Goal: Task Accomplishment & Management: Complete application form

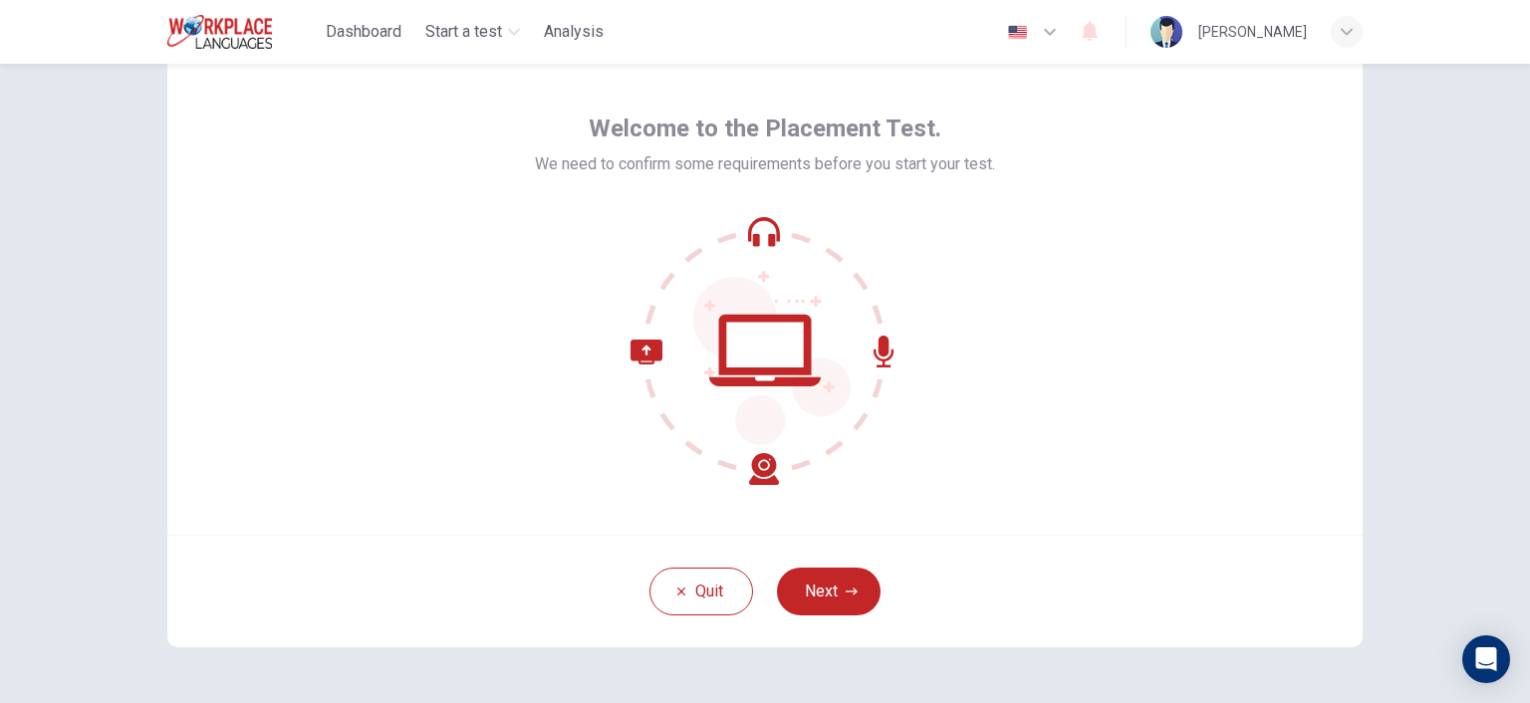
scroll to position [126, 0]
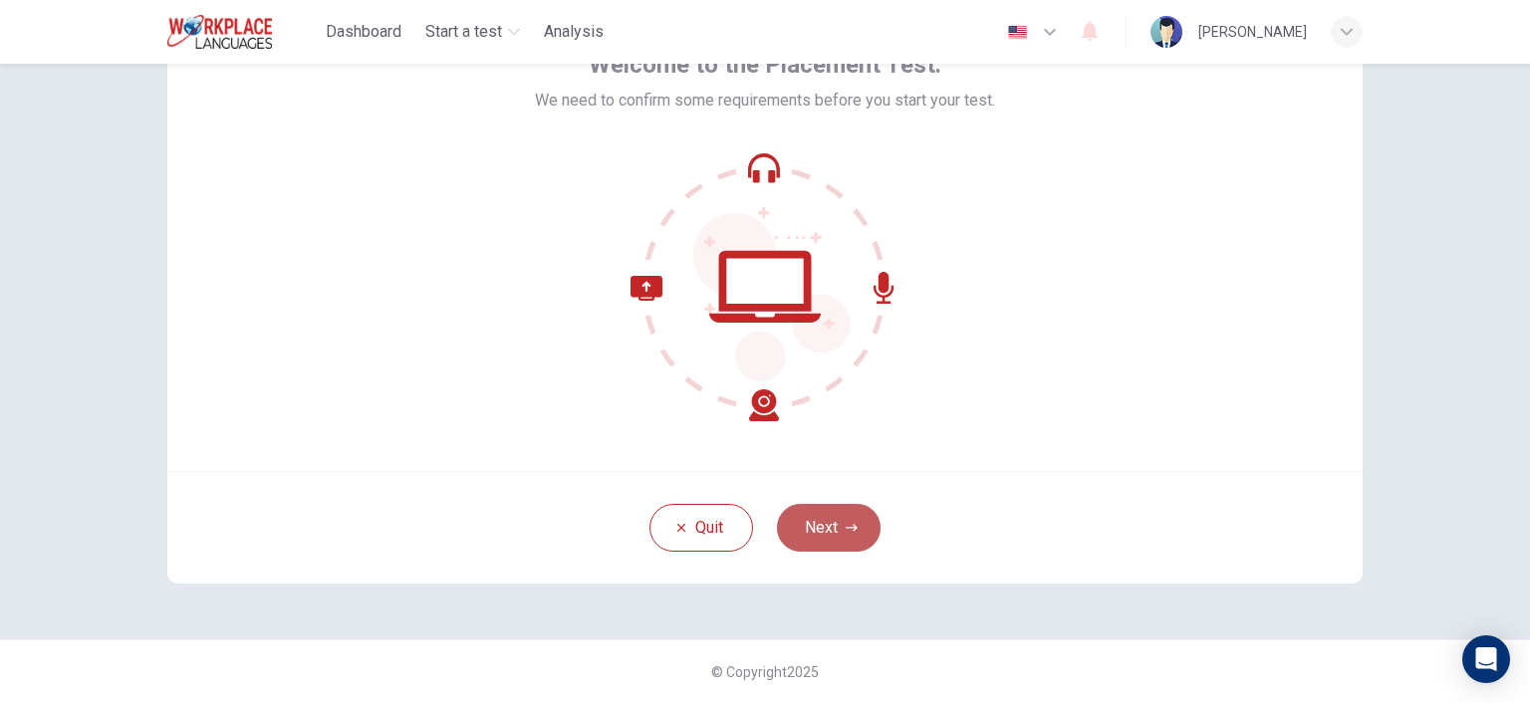
click at [829, 542] on button "Next" at bounding box center [829, 528] width 104 height 48
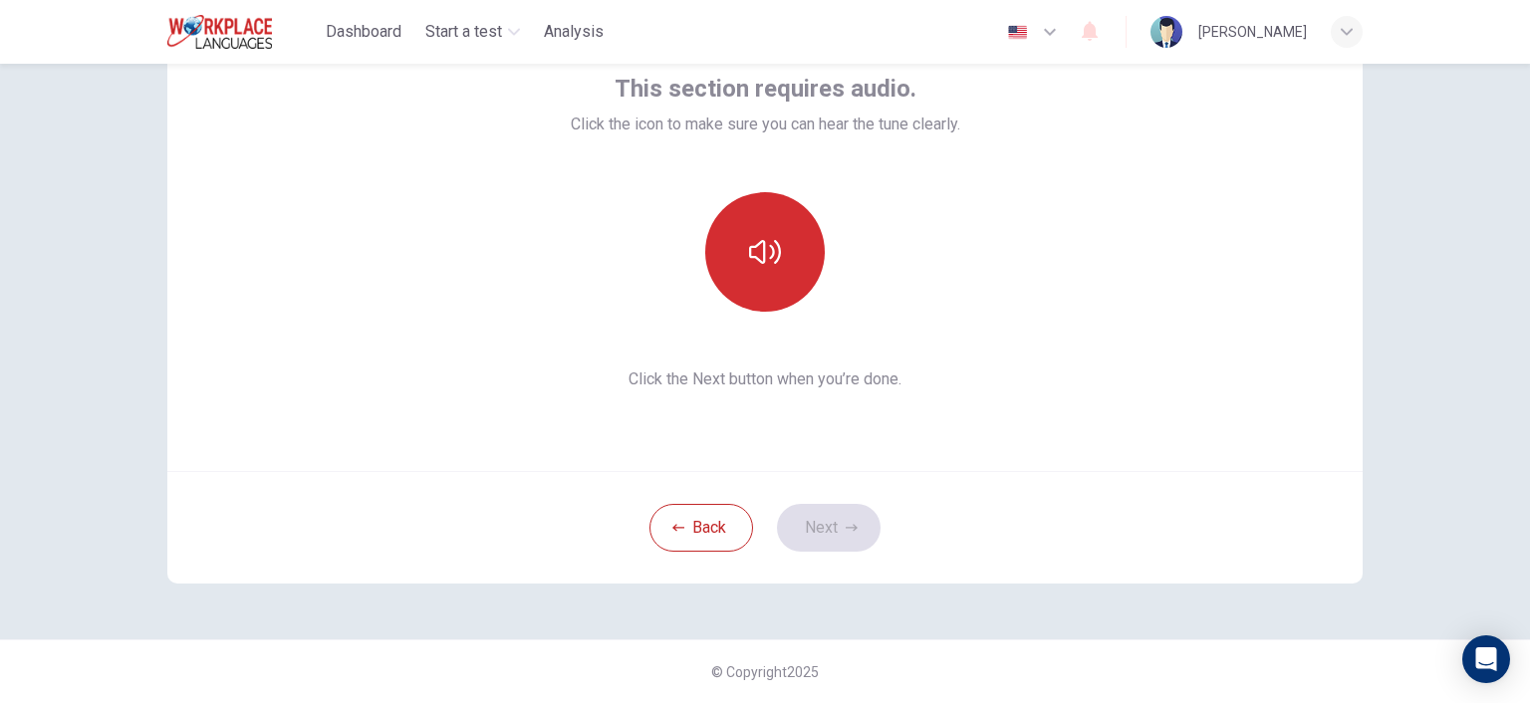
click at [741, 257] on button "button" at bounding box center [765, 252] width 120 height 120
click at [765, 250] on icon "button" at bounding box center [765, 252] width 32 height 32
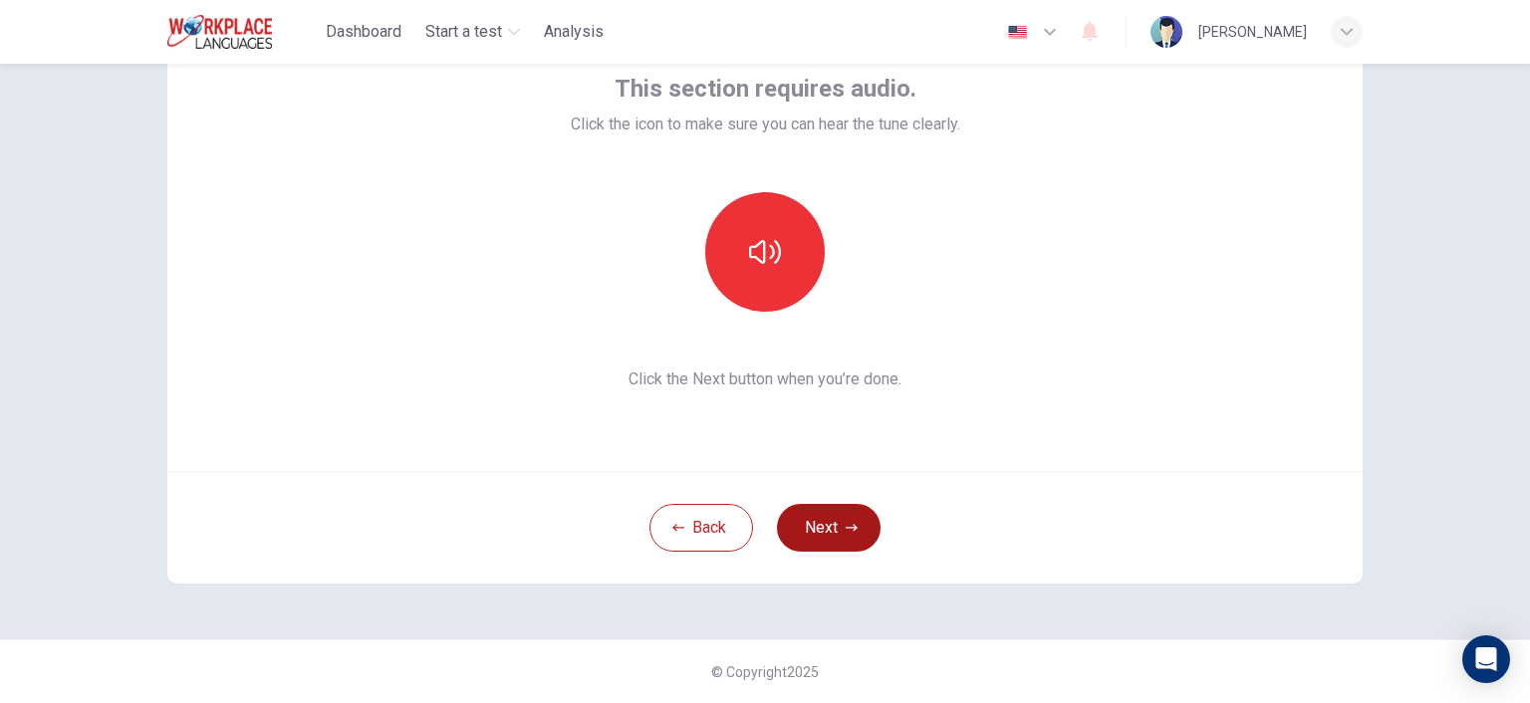
click at [834, 534] on button "Next" at bounding box center [829, 528] width 104 height 48
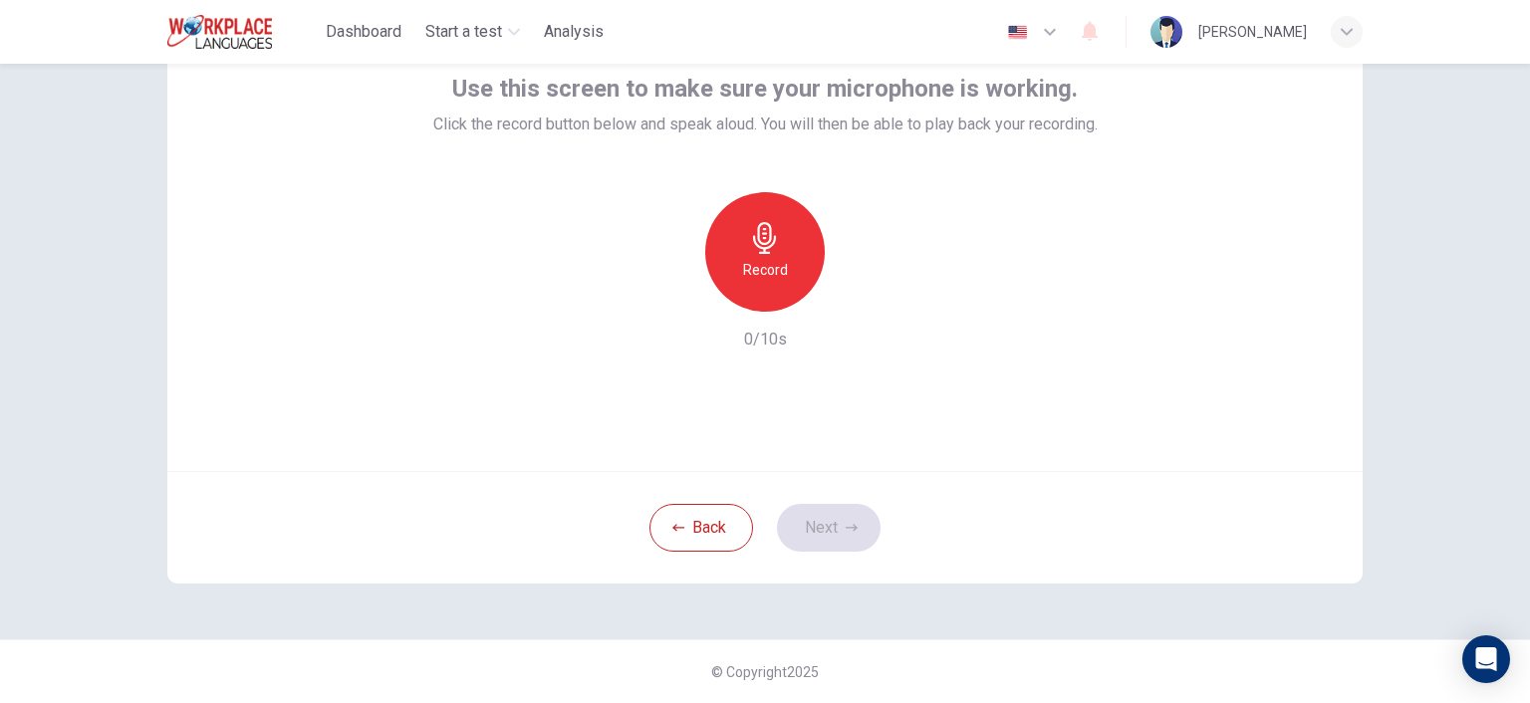
click at [774, 235] on icon "button" at bounding box center [765, 238] width 32 height 32
click at [782, 237] on div "Stop" at bounding box center [765, 252] width 120 height 120
click at [850, 532] on icon "button" at bounding box center [852, 528] width 12 height 12
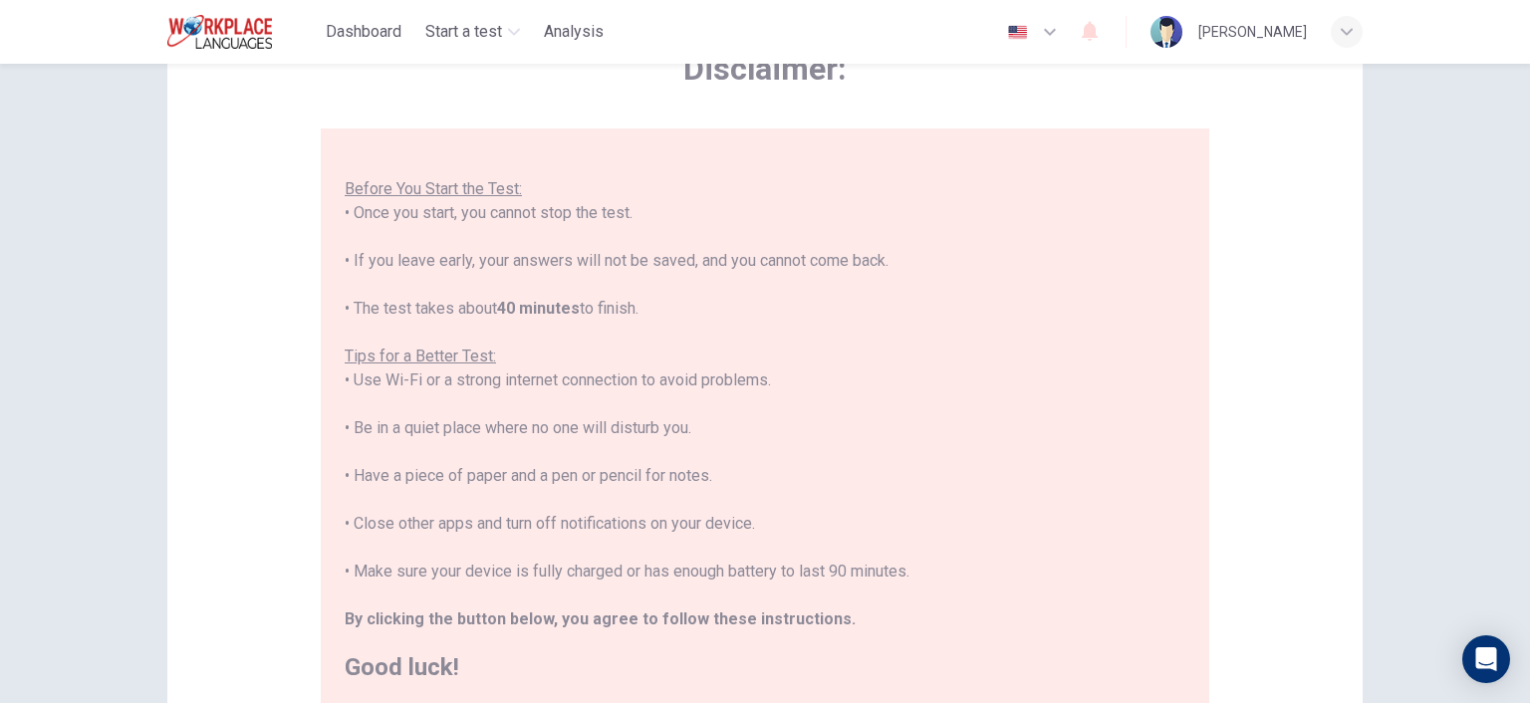
scroll to position [404, 0]
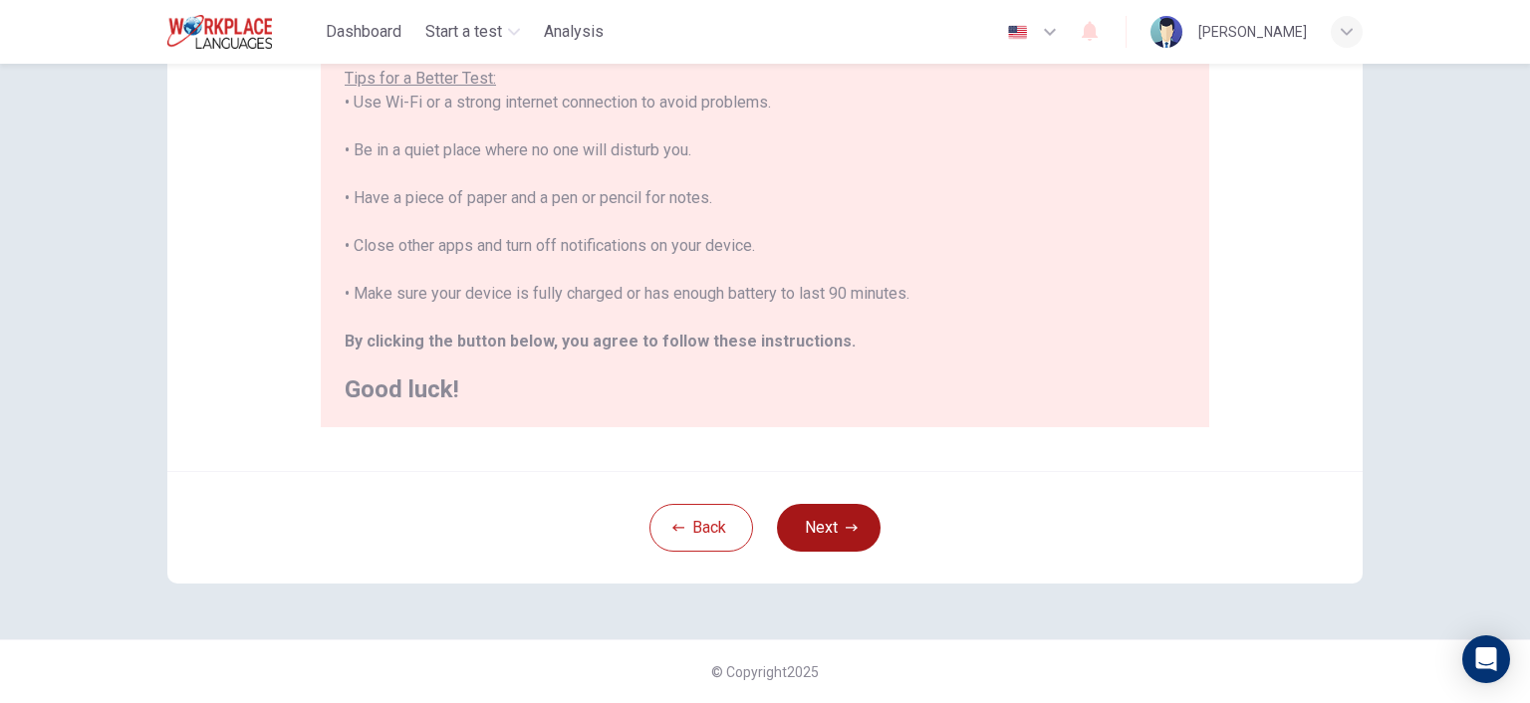
click at [833, 523] on button "Next" at bounding box center [829, 528] width 104 height 48
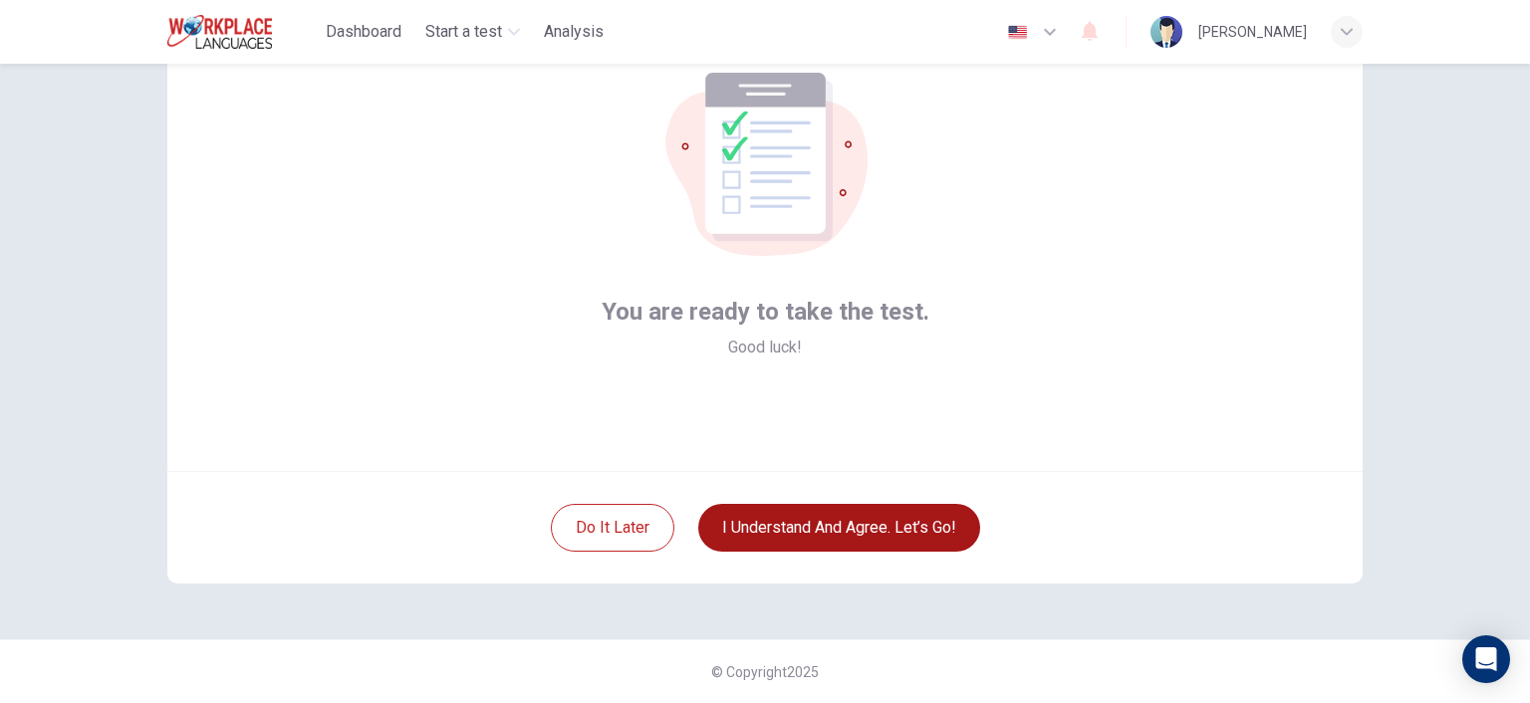
scroll to position [126, 0]
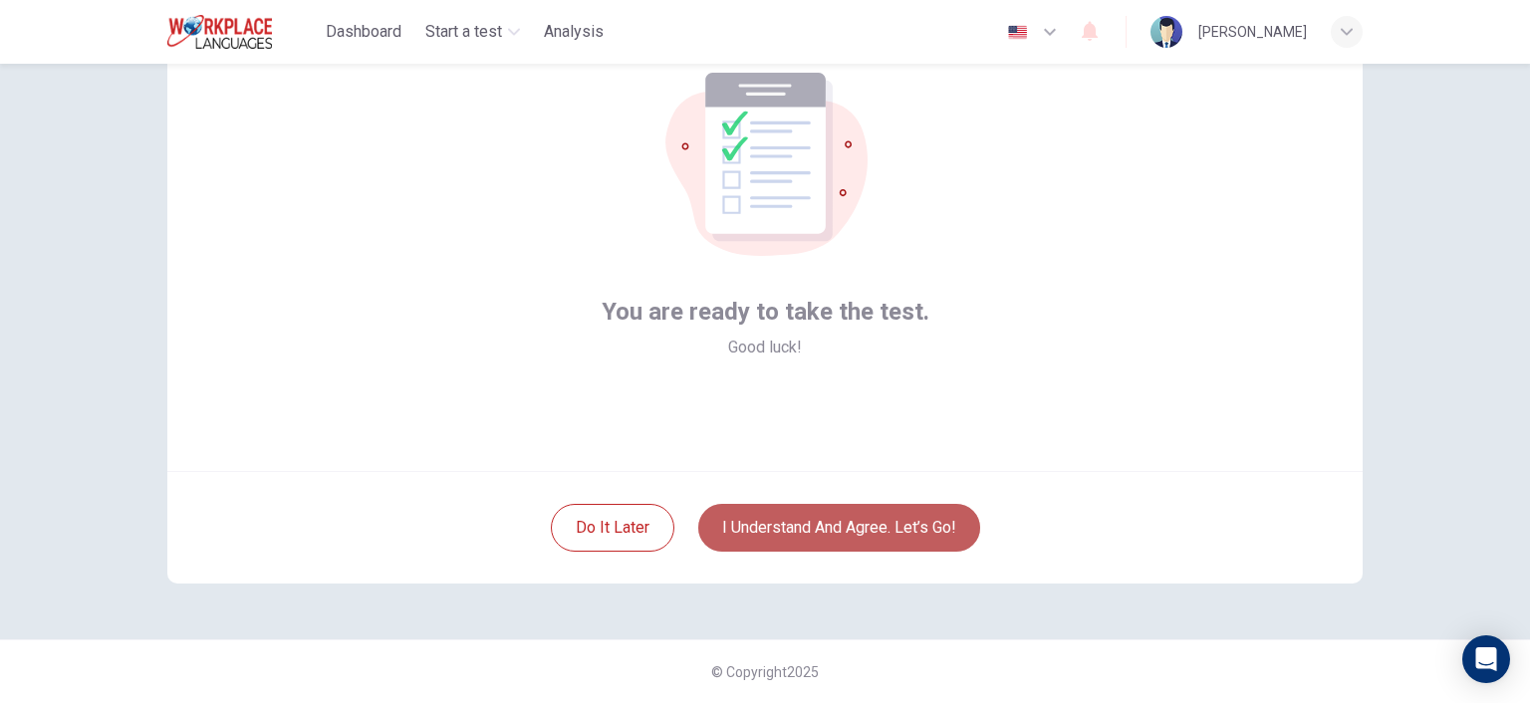
click at [838, 529] on button "I understand and agree. Let’s go!" at bounding box center [839, 528] width 282 height 48
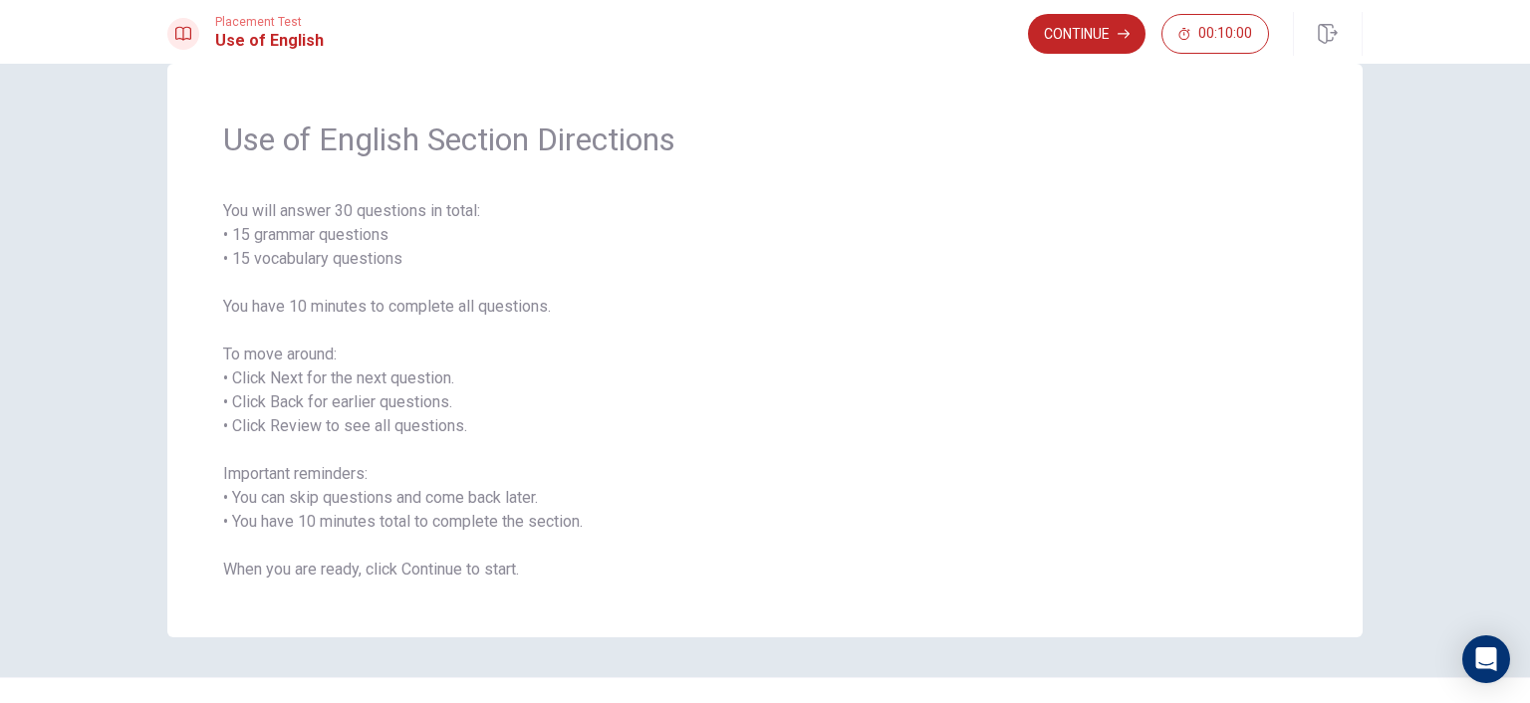
scroll to position [78, 0]
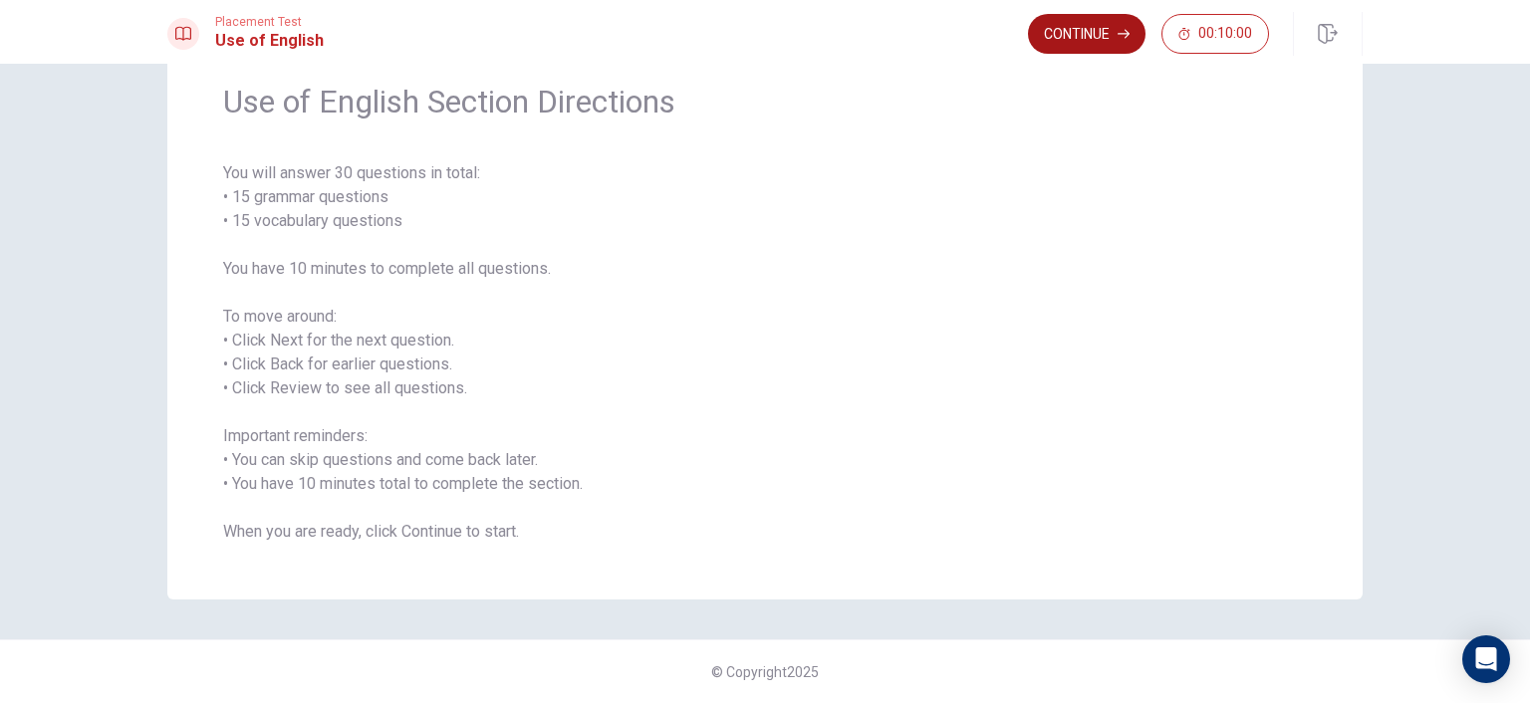
click at [1091, 40] on button "Continue" at bounding box center [1087, 34] width 118 height 40
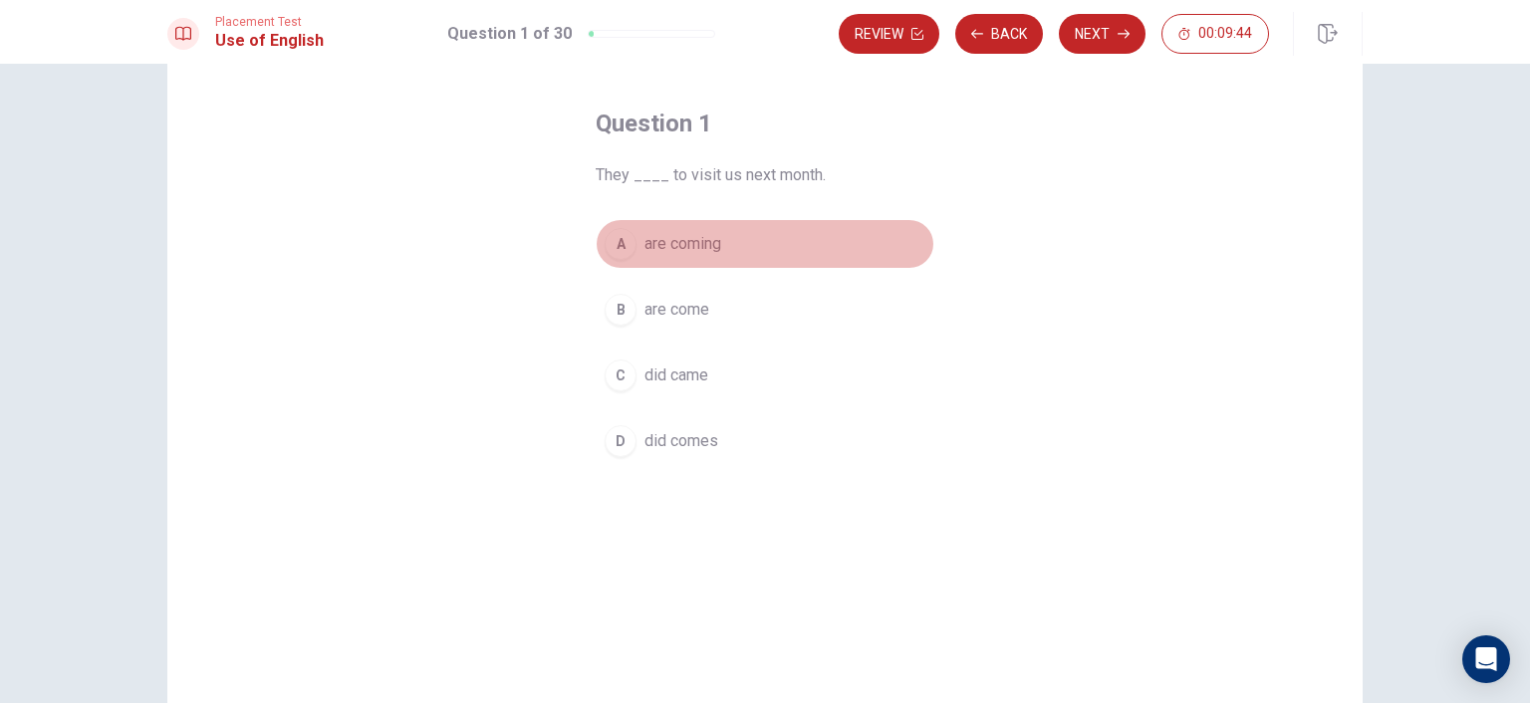
click at [673, 241] on span "are coming" at bounding box center [682, 244] width 77 height 24
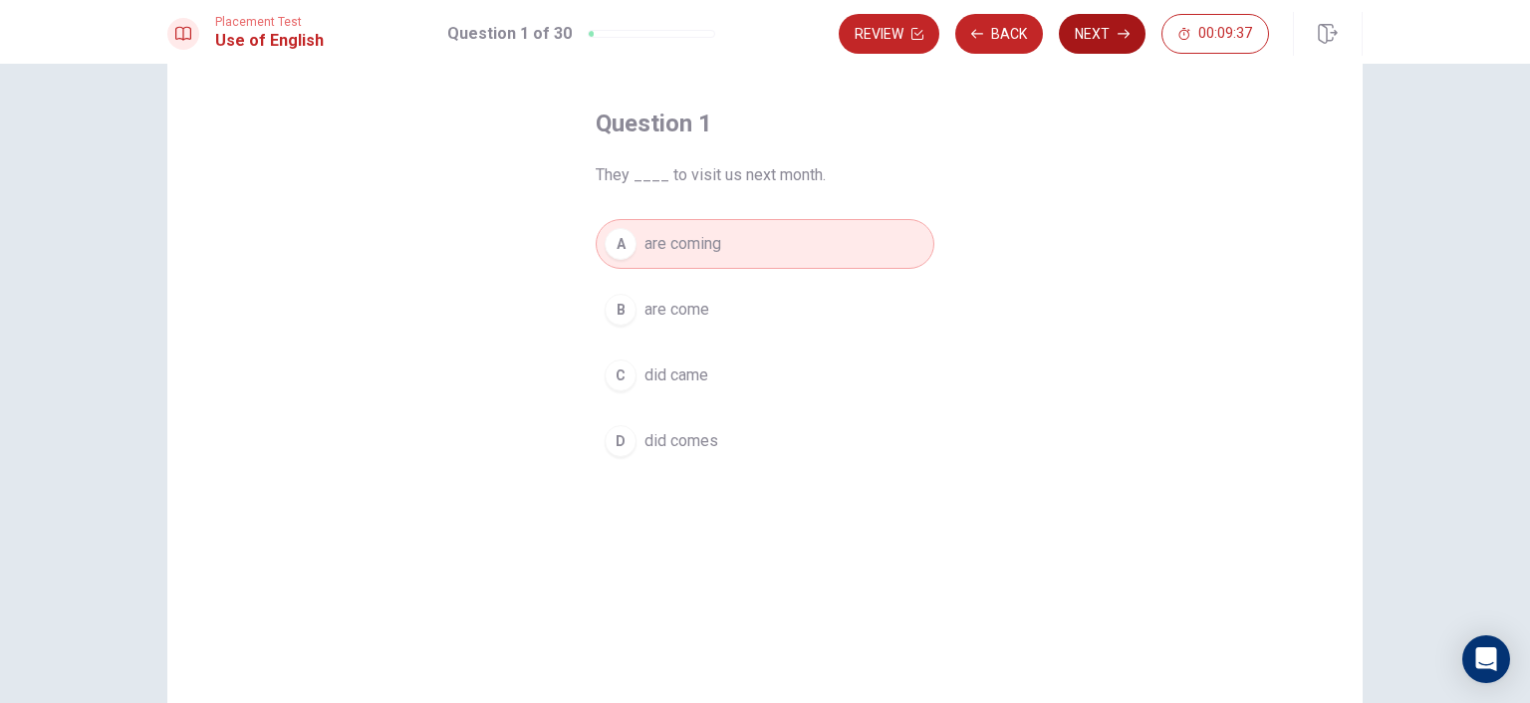
click at [1097, 35] on button "Next" at bounding box center [1102, 34] width 87 height 40
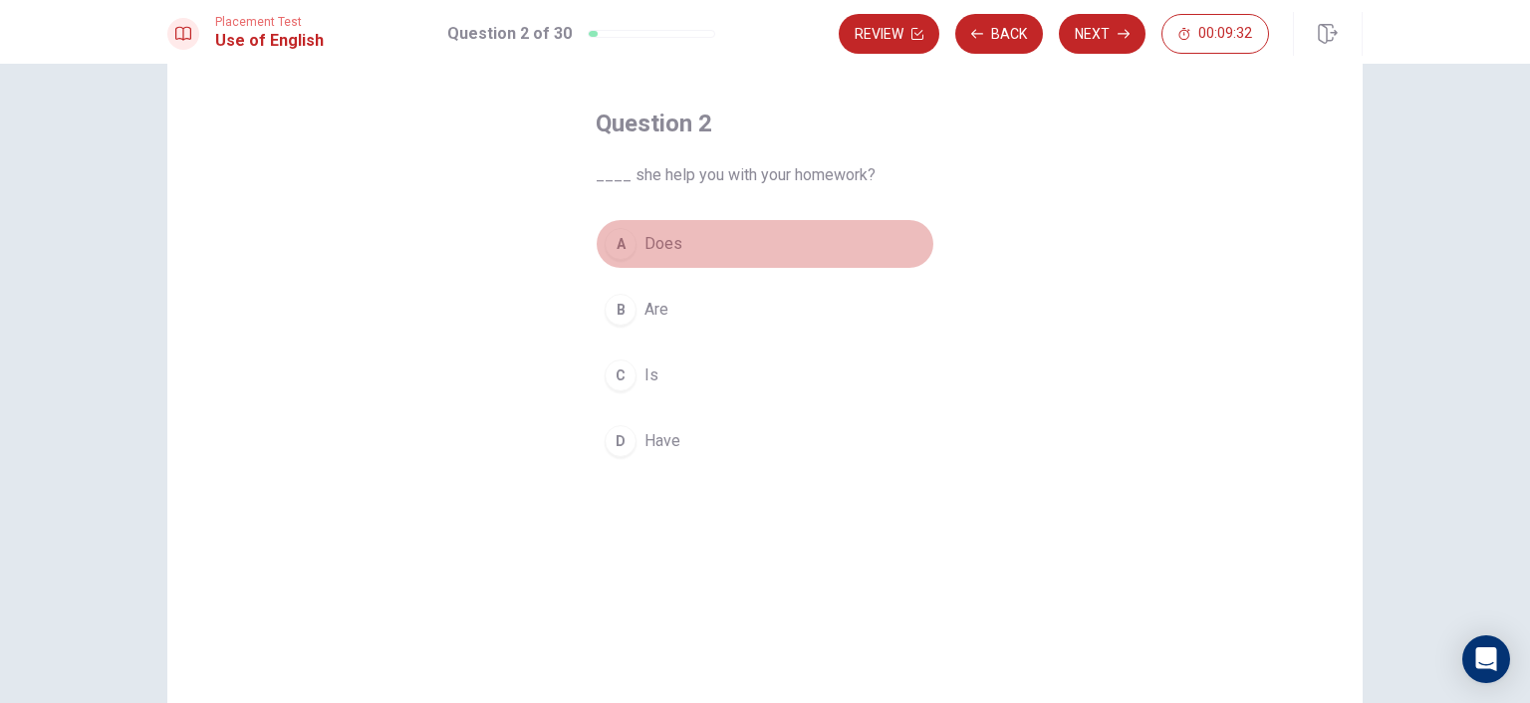
click at [651, 239] on span "Does" at bounding box center [663, 244] width 38 height 24
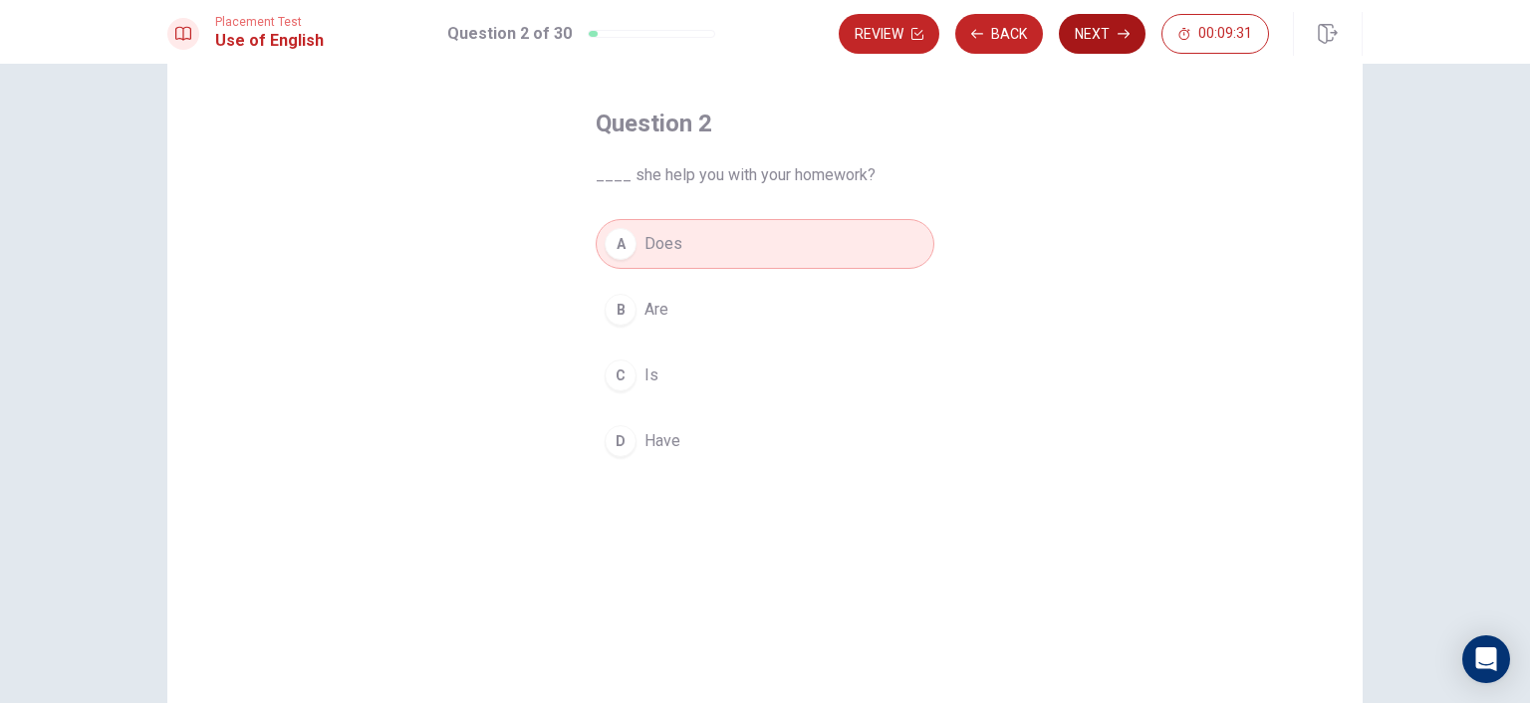
click at [1095, 46] on button "Next" at bounding box center [1102, 34] width 87 height 40
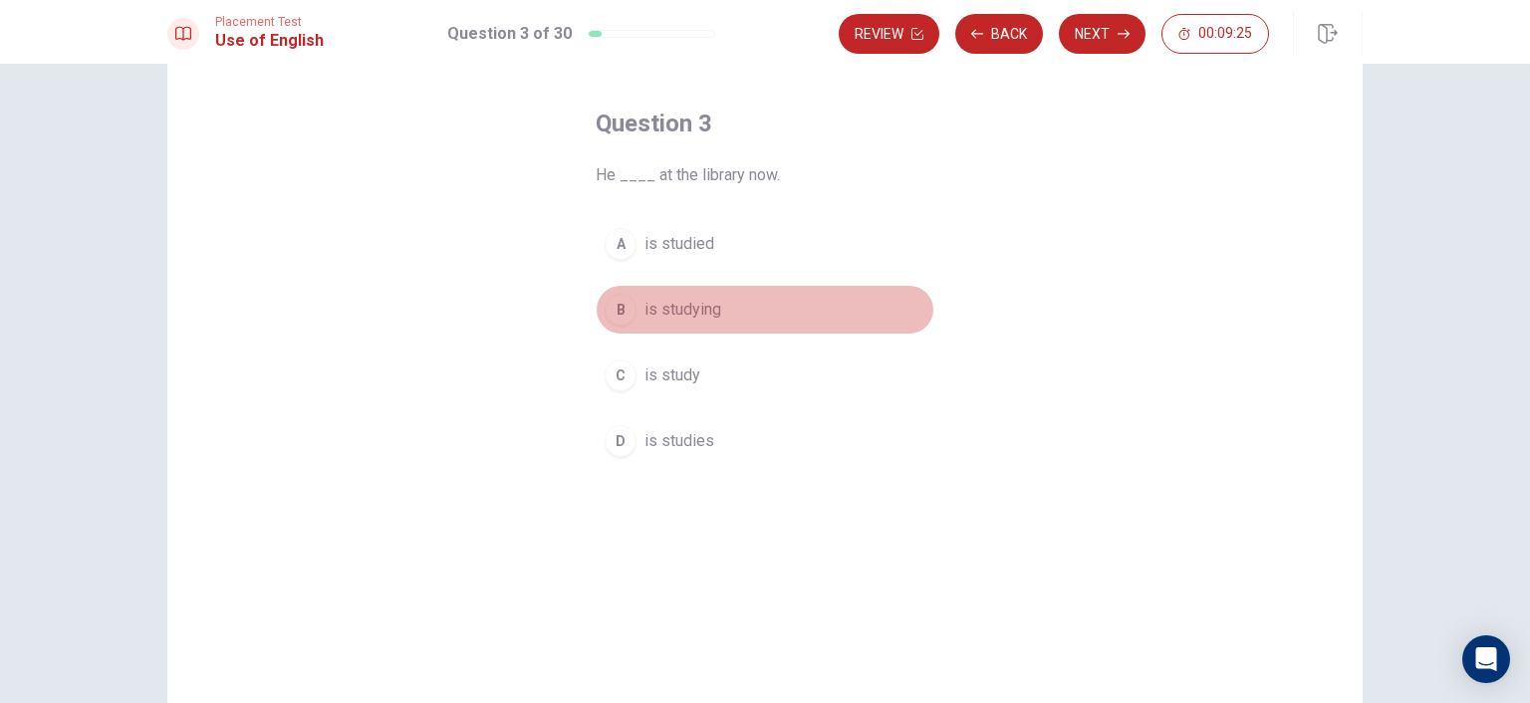
click at [668, 302] on span "is studying" at bounding box center [682, 310] width 77 height 24
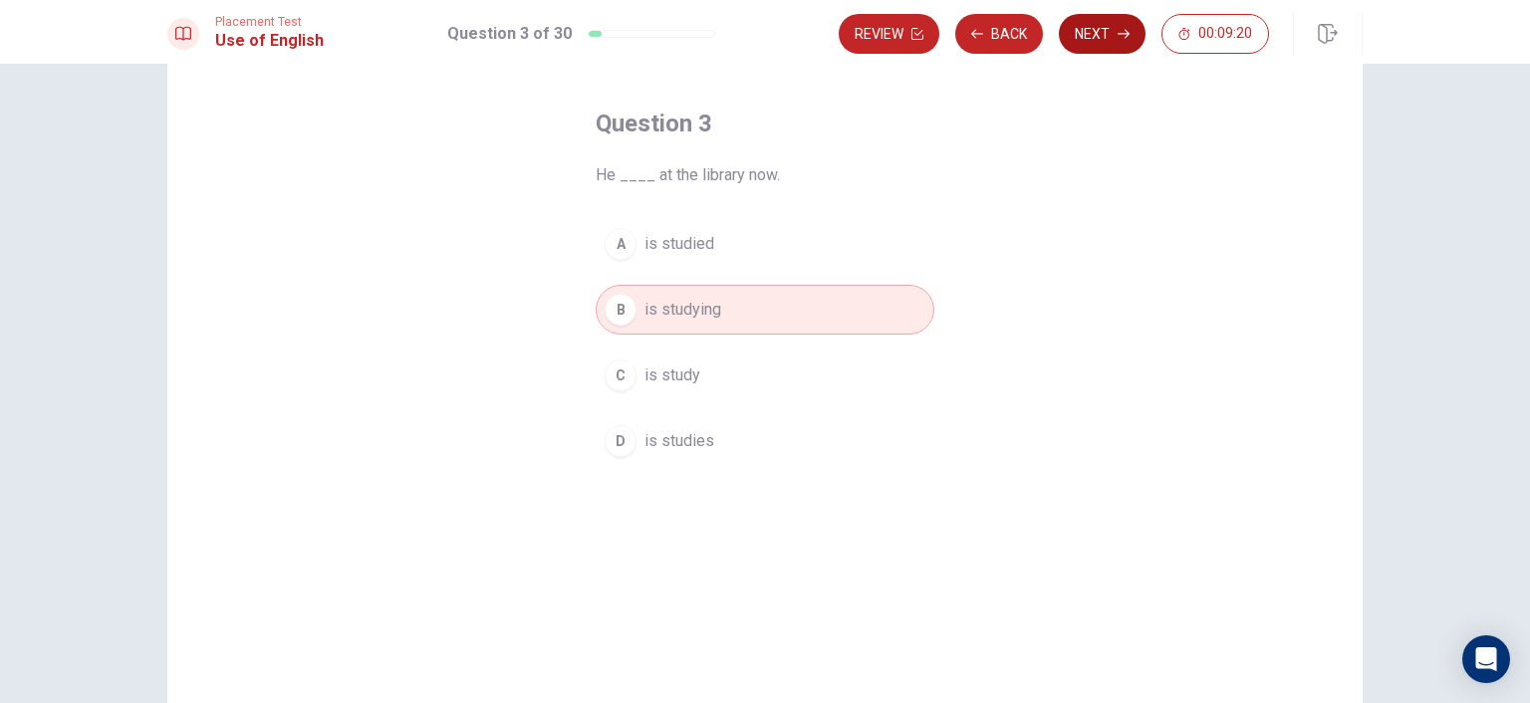
click at [1099, 38] on button "Next" at bounding box center [1102, 34] width 87 height 40
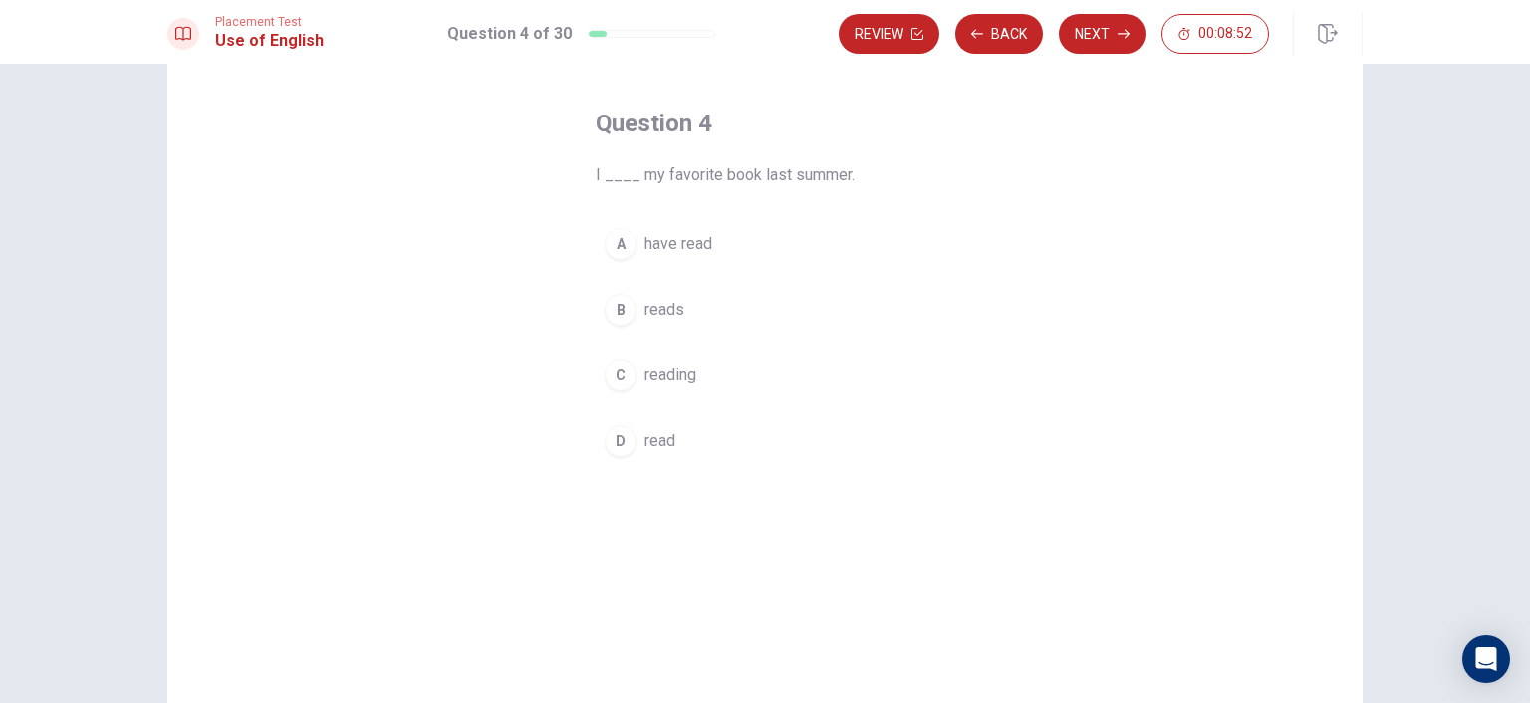
click at [673, 237] on span "have read" at bounding box center [678, 244] width 68 height 24
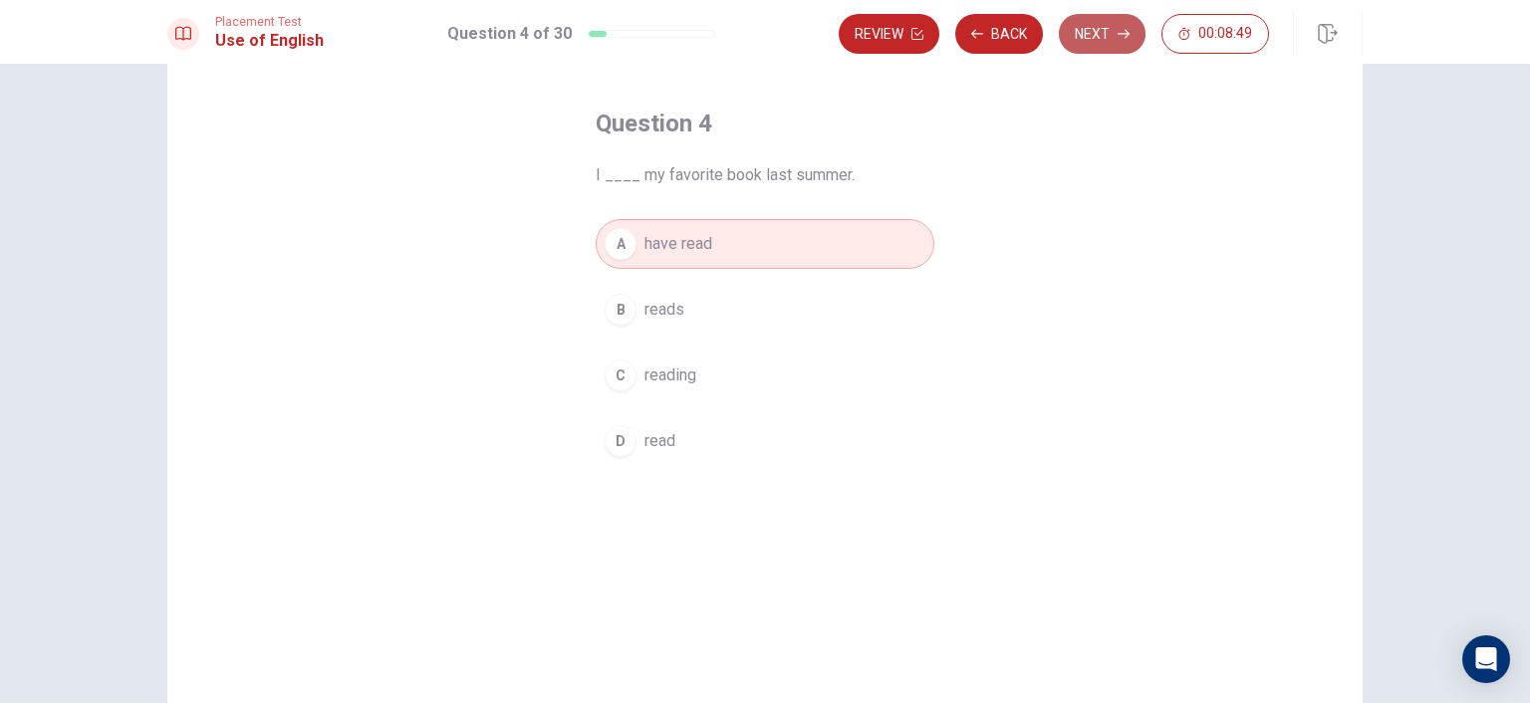
click at [1119, 40] on button "Next" at bounding box center [1102, 34] width 87 height 40
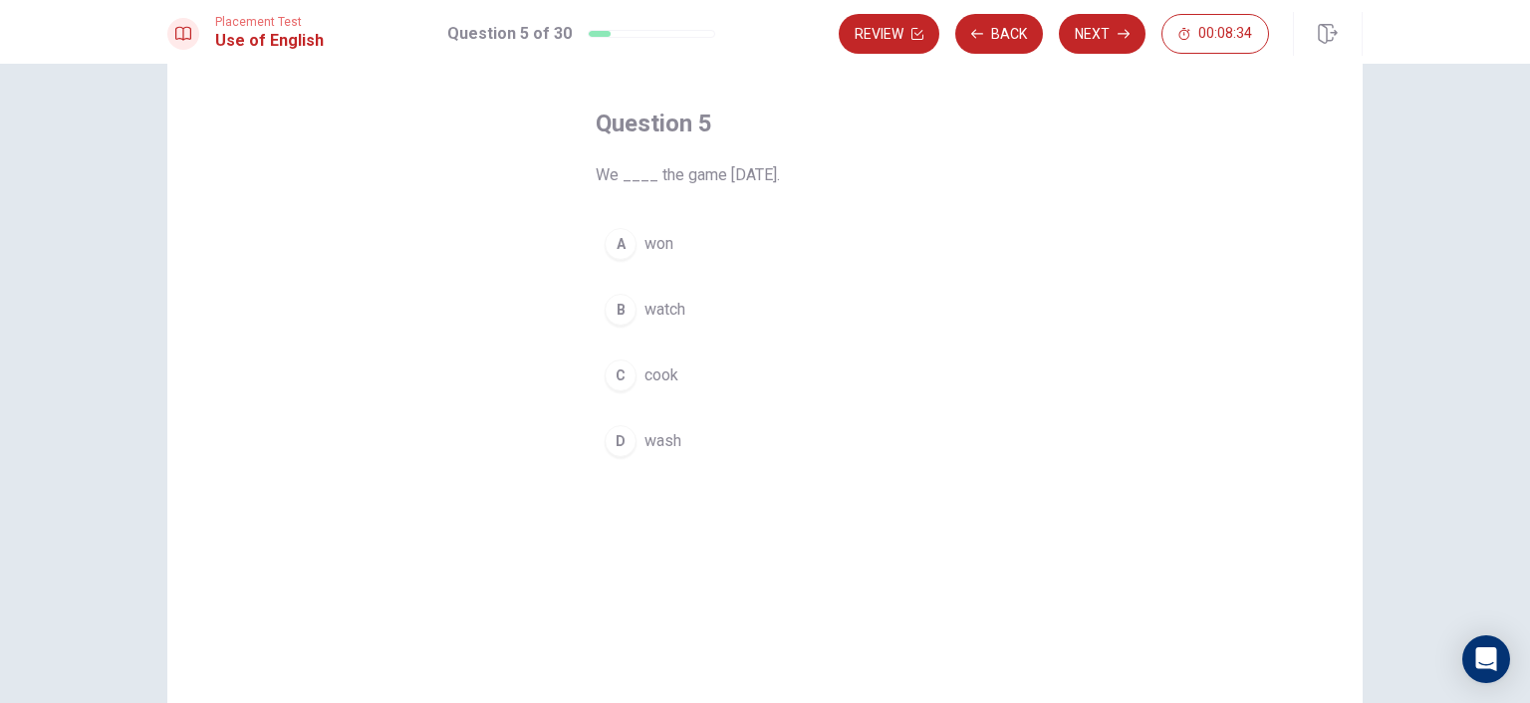
click at [650, 245] on span "won" at bounding box center [658, 244] width 29 height 24
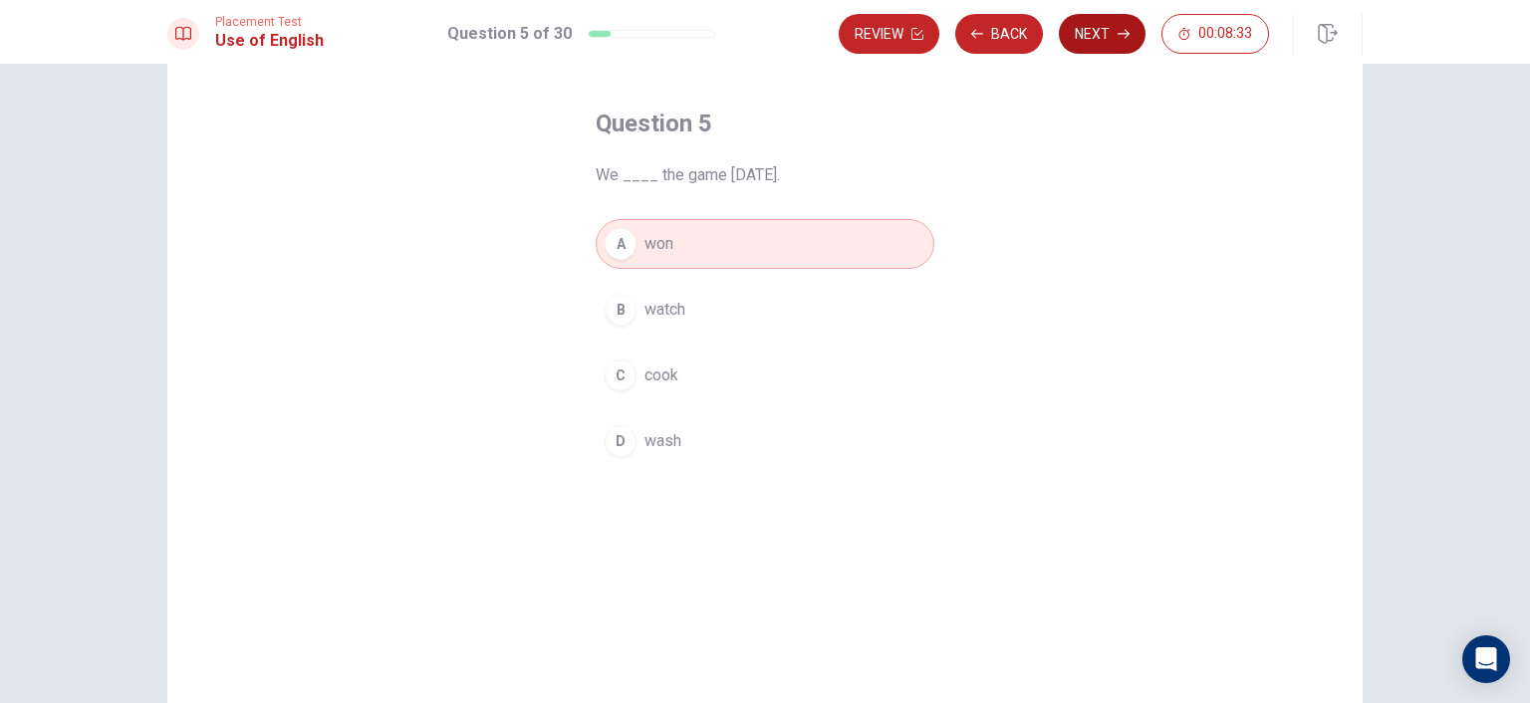
click at [1104, 31] on button "Next" at bounding box center [1102, 34] width 87 height 40
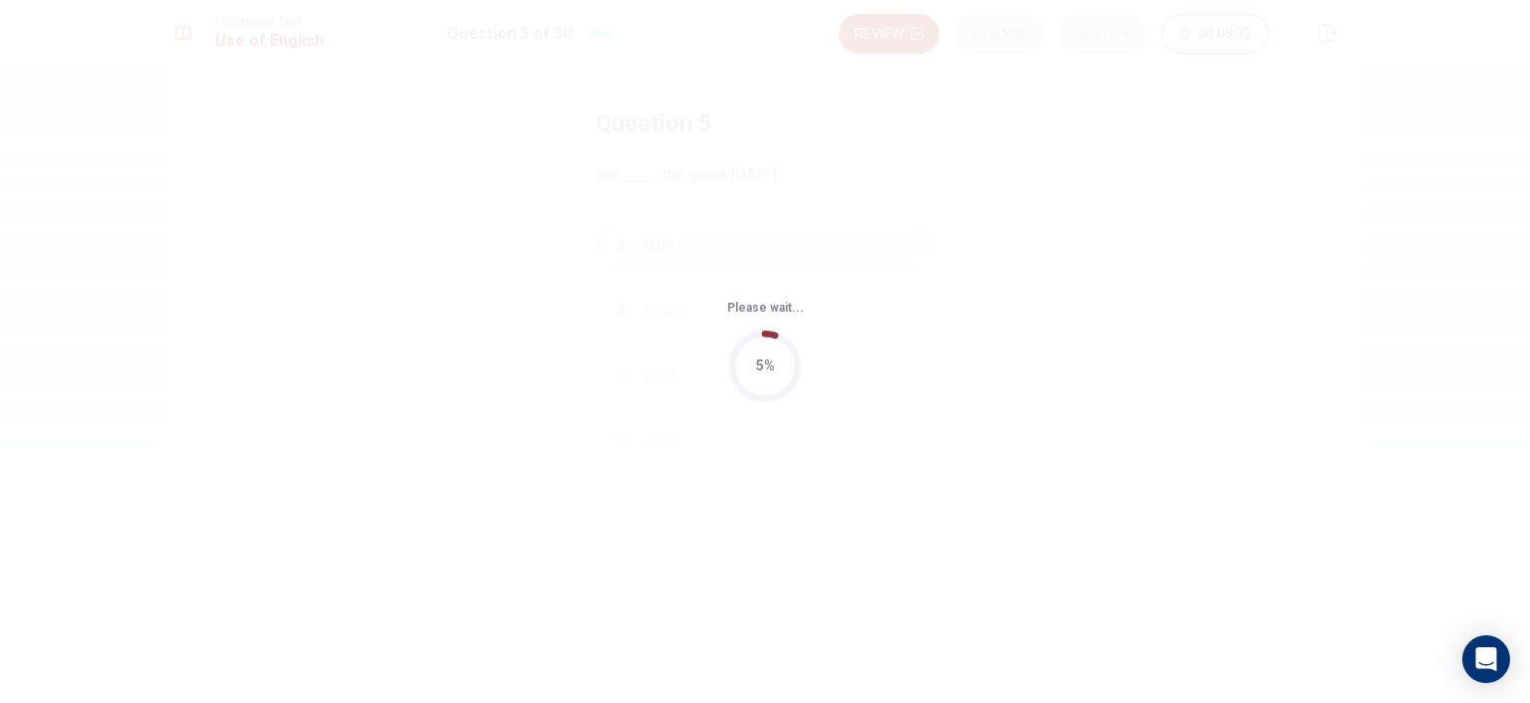
scroll to position [0, 0]
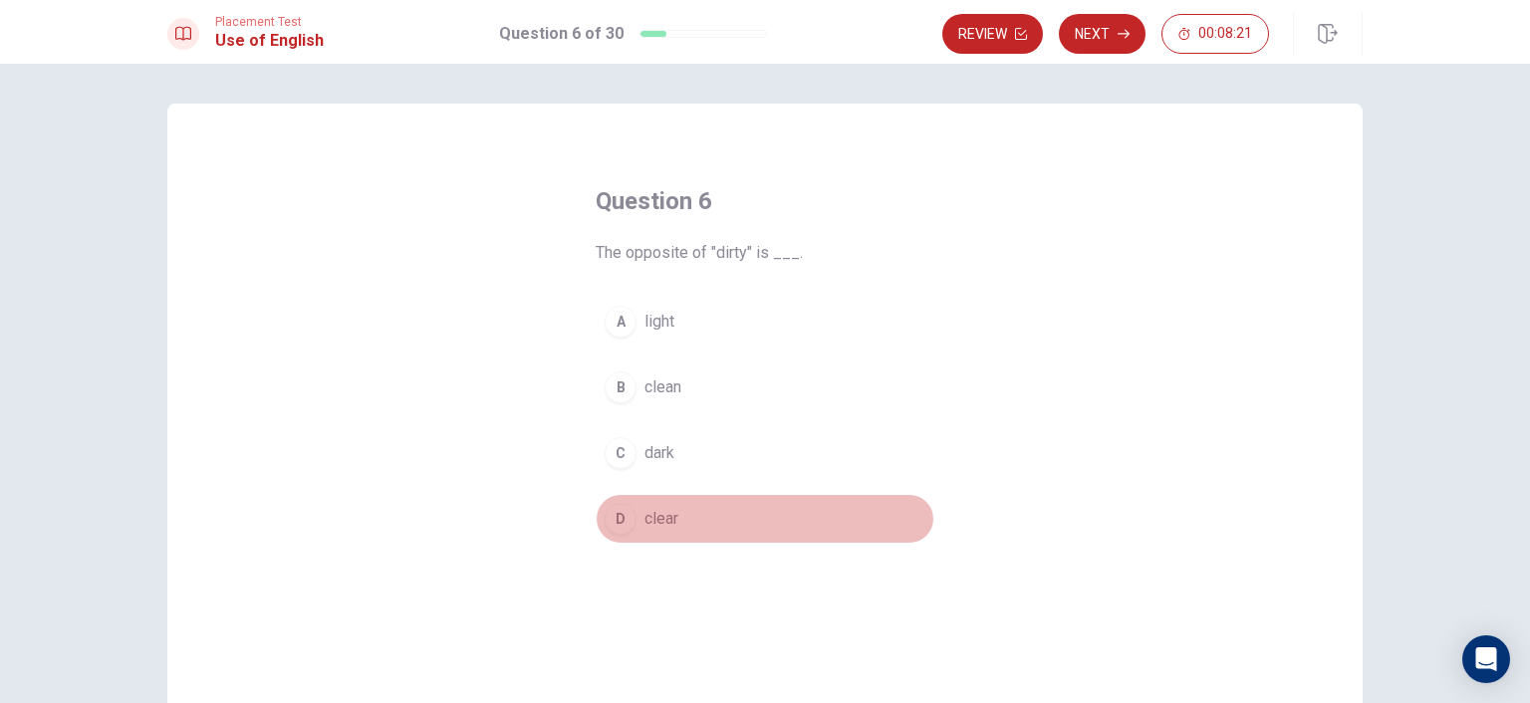
click at [653, 515] on span "clear" at bounding box center [661, 519] width 34 height 24
click at [661, 388] on span "clean" at bounding box center [662, 387] width 37 height 24
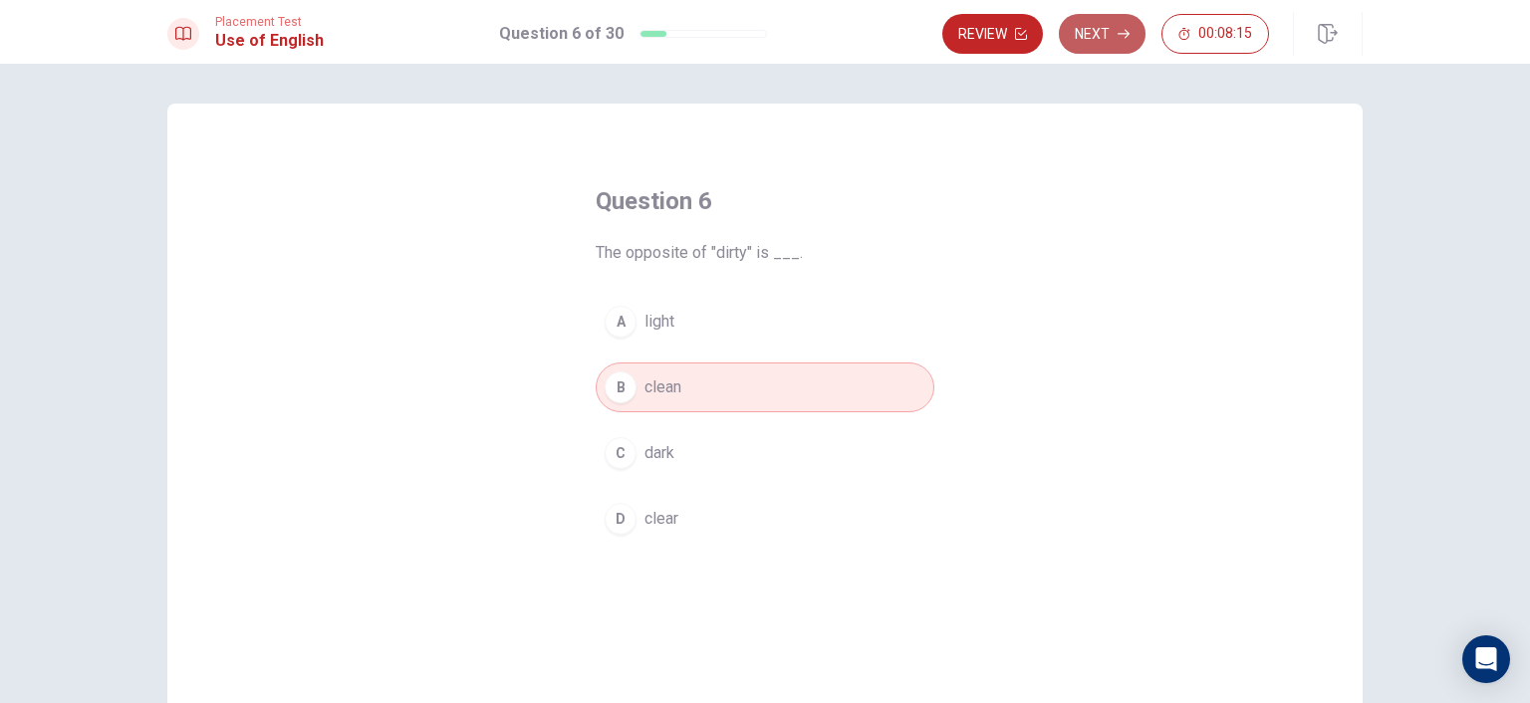
click at [1099, 35] on button "Next" at bounding box center [1102, 34] width 87 height 40
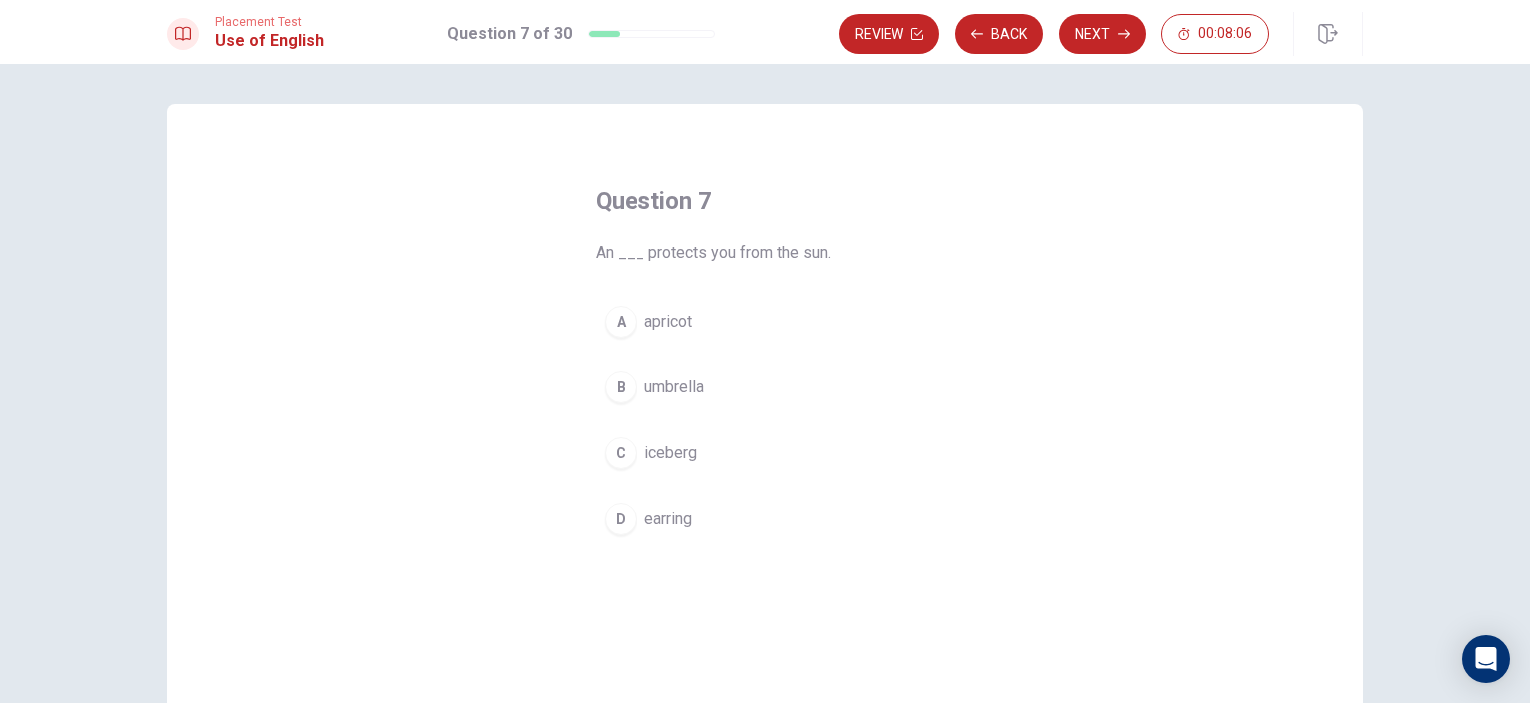
click at [665, 389] on span "umbrella" at bounding box center [674, 387] width 60 height 24
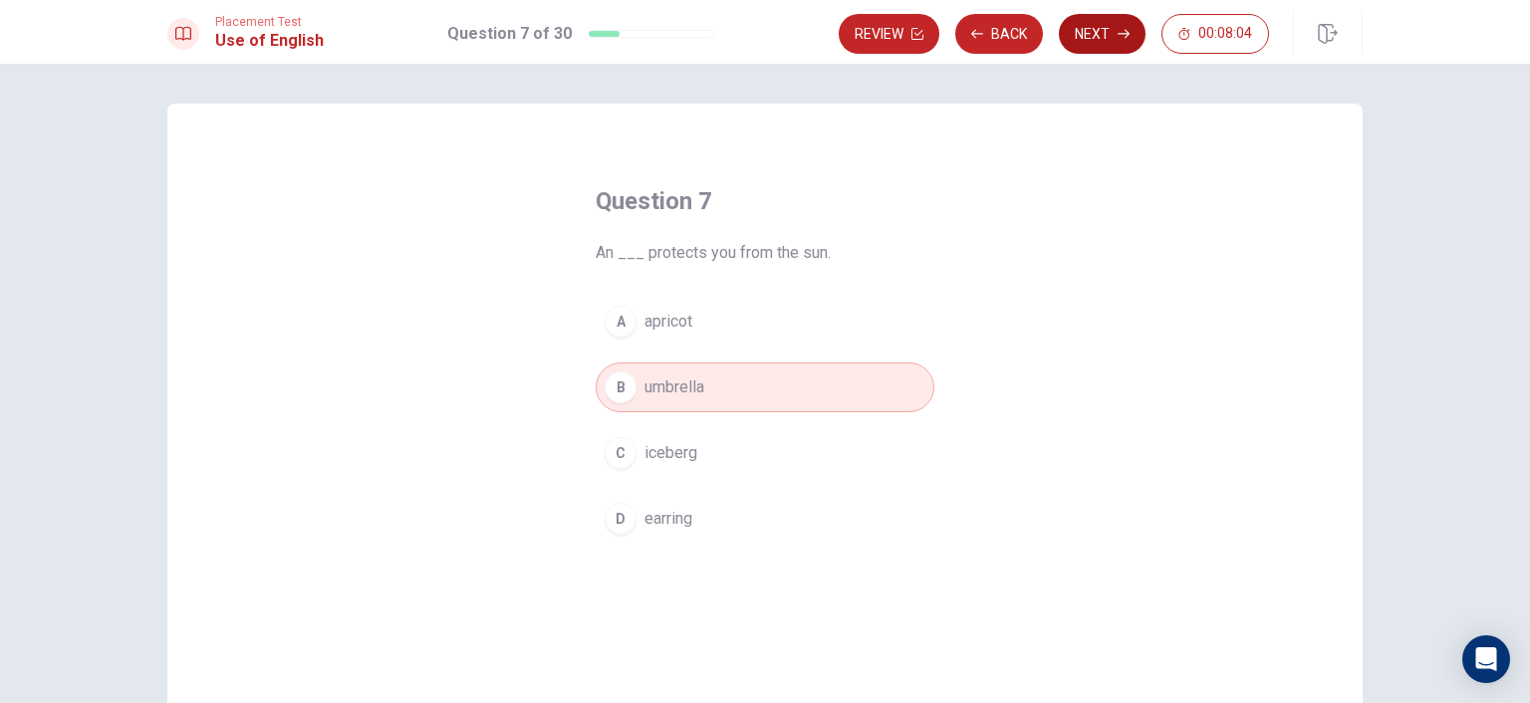
click at [1088, 39] on button "Next" at bounding box center [1102, 34] width 87 height 40
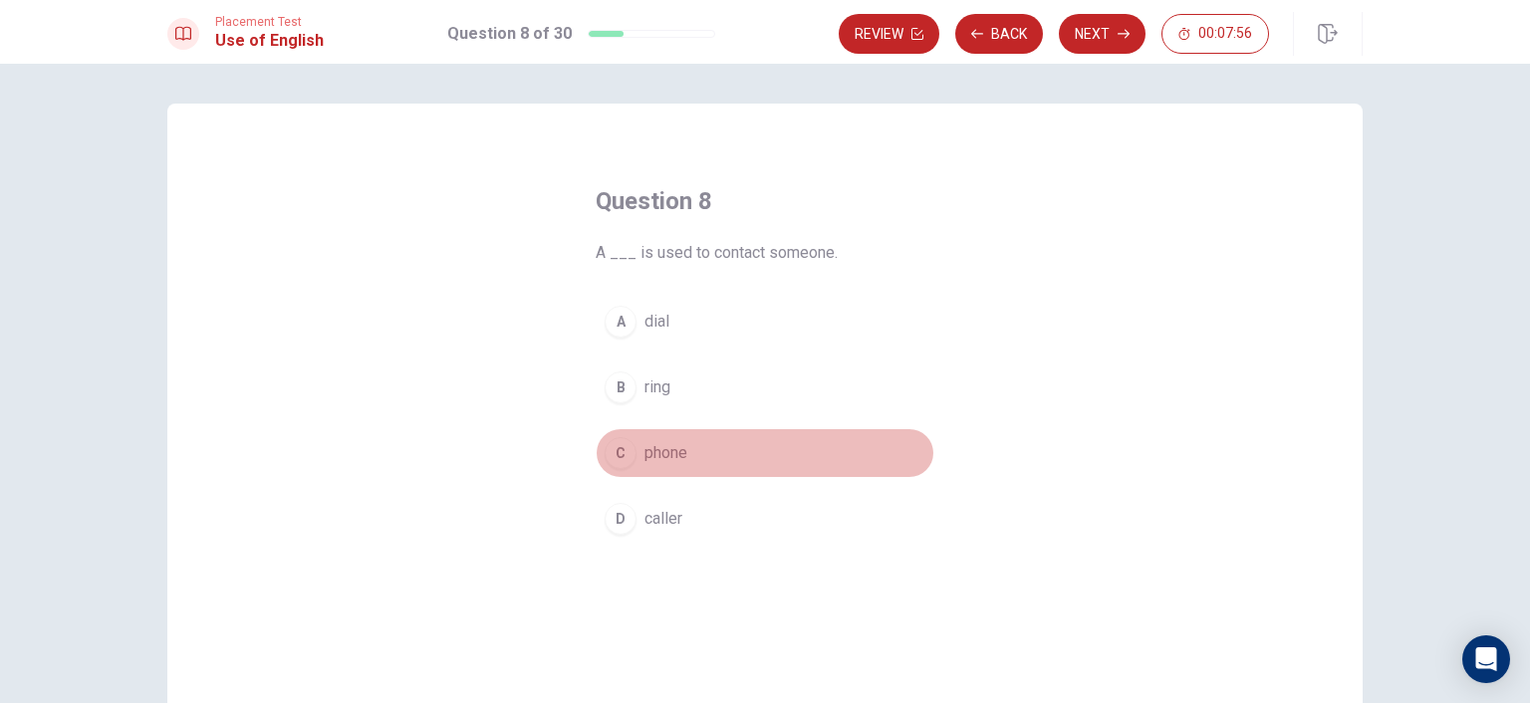
click at [649, 454] on span "phone" at bounding box center [665, 453] width 43 height 24
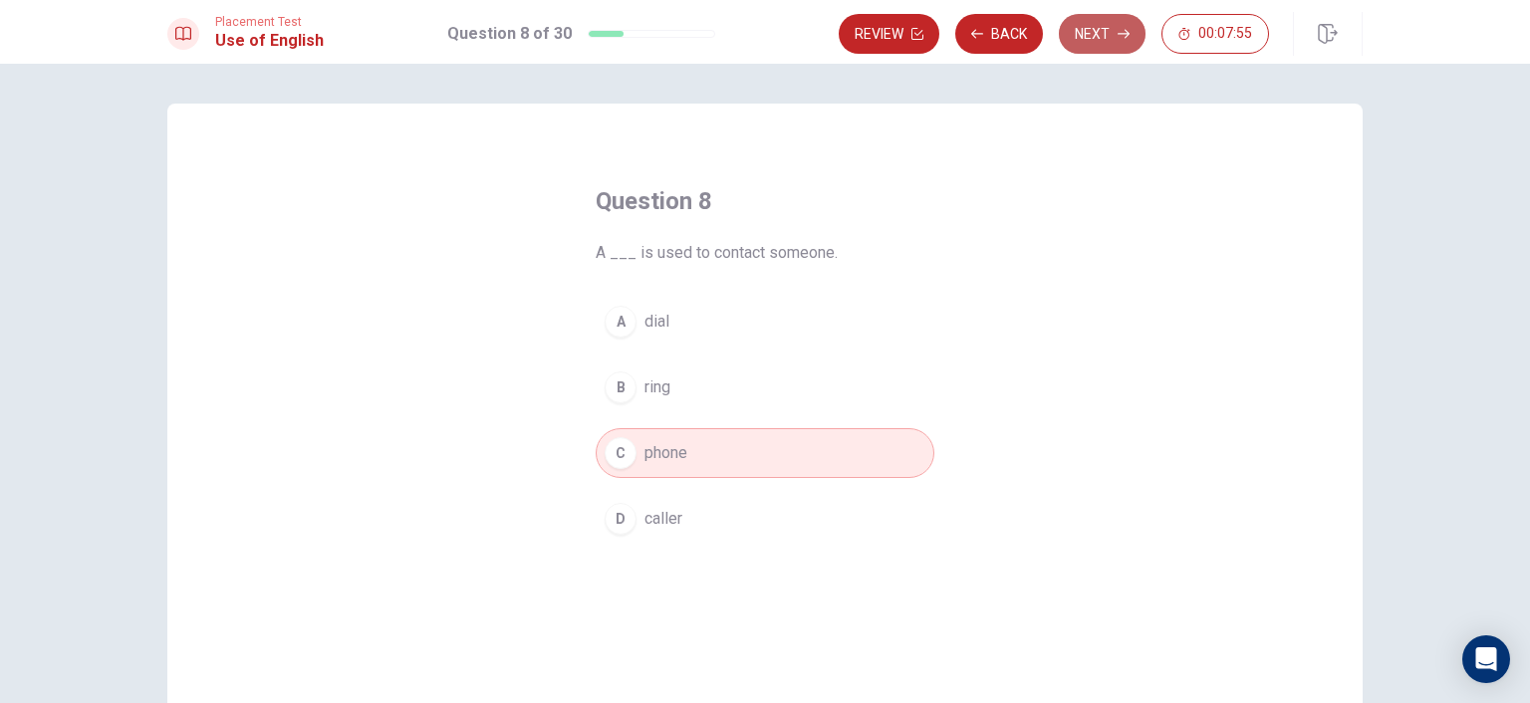
click at [1091, 39] on button "Next" at bounding box center [1102, 34] width 87 height 40
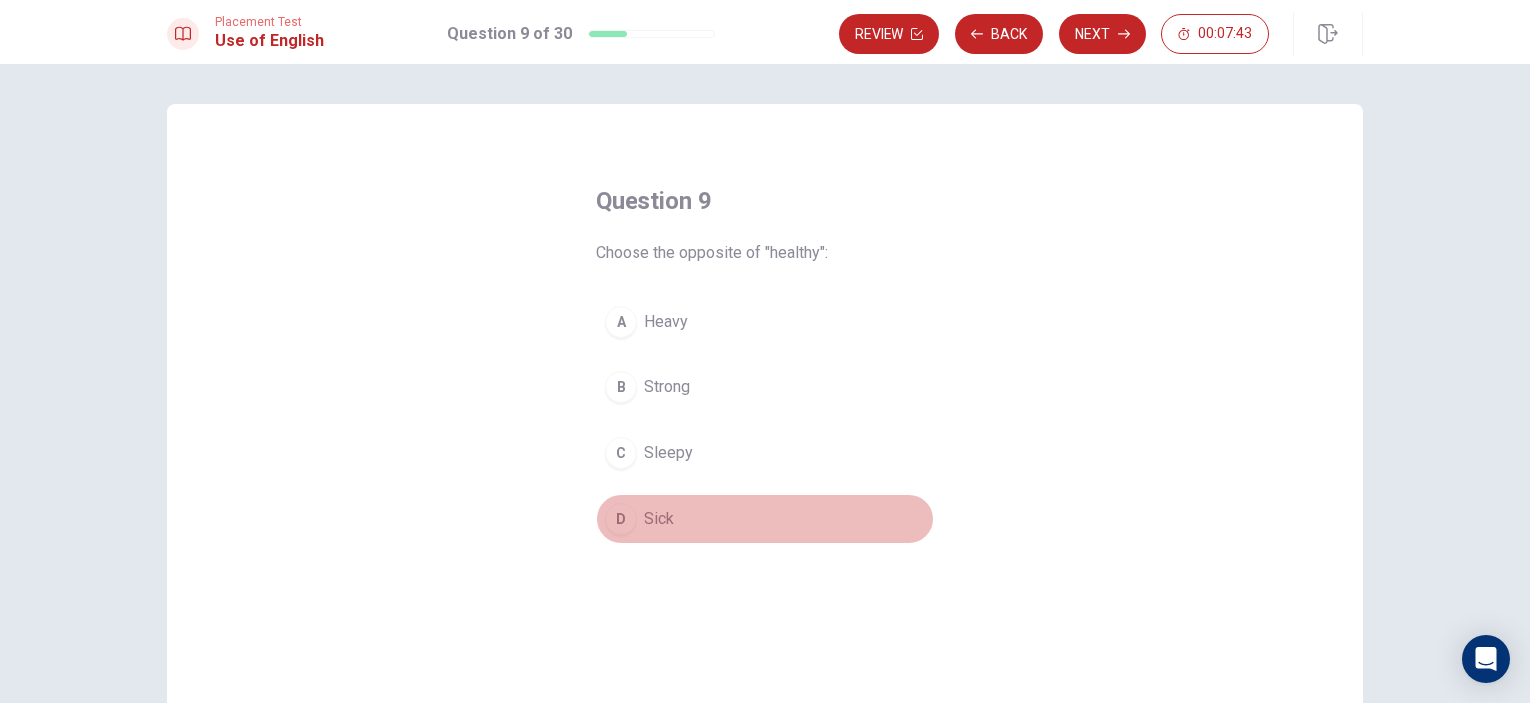
click at [653, 516] on span "Sick" at bounding box center [659, 519] width 30 height 24
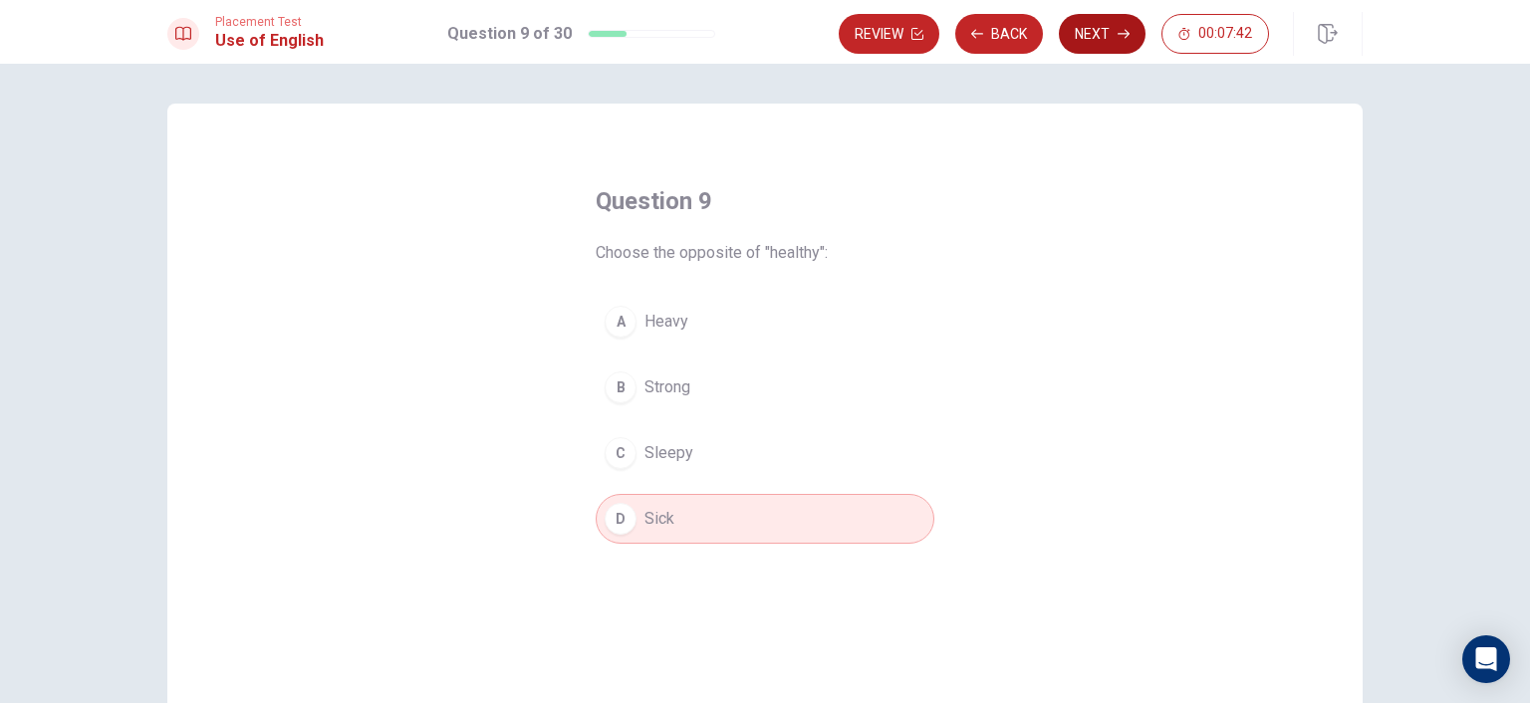
click at [1113, 31] on button "Next" at bounding box center [1102, 34] width 87 height 40
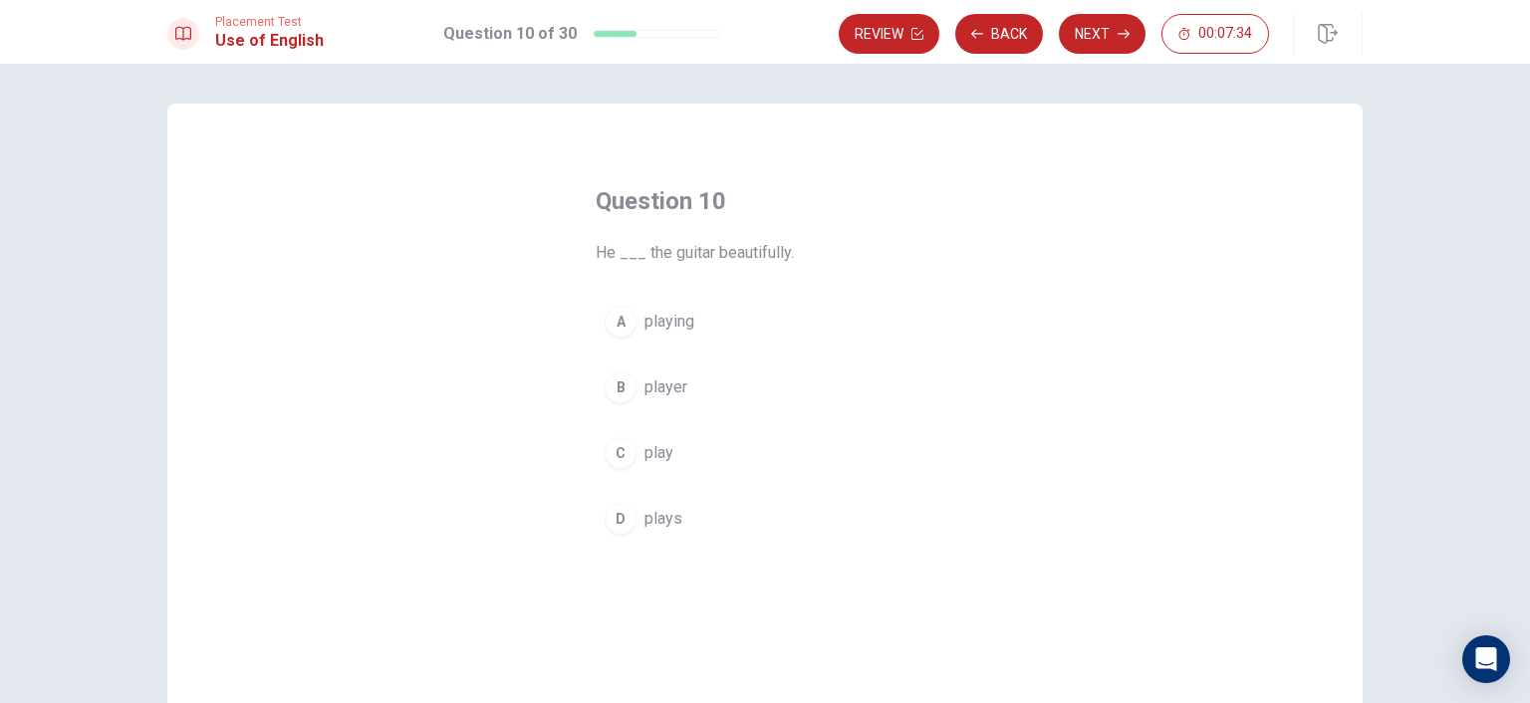
click at [672, 521] on span "plays" at bounding box center [663, 519] width 38 height 24
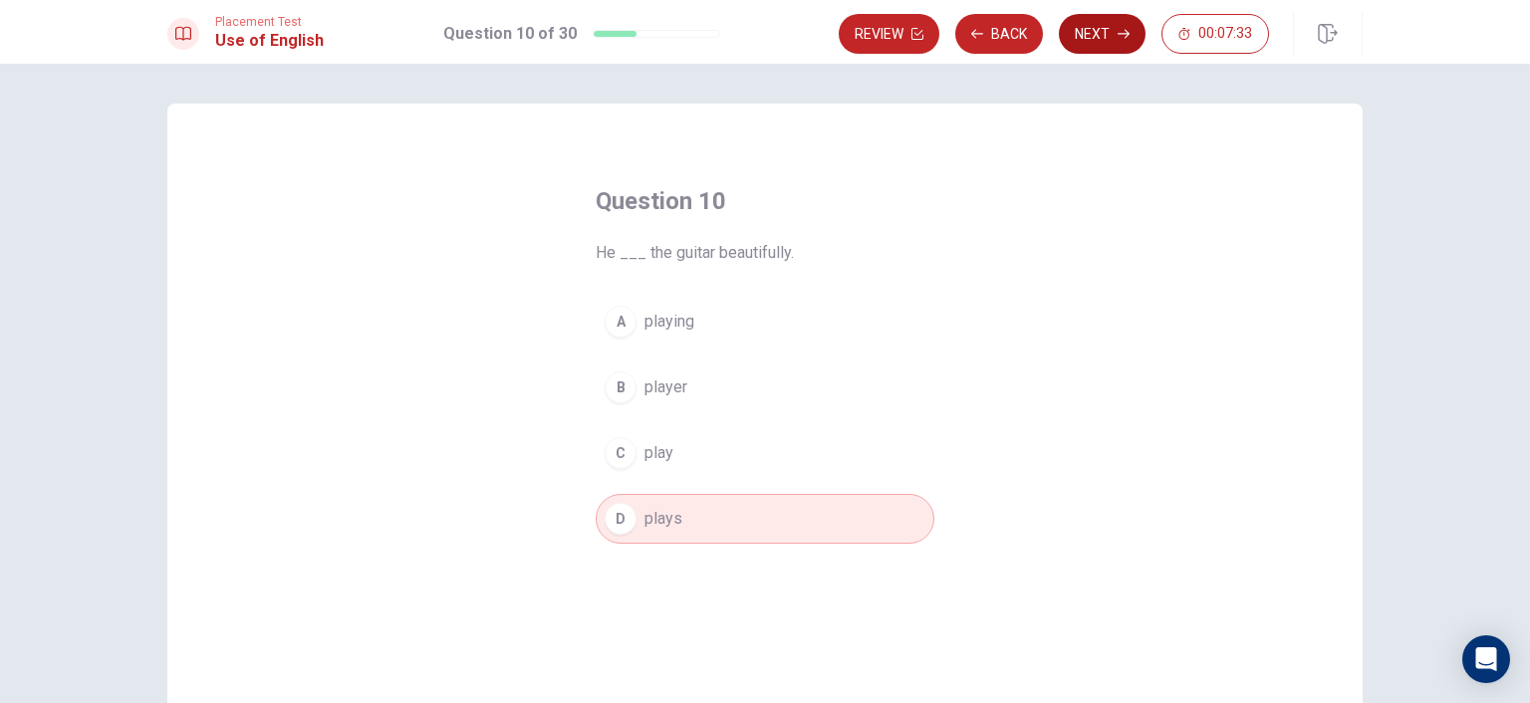
click at [1096, 29] on button "Next" at bounding box center [1102, 34] width 87 height 40
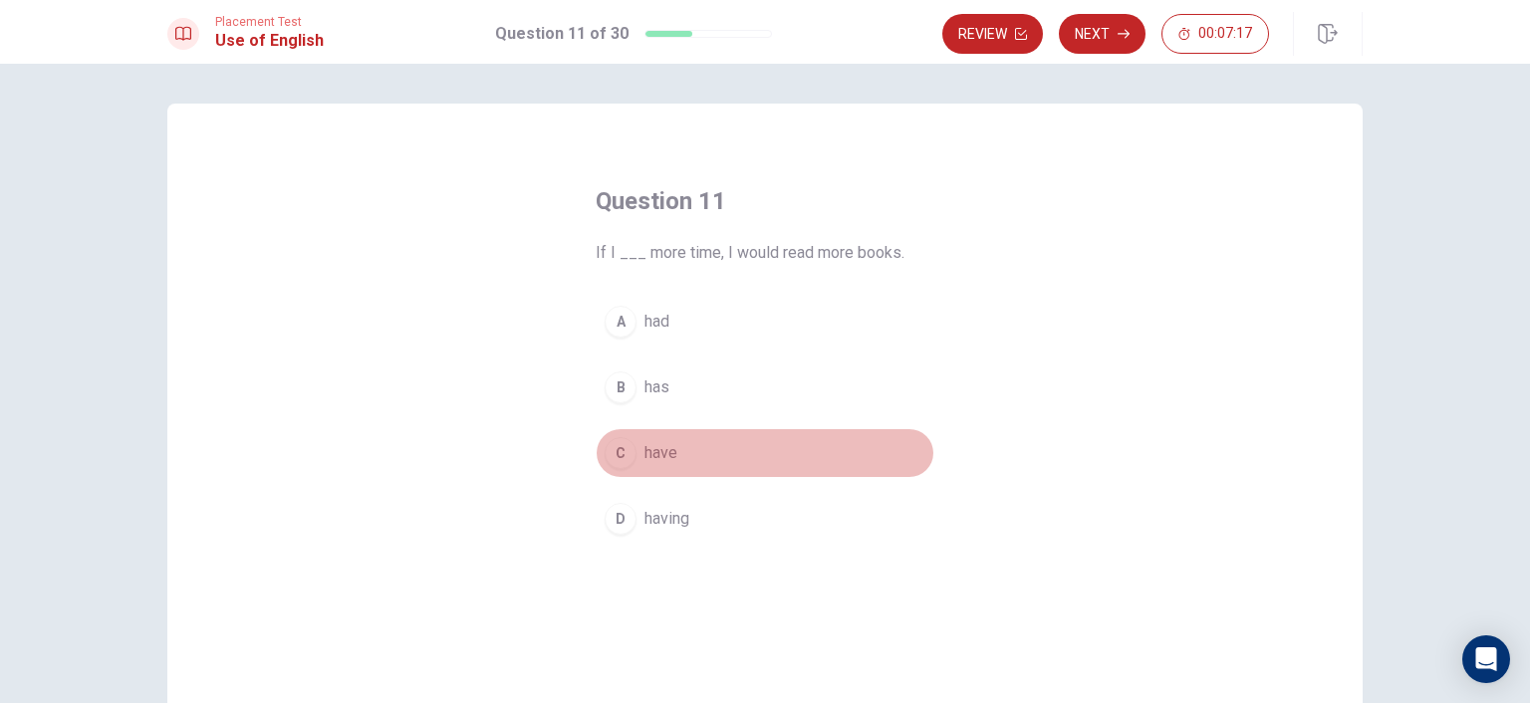
click at [651, 447] on span "have" at bounding box center [660, 453] width 33 height 24
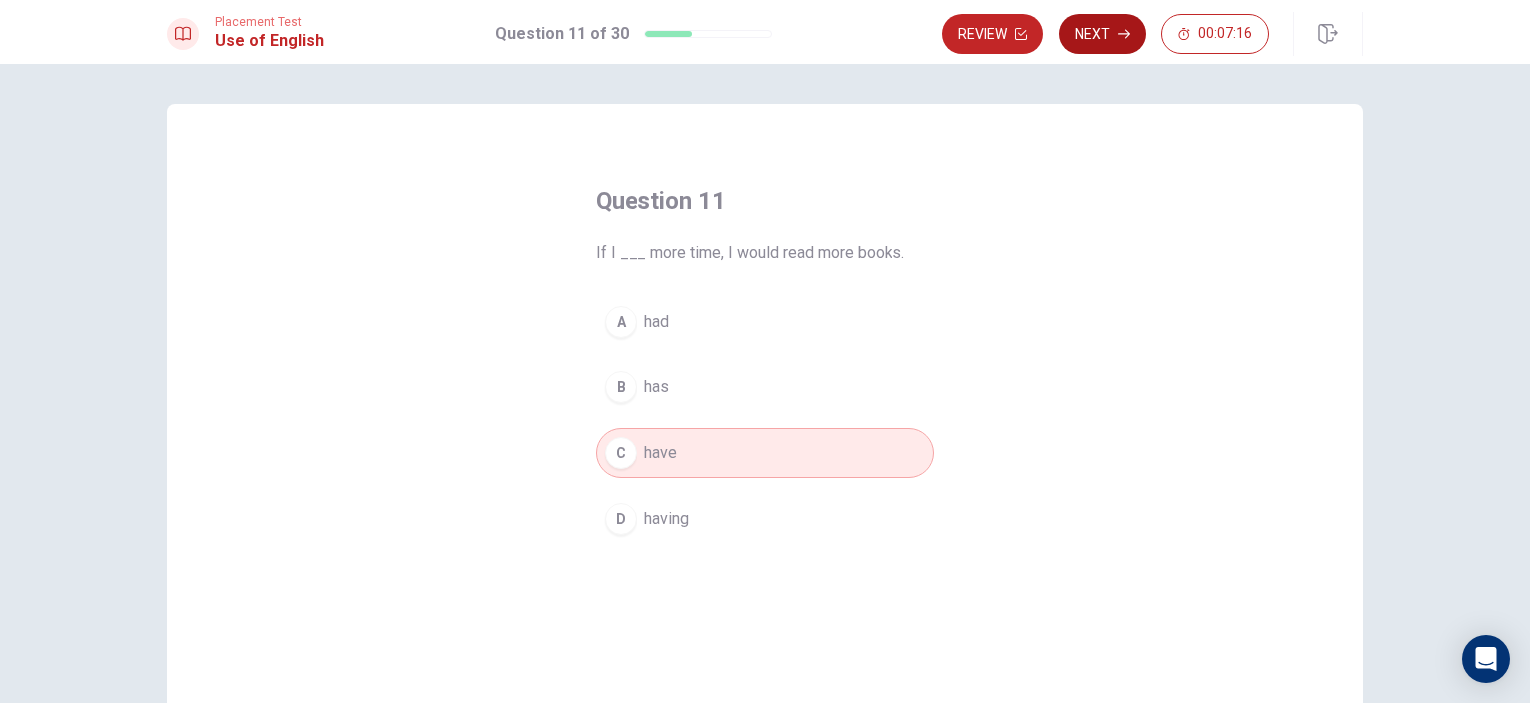
click at [1091, 43] on button "Next" at bounding box center [1102, 34] width 87 height 40
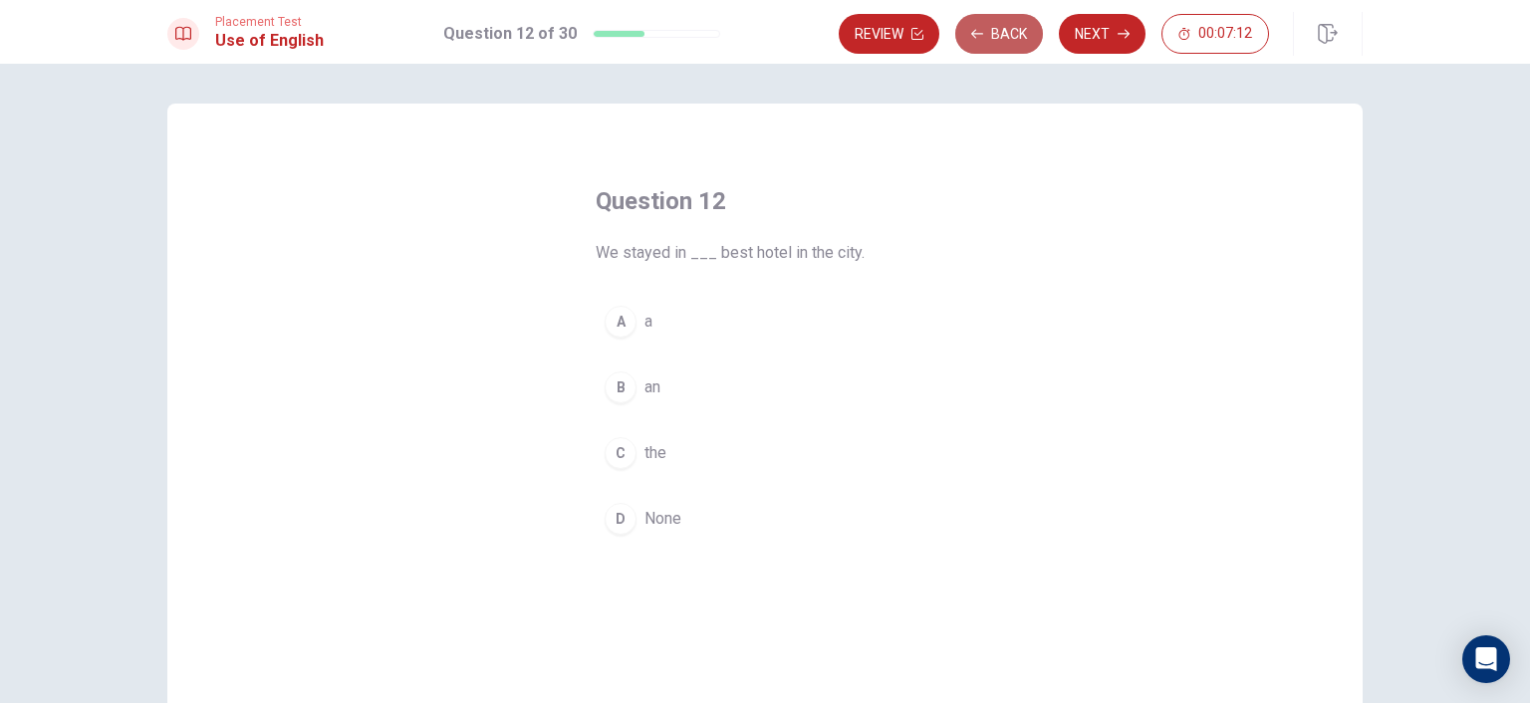
click at [1016, 22] on button "Back" at bounding box center [999, 34] width 88 height 40
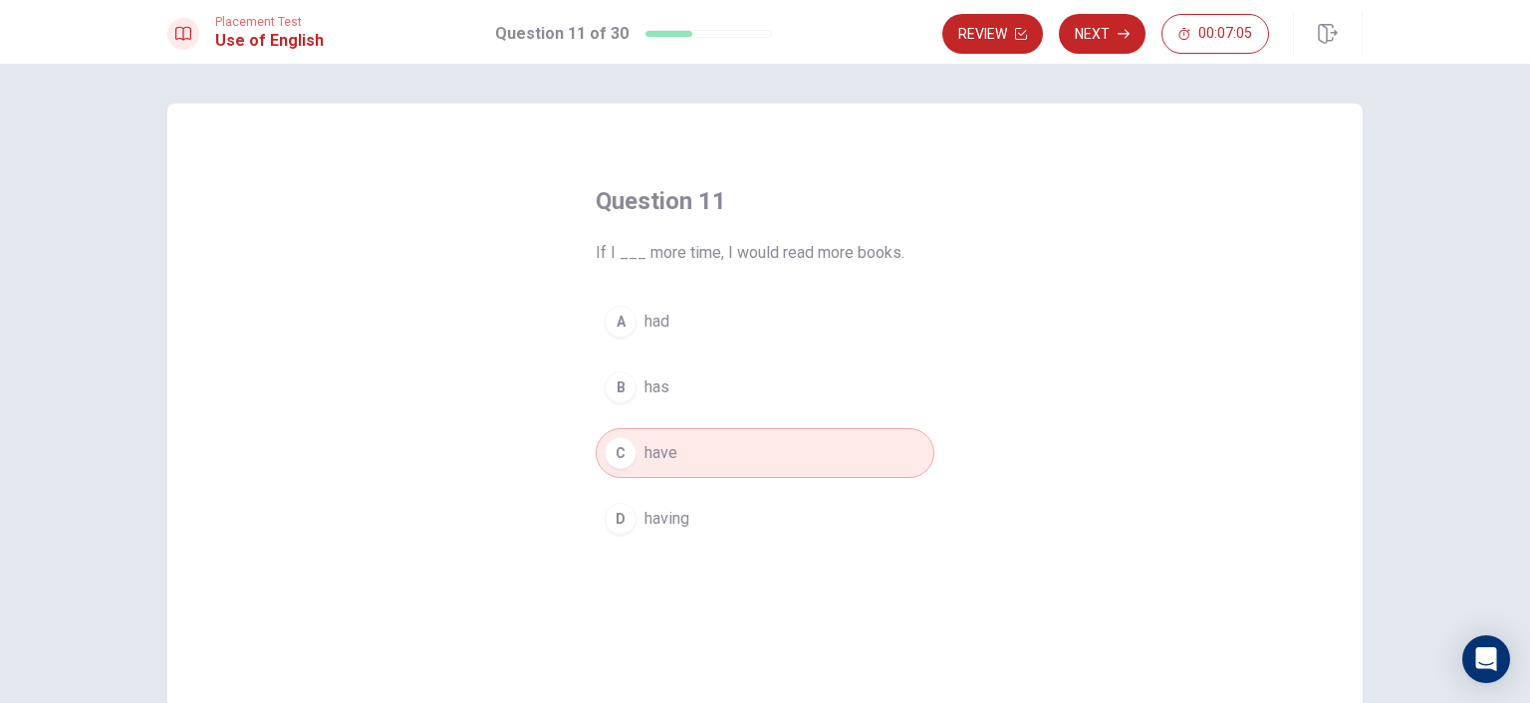
click at [644, 326] on span "had" at bounding box center [656, 322] width 25 height 24
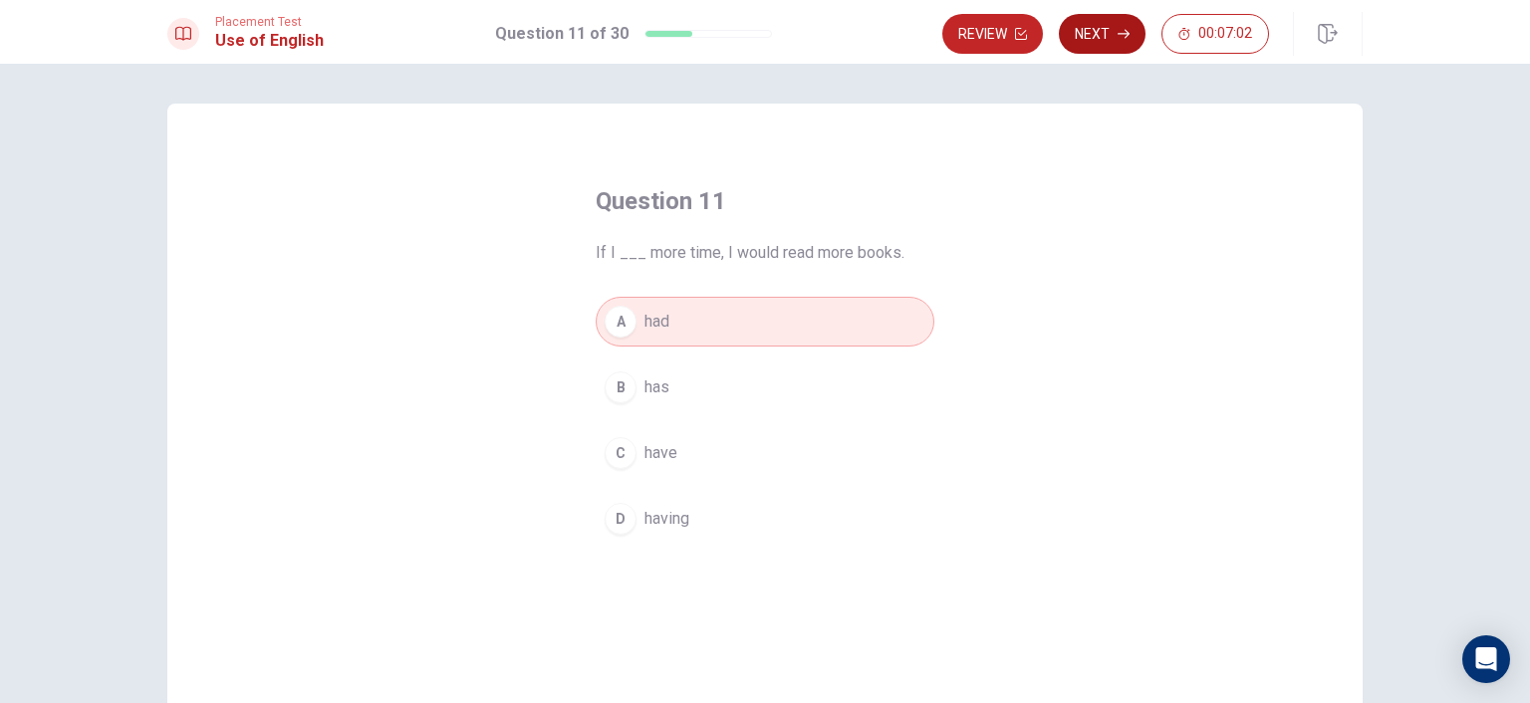
click at [1115, 37] on button "Next" at bounding box center [1102, 34] width 87 height 40
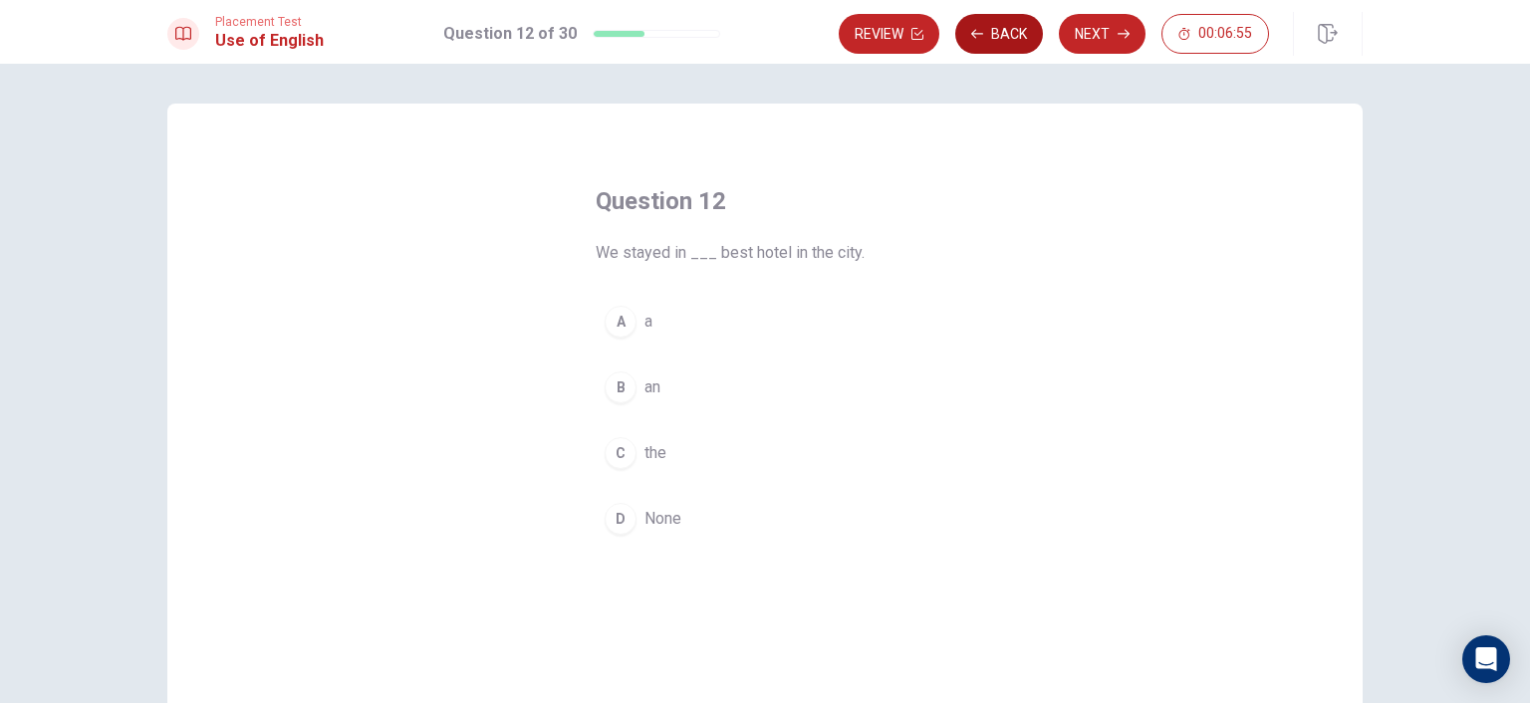
click at [1016, 43] on button "Back" at bounding box center [999, 34] width 88 height 40
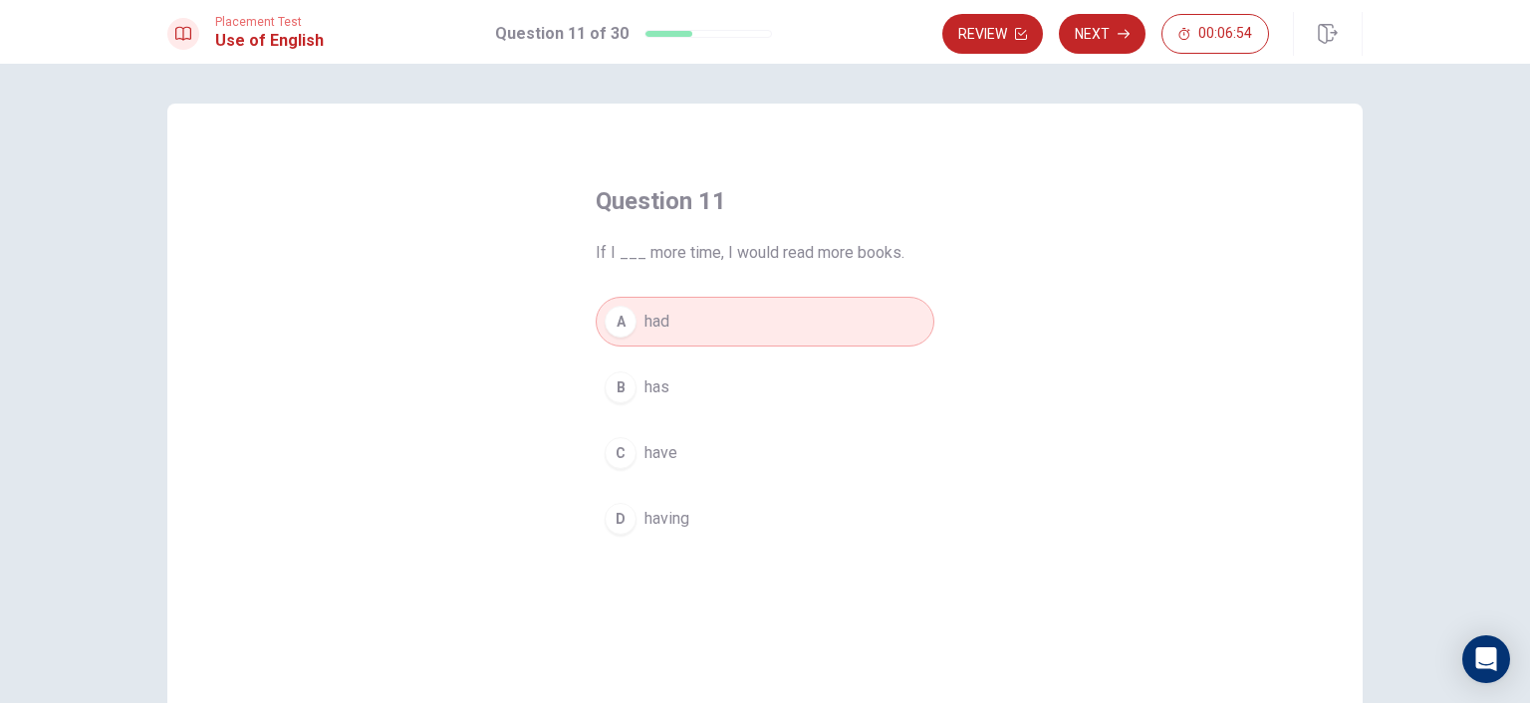
click at [664, 451] on span "have" at bounding box center [660, 453] width 33 height 24
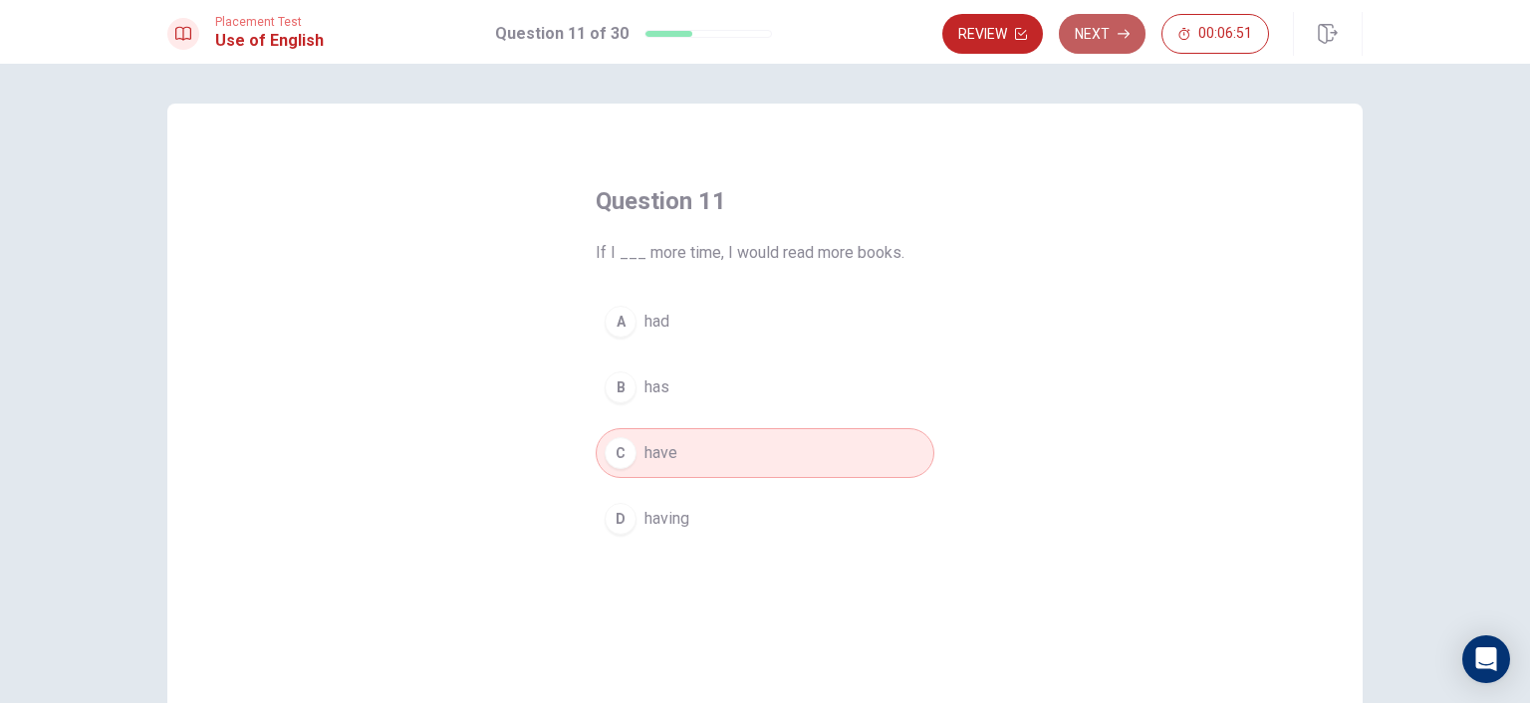
click at [1095, 27] on button "Next" at bounding box center [1102, 34] width 87 height 40
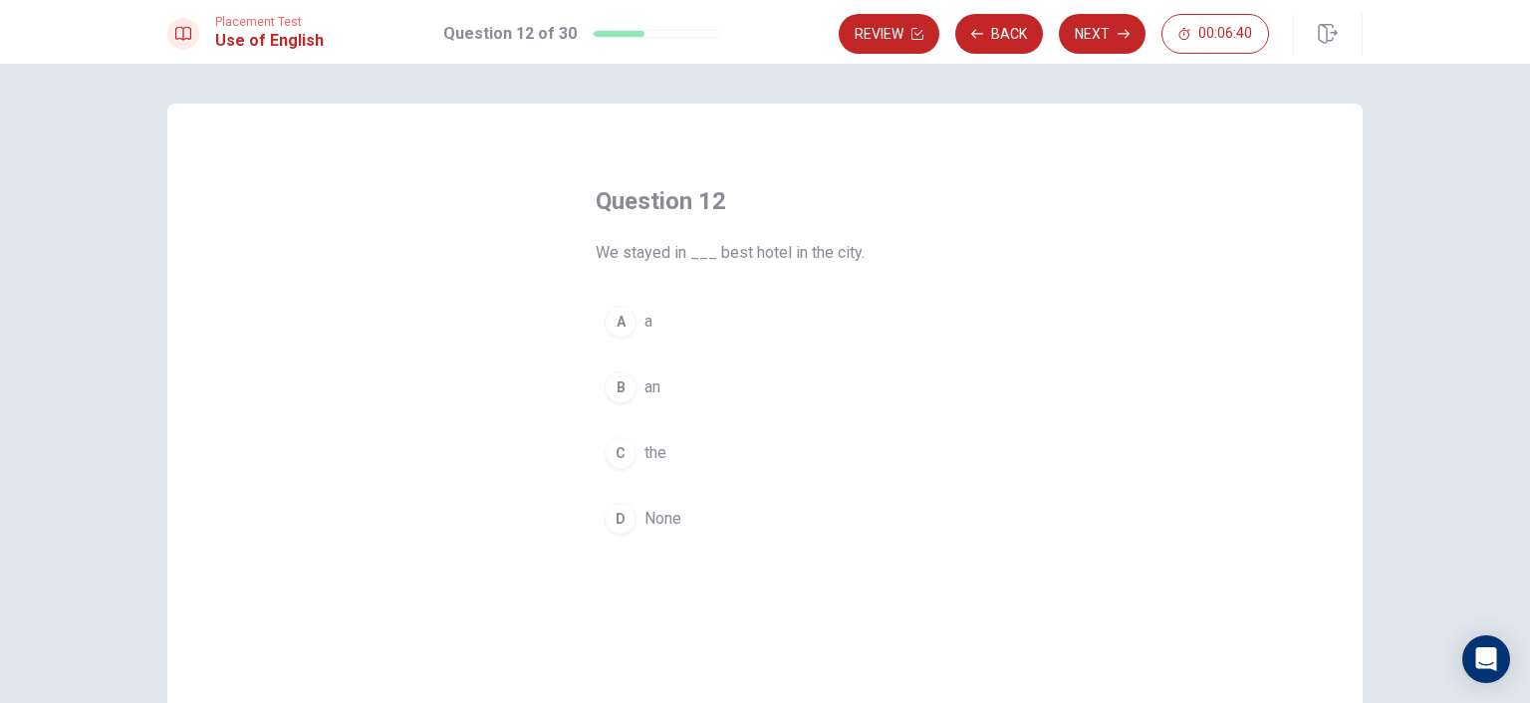
click at [644, 449] on span "the" at bounding box center [655, 453] width 22 height 24
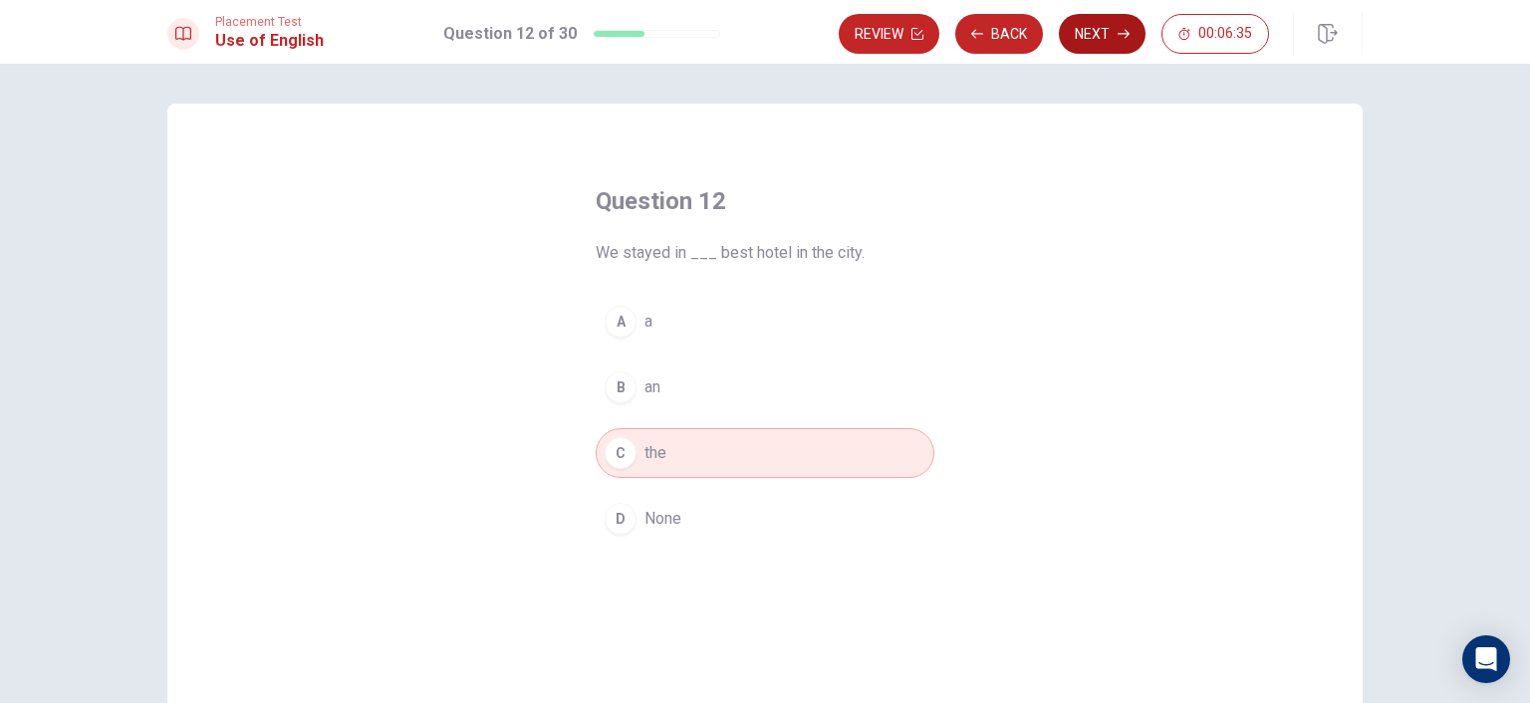
click at [1090, 35] on button "Next" at bounding box center [1102, 34] width 87 height 40
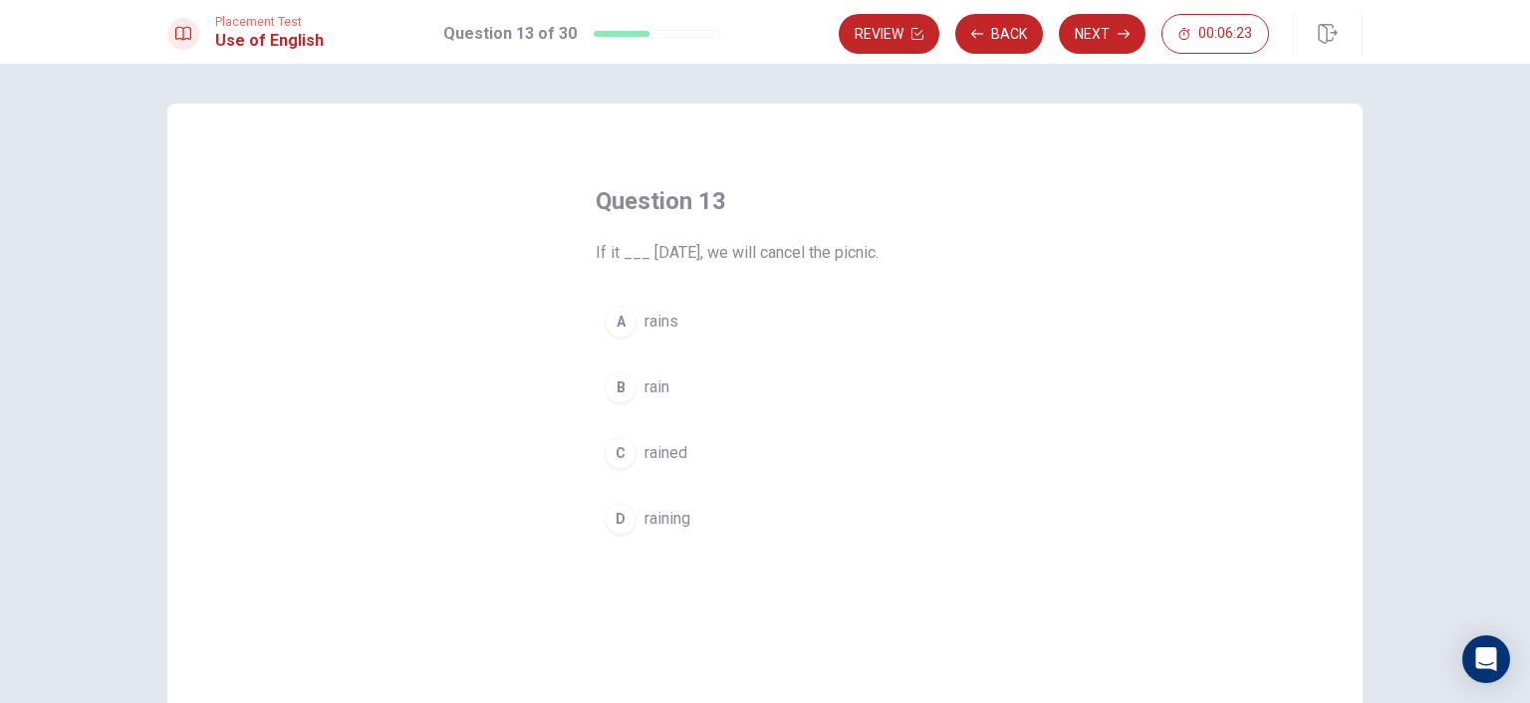
click at [650, 387] on span "rain" at bounding box center [656, 387] width 25 height 24
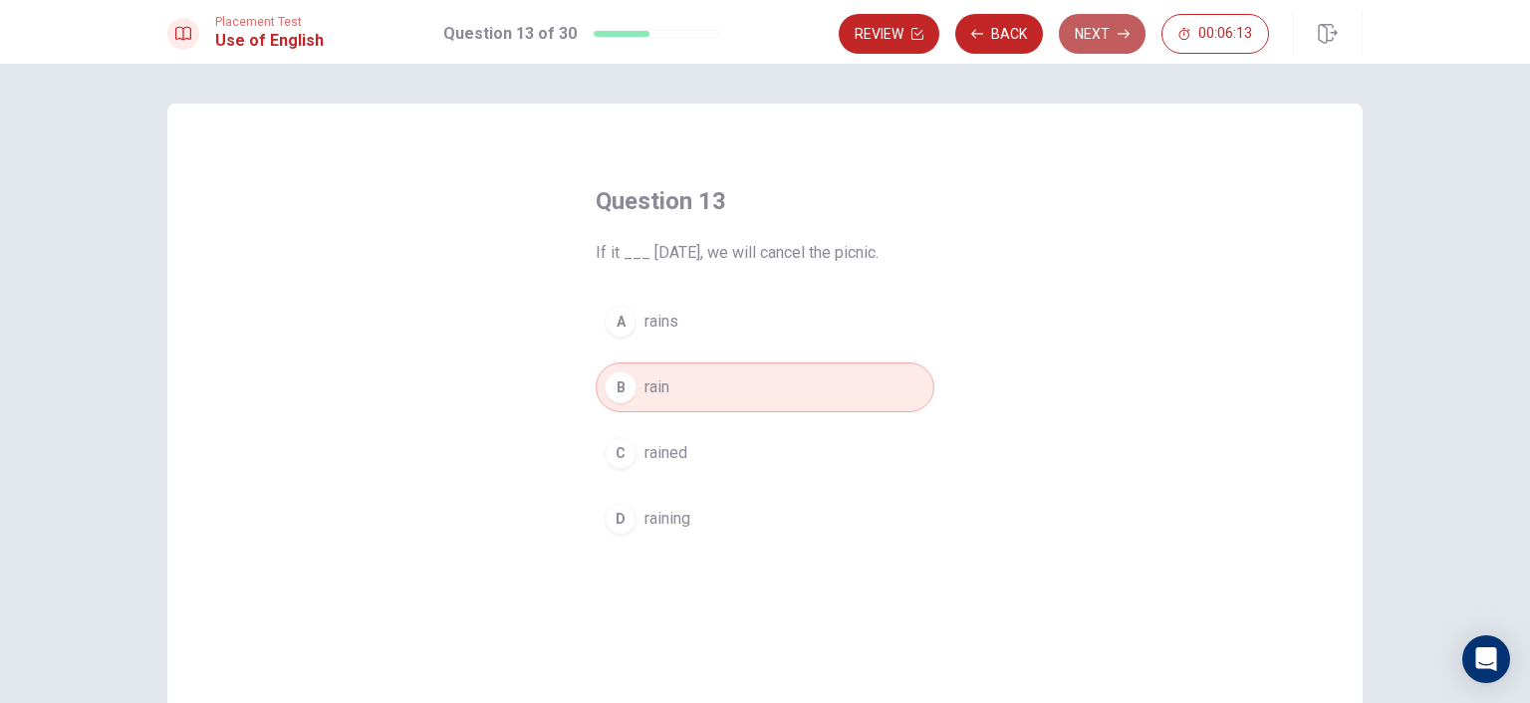
click at [1101, 37] on button "Next" at bounding box center [1102, 34] width 87 height 40
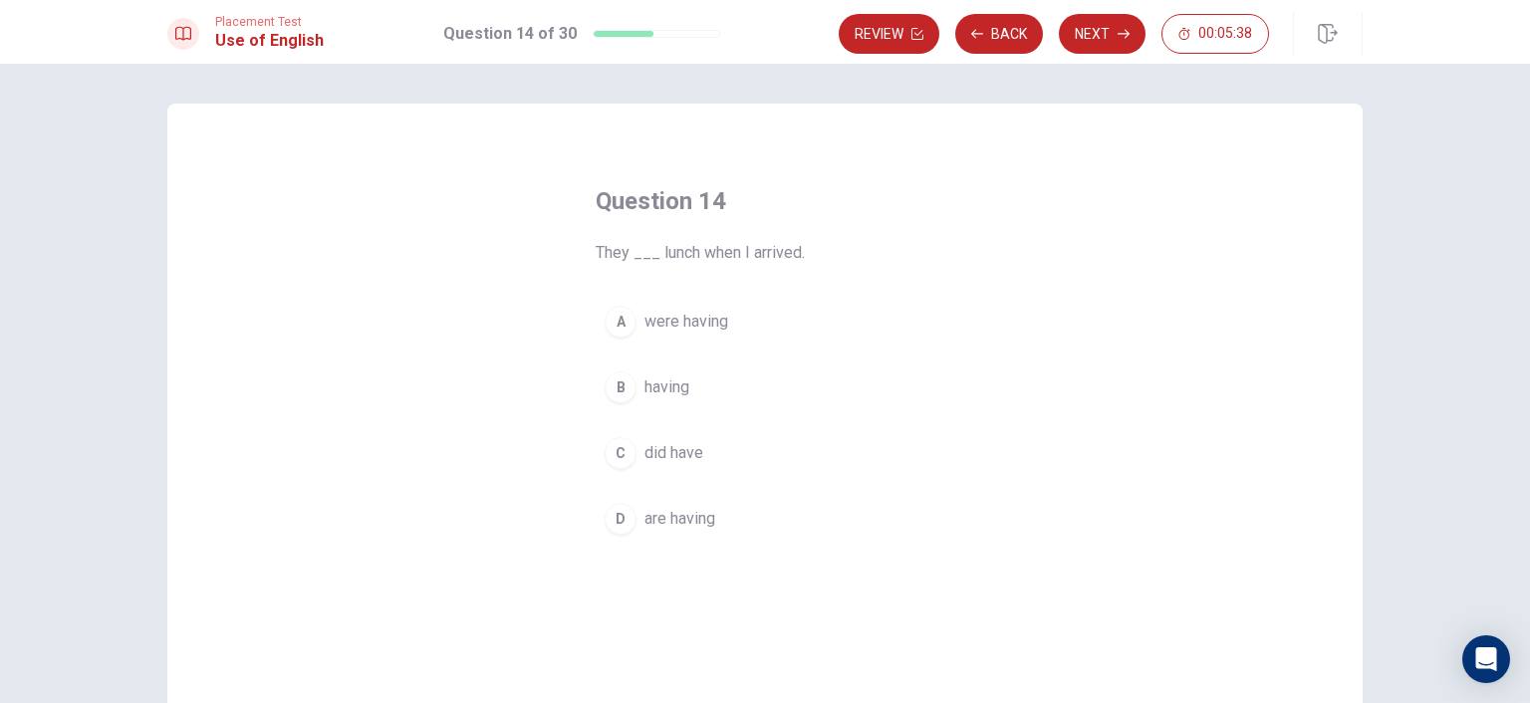
click at [672, 324] on span "were having" at bounding box center [686, 322] width 84 height 24
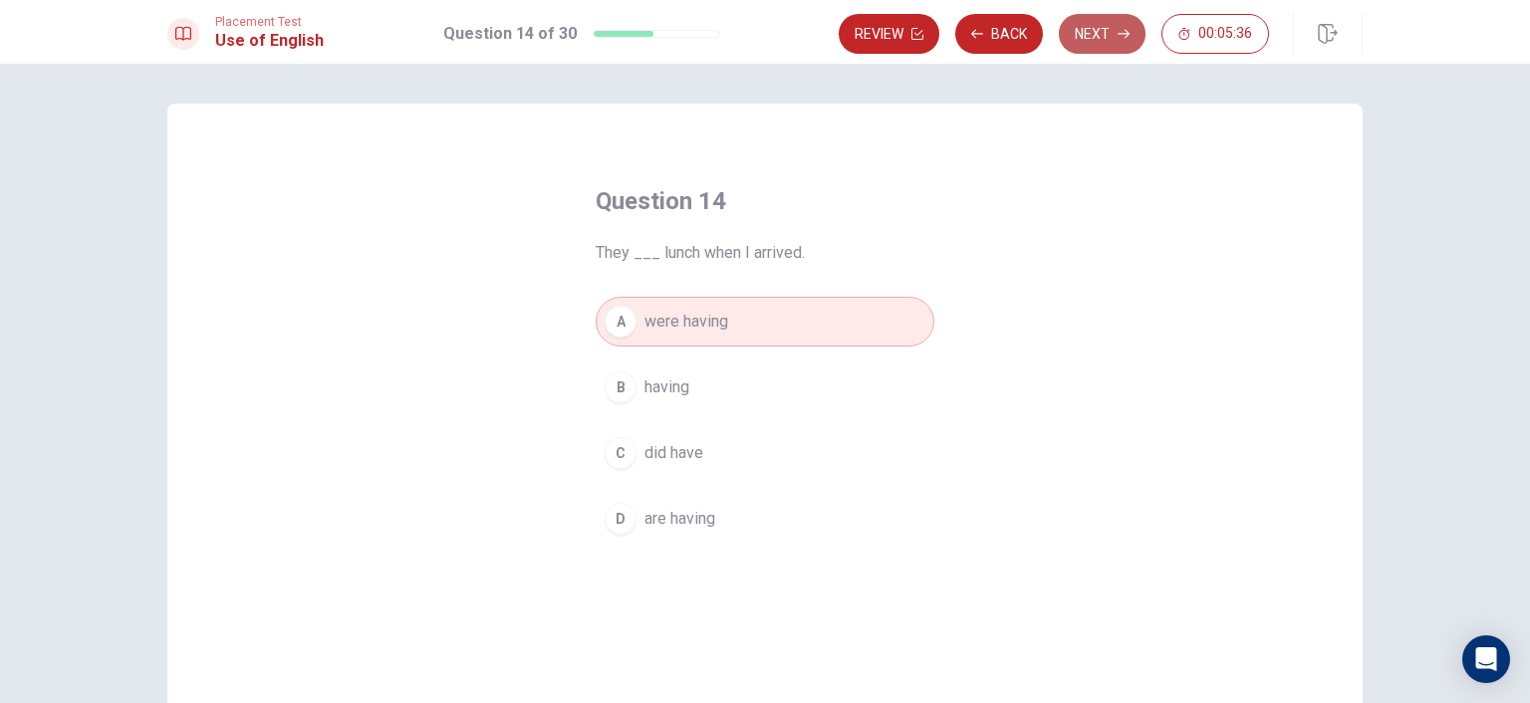
click at [1109, 44] on button "Next" at bounding box center [1102, 34] width 87 height 40
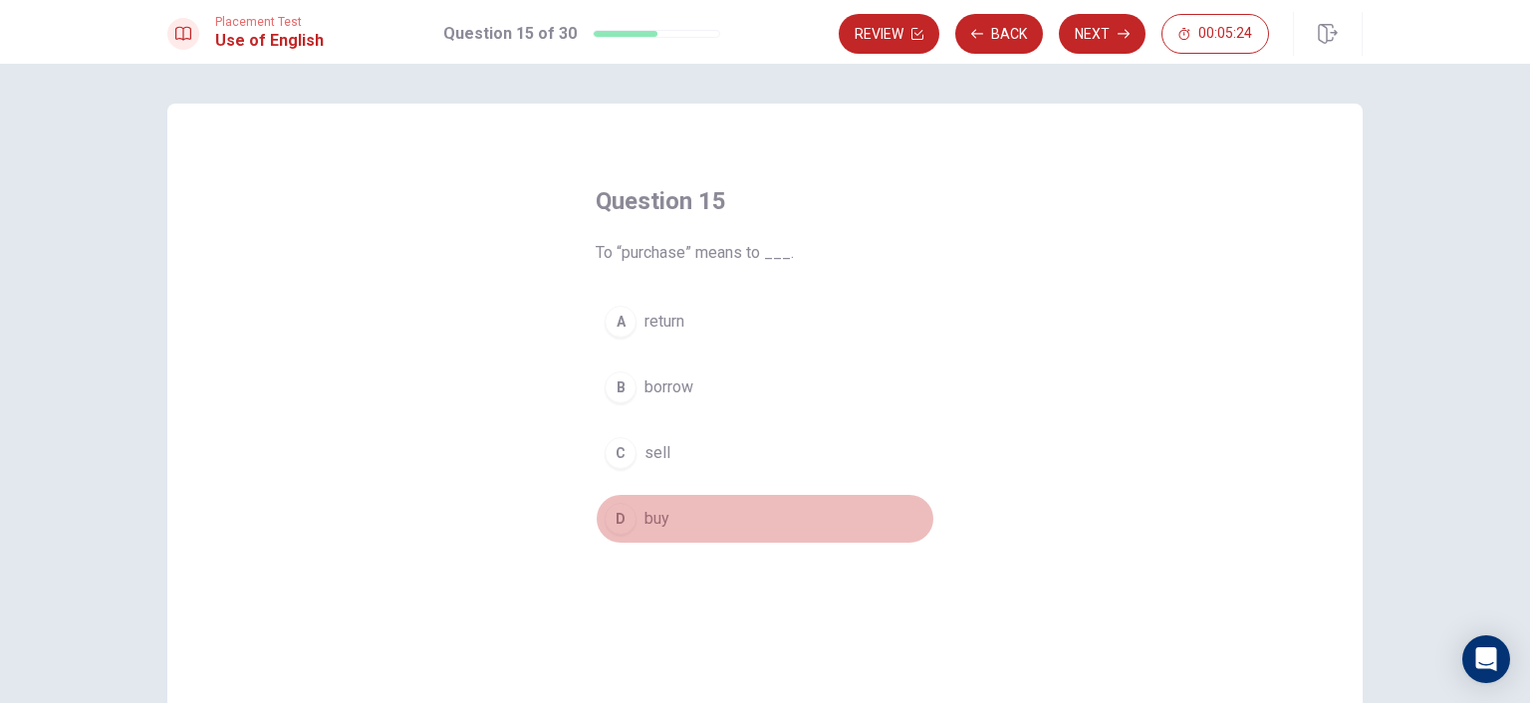
click at [645, 519] on span "buy" at bounding box center [656, 519] width 25 height 24
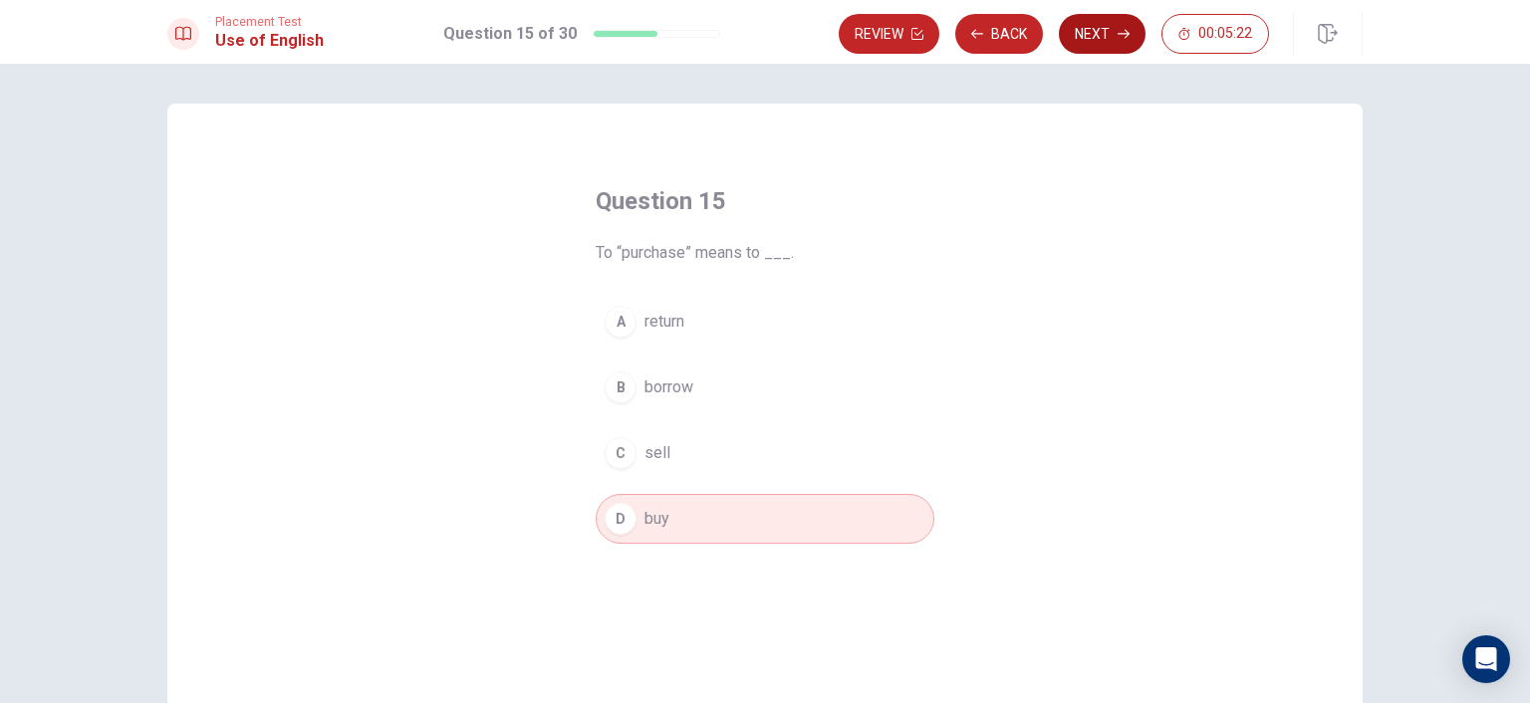
click at [1103, 39] on button "Next" at bounding box center [1102, 34] width 87 height 40
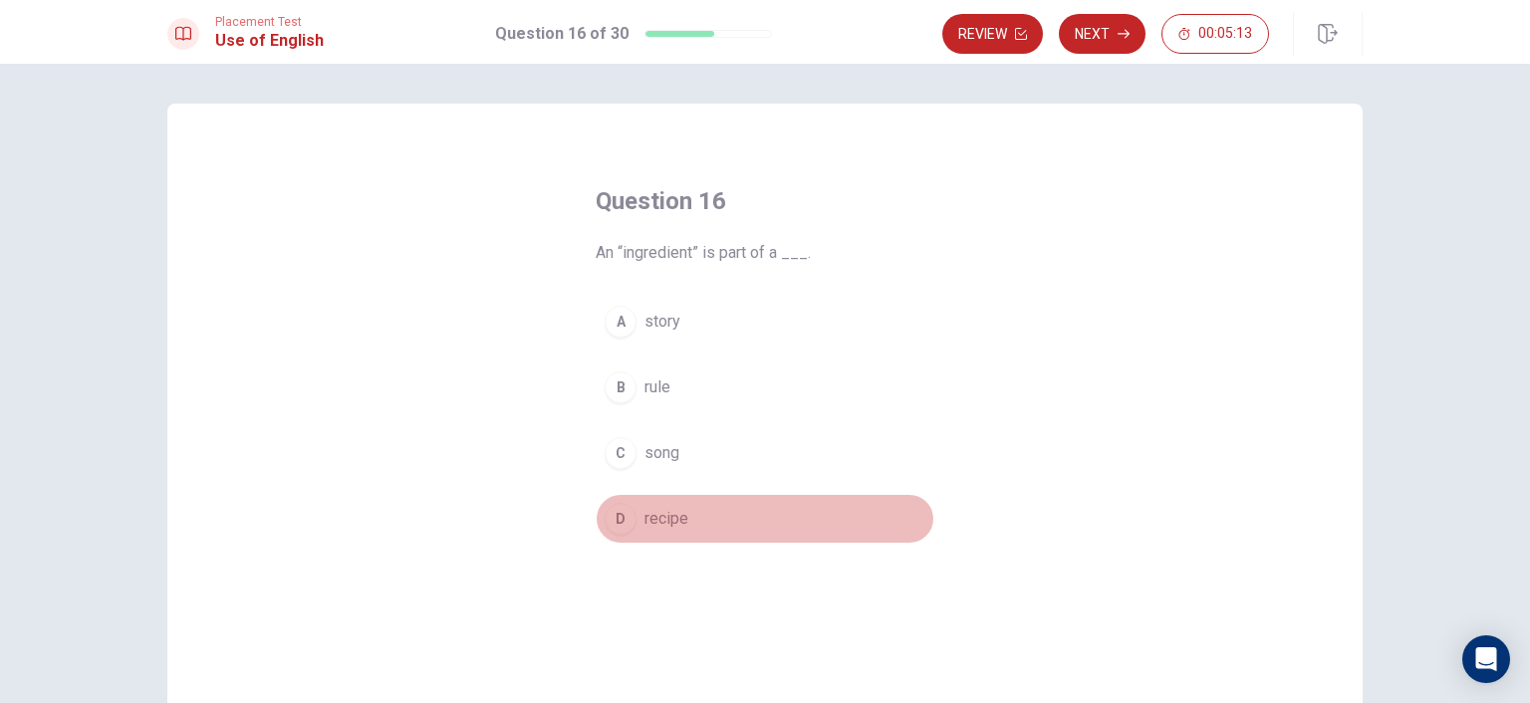
click at [673, 516] on span "recipe" at bounding box center [666, 519] width 44 height 24
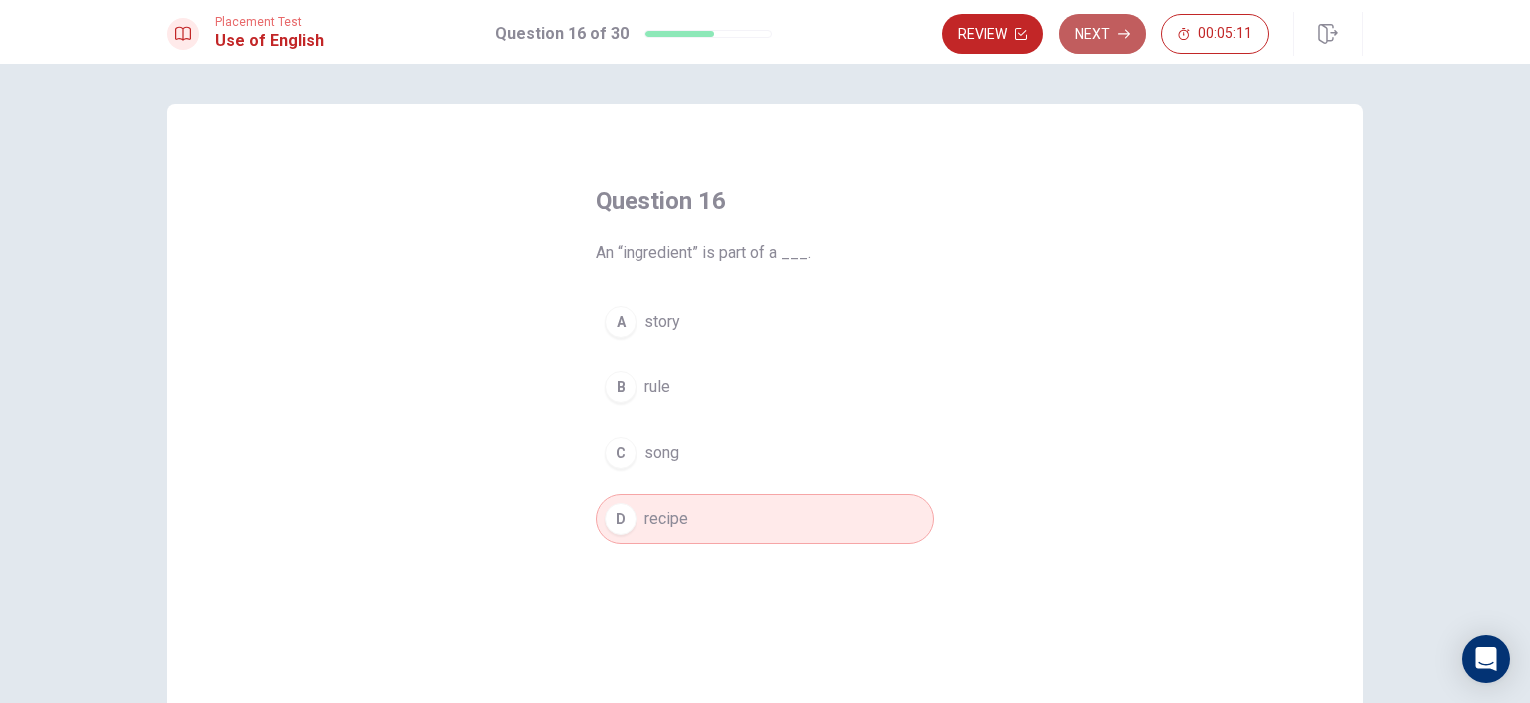
click at [1104, 23] on button "Next" at bounding box center [1102, 34] width 87 height 40
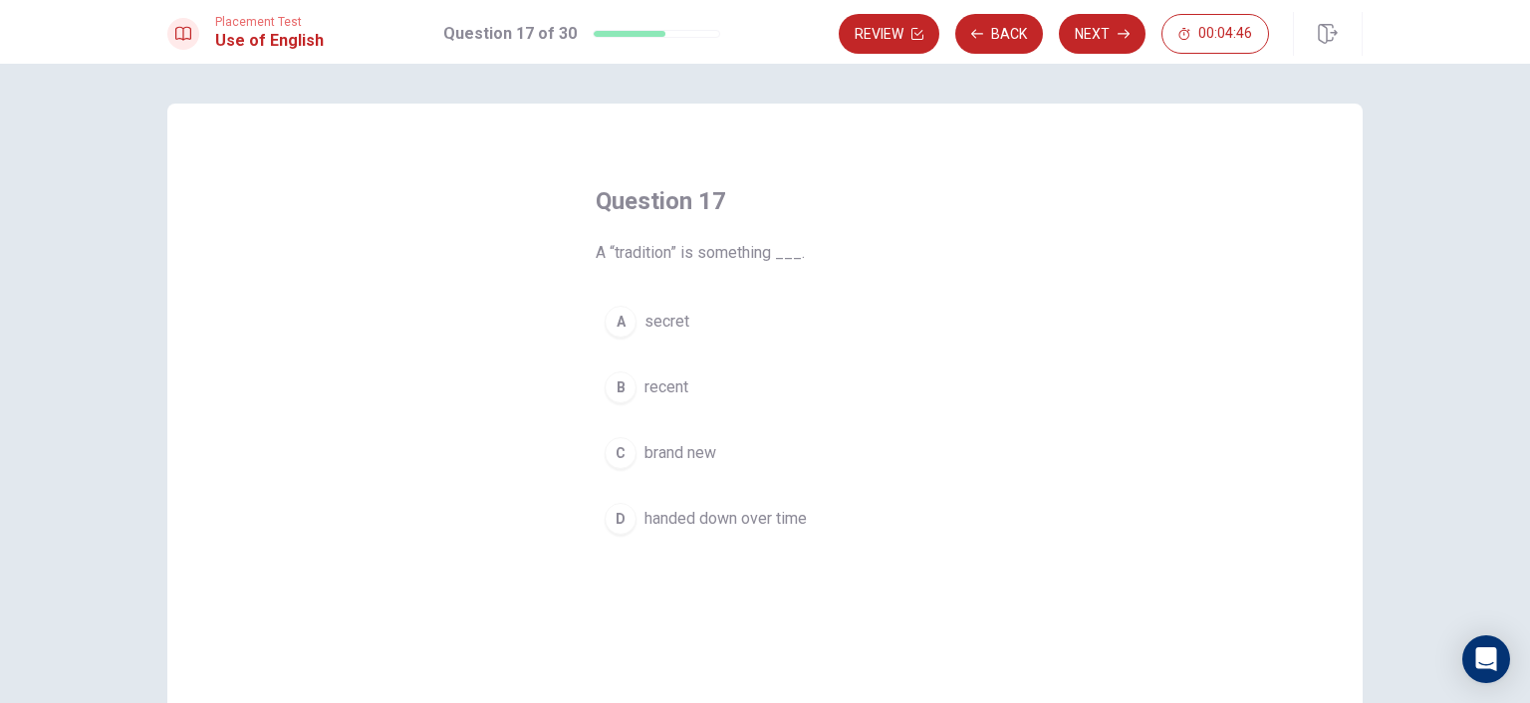
click at [747, 517] on span "handed down over time" at bounding box center [725, 519] width 162 height 24
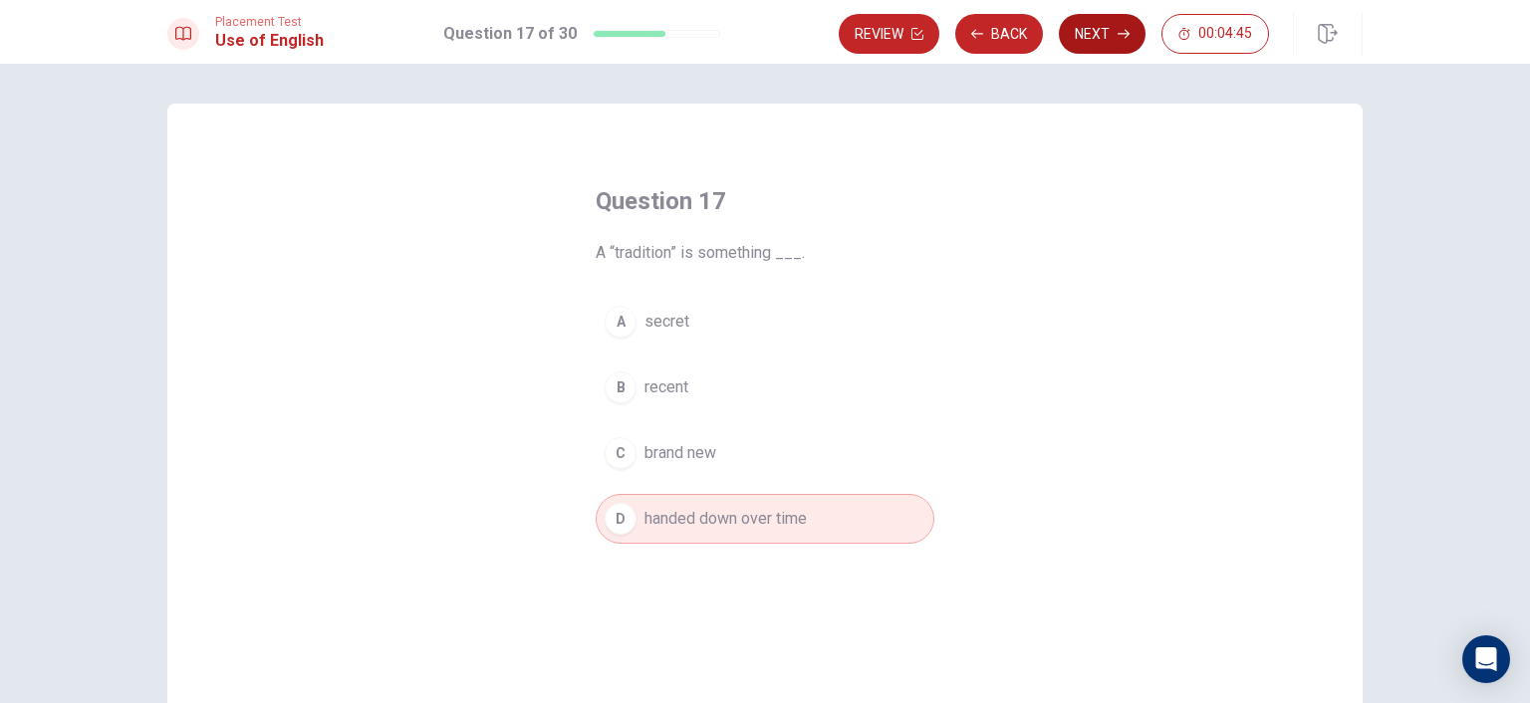
click at [1096, 35] on button "Next" at bounding box center [1102, 34] width 87 height 40
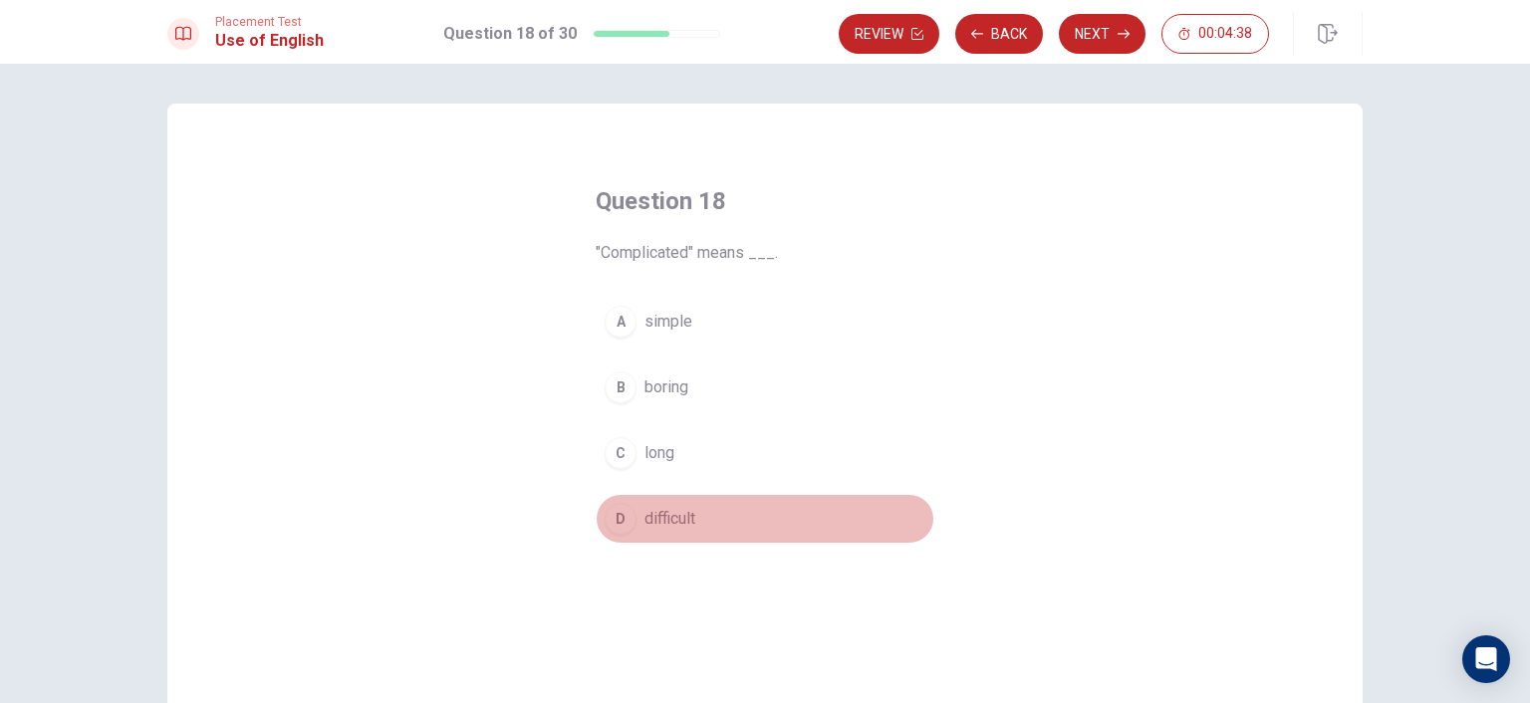
click at [664, 525] on span "difficult" at bounding box center [669, 519] width 51 height 24
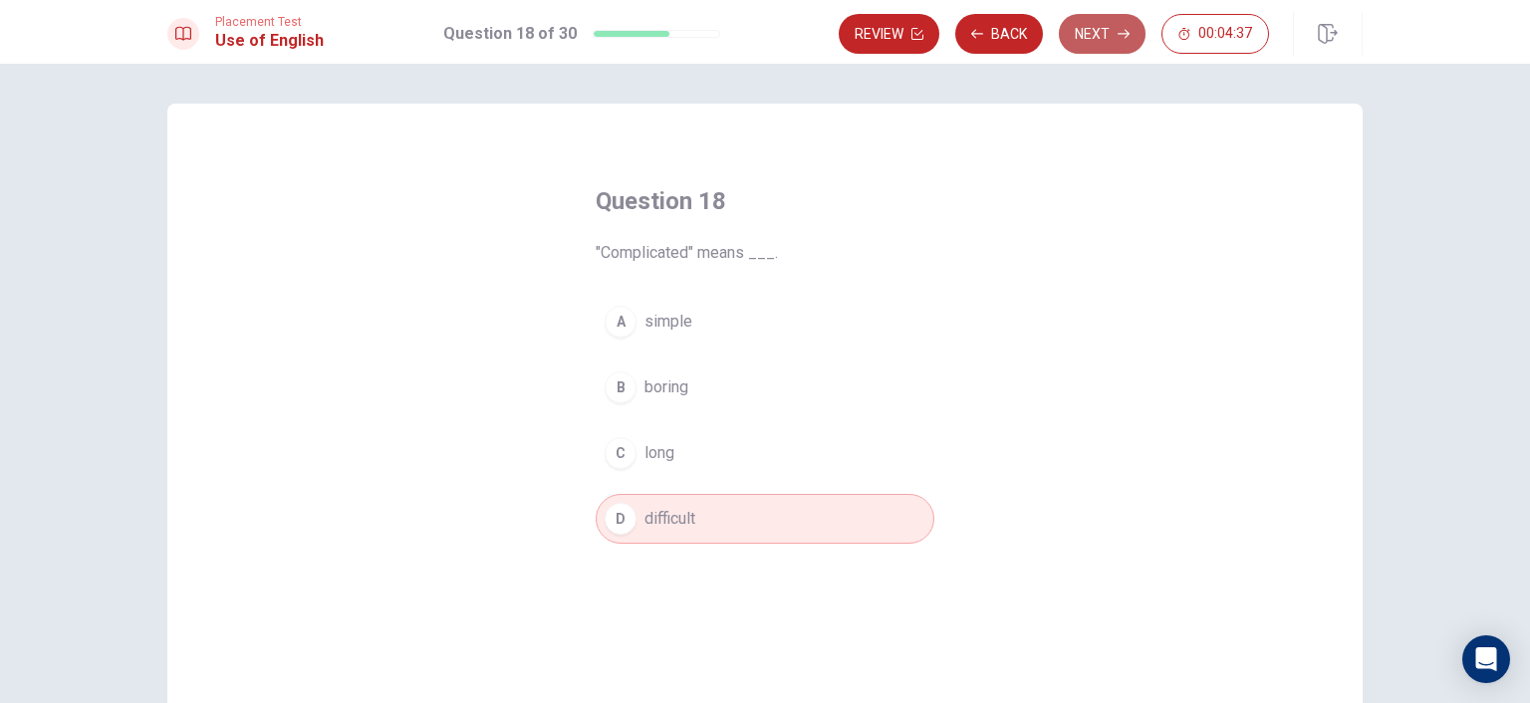
click at [1101, 28] on button "Next" at bounding box center [1102, 34] width 87 height 40
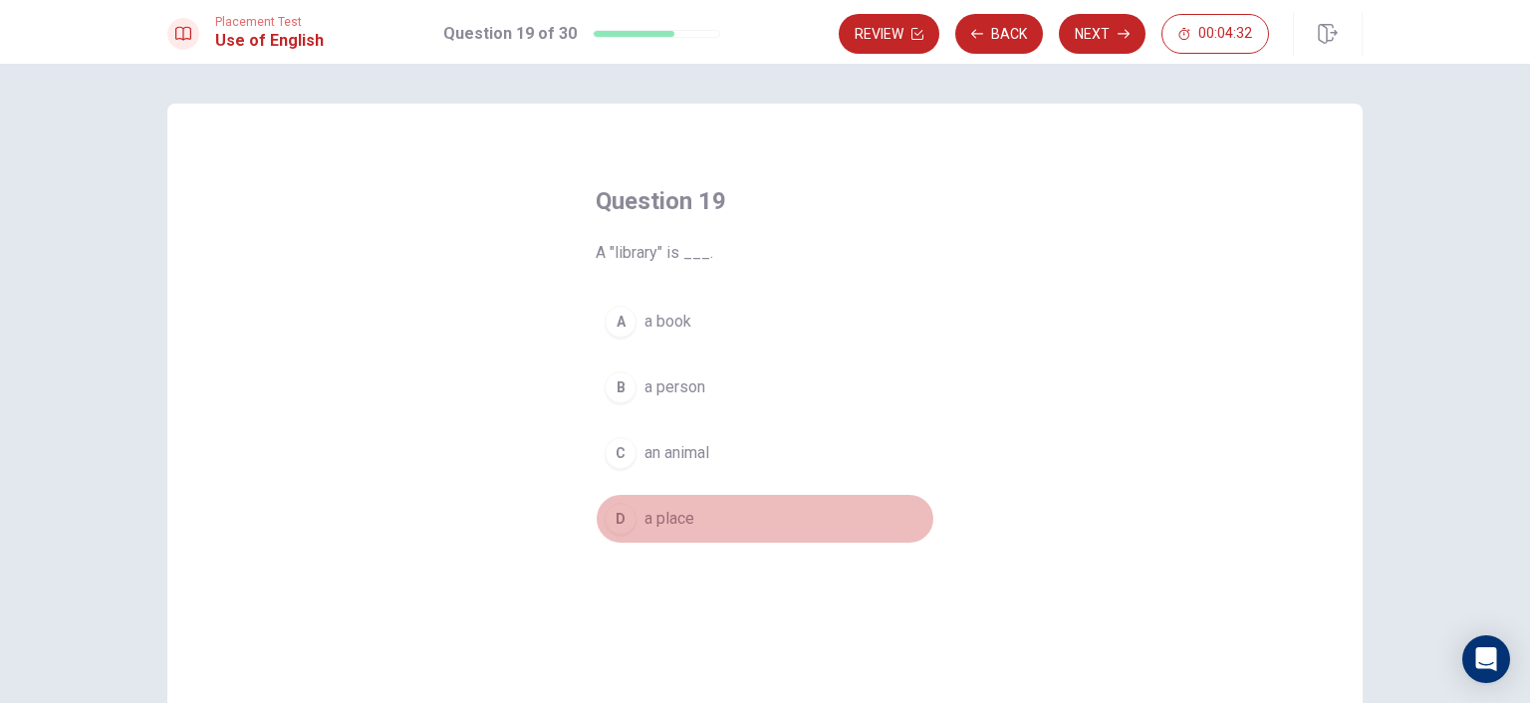
click at [670, 521] on span "a place" at bounding box center [669, 519] width 50 height 24
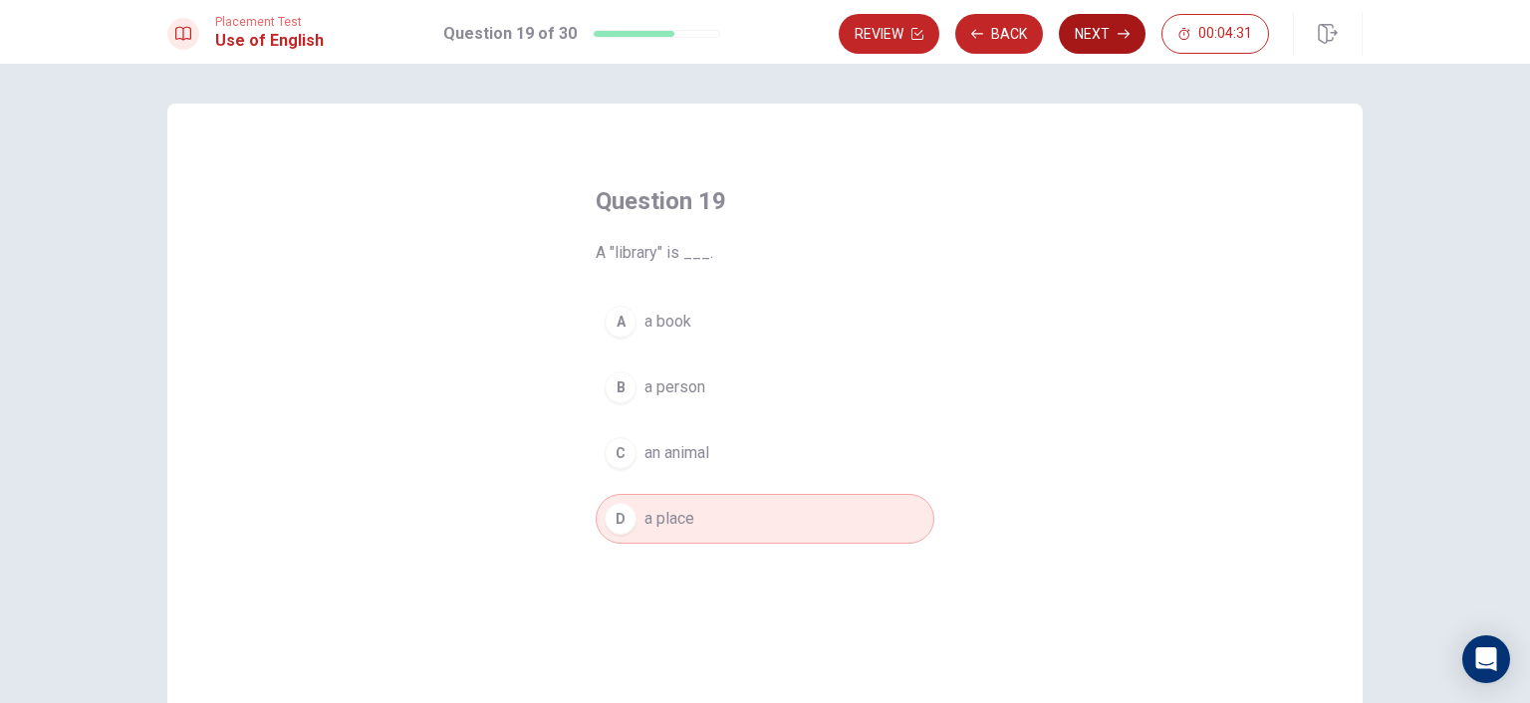
click at [1103, 39] on button "Next" at bounding box center [1102, 34] width 87 height 40
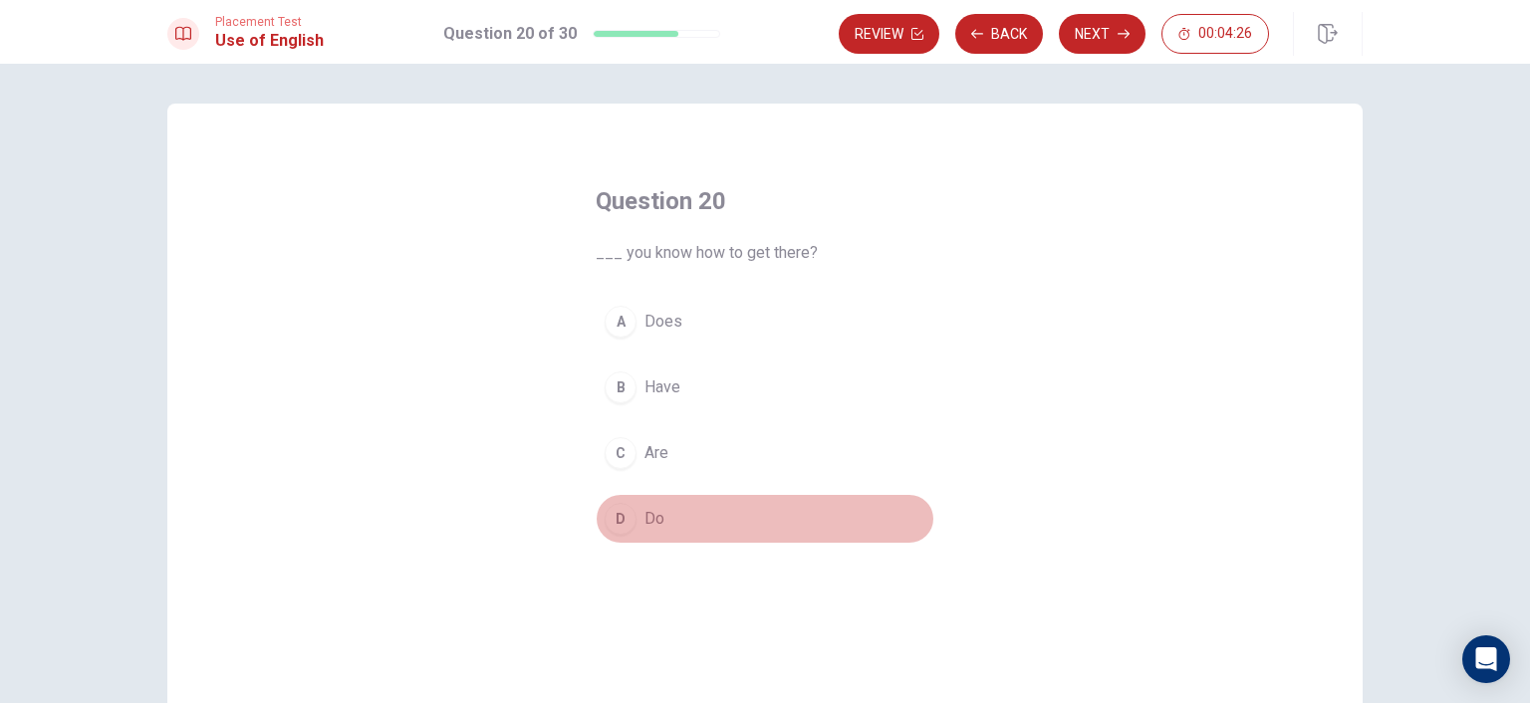
click at [653, 521] on span "Do" at bounding box center [654, 519] width 20 height 24
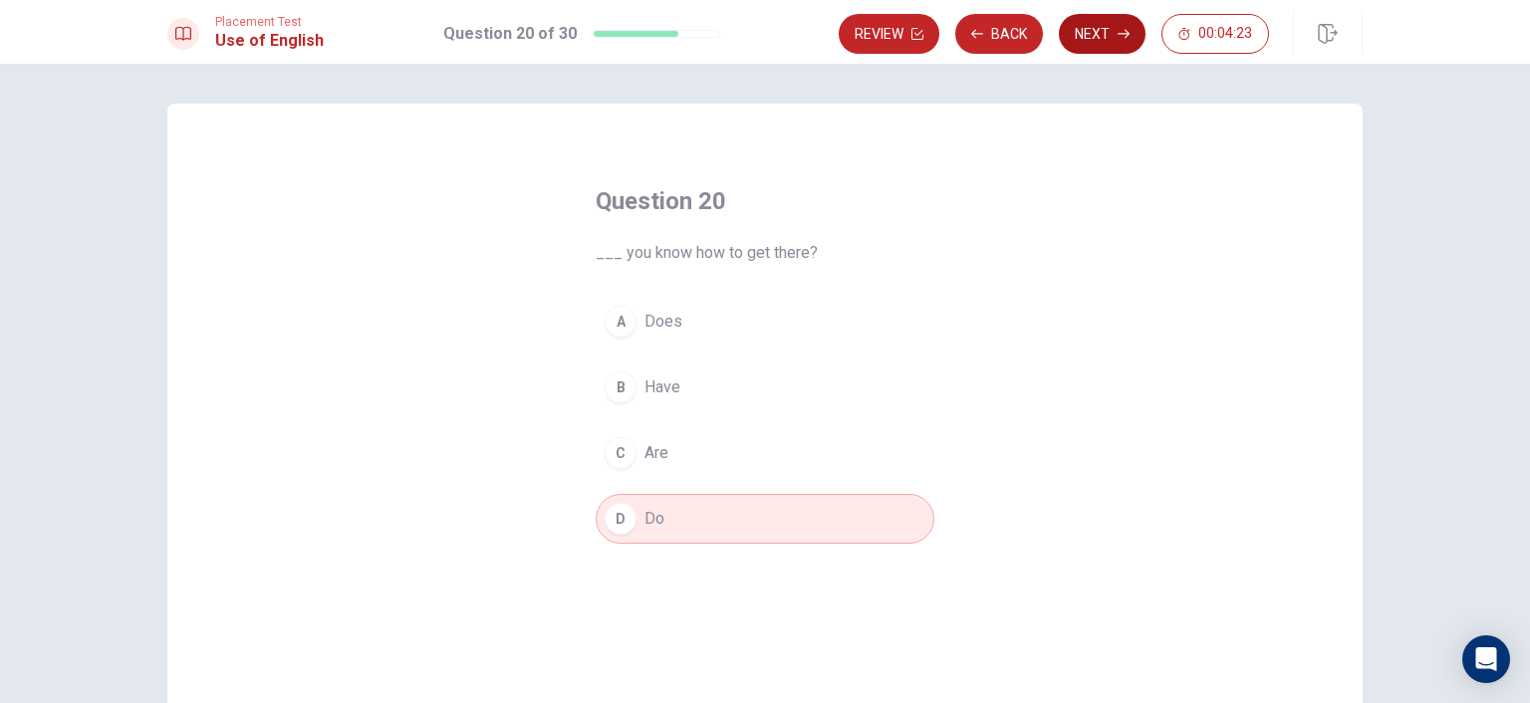
click at [1105, 39] on button "Next" at bounding box center [1102, 34] width 87 height 40
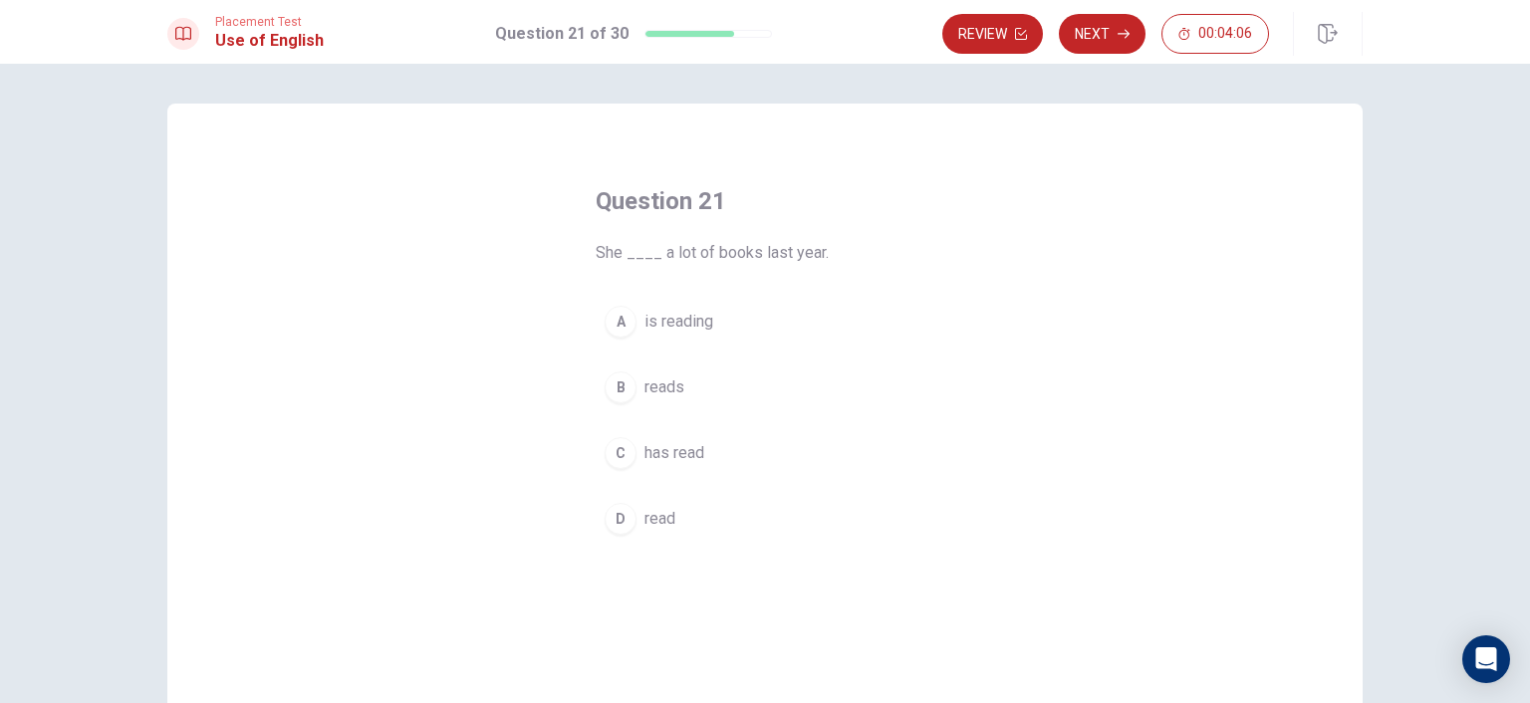
click at [663, 457] on span "has read" at bounding box center [674, 453] width 60 height 24
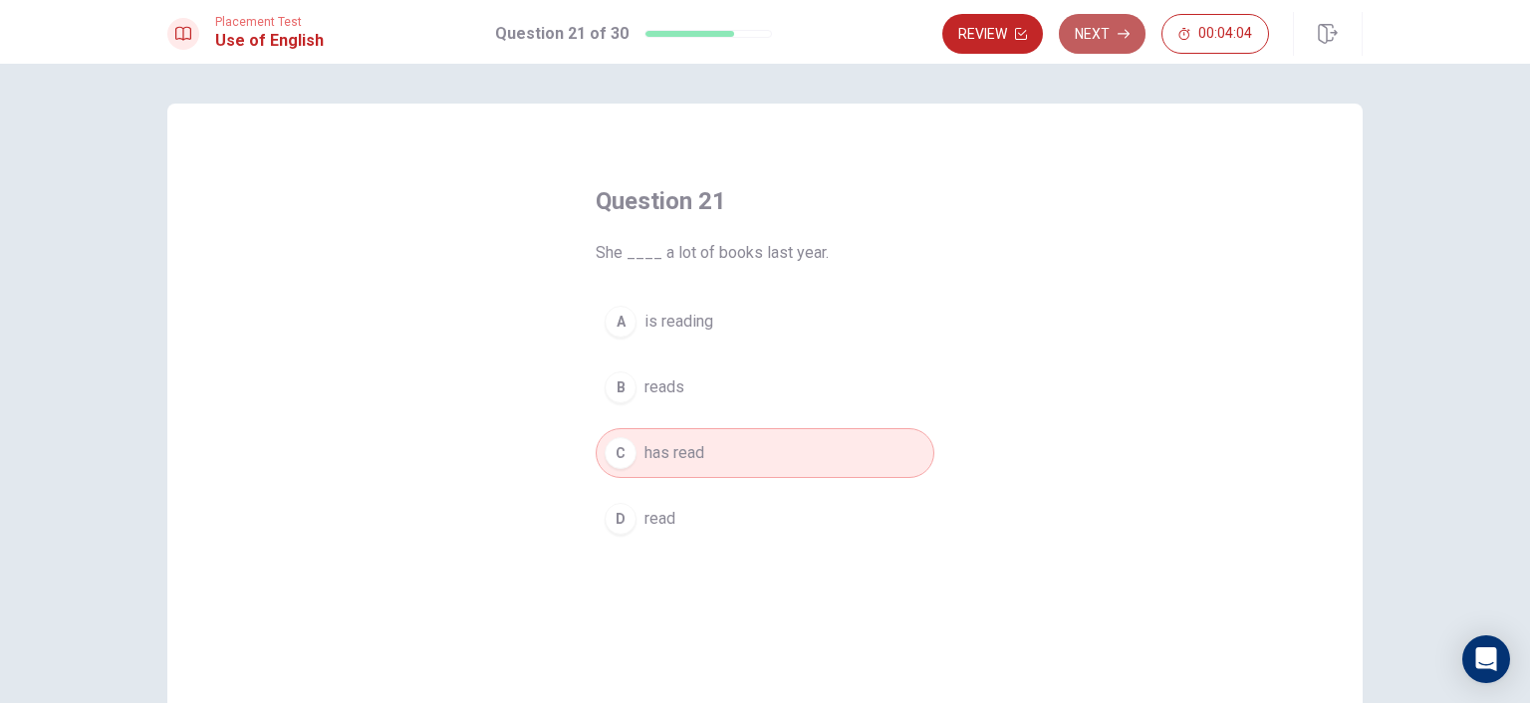
click at [1102, 43] on button "Next" at bounding box center [1102, 34] width 87 height 40
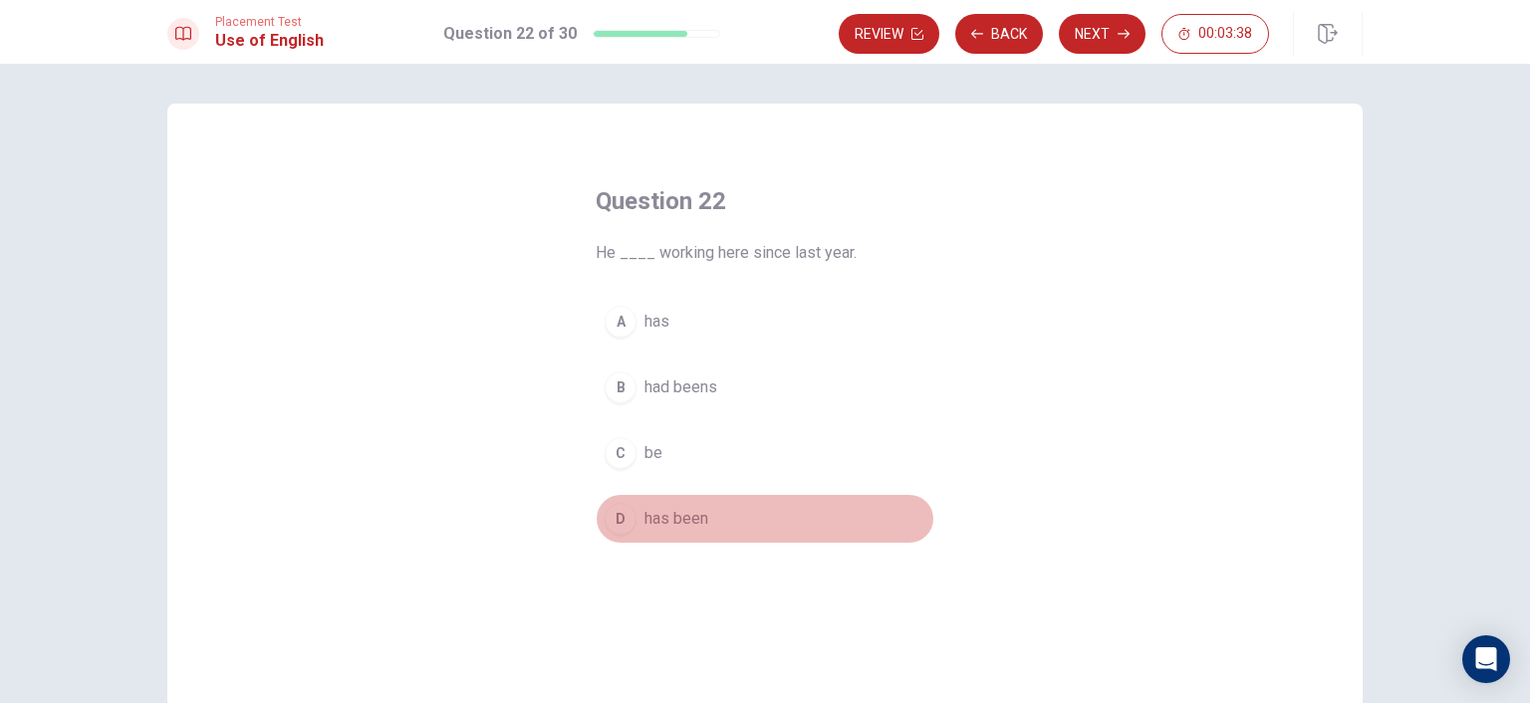
click at [674, 516] on span "has been" at bounding box center [676, 519] width 64 height 24
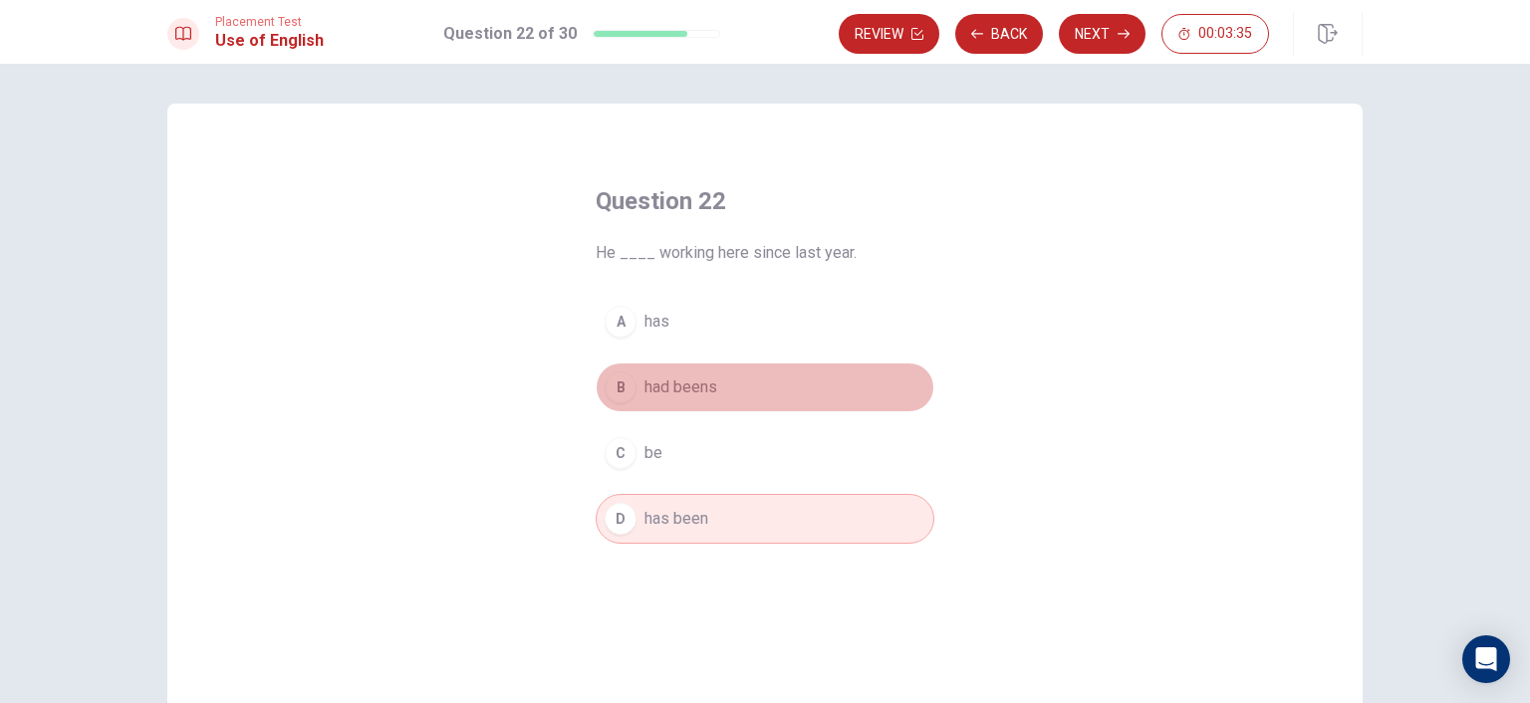
click at [690, 386] on span "had beens" at bounding box center [680, 387] width 73 height 24
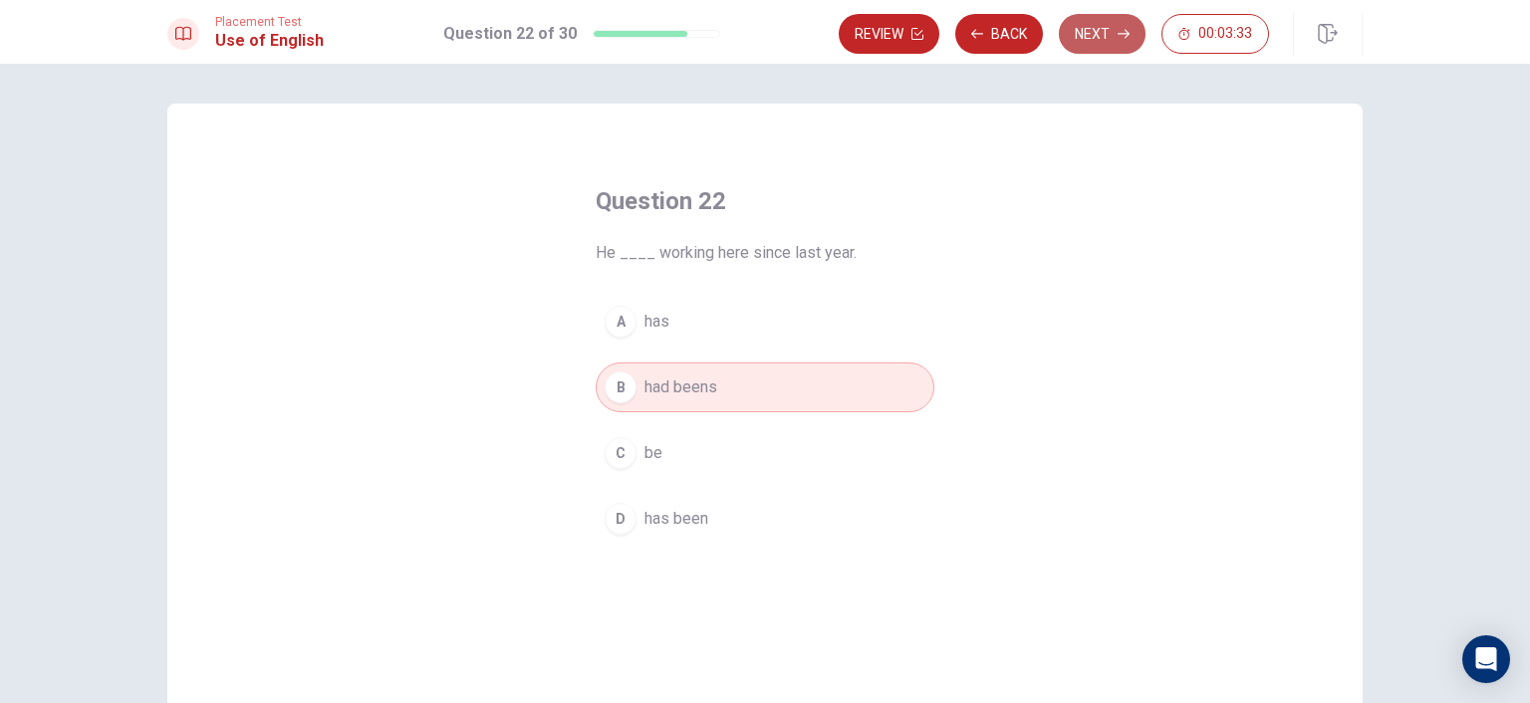
click at [1127, 41] on button "Next" at bounding box center [1102, 34] width 87 height 40
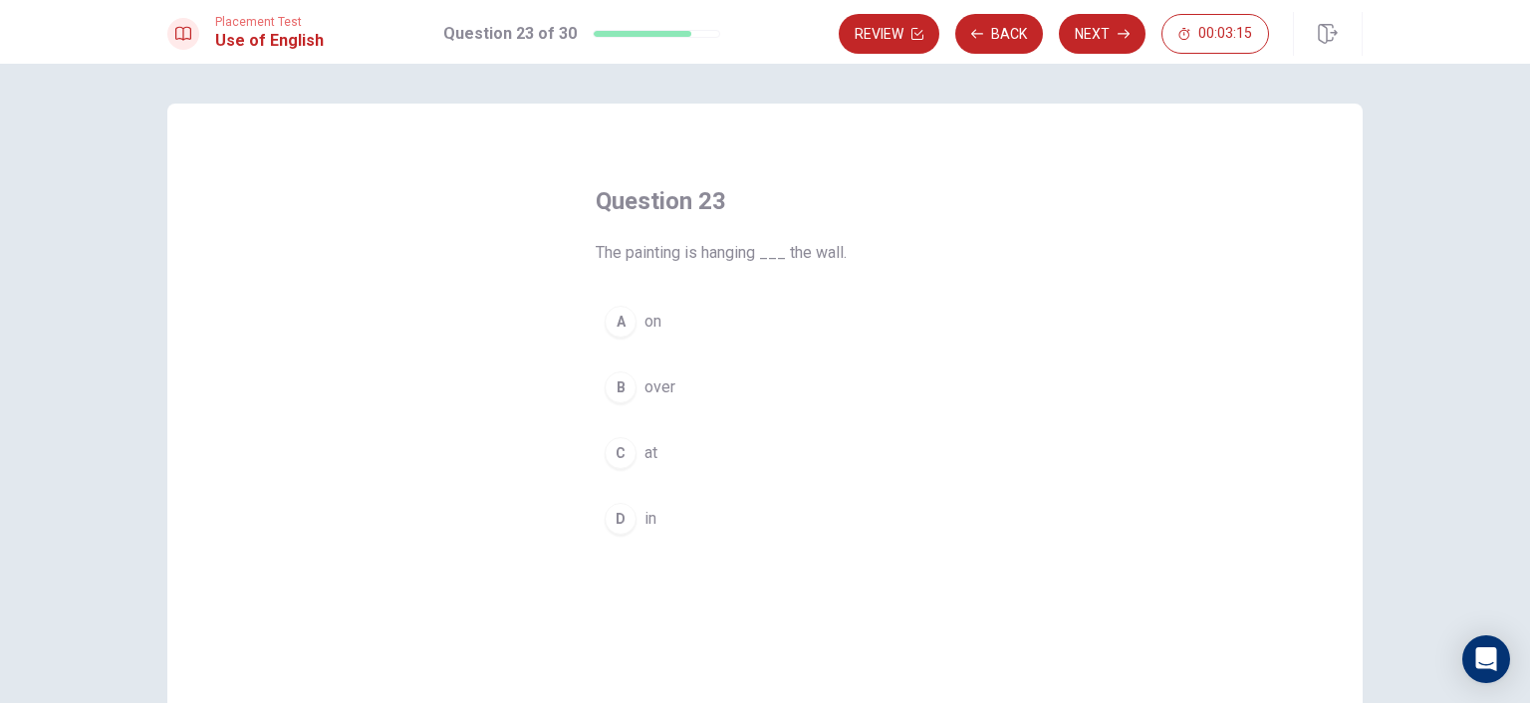
click at [644, 521] on span "in" at bounding box center [650, 519] width 12 height 24
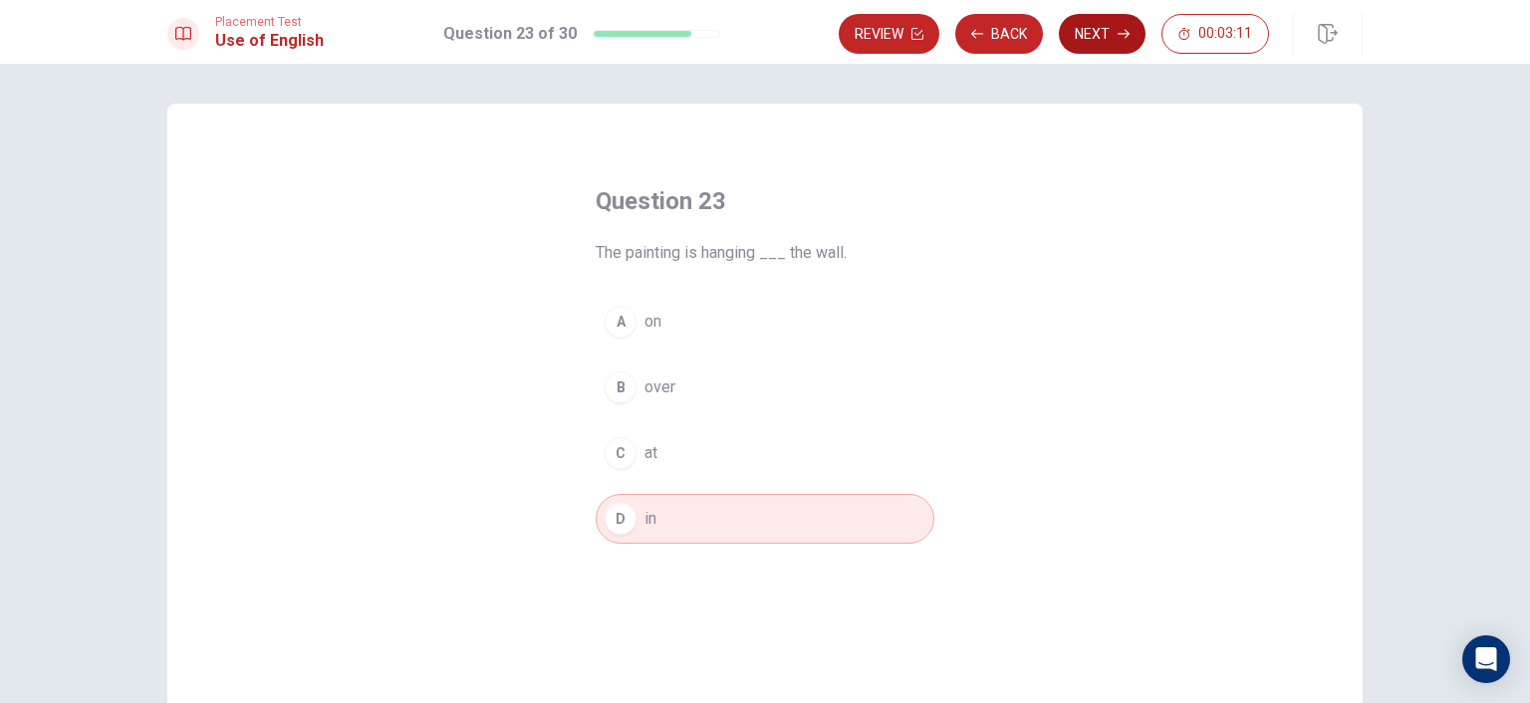
click at [1108, 32] on button "Next" at bounding box center [1102, 34] width 87 height 40
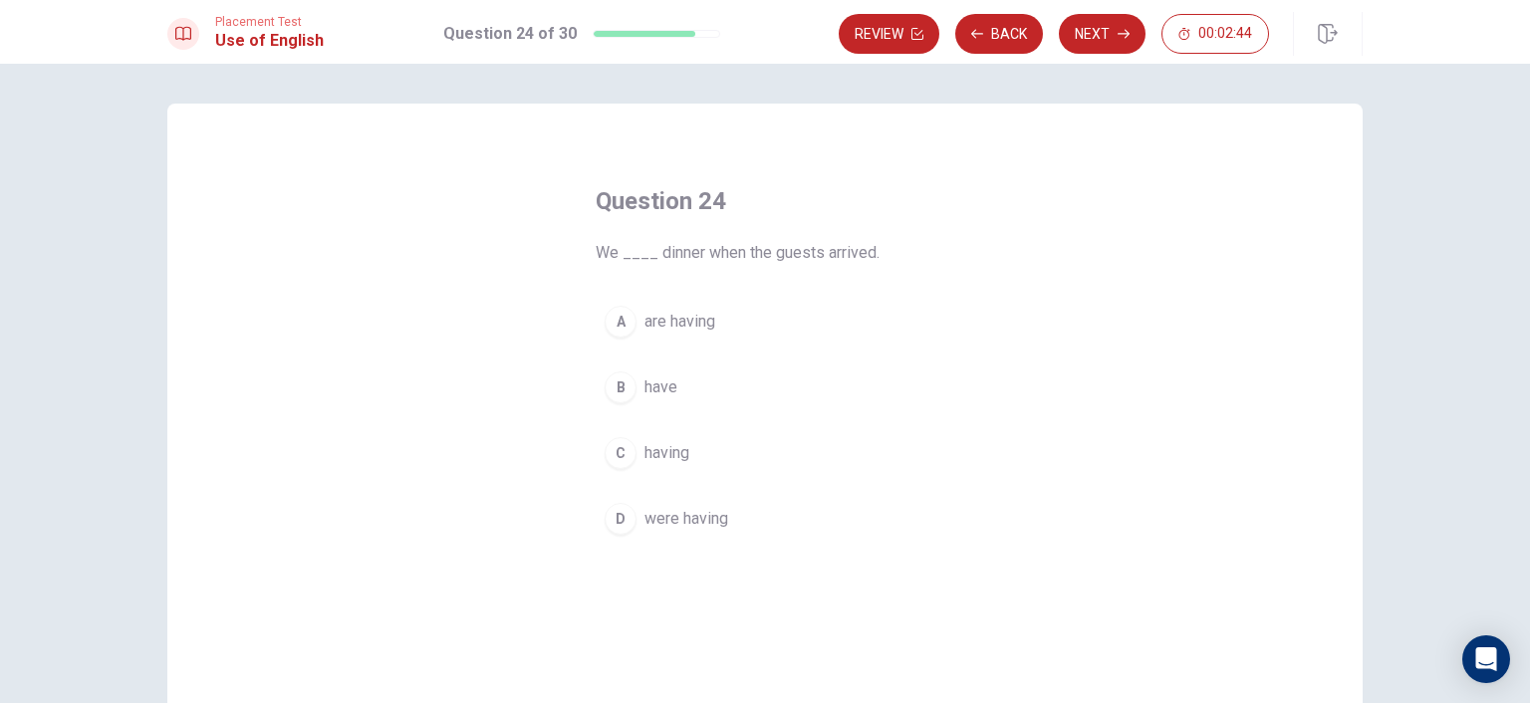
click at [689, 522] on span "were having" at bounding box center [686, 519] width 84 height 24
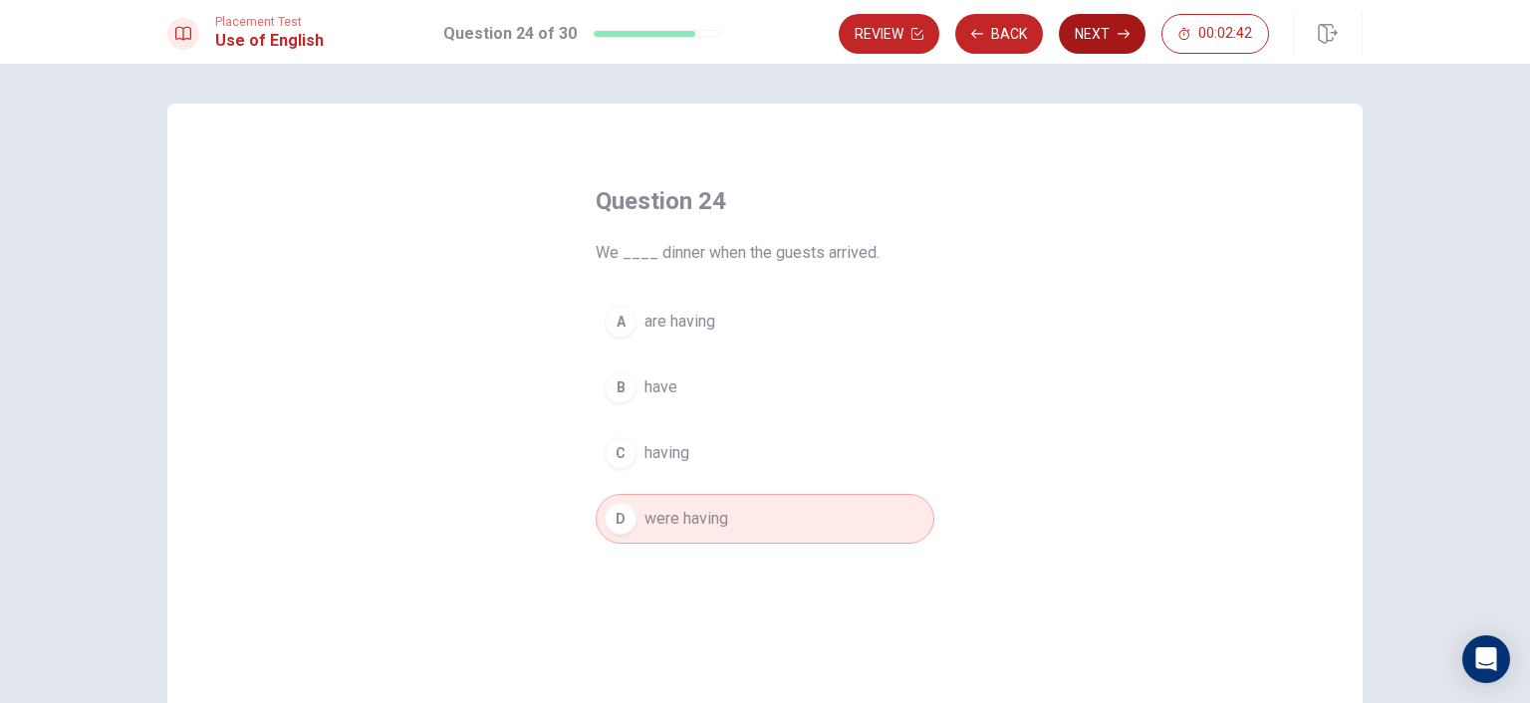
click at [1091, 29] on button "Next" at bounding box center [1102, 34] width 87 height 40
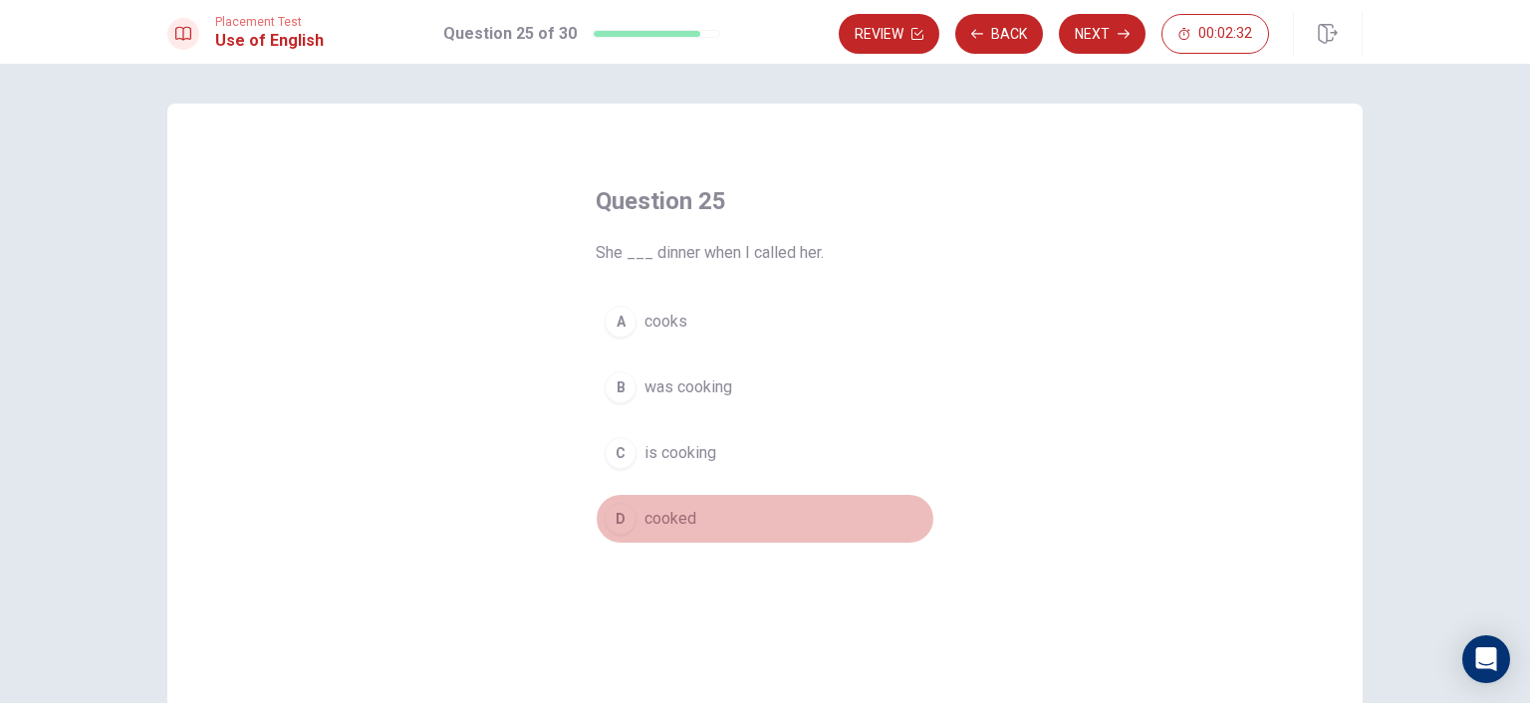
click at [671, 521] on span "cooked" at bounding box center [670, 519] width 52 height 24
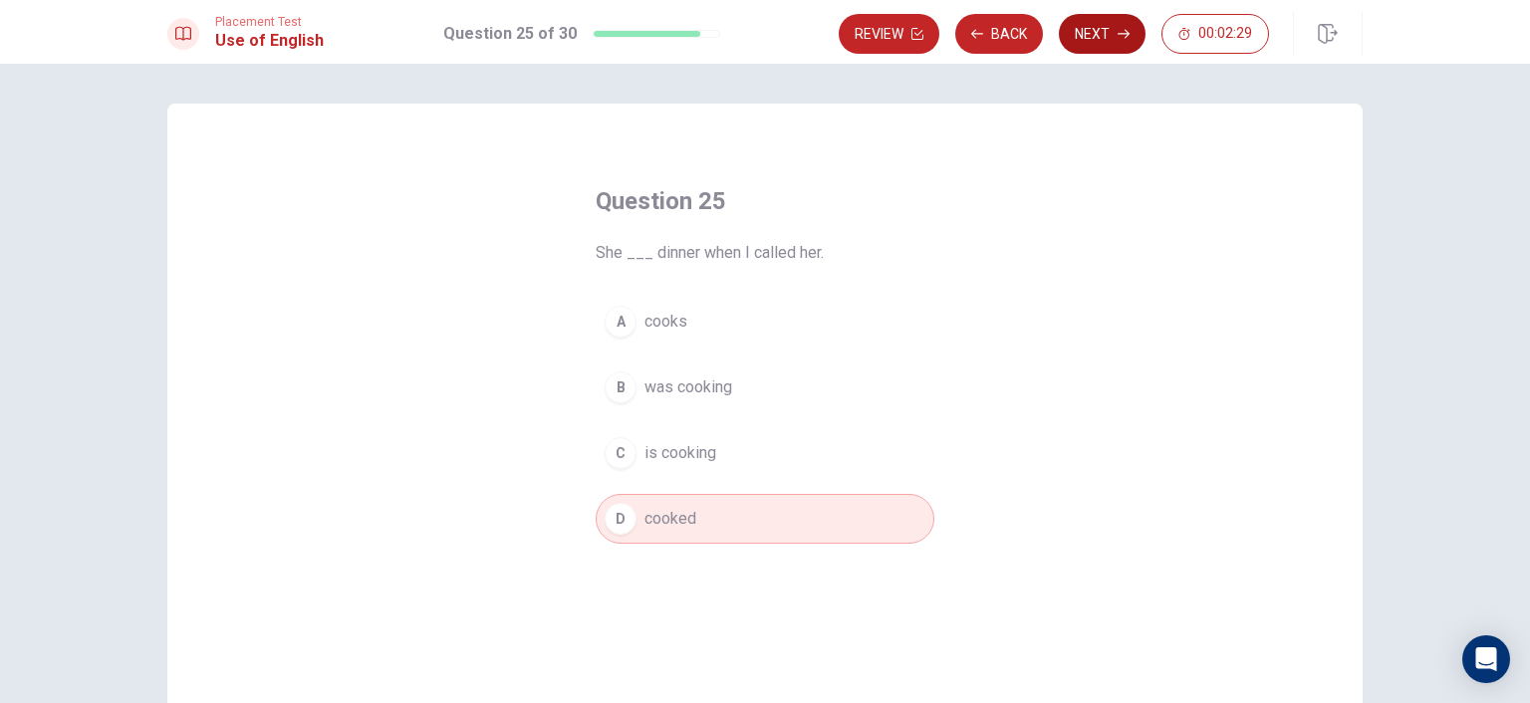
click at [1104, 41] on button "Next" at bounding box center [1102, 34] width 87 height 40
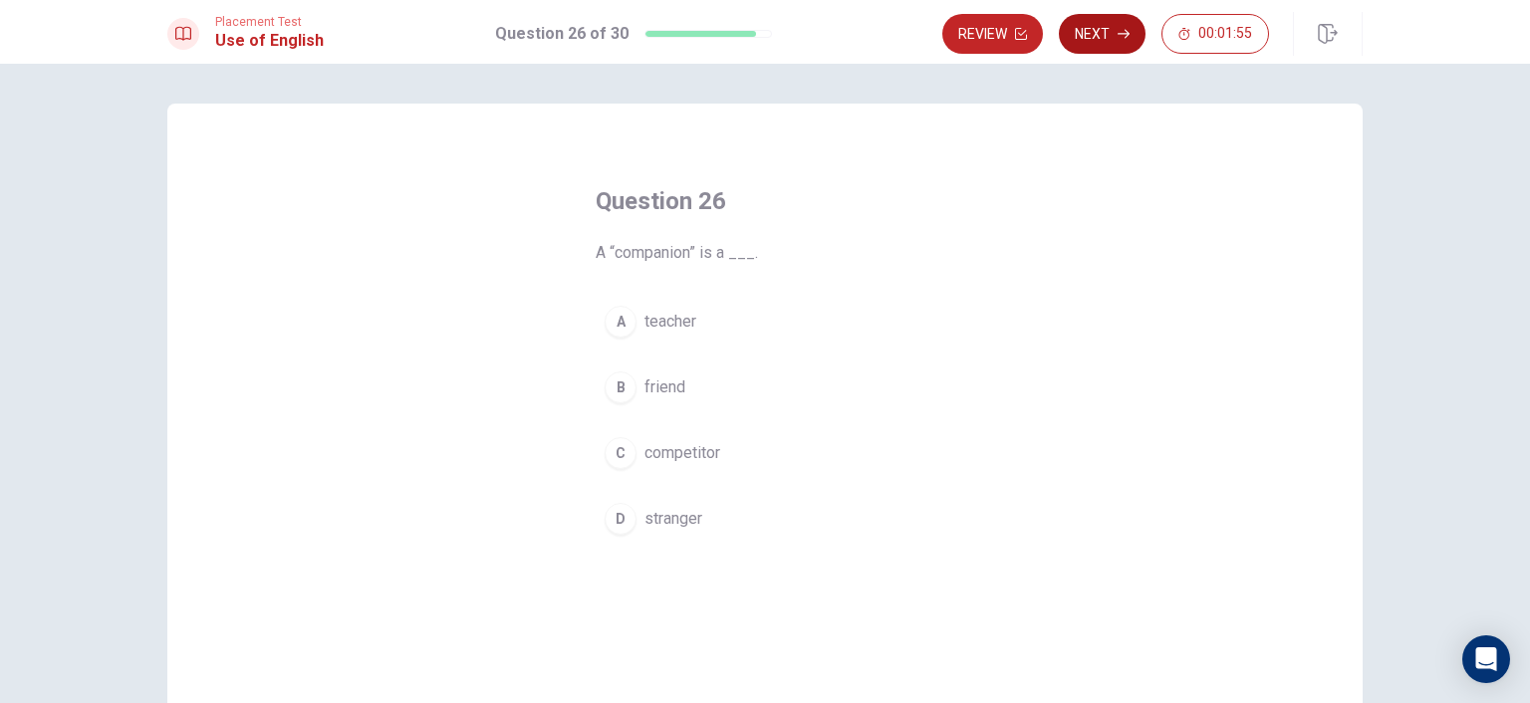
click at [1088, 43] on button "Next" at bounding box center [1102, 34] width 87 height 40
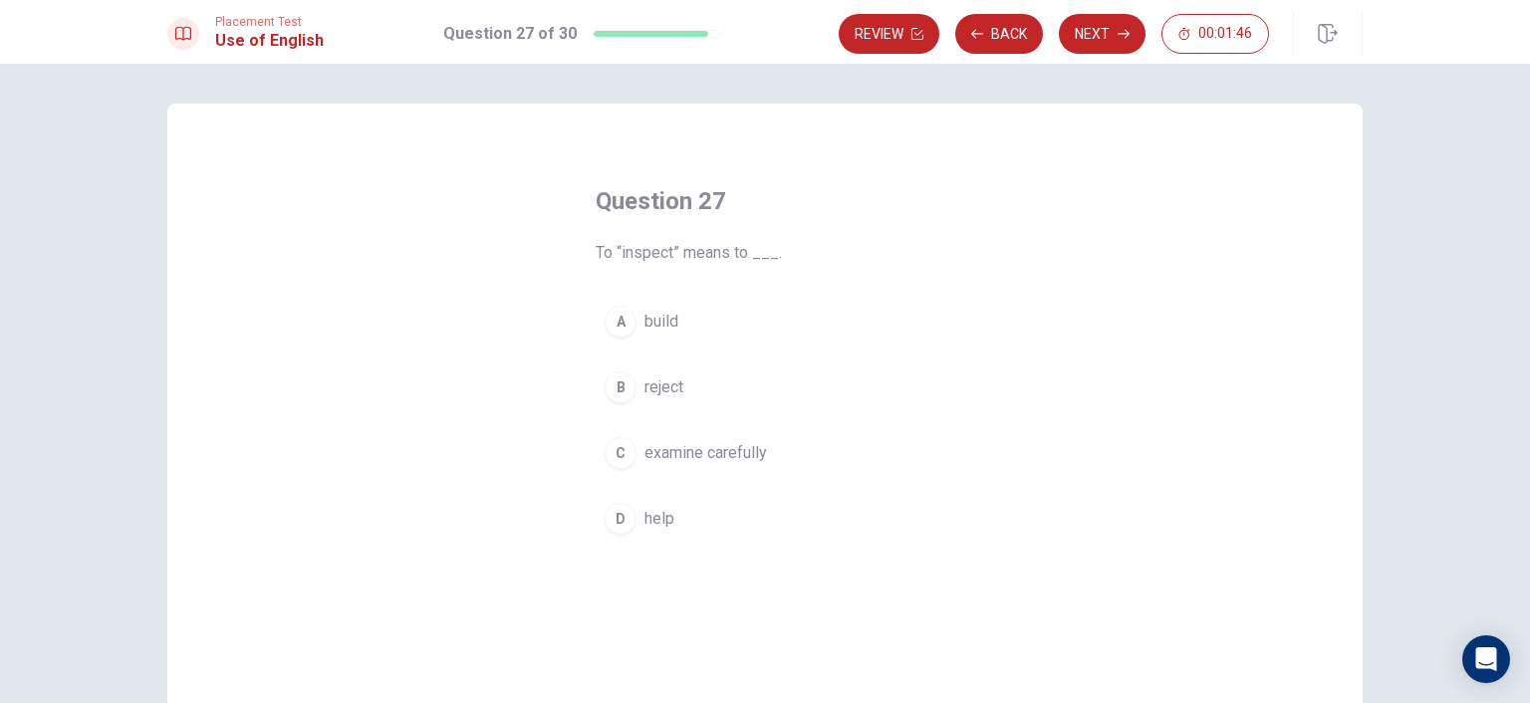
click at [721, 445] on span "examine carefully" at bounding box center [705, 453] width 122 height 24
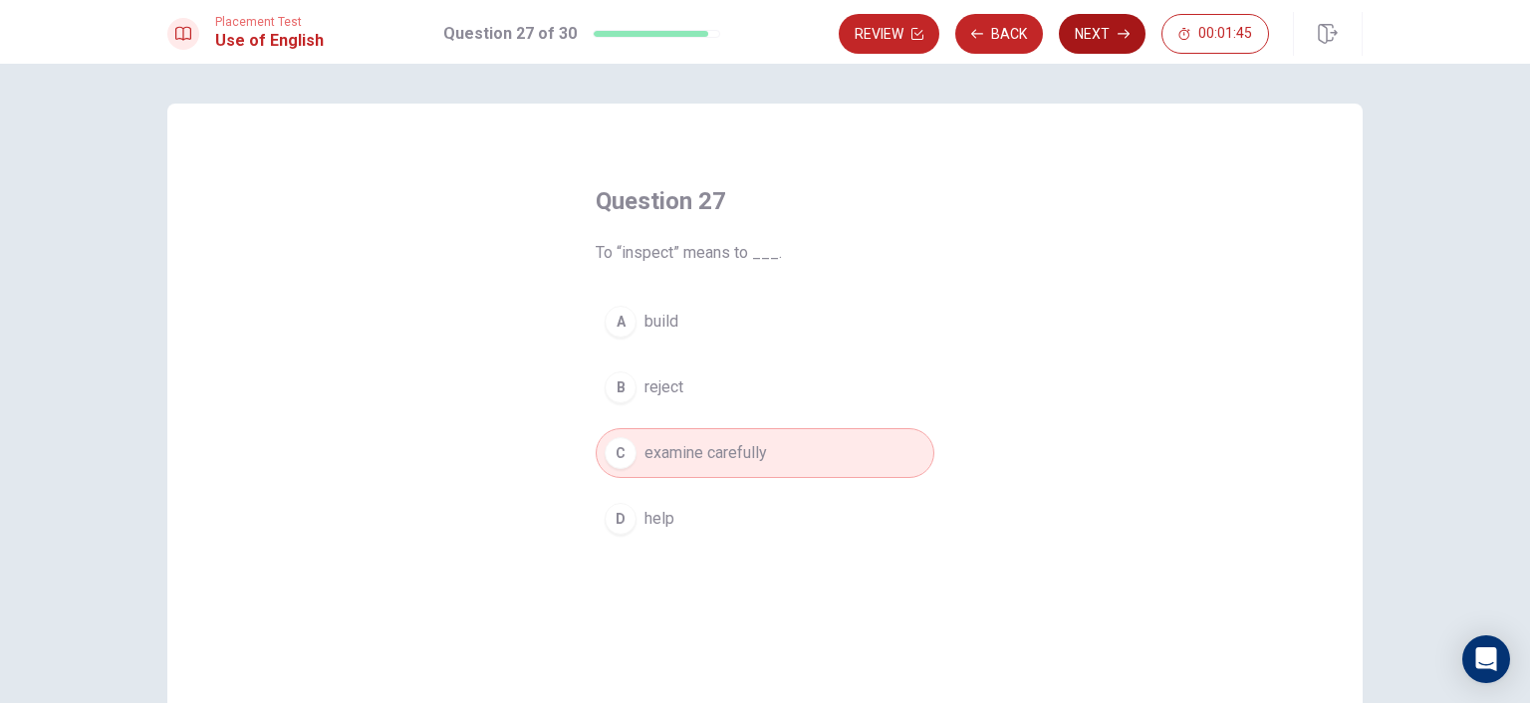
click at [1094, 27] on button "Next" at bounding box center [1102, 34] width 87 height 40
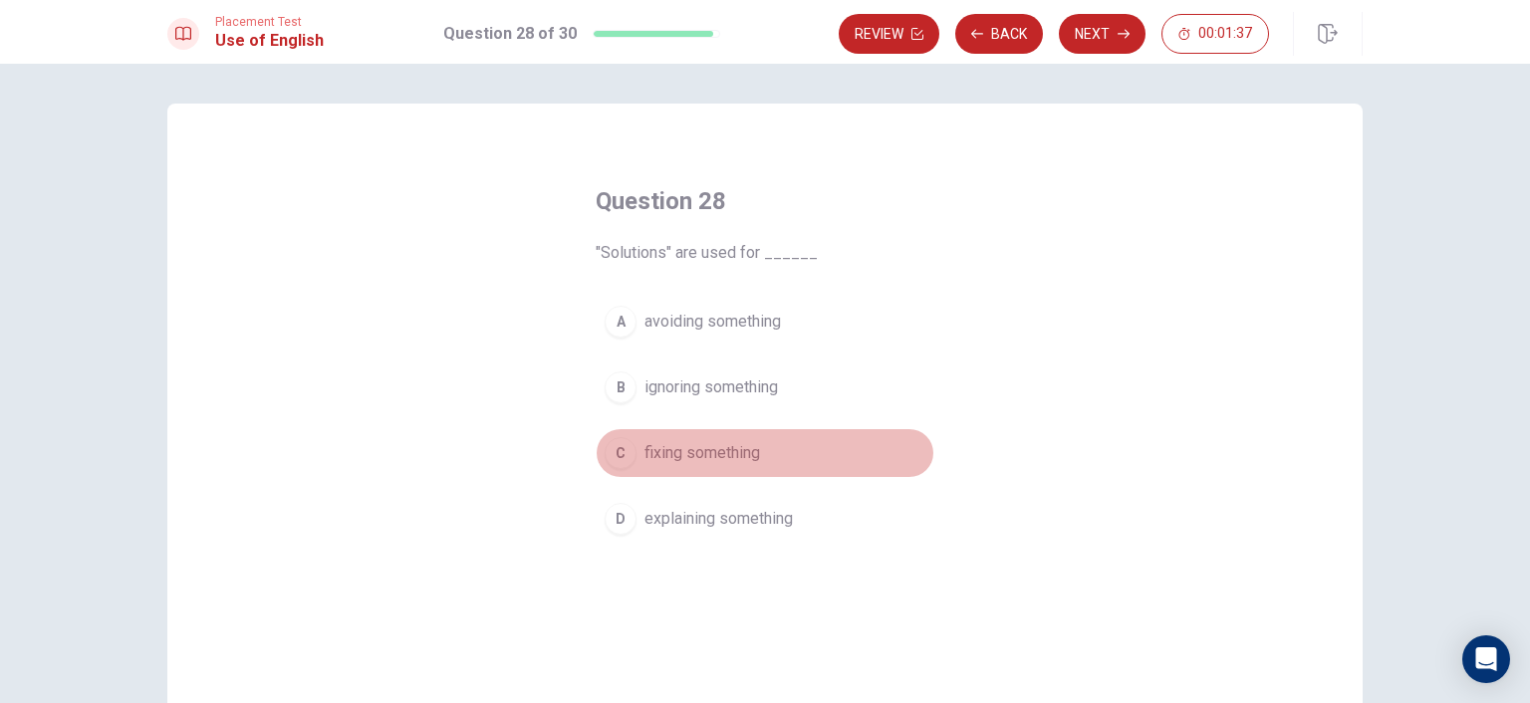
click at [707, 447] on span "fixing something" at bounding box center [702, 453] width 116 height 24
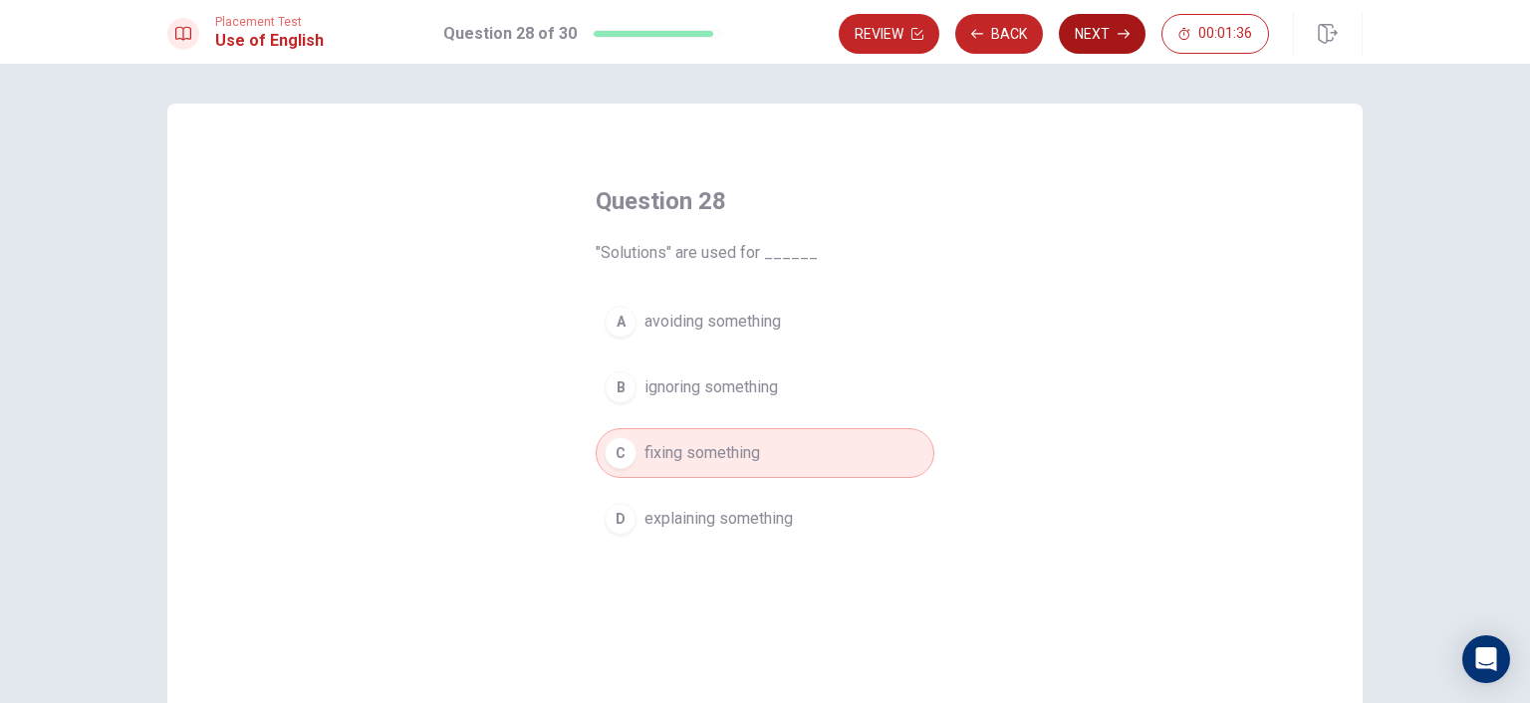
click at [1119, 28] on icon "button" at bounding box center [1123, 34] width 12 height 12
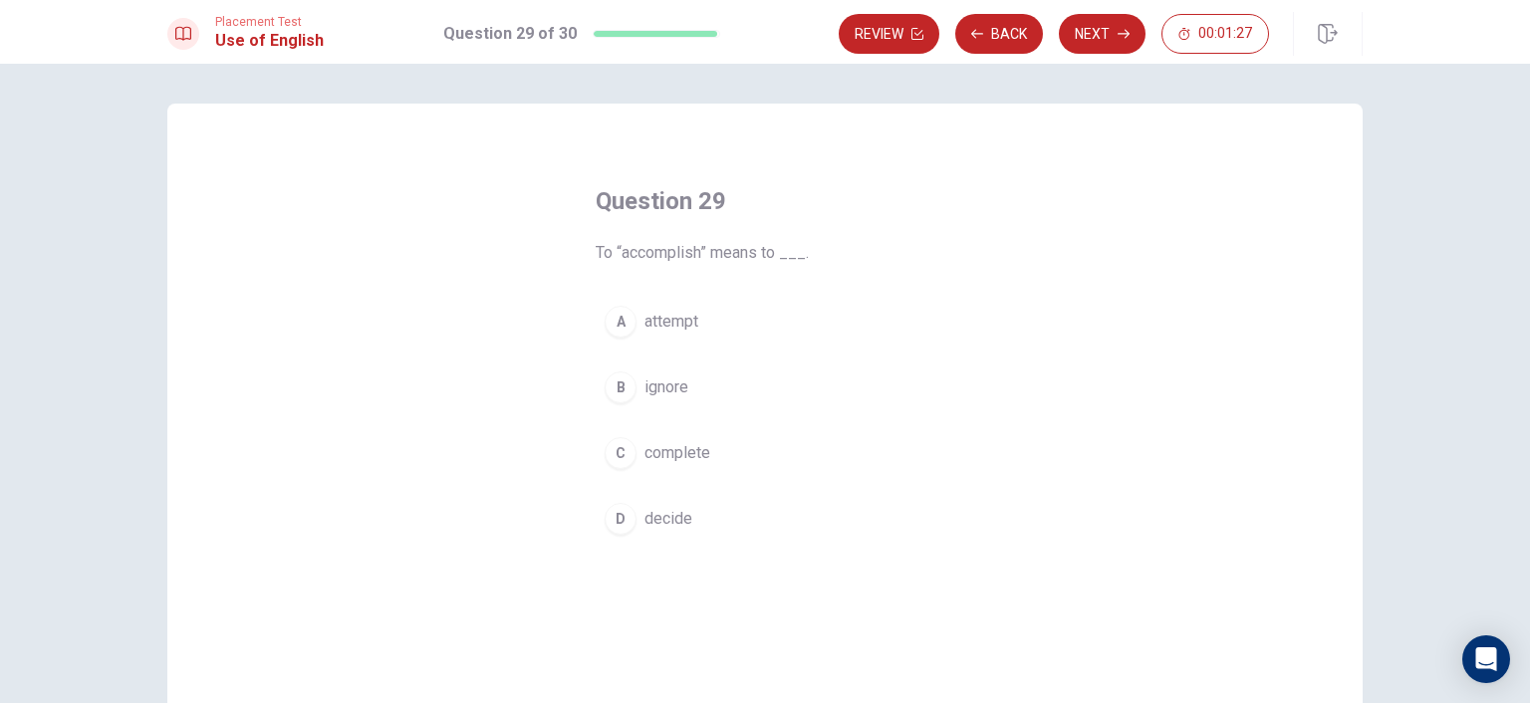
click at [676, 457] on span "complete" at bounding box center [677, 453] width 66 height 24
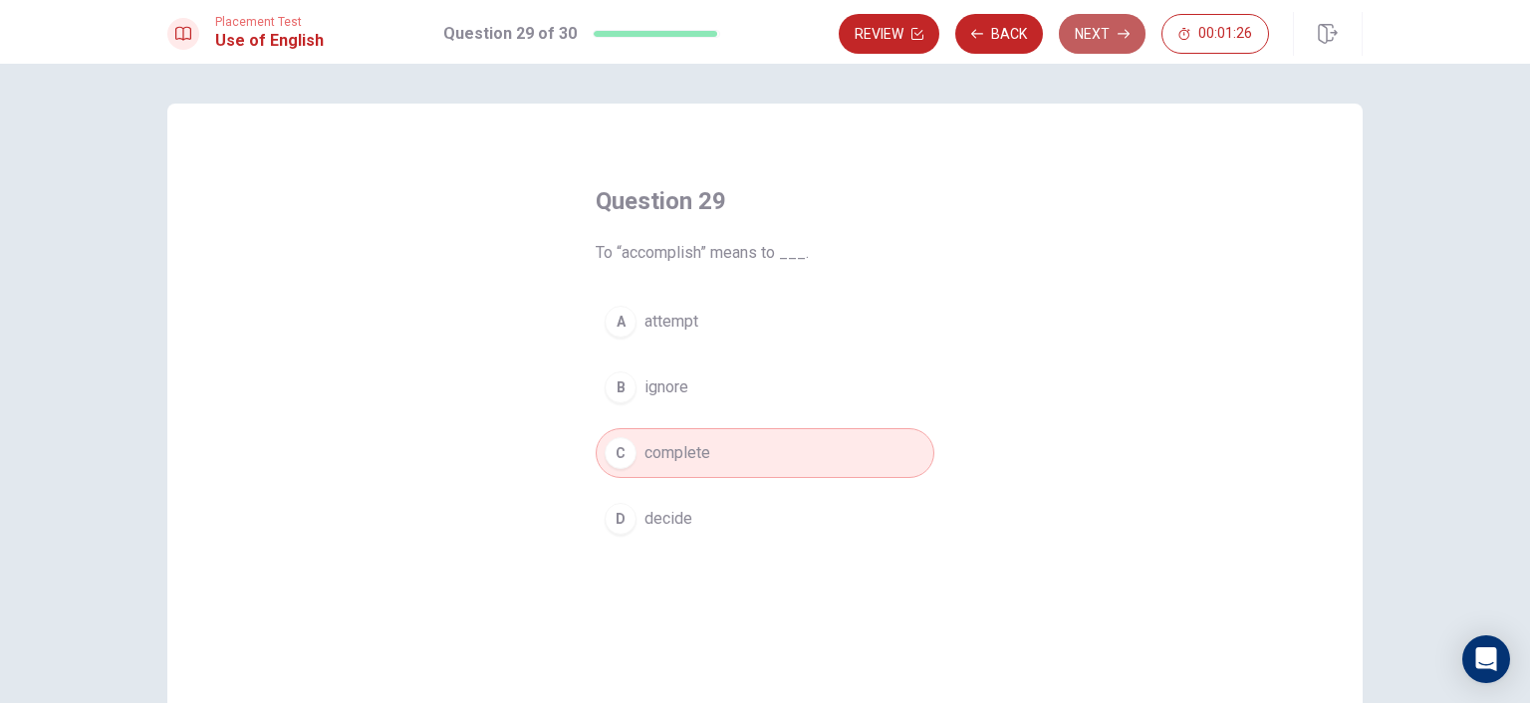
click at [1083, 26] on button "Next" at bounding box center [1102, 34] width 87 height 40
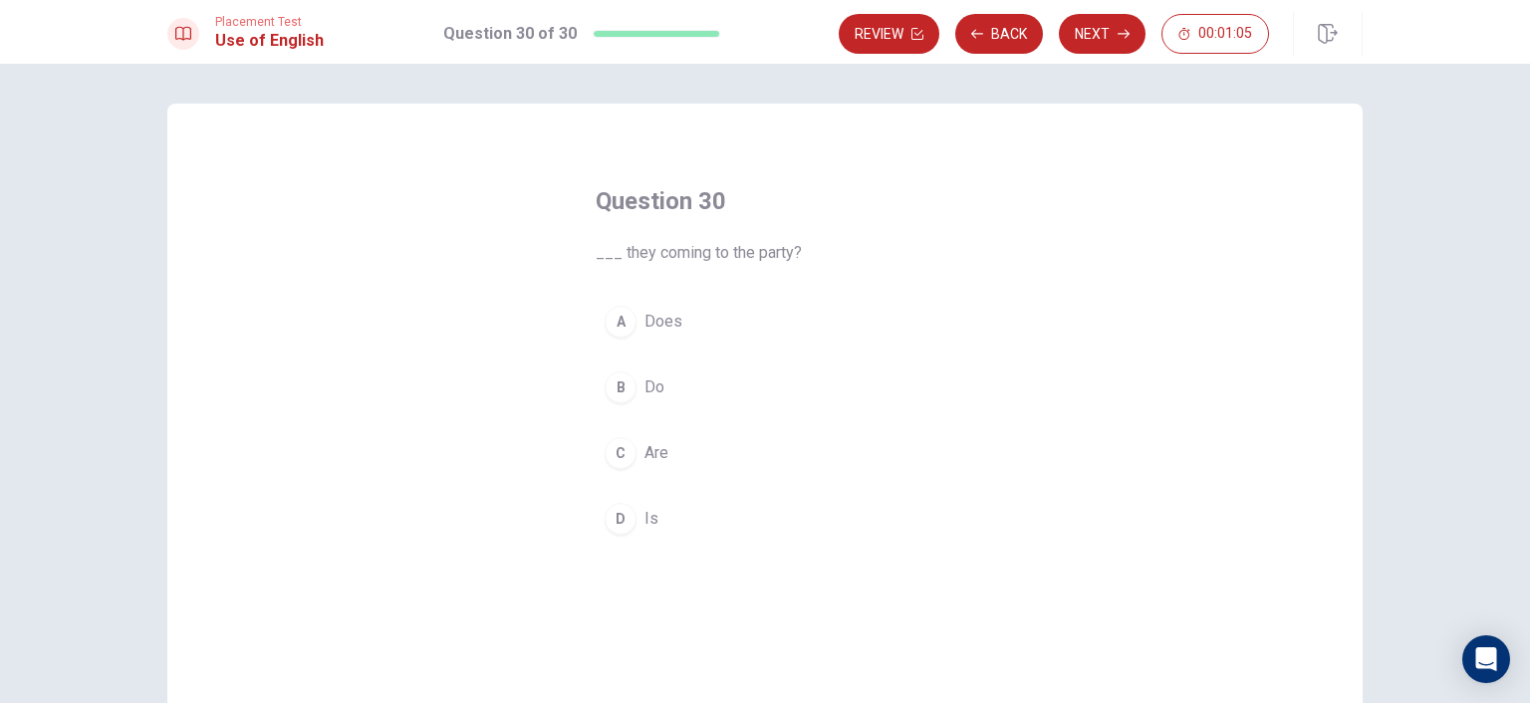
click at [645, 455] on span "Are" at bounding box center [656, 453] width 24 height 24
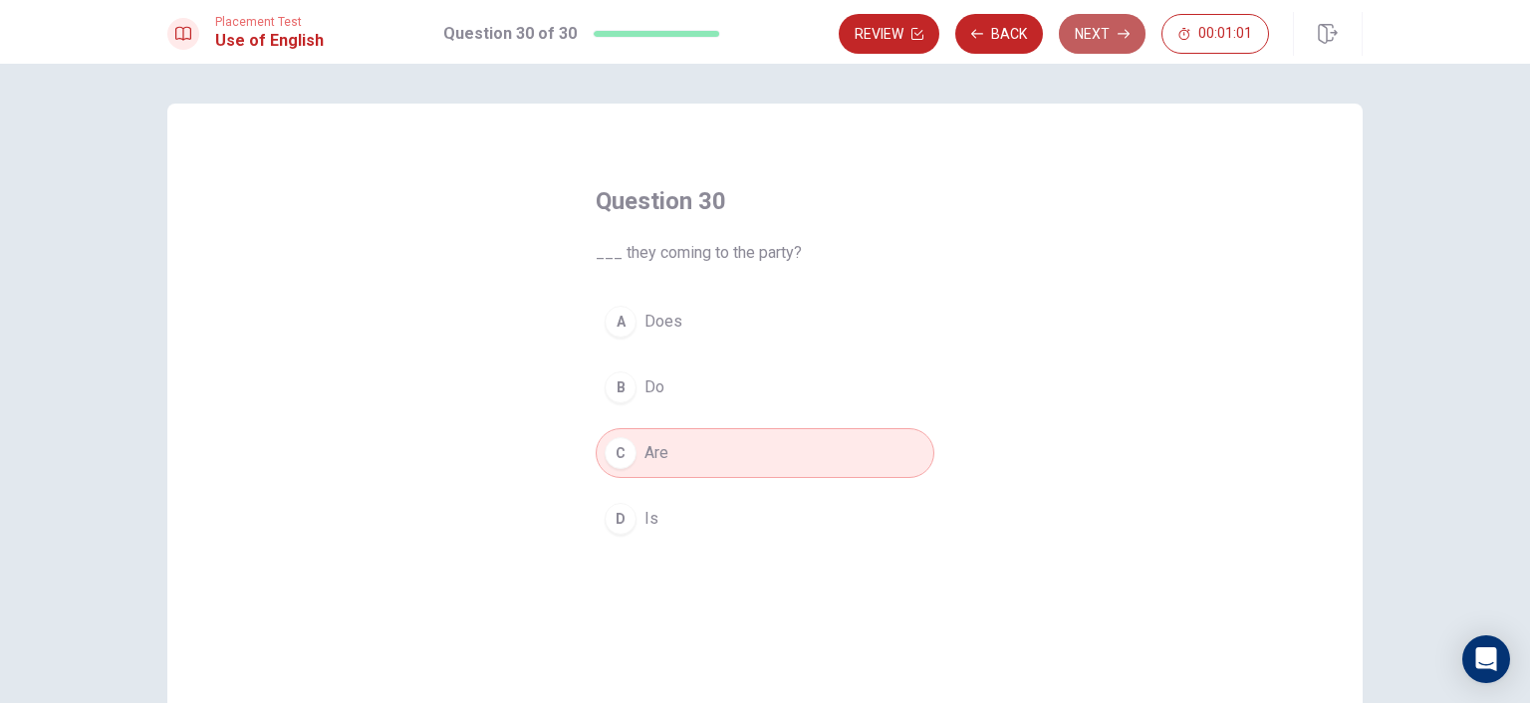
click at [1099, 39] on button "Next" at bounding box center [1102, 34] width 87 height 40
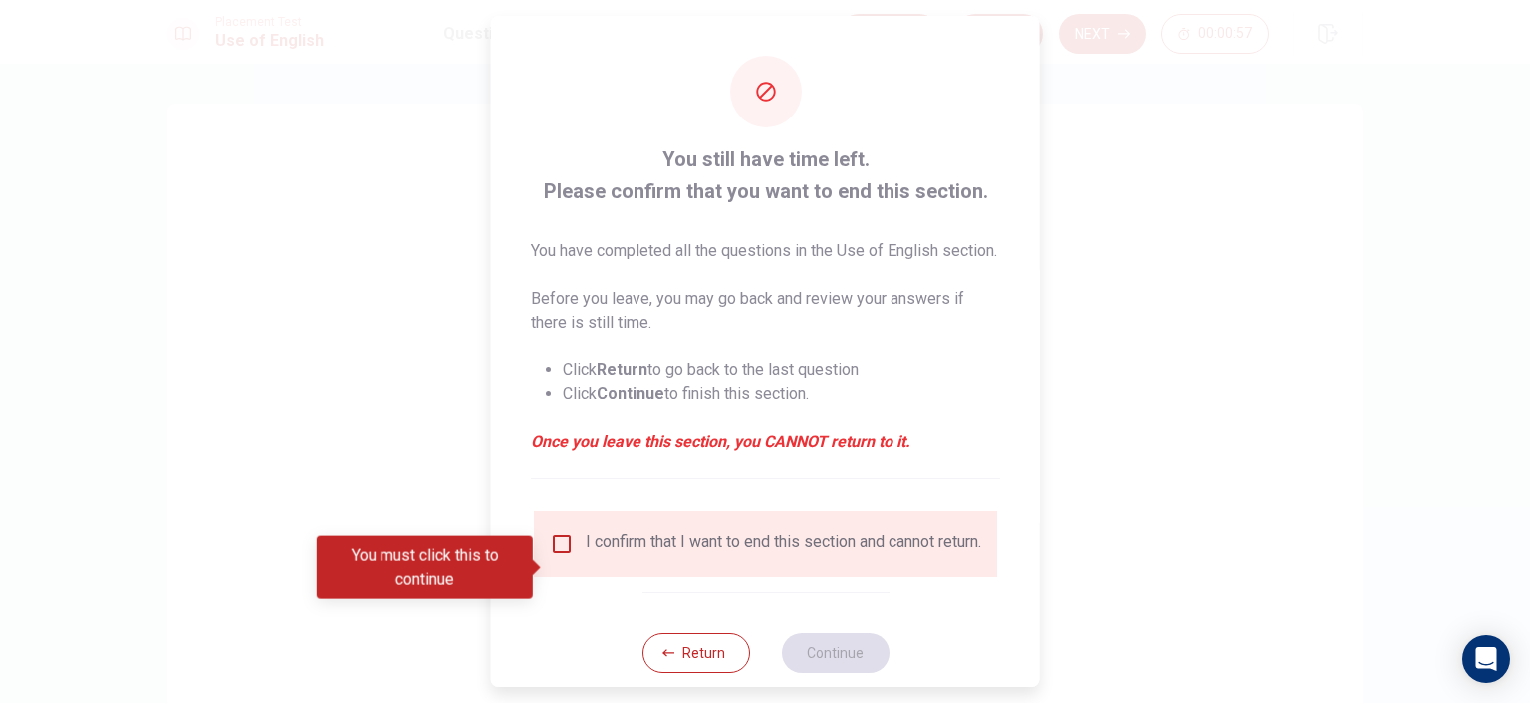
scroll to position [64, 0]
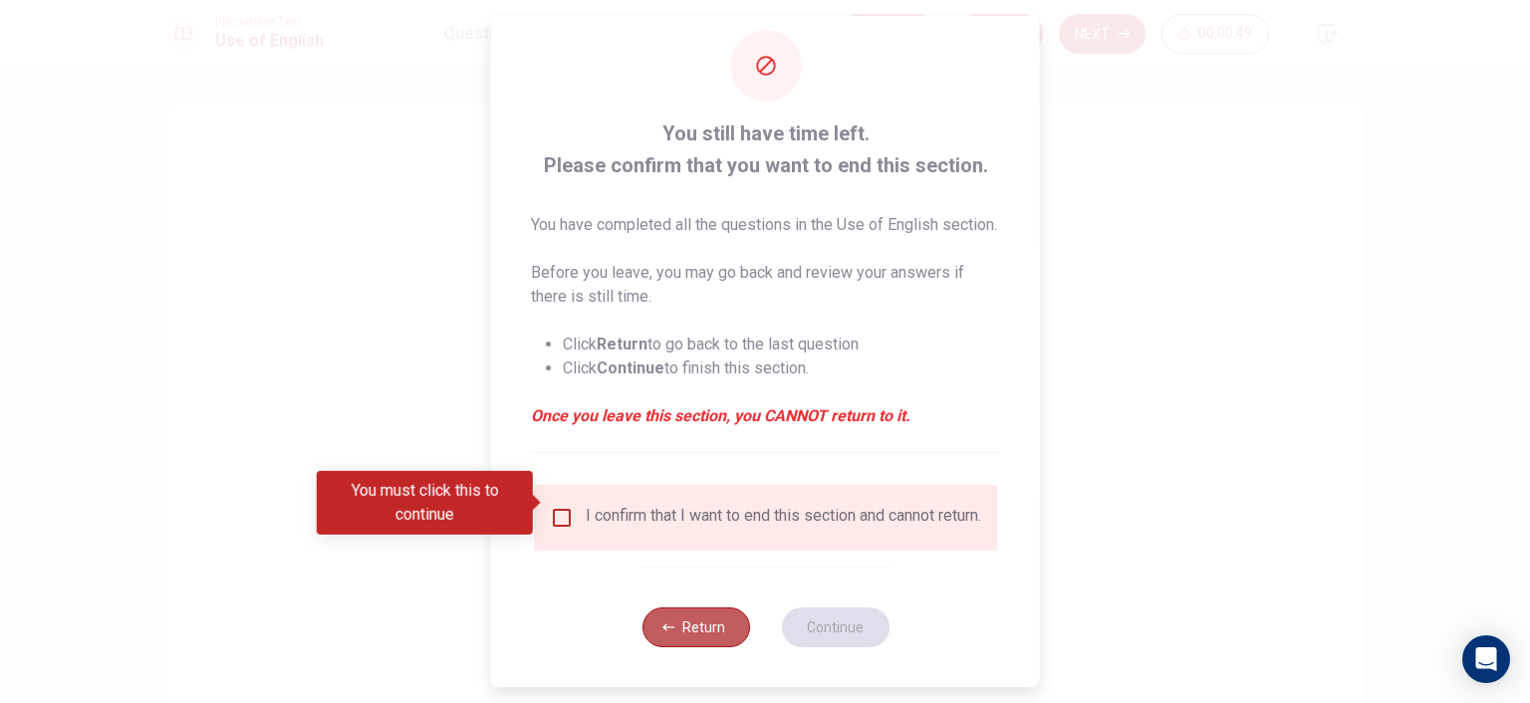
click at [693, 632] on button "Return" at bounding box center [695, 627] width 108 height 40
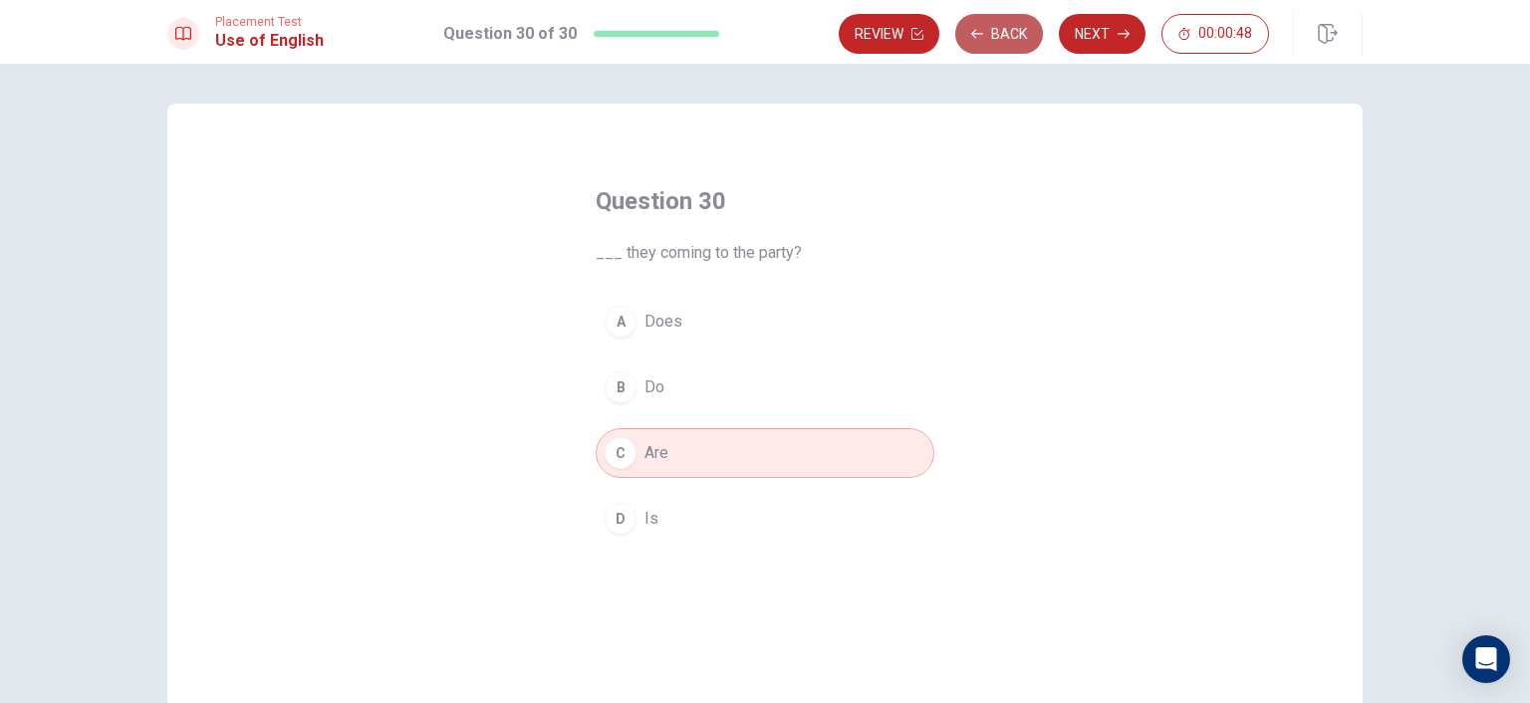
click at [1007, 27] on button "Back" at bounding box center [999, 34] width 88 height 40
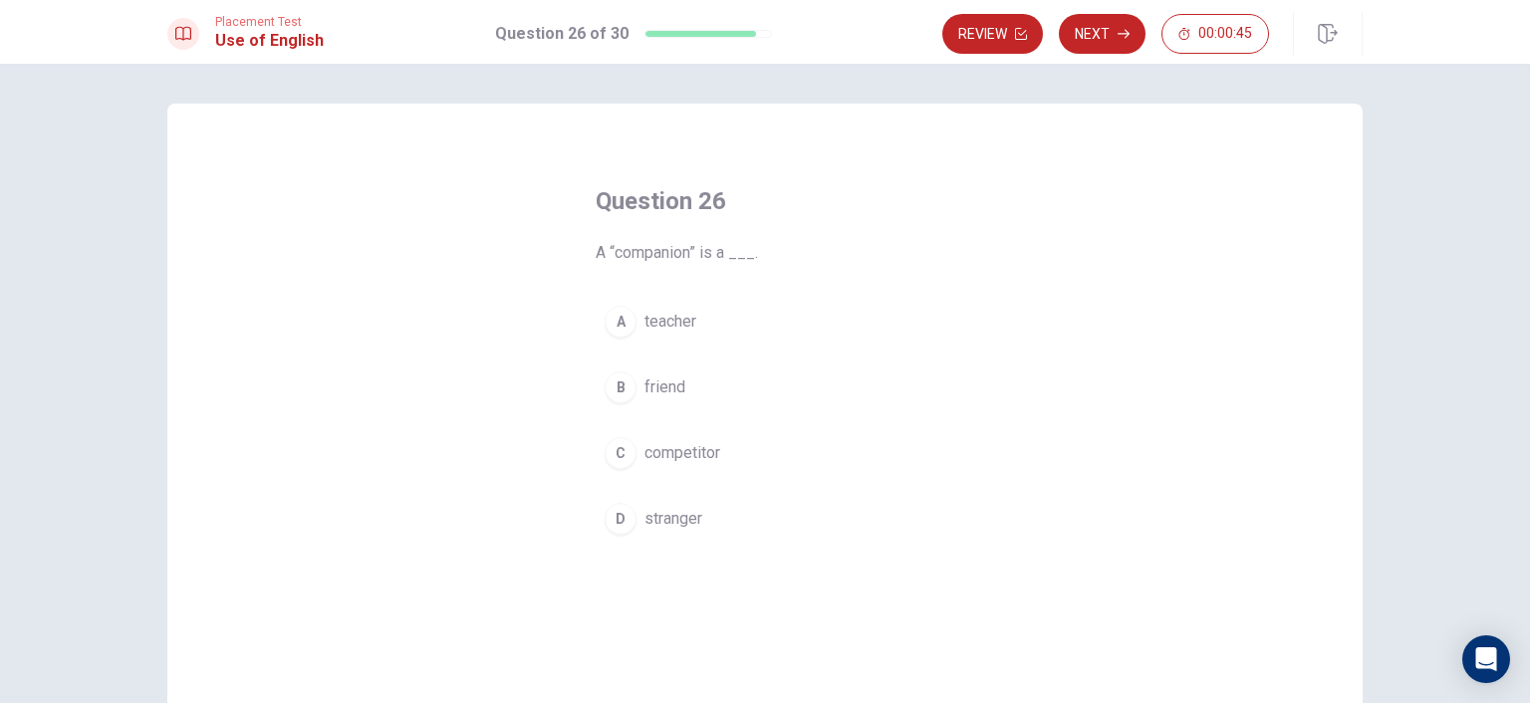
click at [703, 452] on span "competitor" at bounding box center [682, 453] width 76 height 24
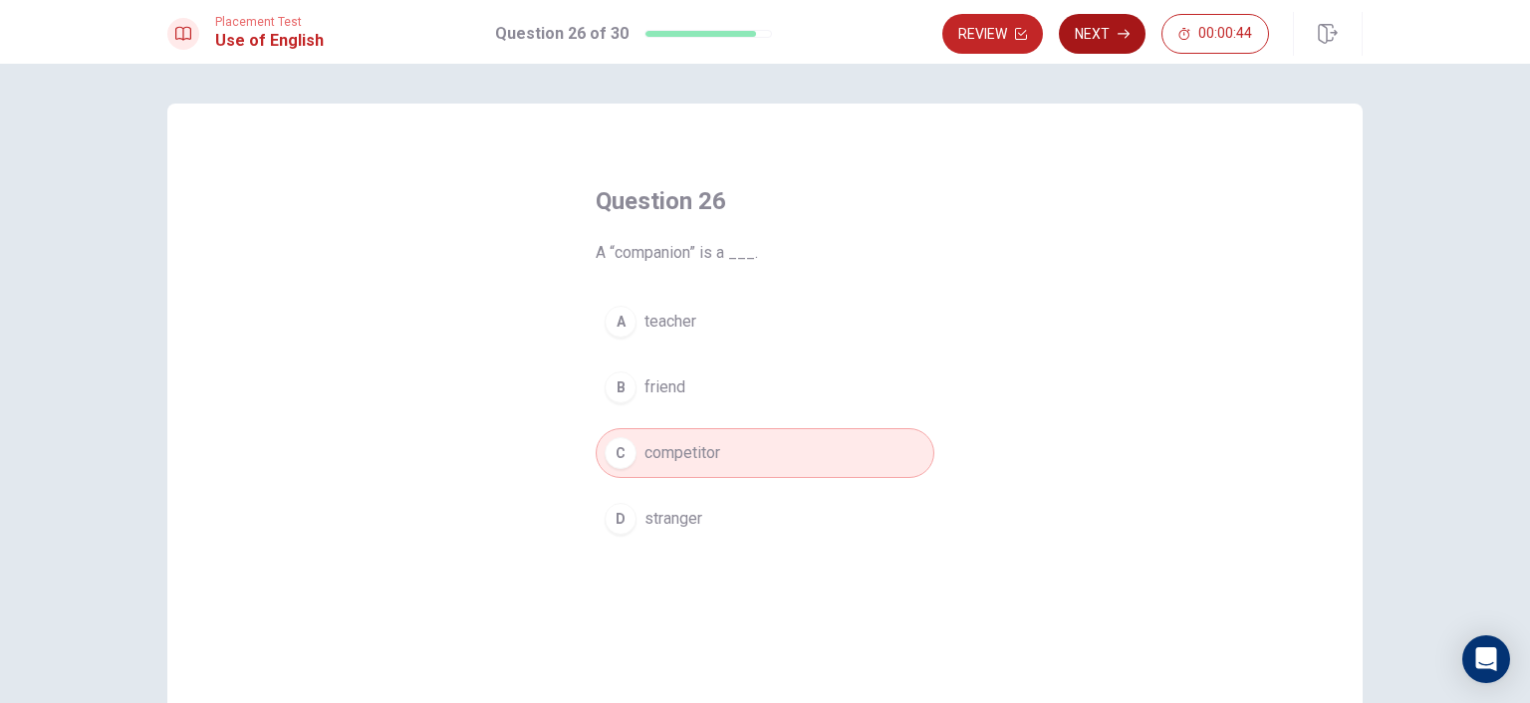
click at [1119, 31] on icon "button" at bounding box center [1123, 34] width 12 height 12
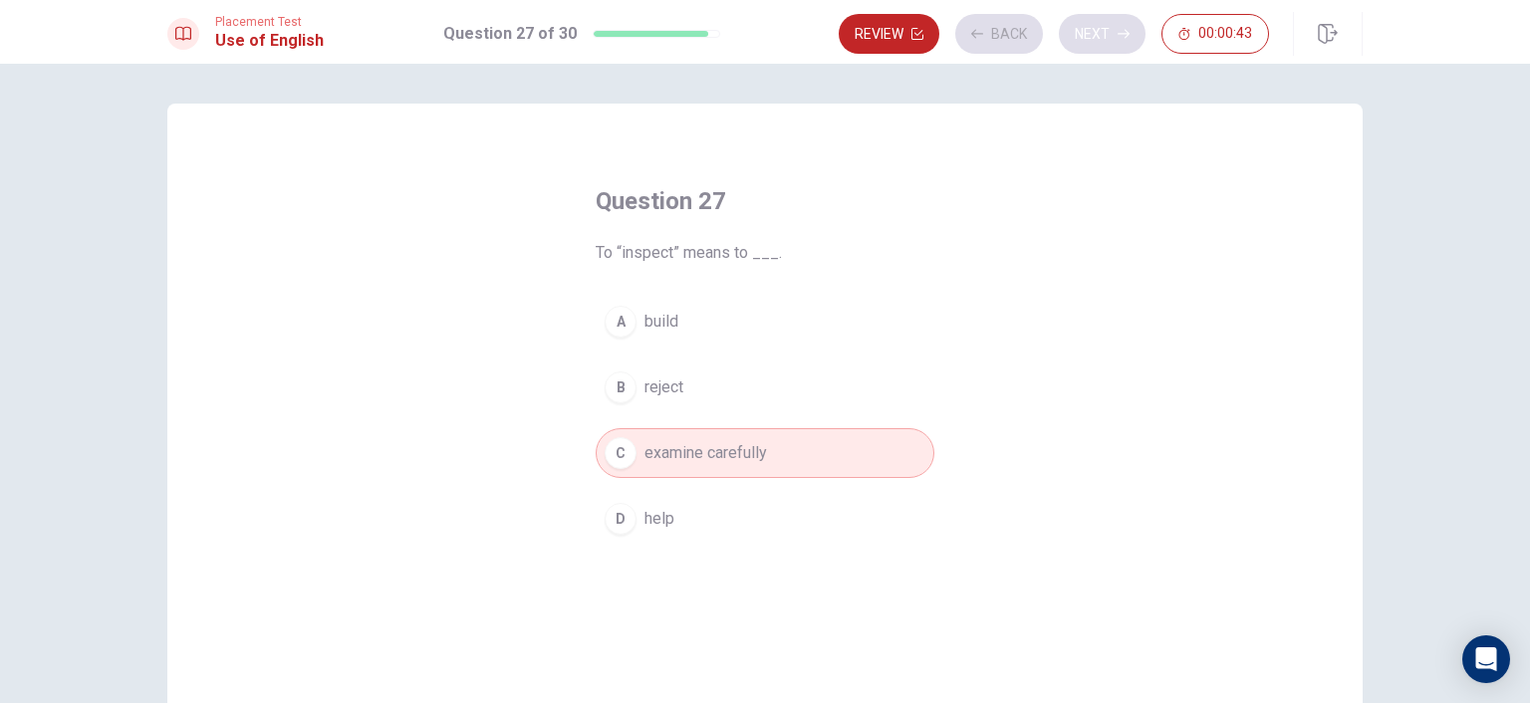
click at [1119, 31] on div "Review Back Next 00:00:43" at bounding box center [1054, 34] width 430 height 40
click at [1103, 36] on button "Next" at bounding box center [1102, 34] width 87 height 40
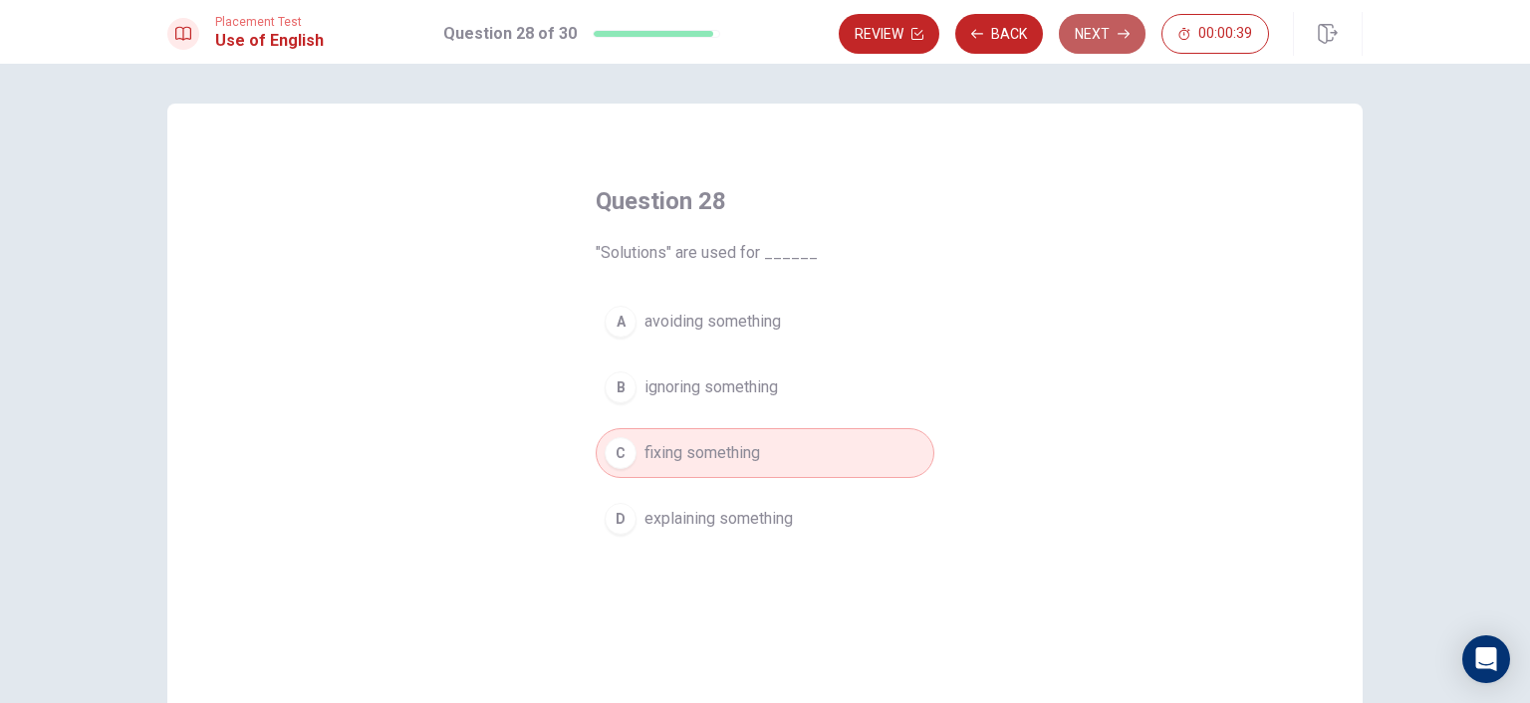
click at [1104, 35] on button "Next" at bounding box center [1102, 34] width 87 height 40
click at [1111, 35] on button "Next" at bounding box center [1102, 34] width 87 height 40
click at [1105, 39] on button "Next" at bounding box center [1102, 34] width 87 height 40
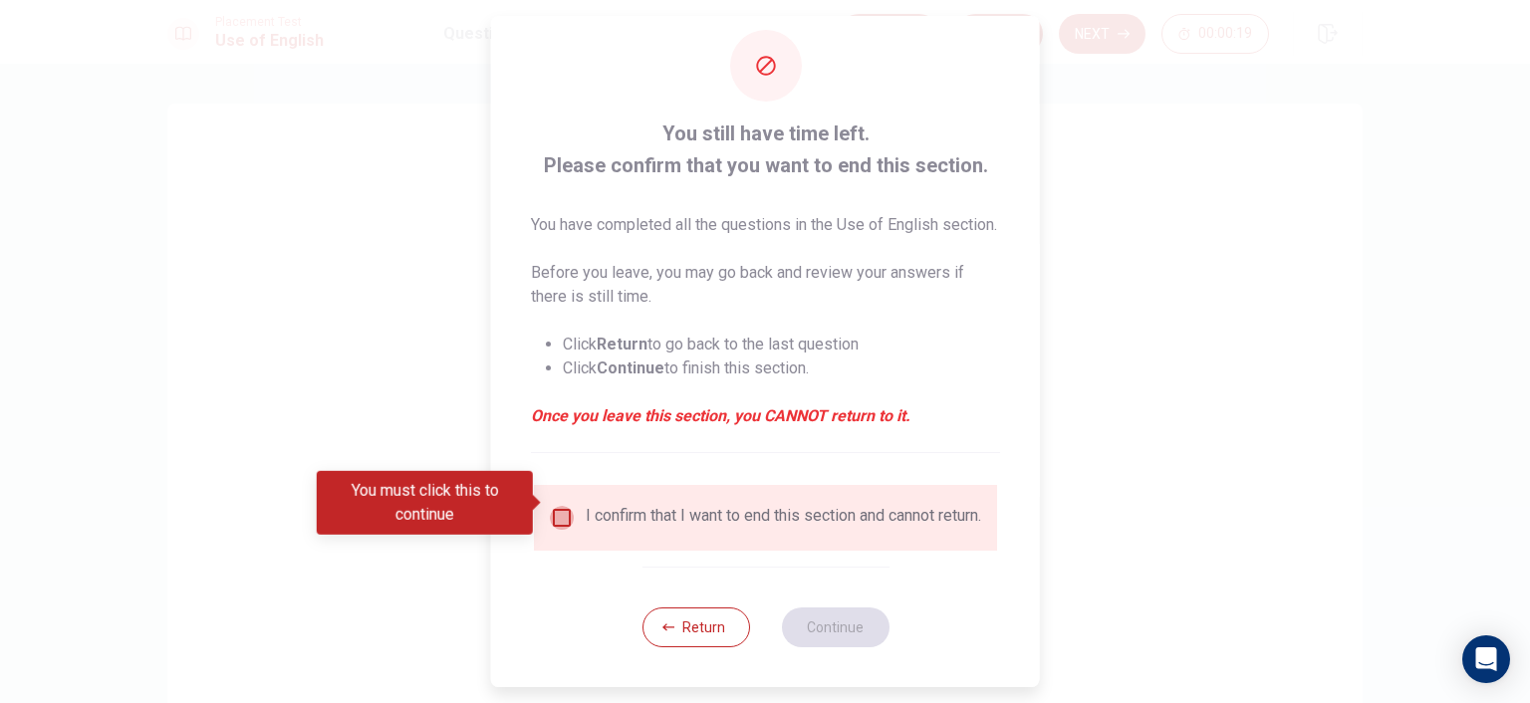
click at [563, 506] on input "You must click this to continue" at bounding box center [562, 518] width 24 height 24
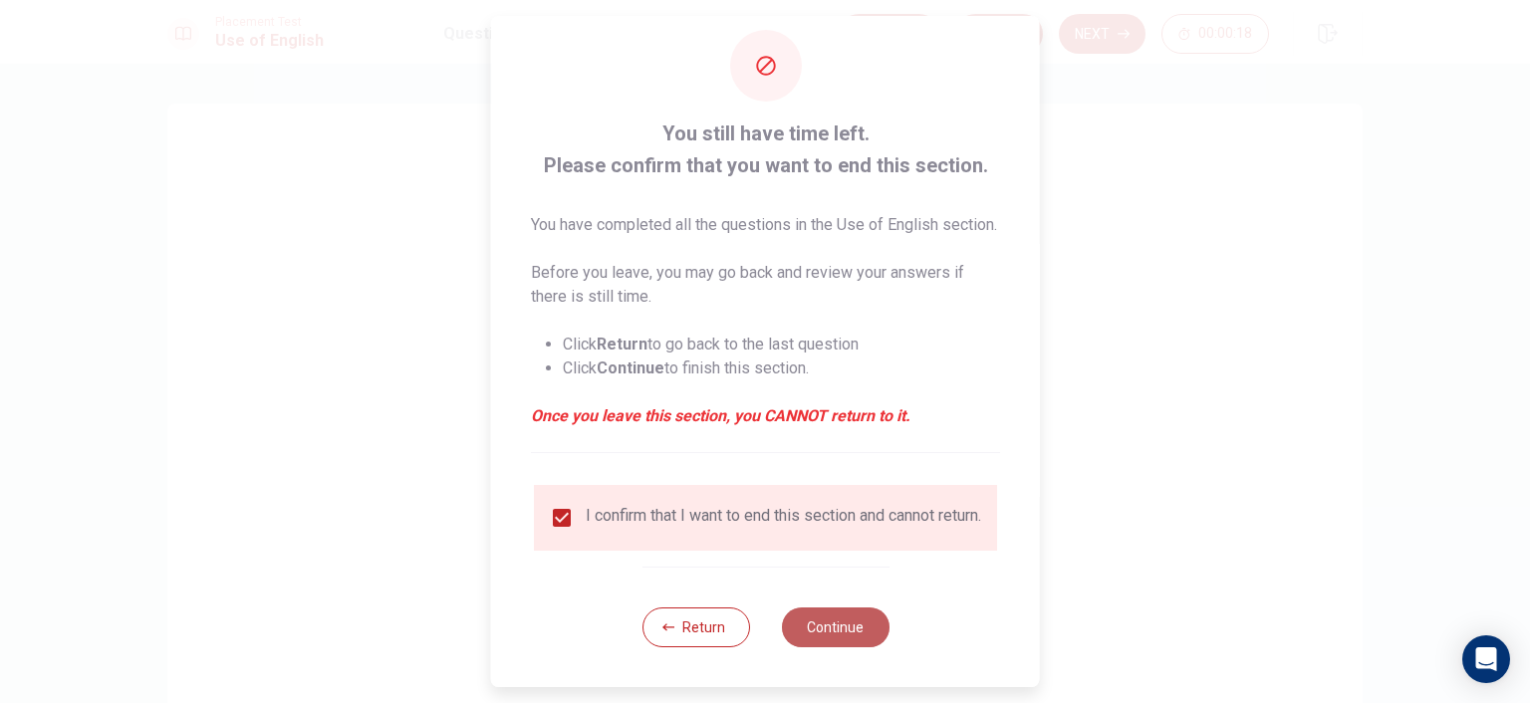
click at [839, 628] on button "Continue" at bounding box center [835, 627] width 108 height 40
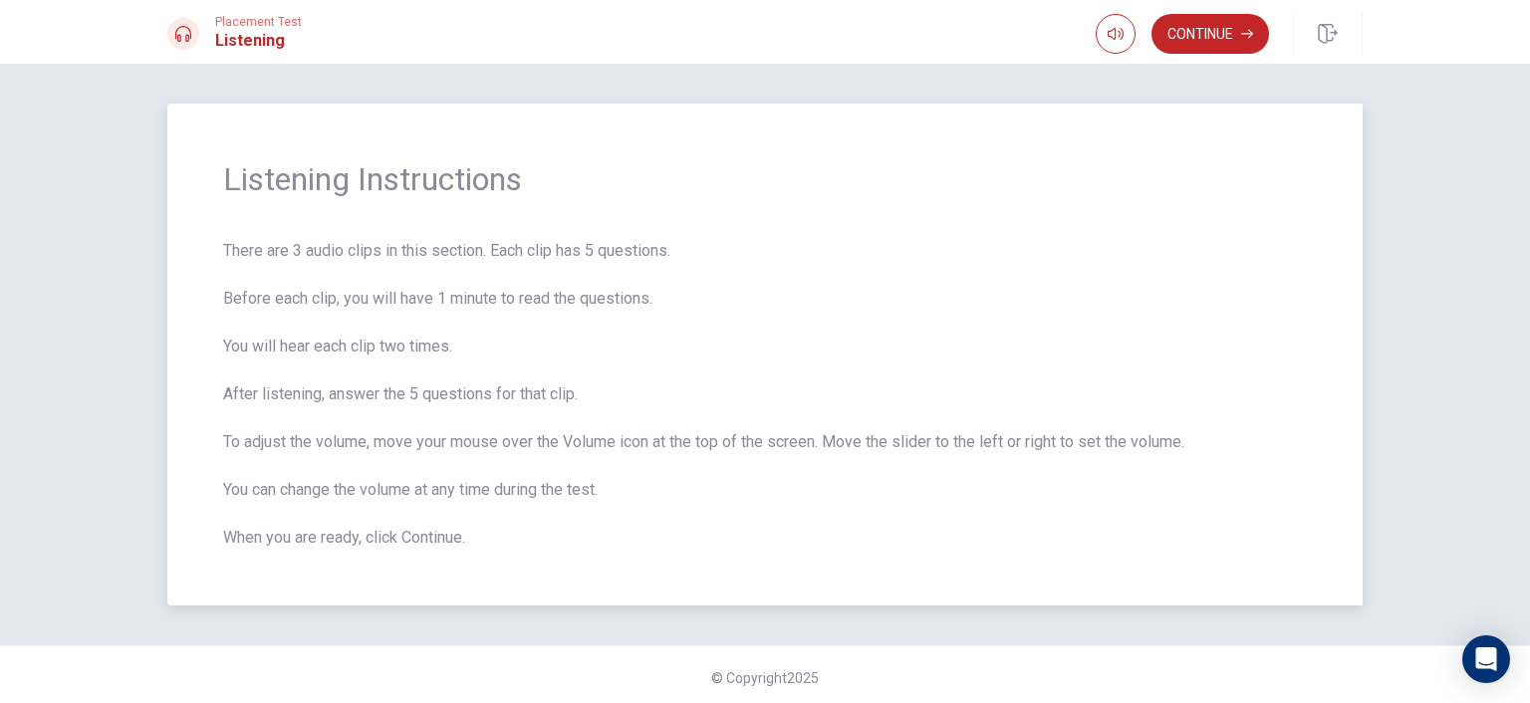
scroll to position [6, 0]
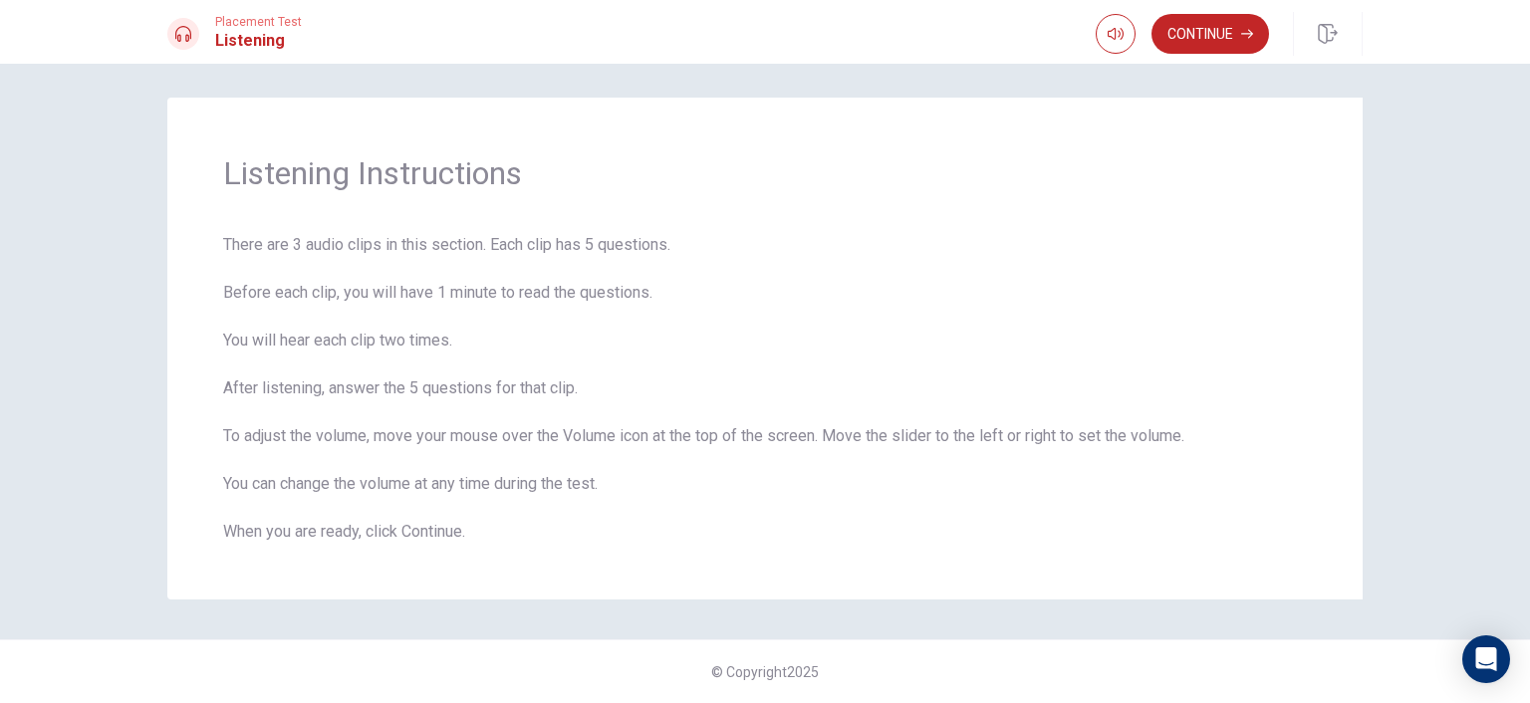
click at [1207, 31] on button "Continue" at bounding box center [1210, 34] width 118 height 40
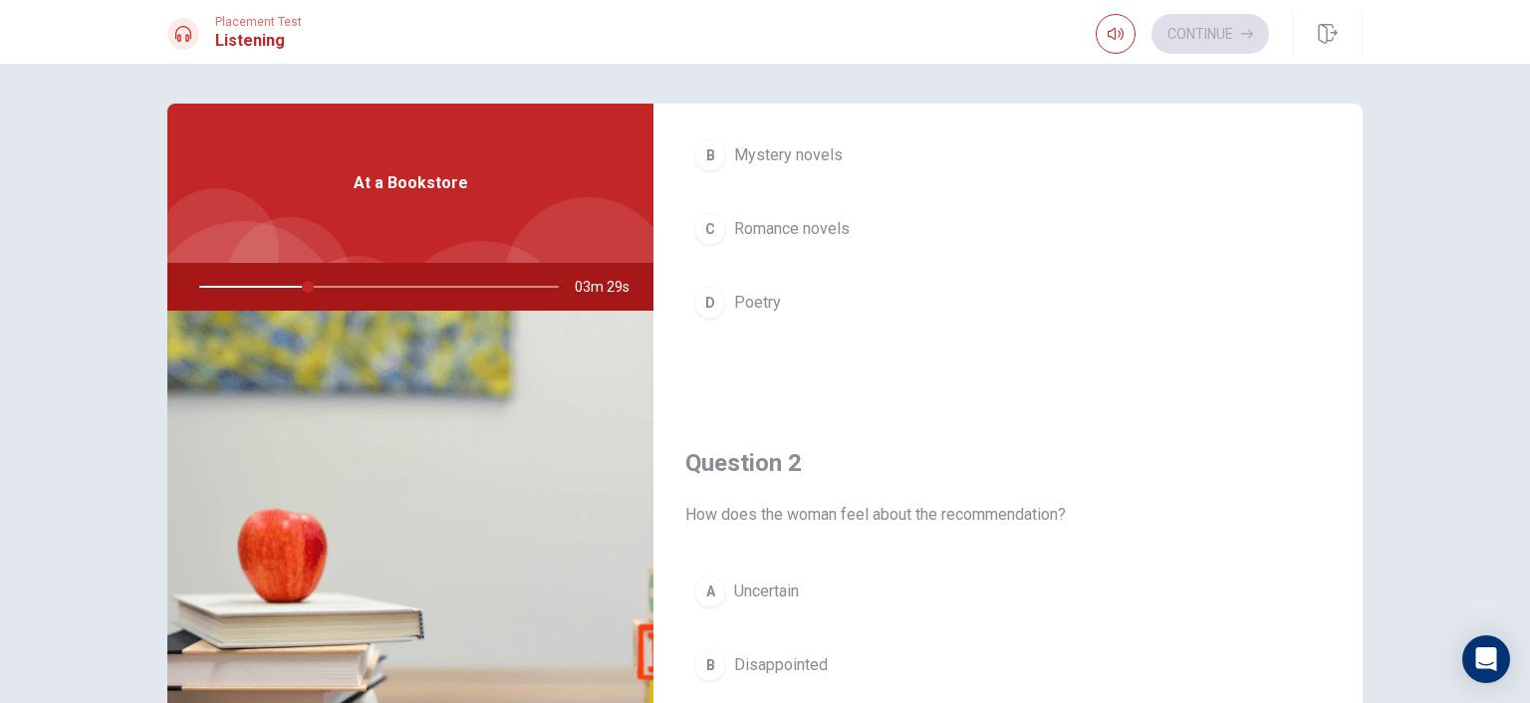
scroll to position [0, 0]
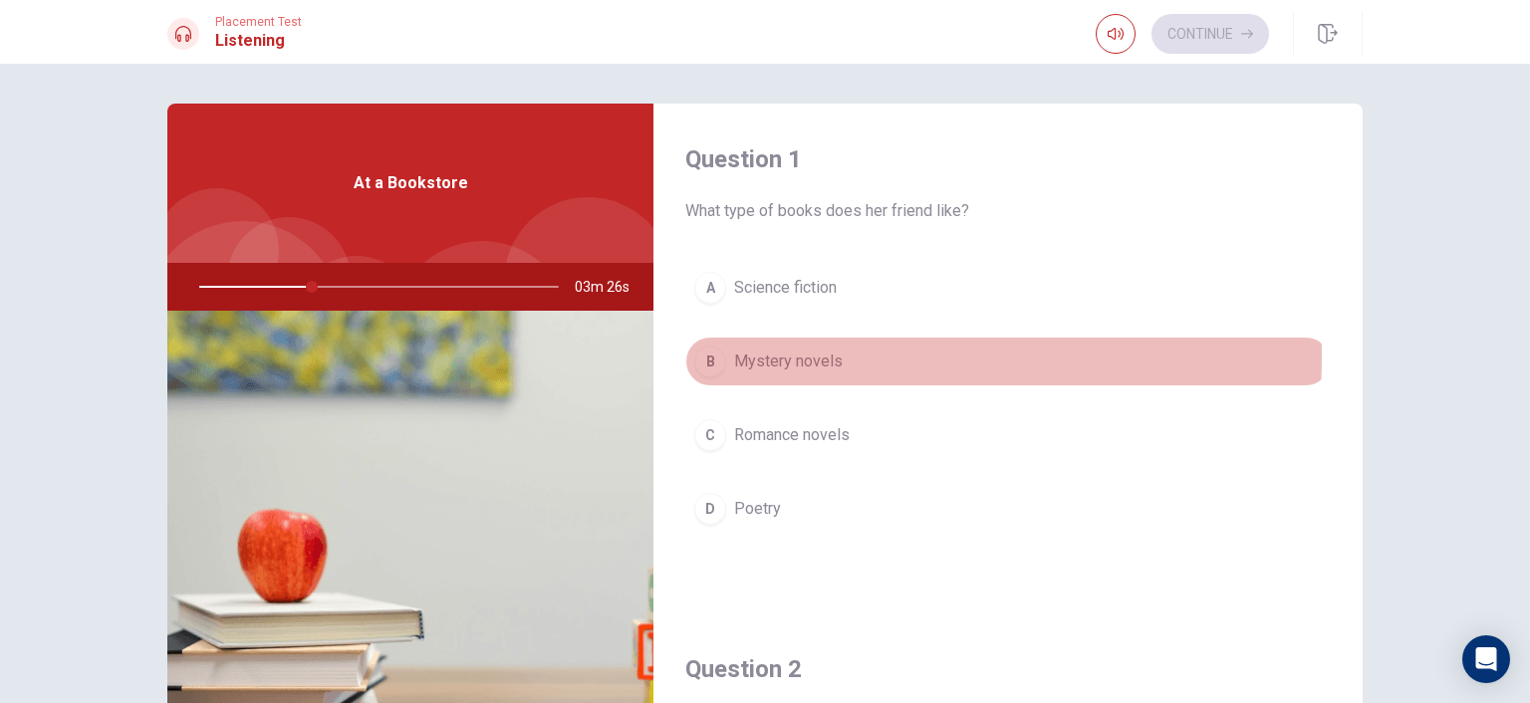
click at [773, 356] on span "Mystery novels" at bounding box center [788, 362] width 109 height 24
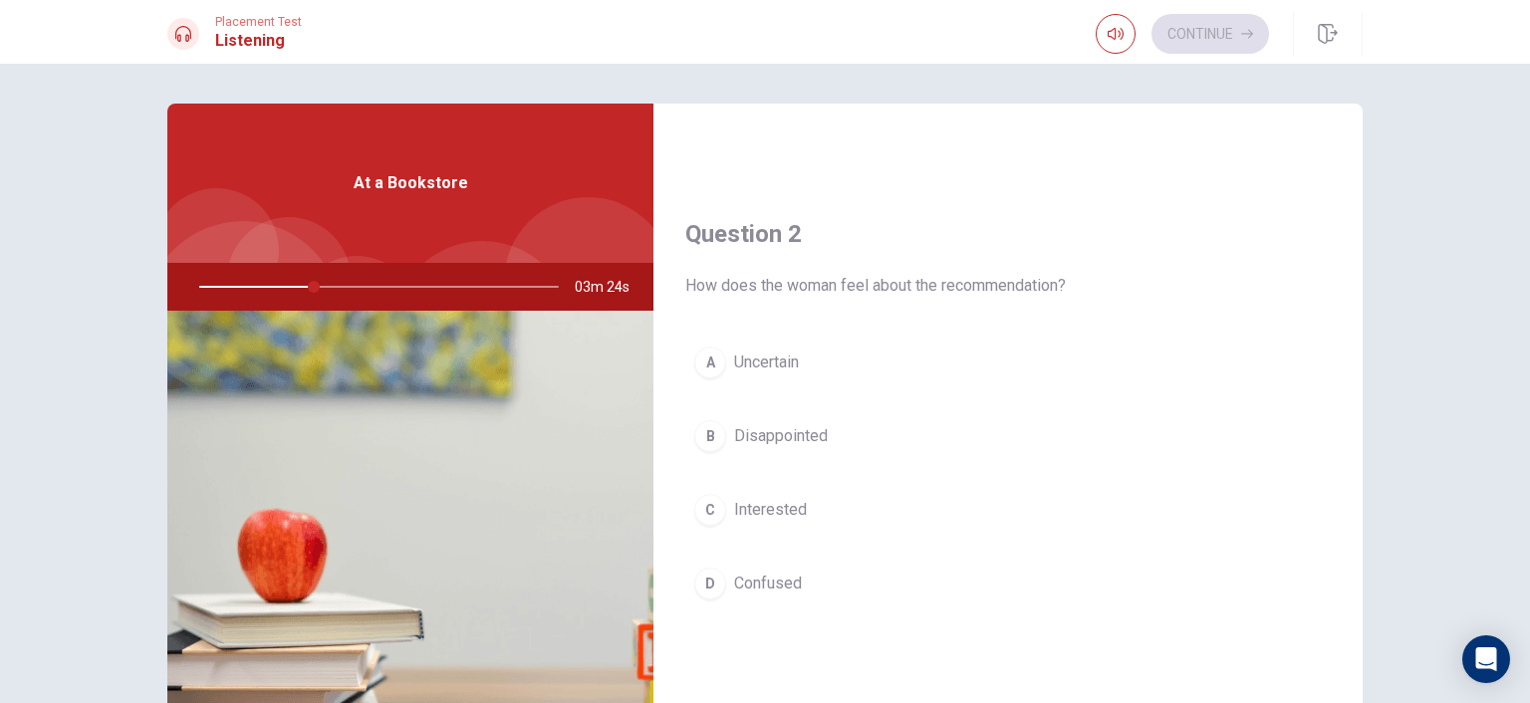
scroll to position [498, 0]
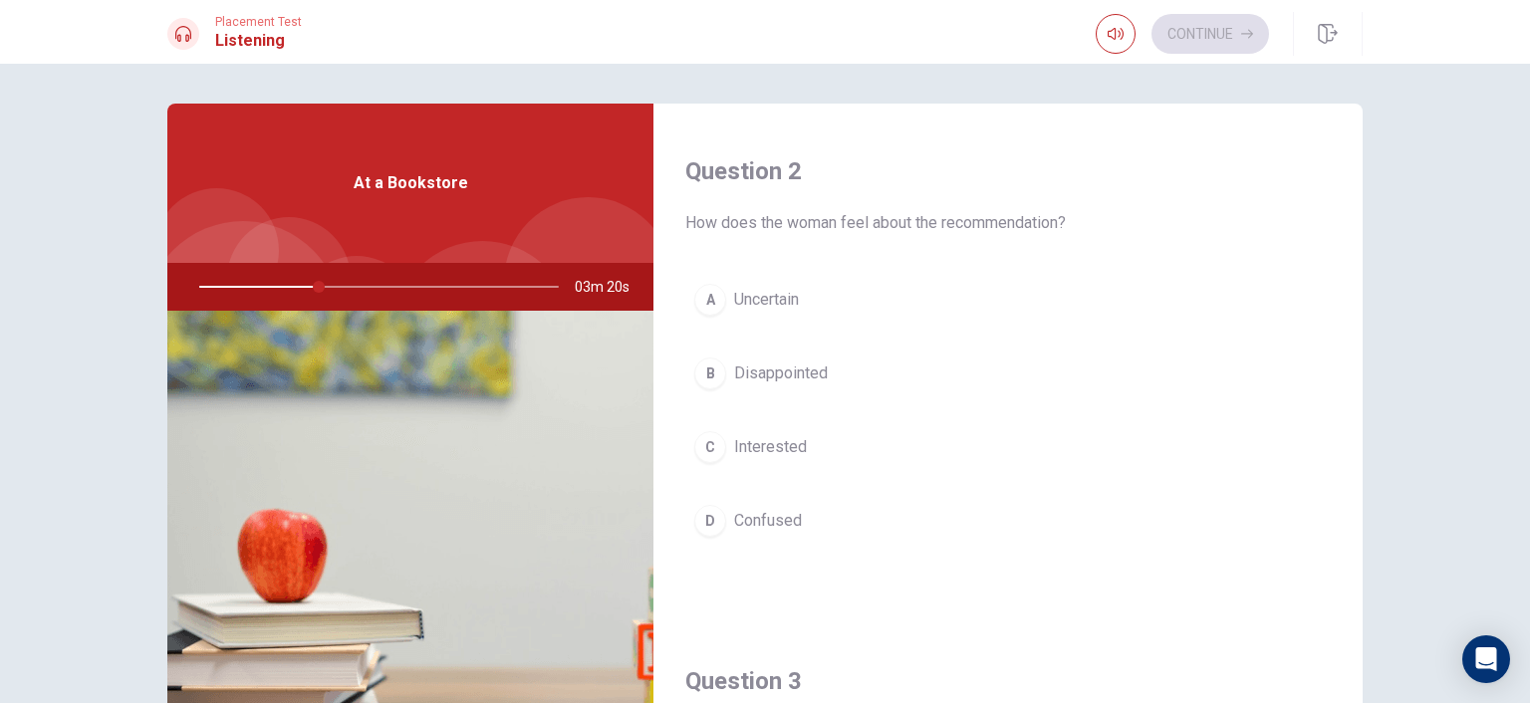
click at [764, 442] on span "Interested" at bounding box center [770, 447] width 73 height 24
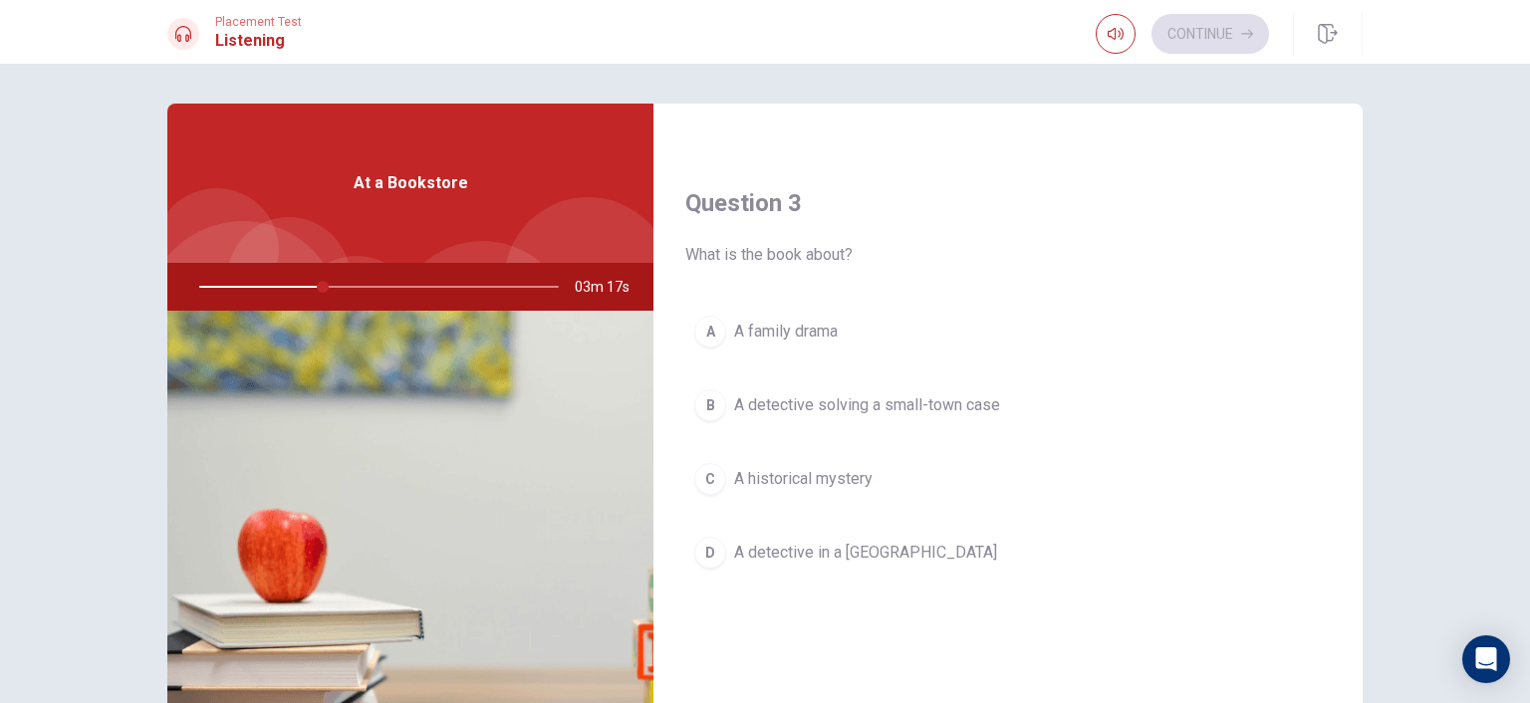
scroll to position [1095, 0]
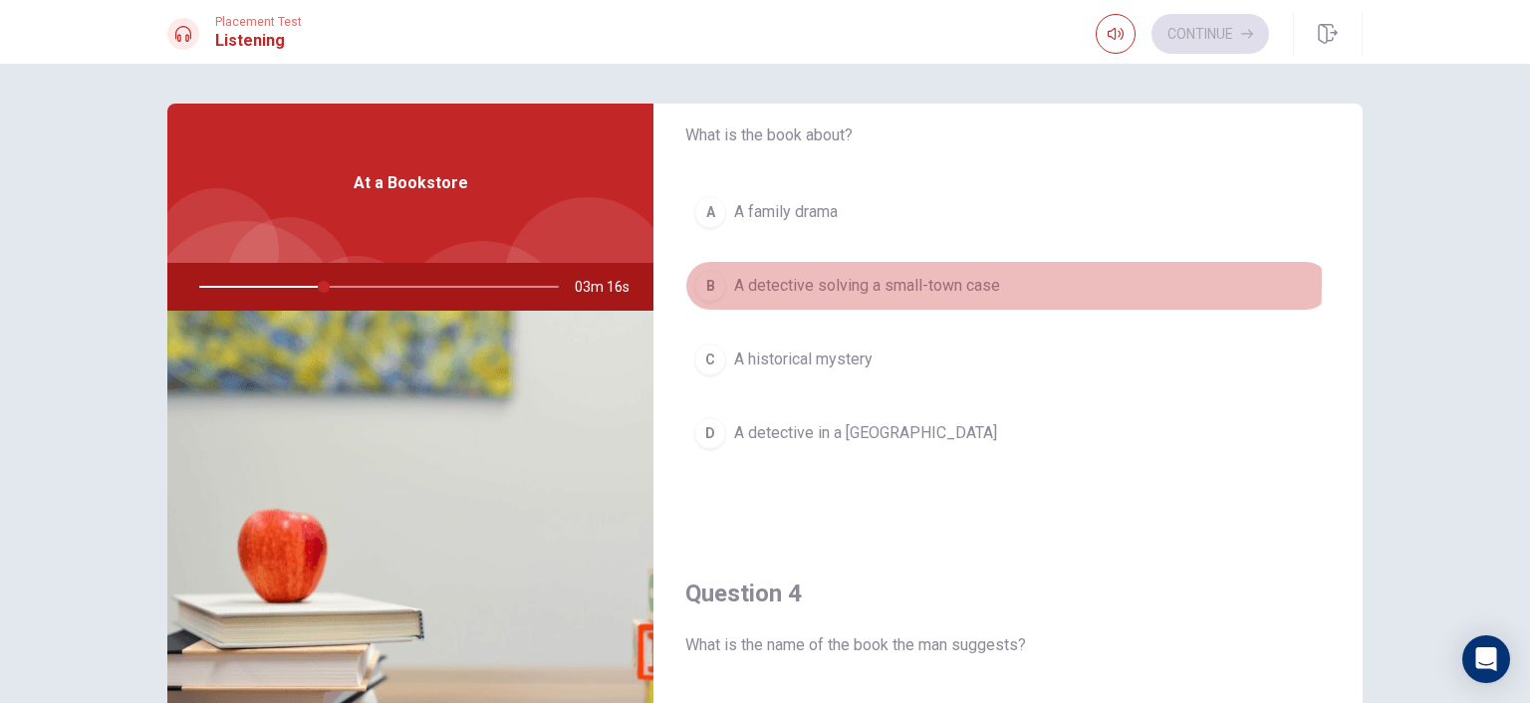
click at [809, 279] on span "A detective solving a small-town case" at bounding box center [867, 286] width 266 height 24
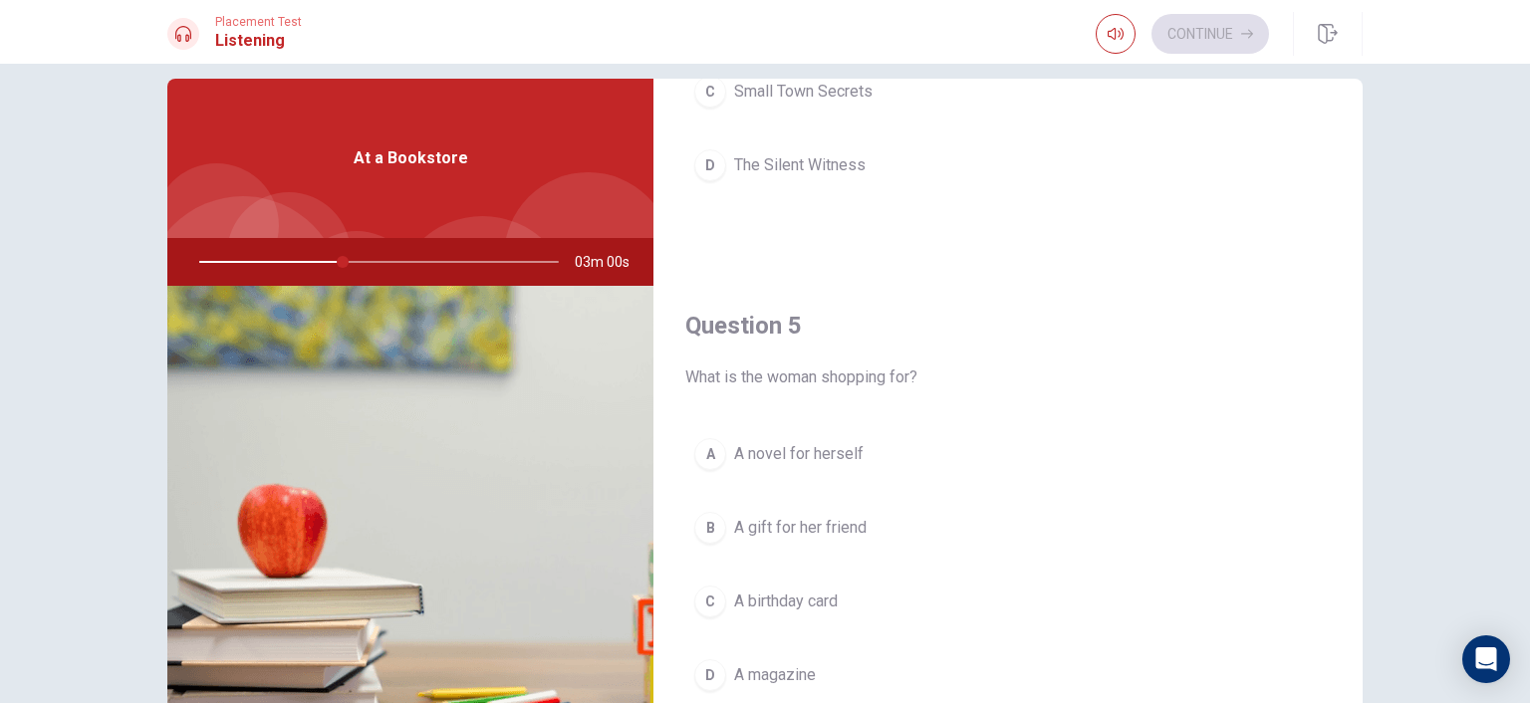
scroll to position [100, 0]
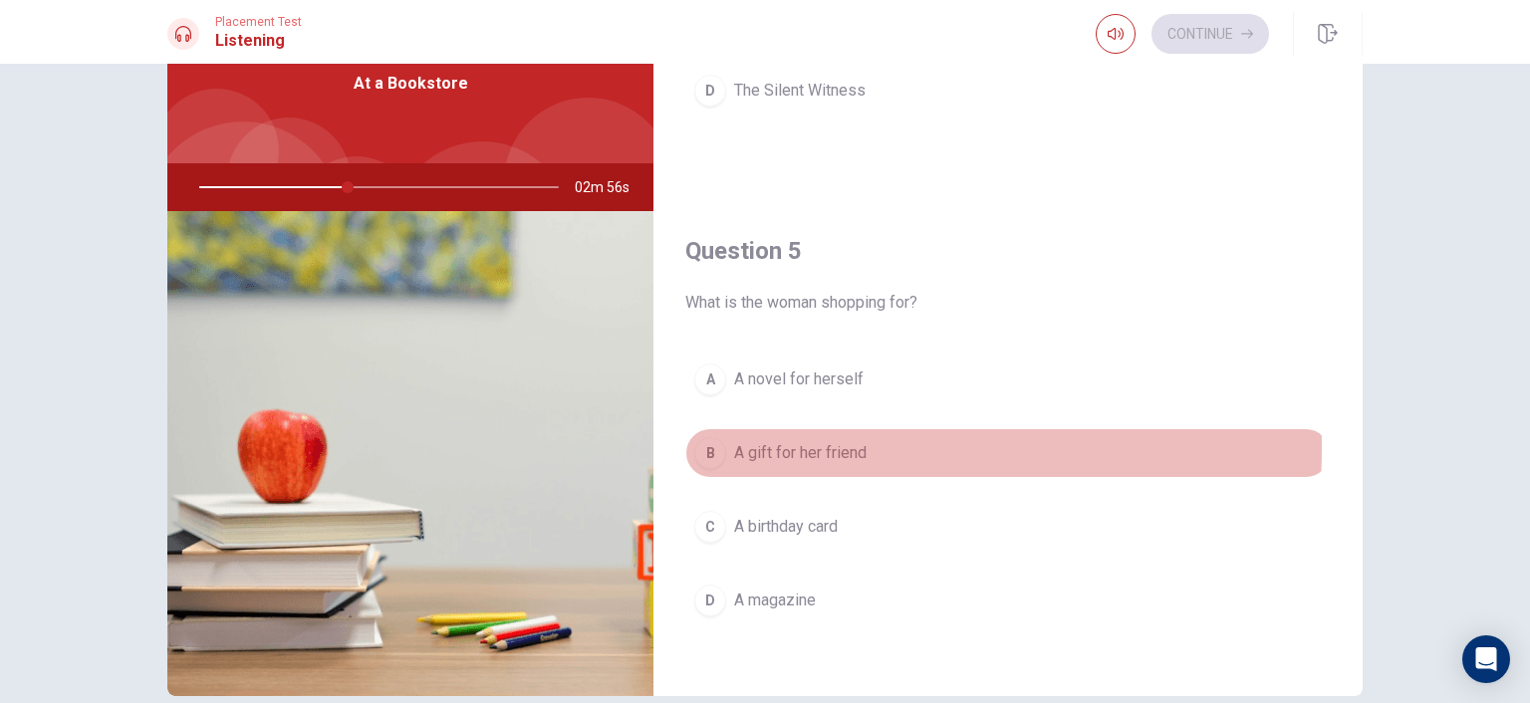
click at [785, 441] on span "A gift for her friend" at bounding box center [800, 453] width 132 height 24
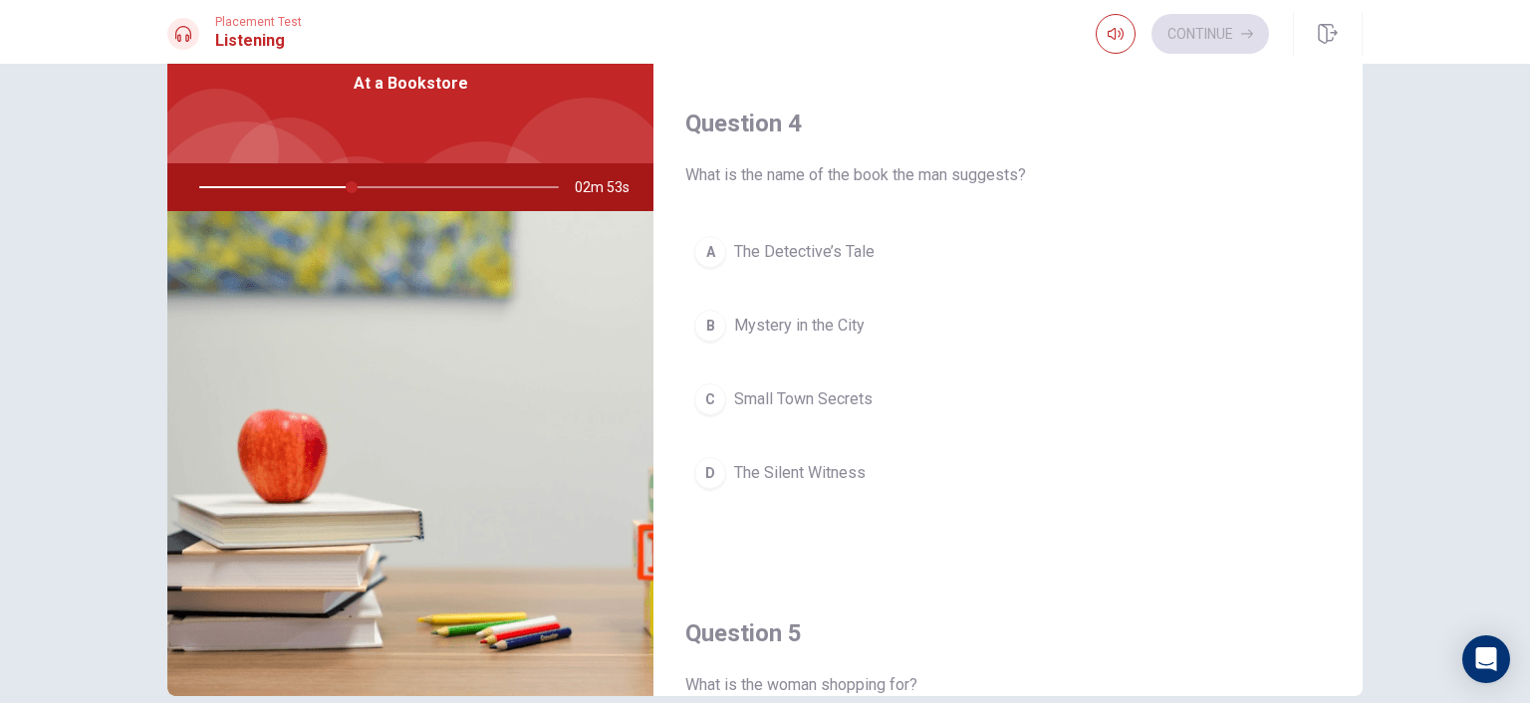
scroll to position [1350, 0]
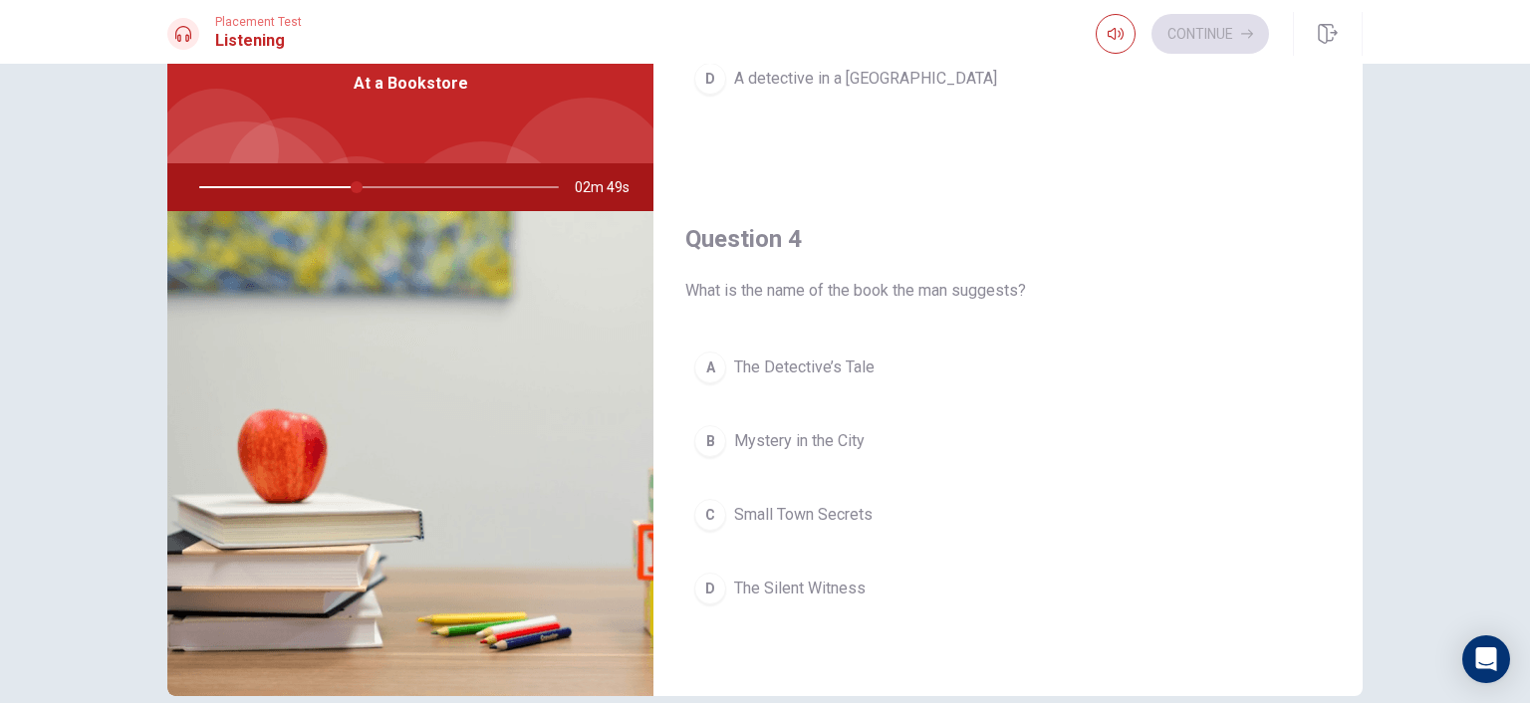
click at [825, 578] on span "The Silent Witness" at bounding box center [799, 589] width 131 height 24
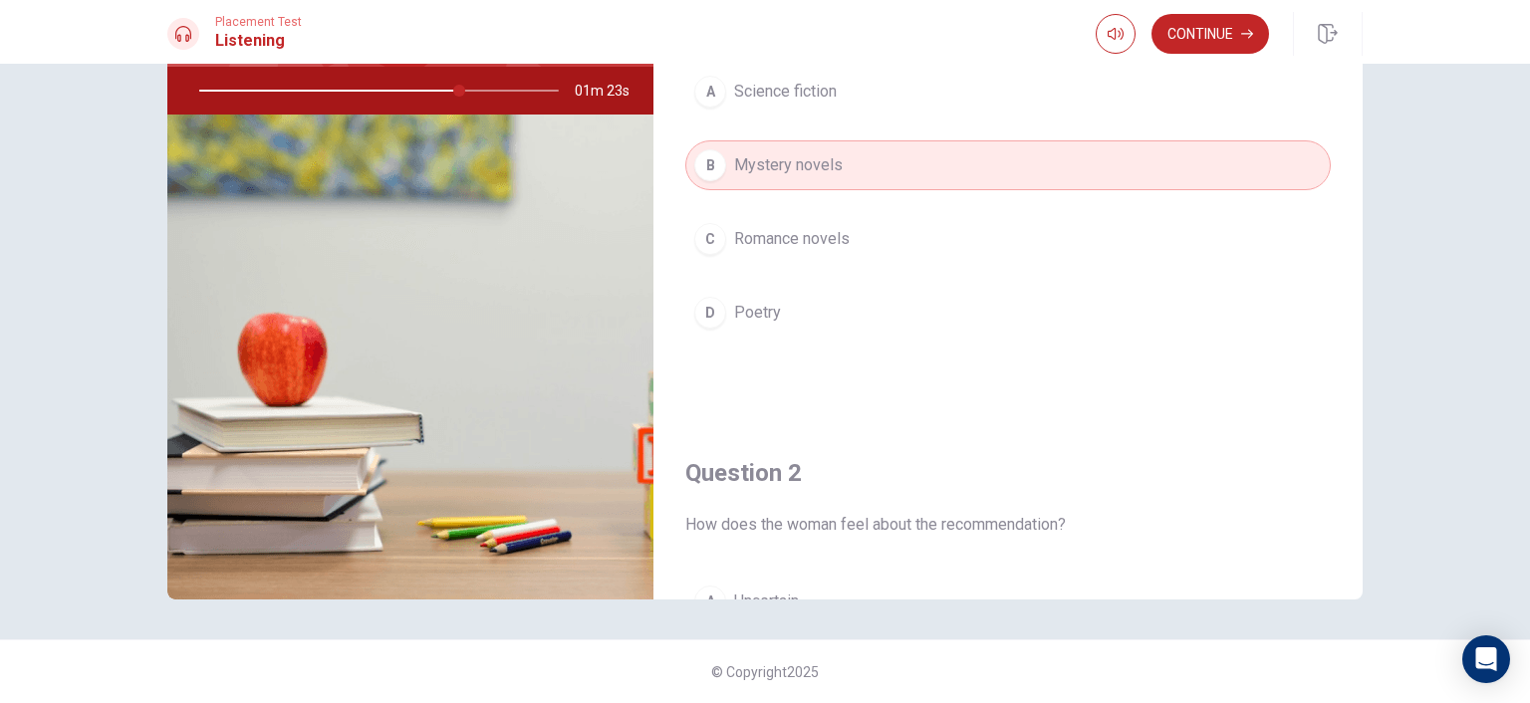
scroll to position [0, 0]
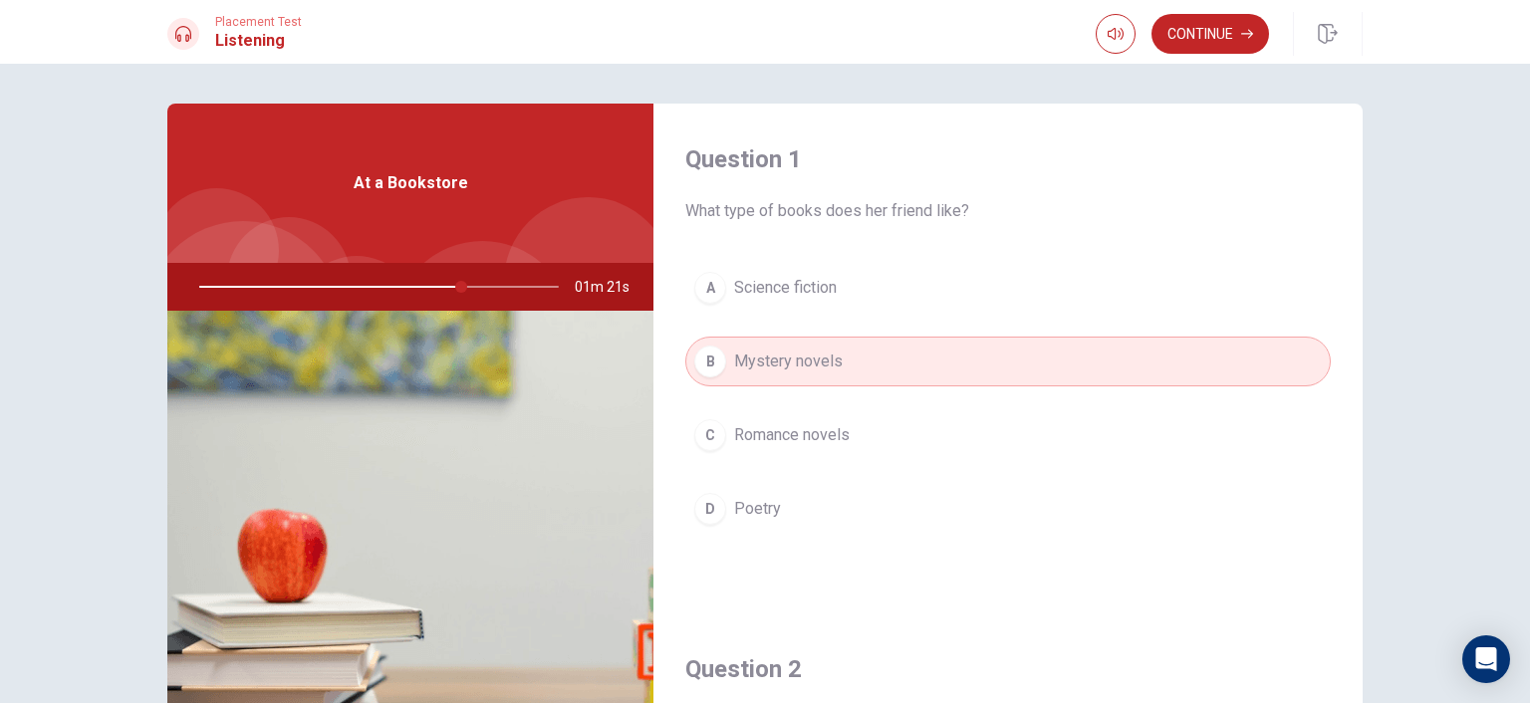
drag, startPoint x: 457, startPoint y: 285, endPoint x: 422, endPoint y: 286, distance: 34.9
click at [422, 286] on div at bounding box center [374, 287] width 399 height 48
click at [1196, 35] on button "Continue" at bounding box center [1210, 34] width 118 height 40
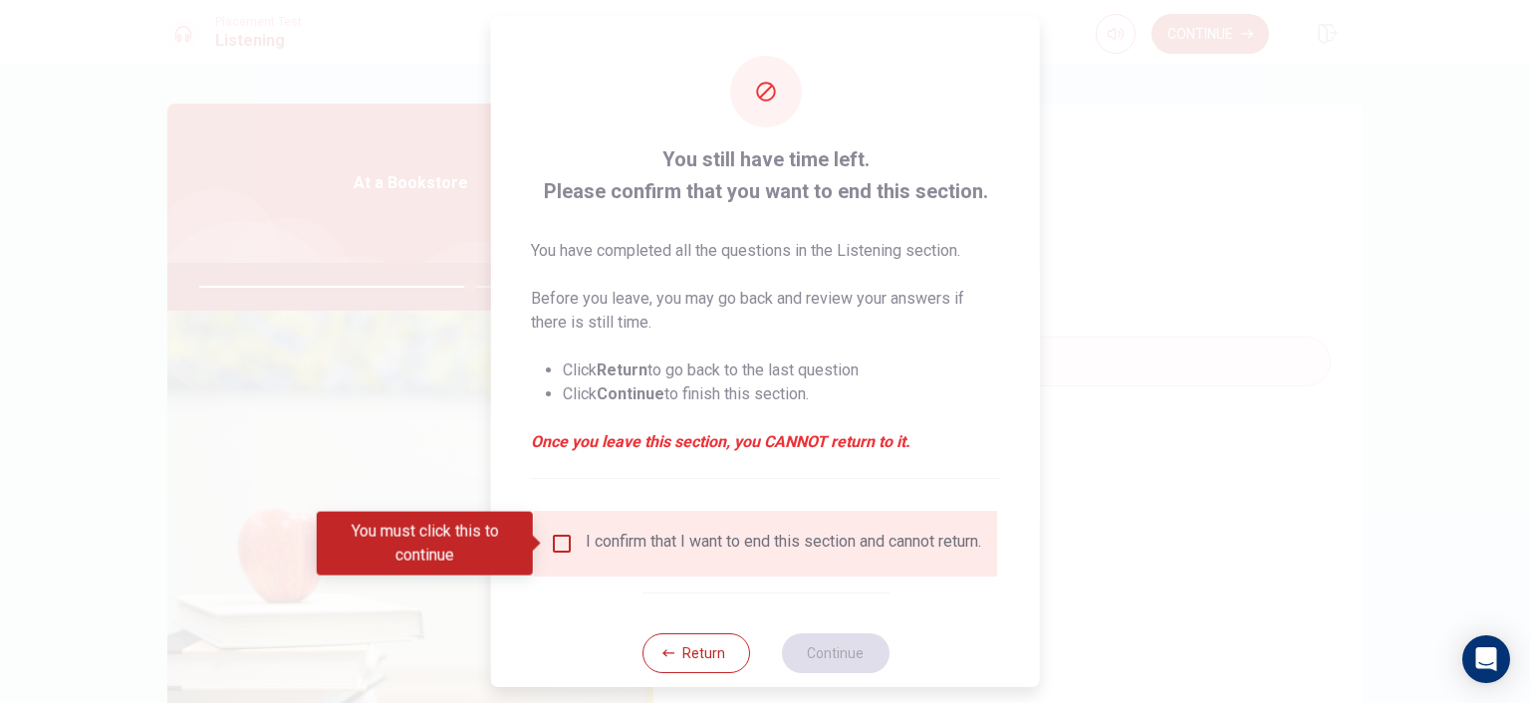
click at [557, 546] on input "You must click this to continue" at bounding box center [562, 544] width 24 height 24
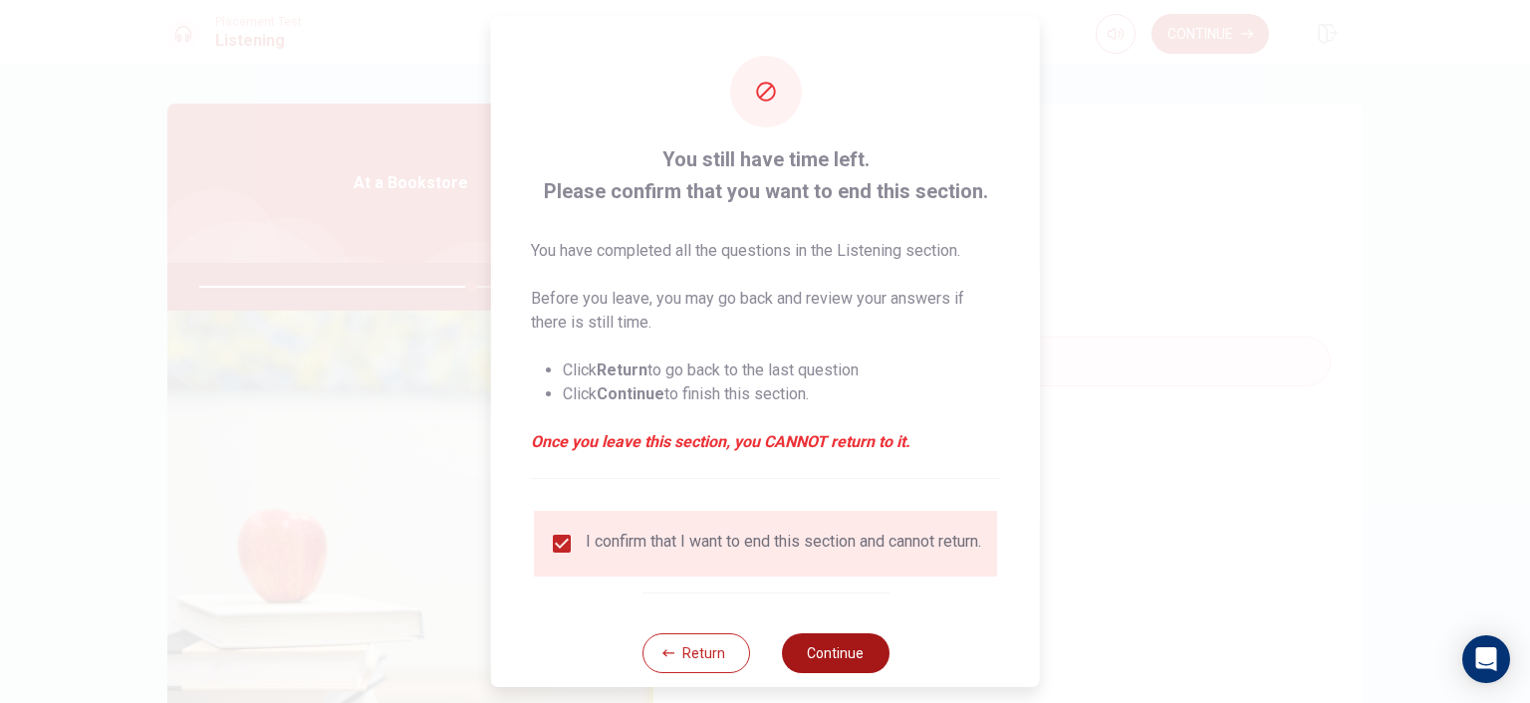
click at [833, 668] on button "Continue" at bounding box center [835, 653] width 108 height 40
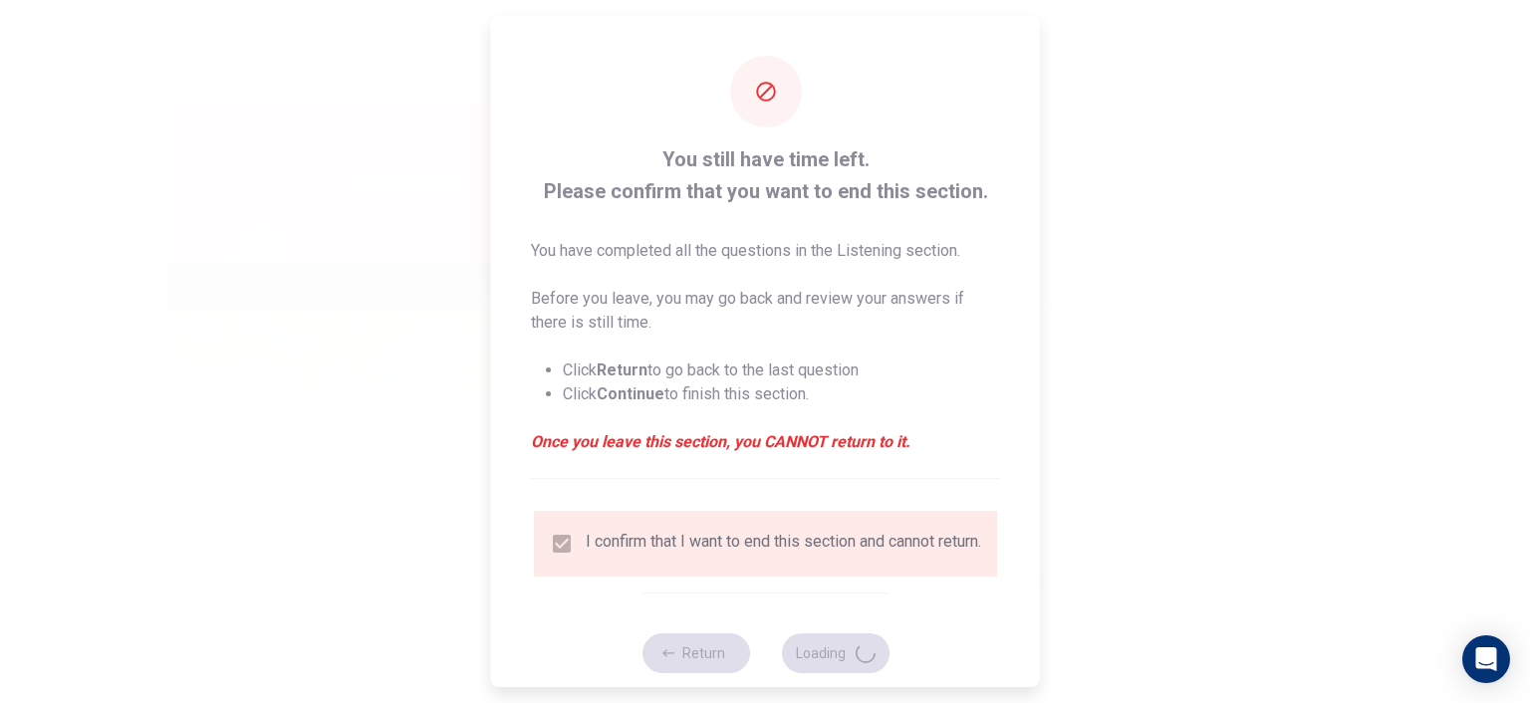
type input "76"
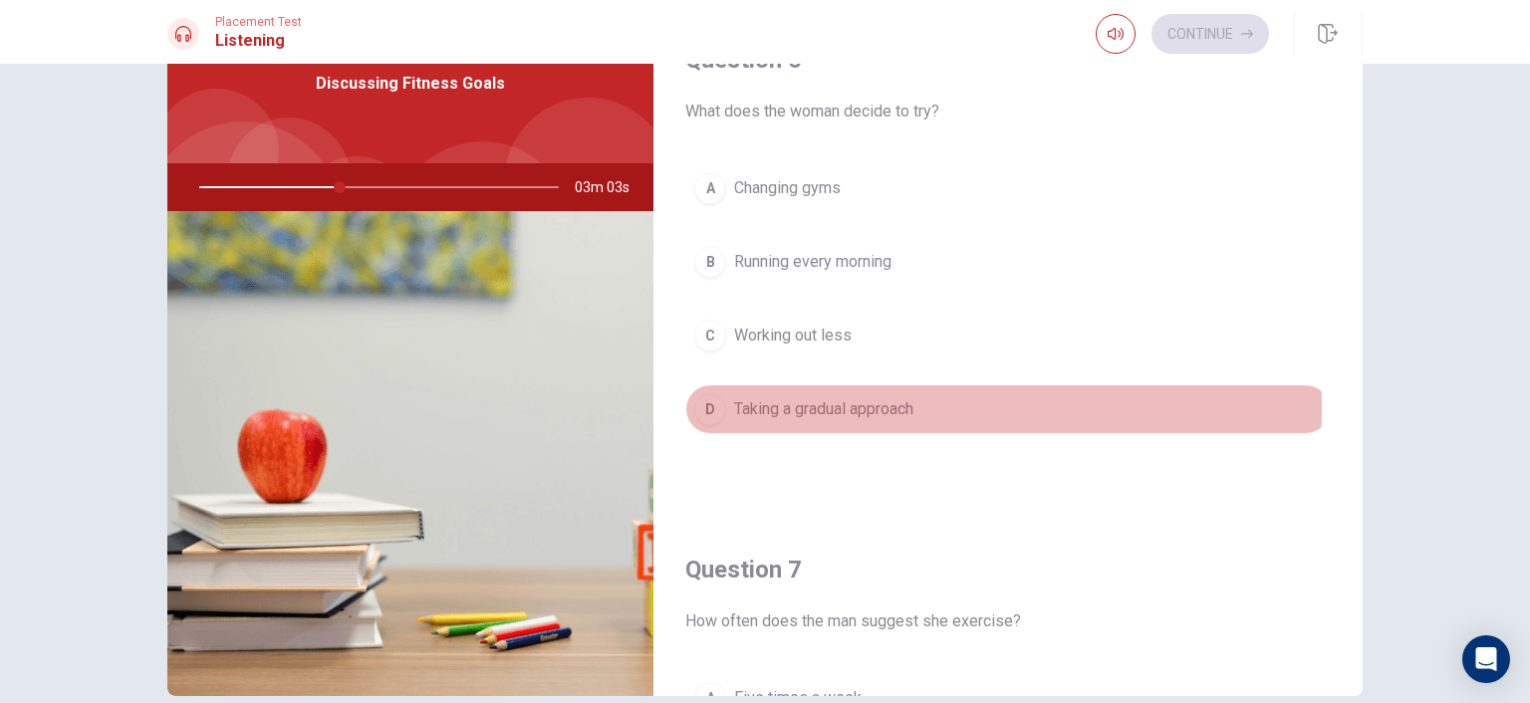
click at [704, 407] on div "D" at bounding box center [710, 409] width 32 height 32
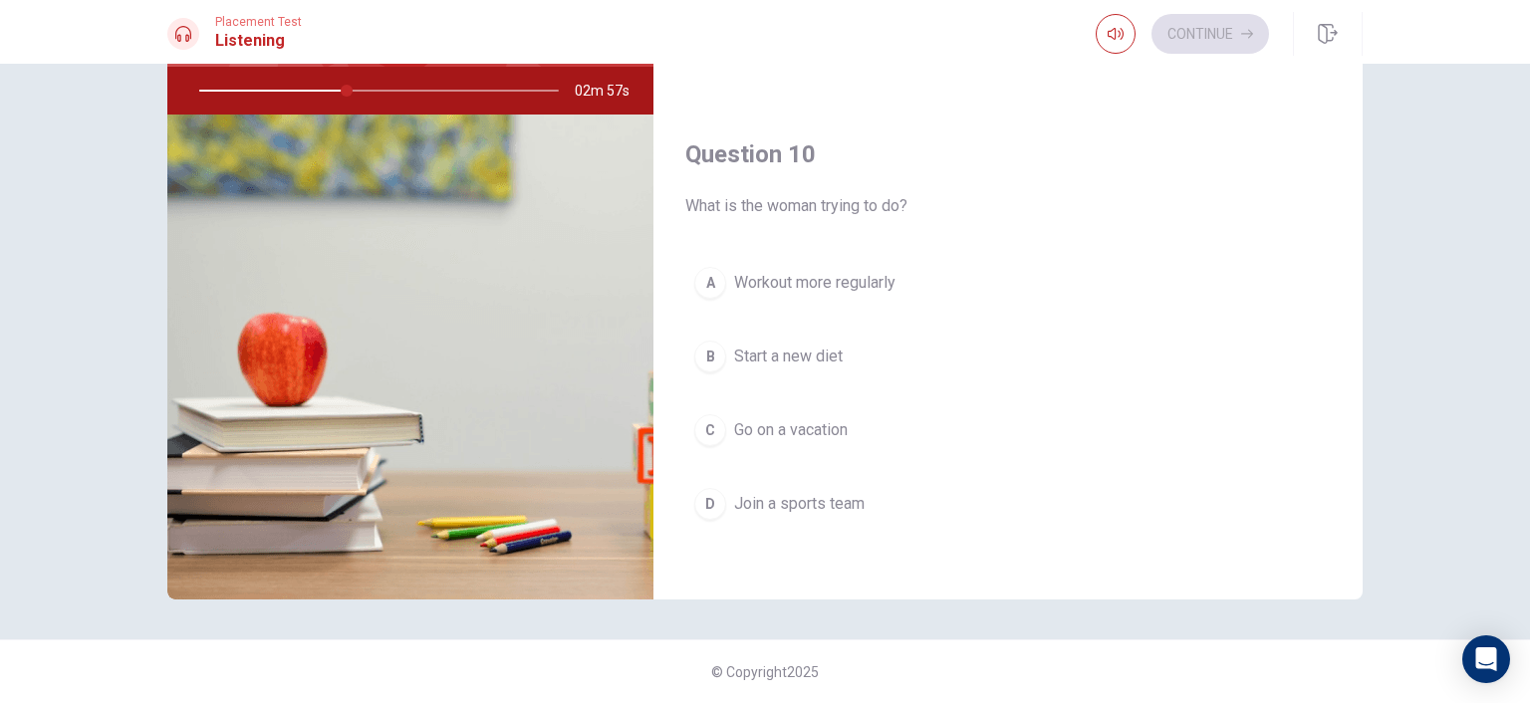
scroll to position [1848, 0]
click at [700, 276] on div "A" at bounding box center [710, 283] width 32 height 32
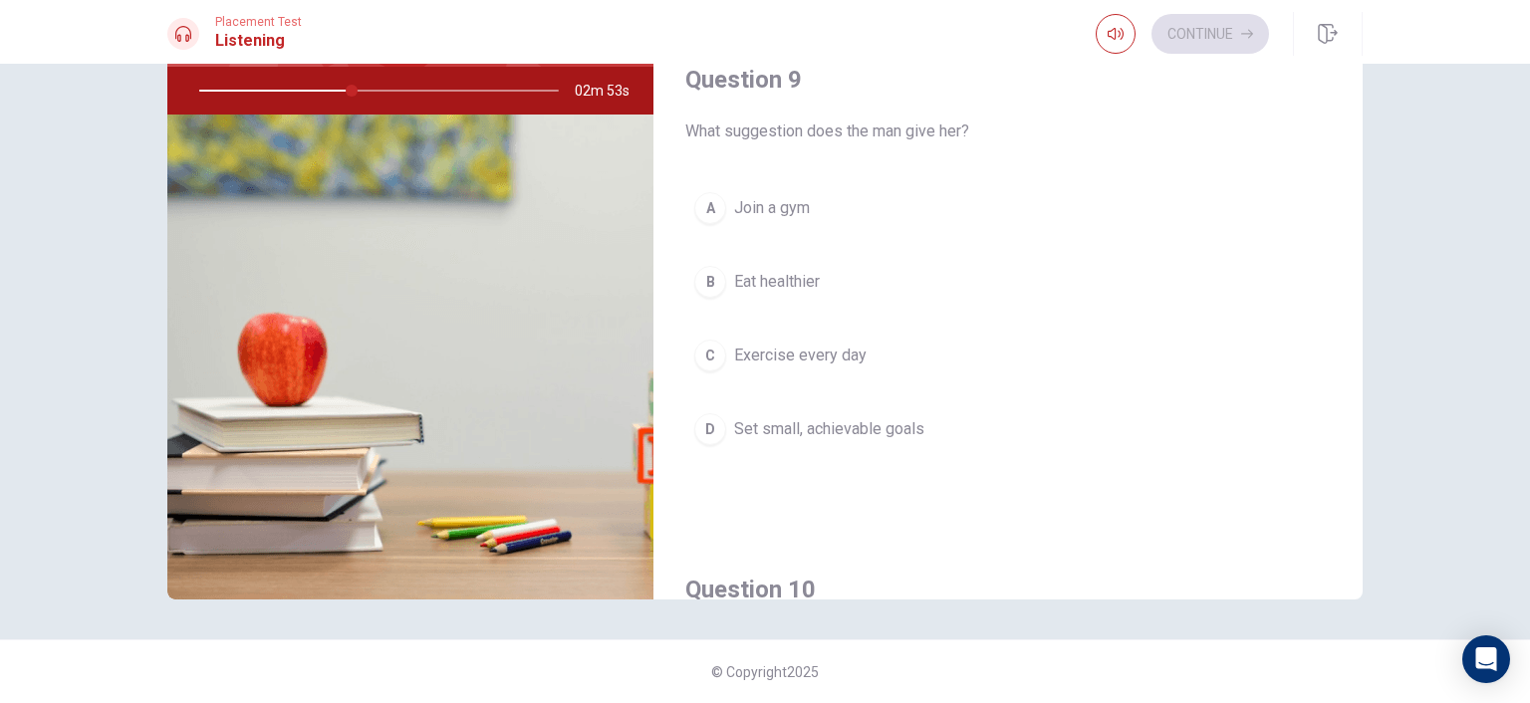
scroll to position [1350, 0]
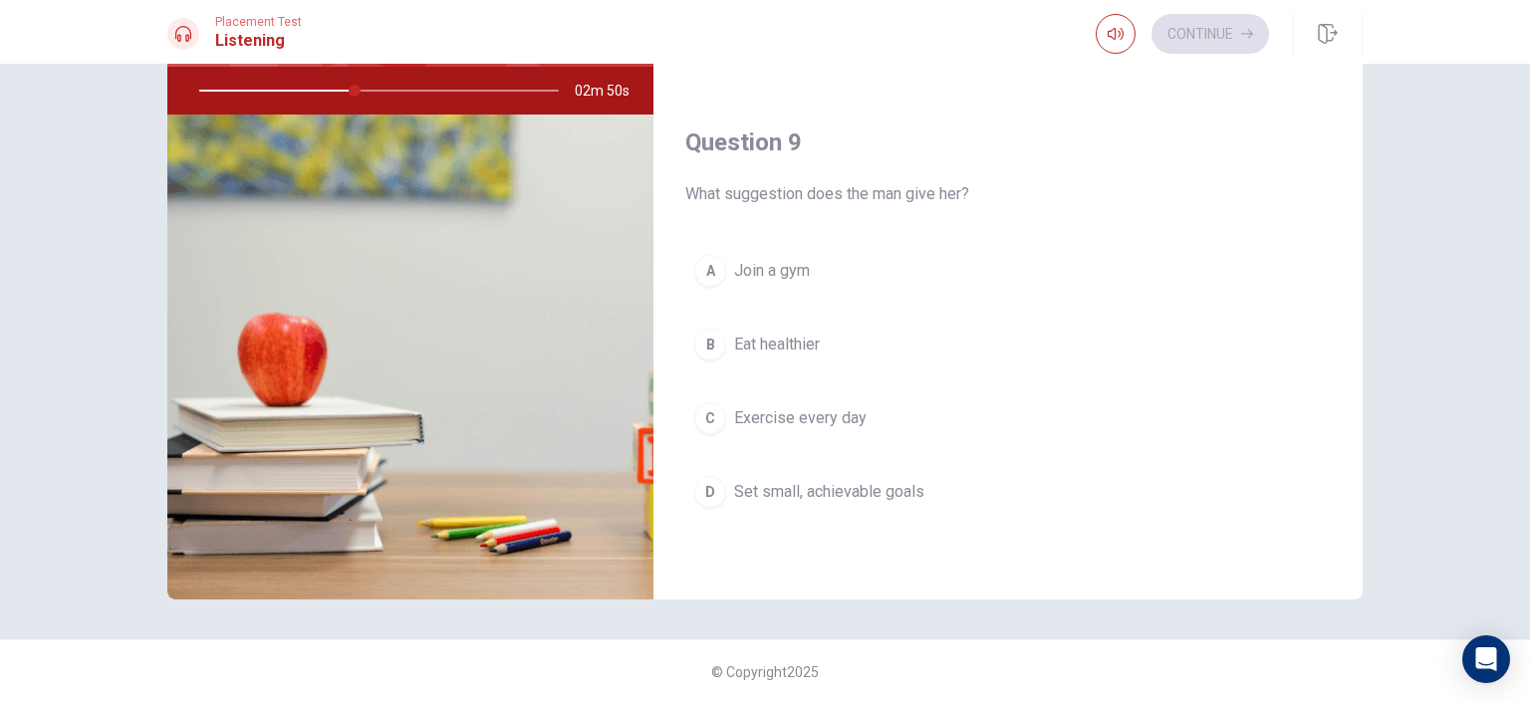
click at [697, 486] on div "D" at bounding box center [710, 492] width 32 height 32
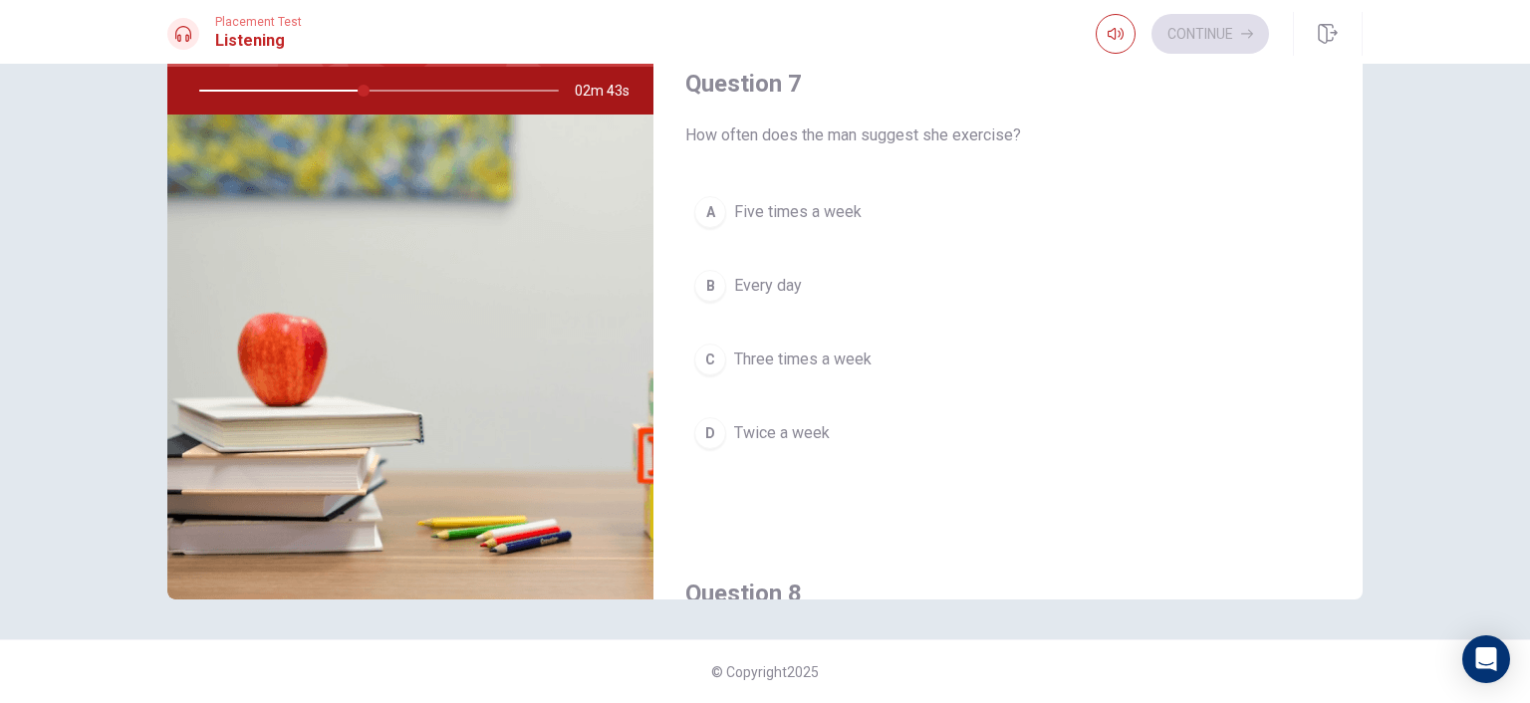
scroll to position [355, 0]
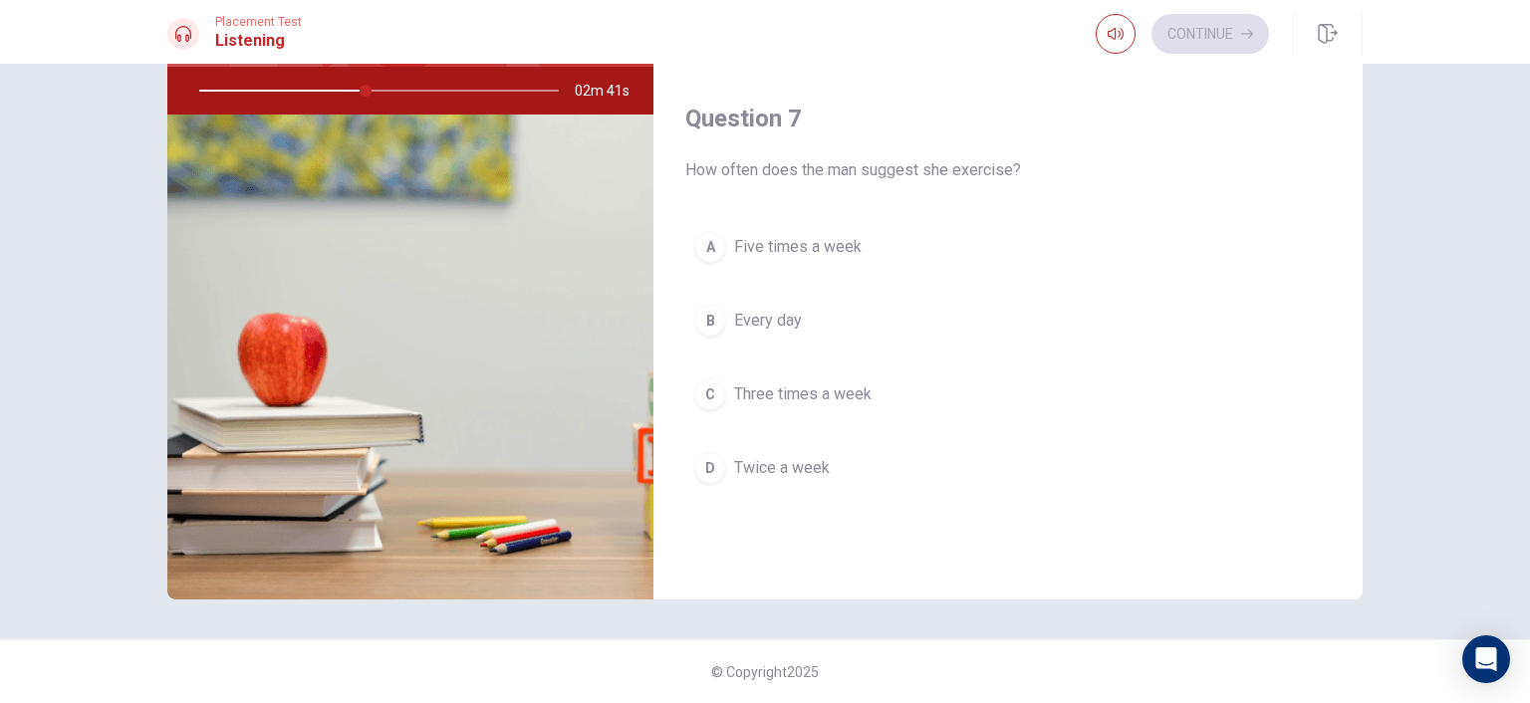
click at [703, 386] on div "C" at bounding box center [710, 394] width 32 height 32
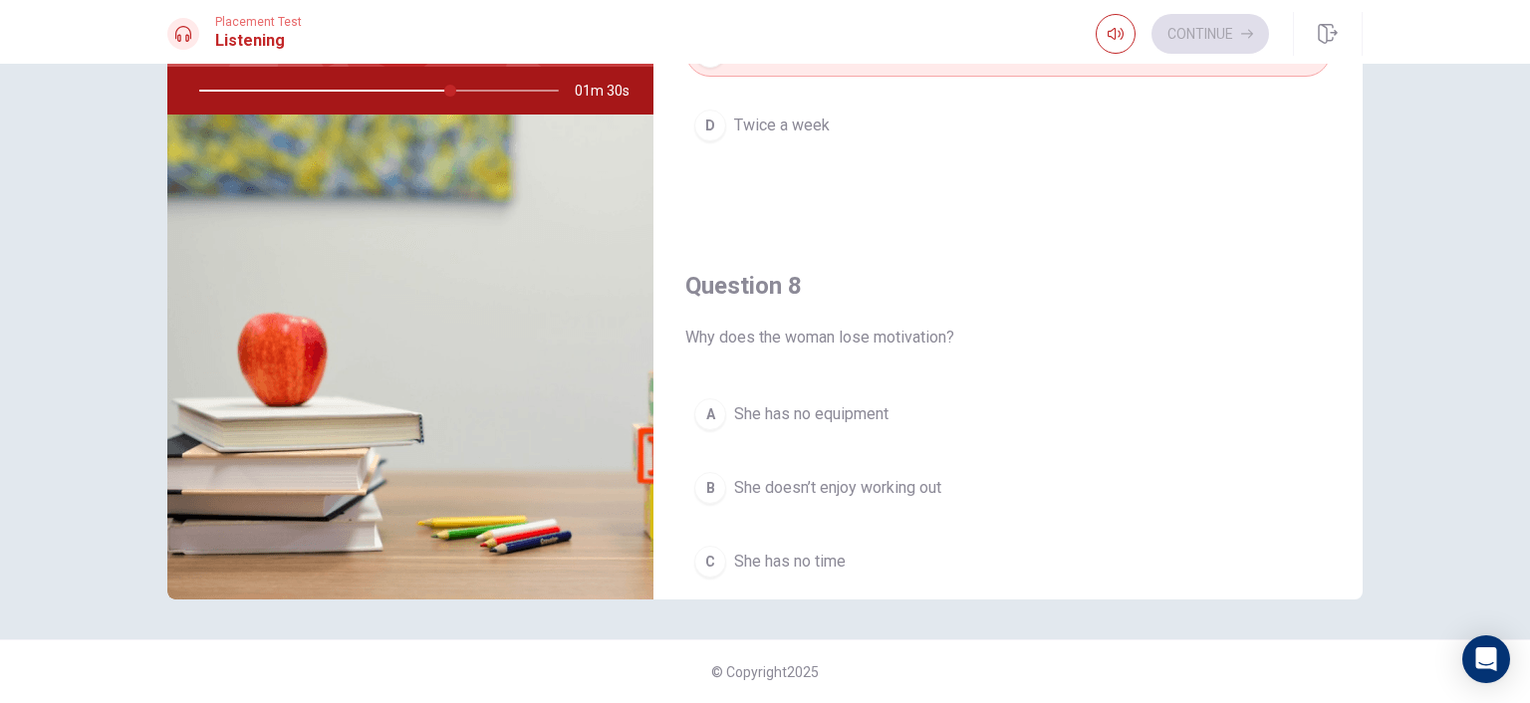
scroll to position [797, 0]
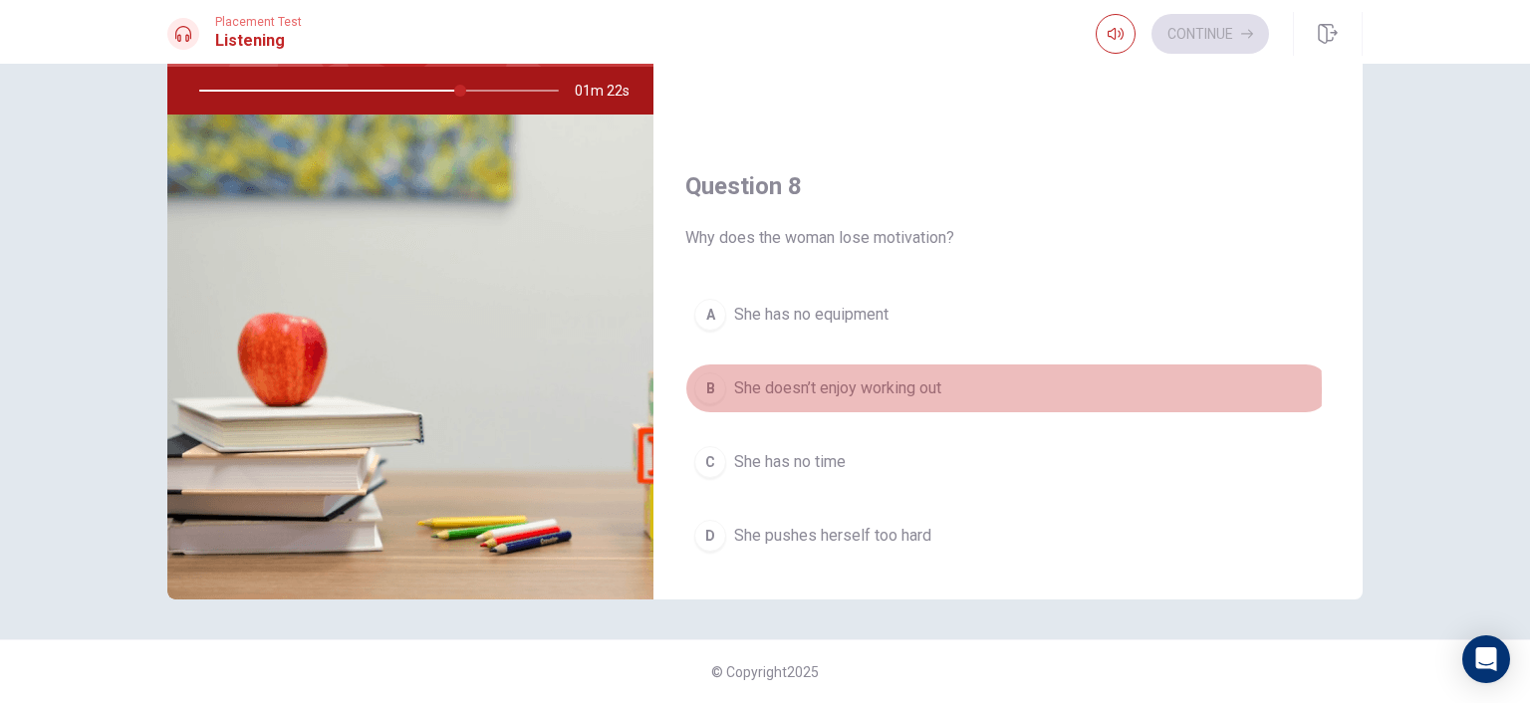
click at [700, 386] on div "B" at bounding box center [710, 388] width 32 height 32
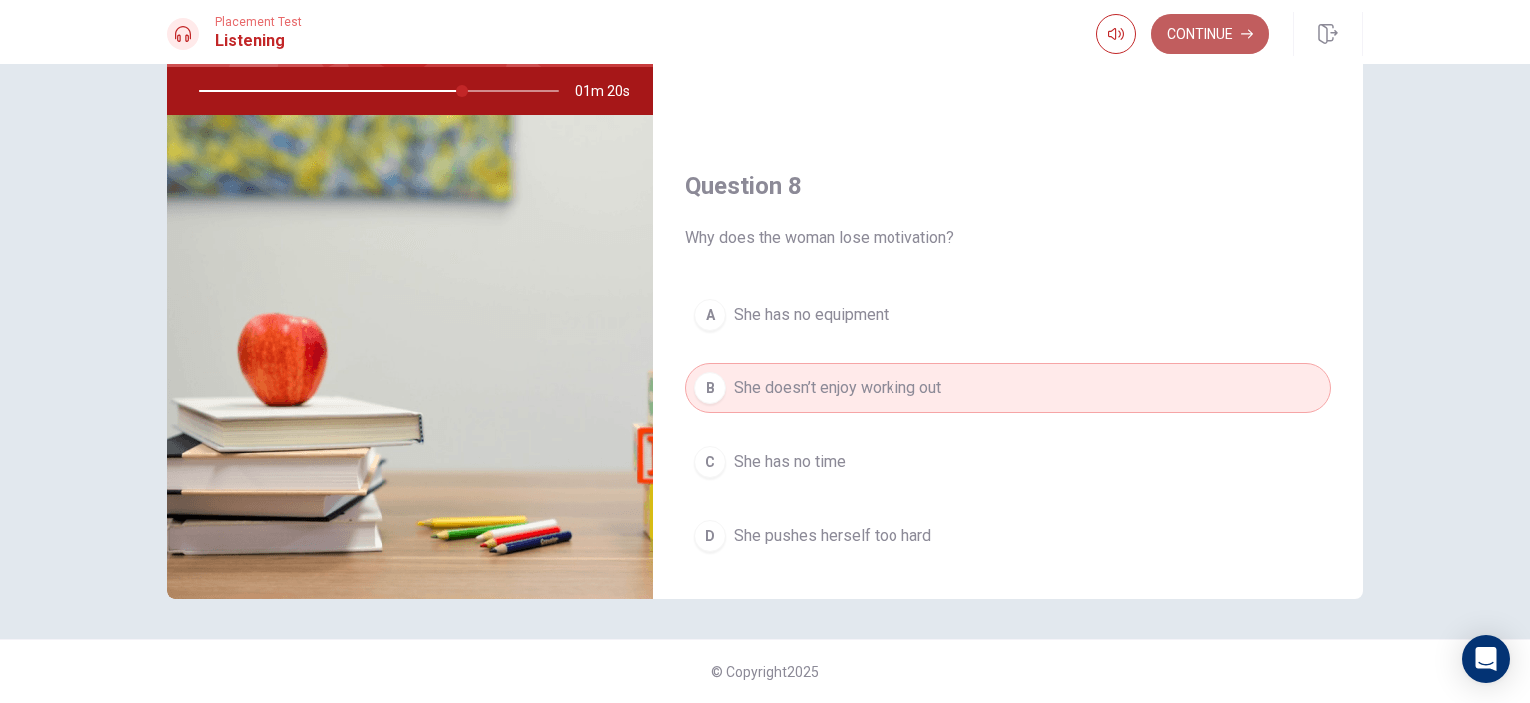
click at [1199, 41] on button "Continue" at bounding box center [1210, 34] width 118 height 40
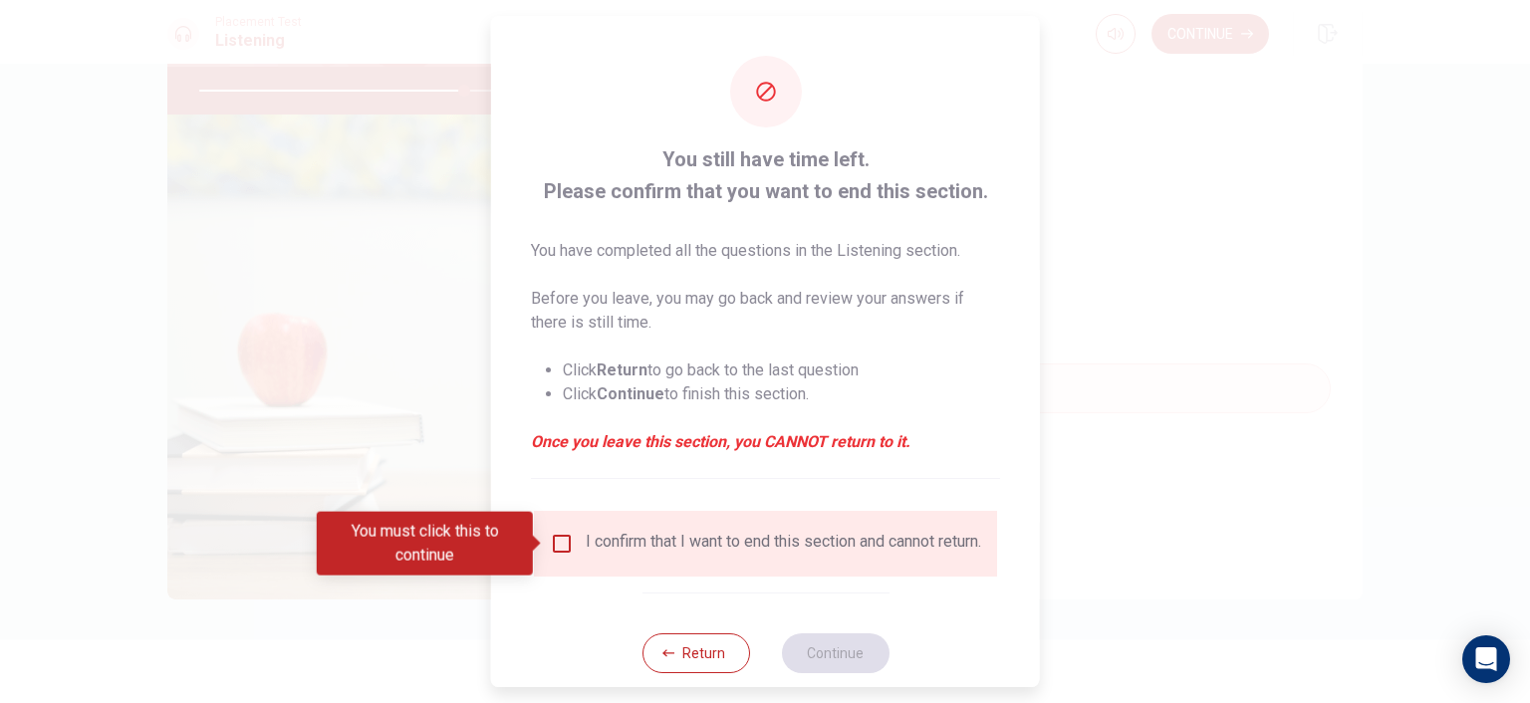
click at [562, 549] on input "You must click this to continue" at bounding box center [562, 544] width 24 height 24
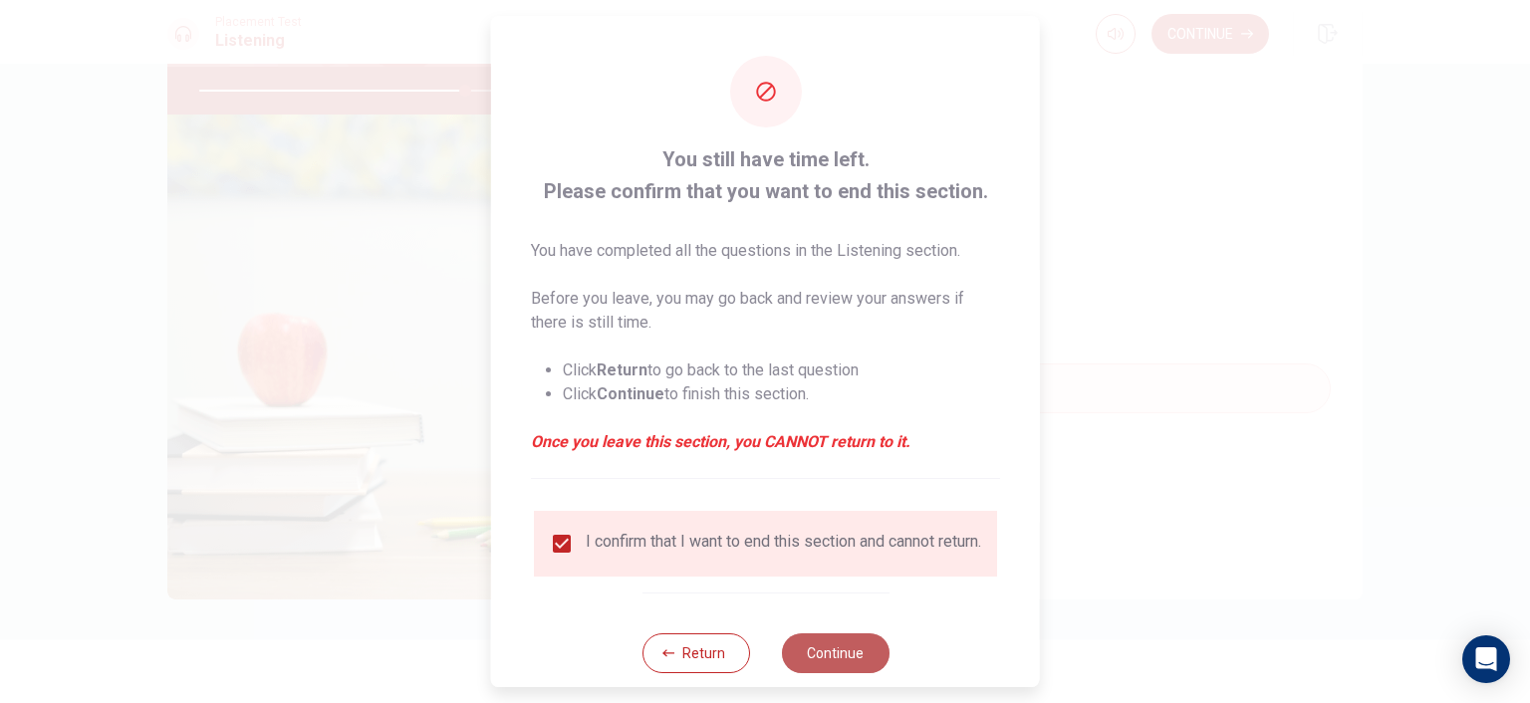
click at [852, 668] on button "Continue" at bounding box center [835, 653] width 108 height 40
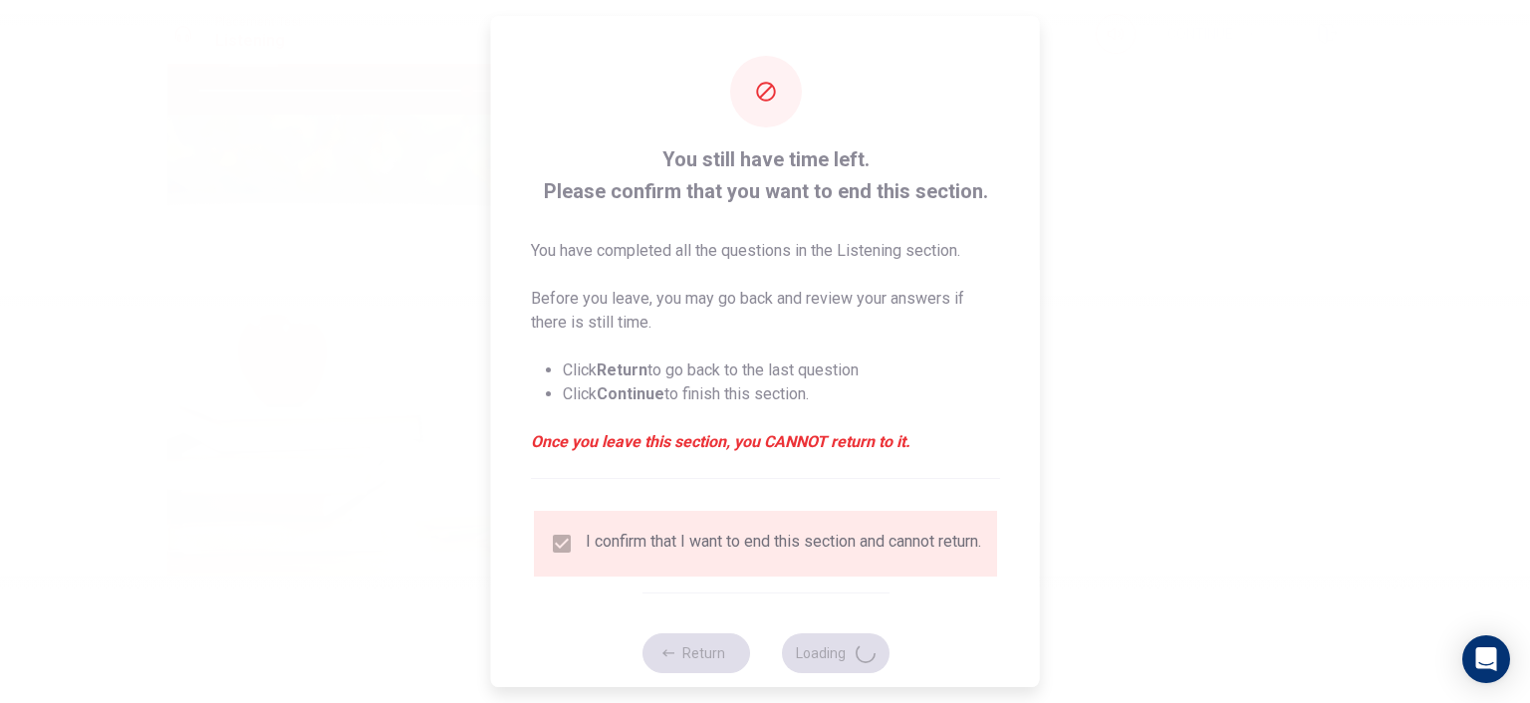
type input "75"
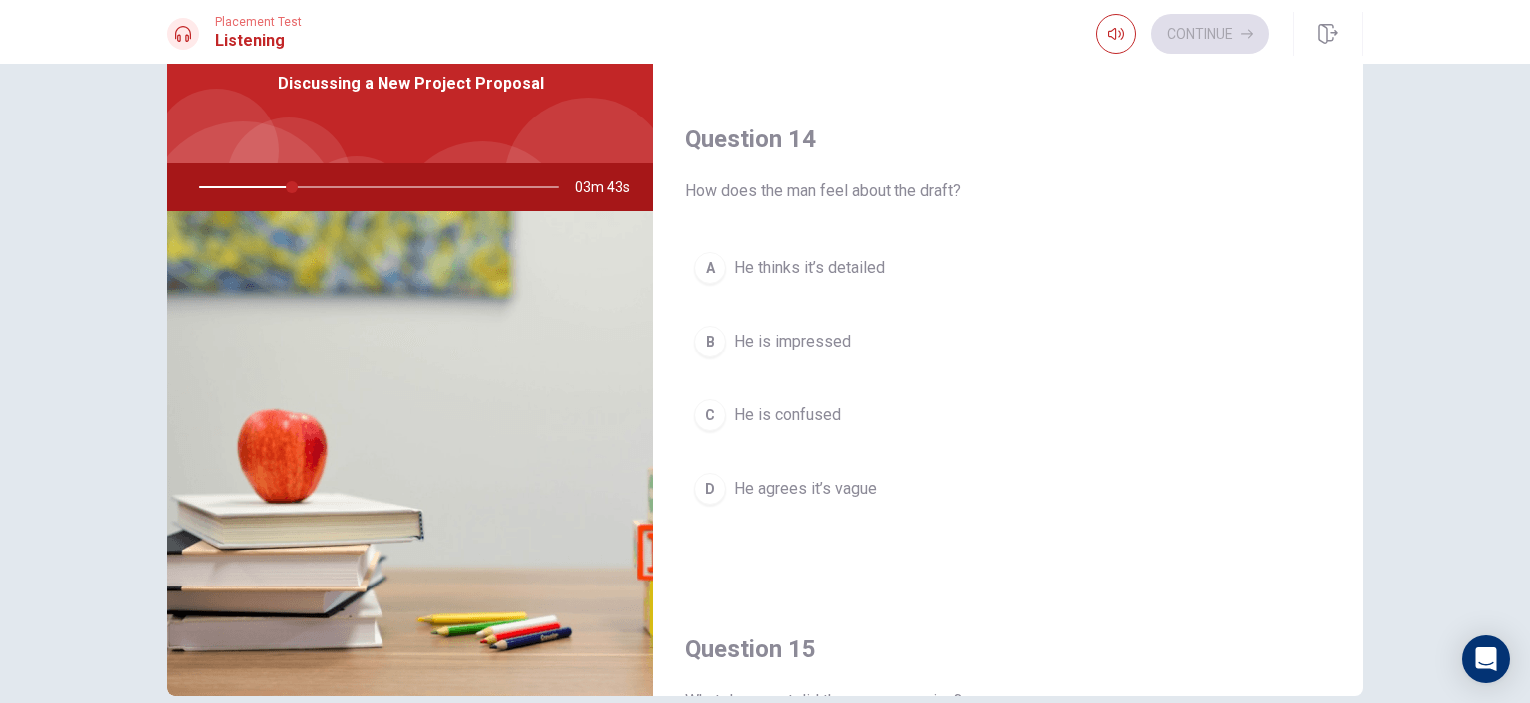
scroll to position [1848, 0]
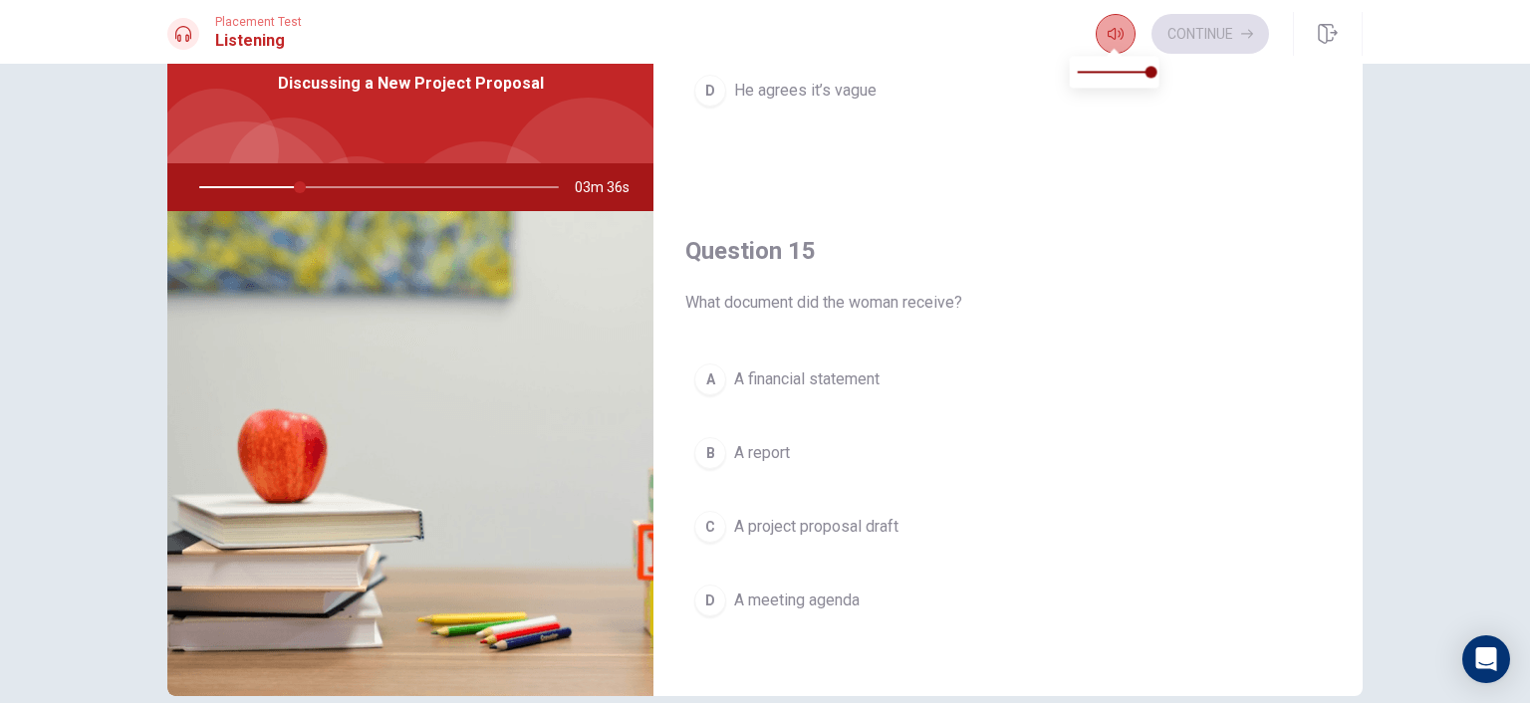
click at [1115, 35] on icon "button" at bounding box center [1115, 34] width 16 height 16
click at [704, 518] on div "C" at bounding box center [710, 527] width 32 height 32
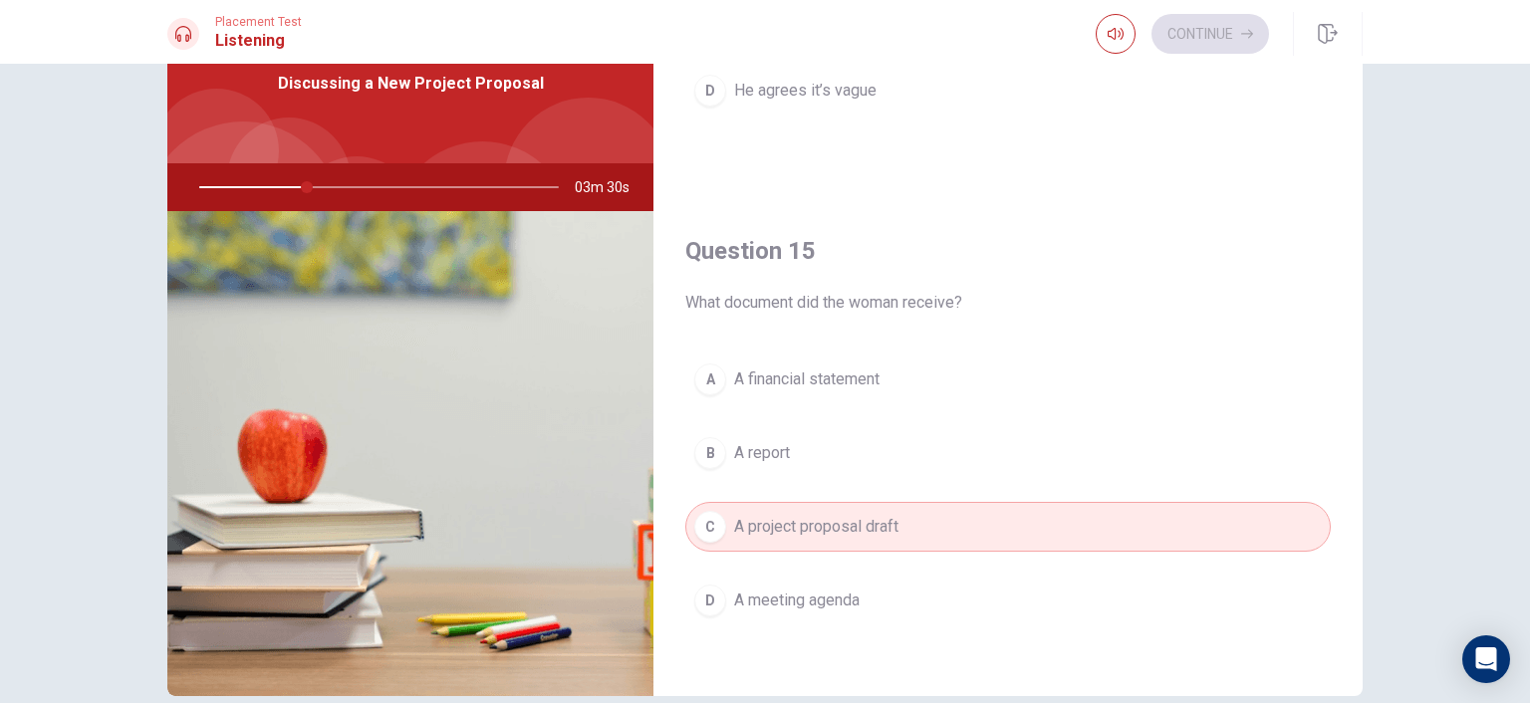
scroll to position [1350, 0]
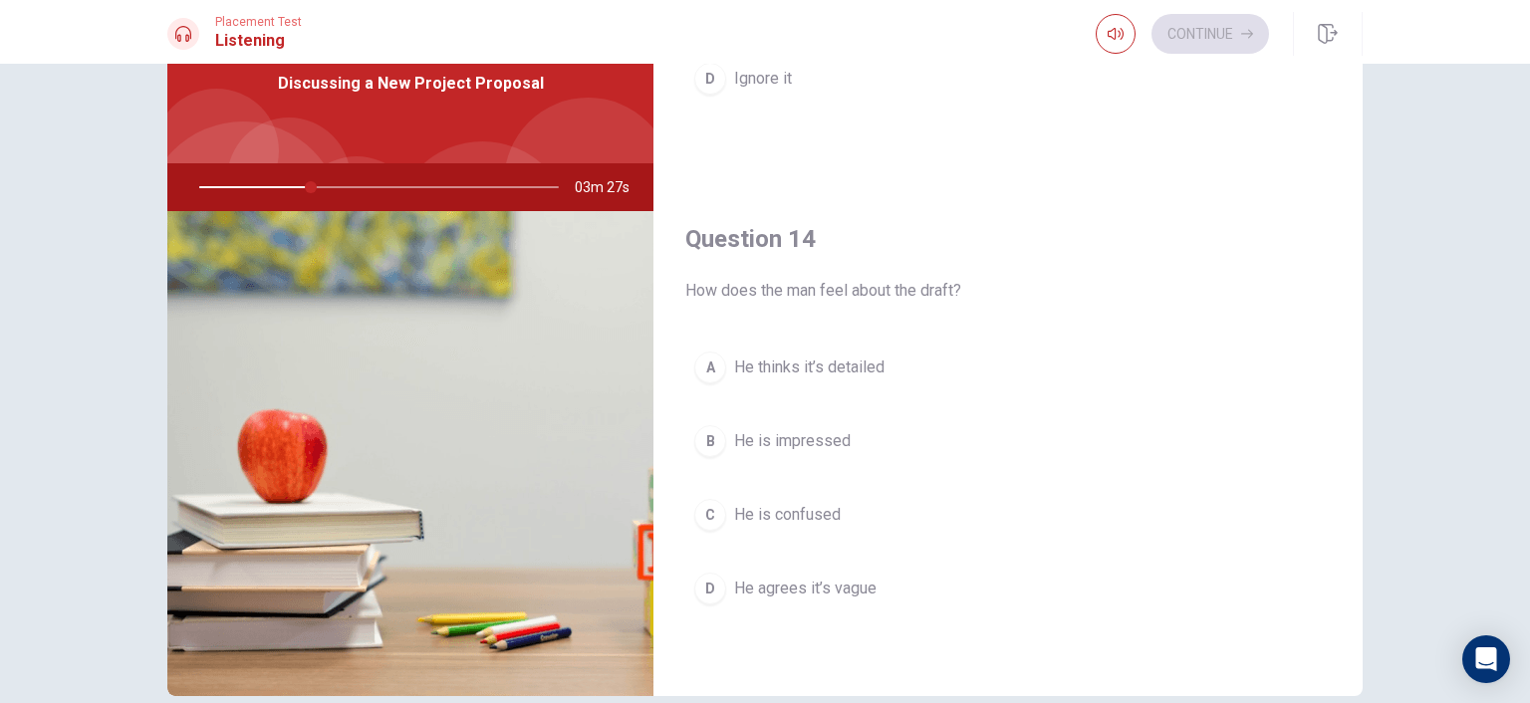
drag, startPoint x: 701, startPoint y: 577, endPoint x: 716, endPoint y: 562, distance: 21.1
click at [701, 576] on div "D" at bounding box center [710, 589] width 32 height 32
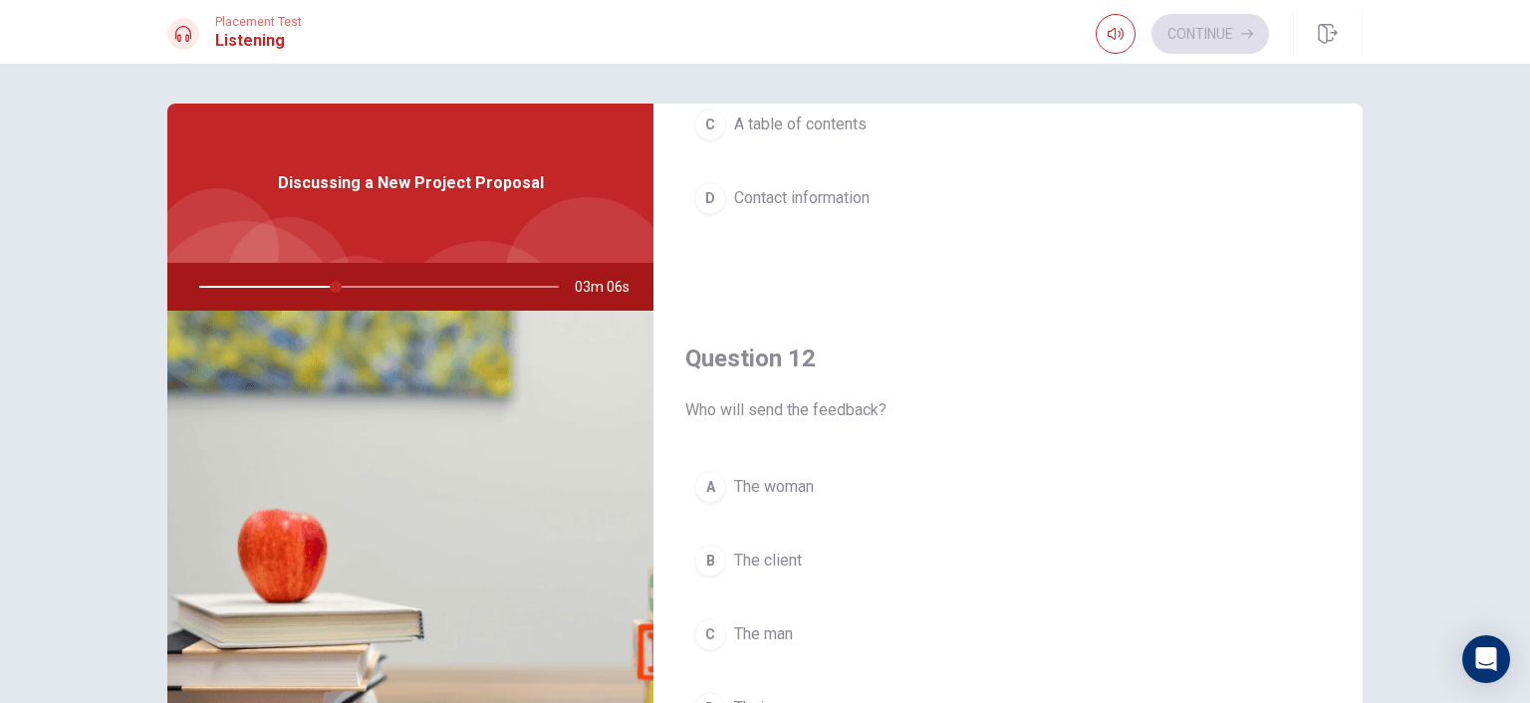
scroll to position [498, 0]
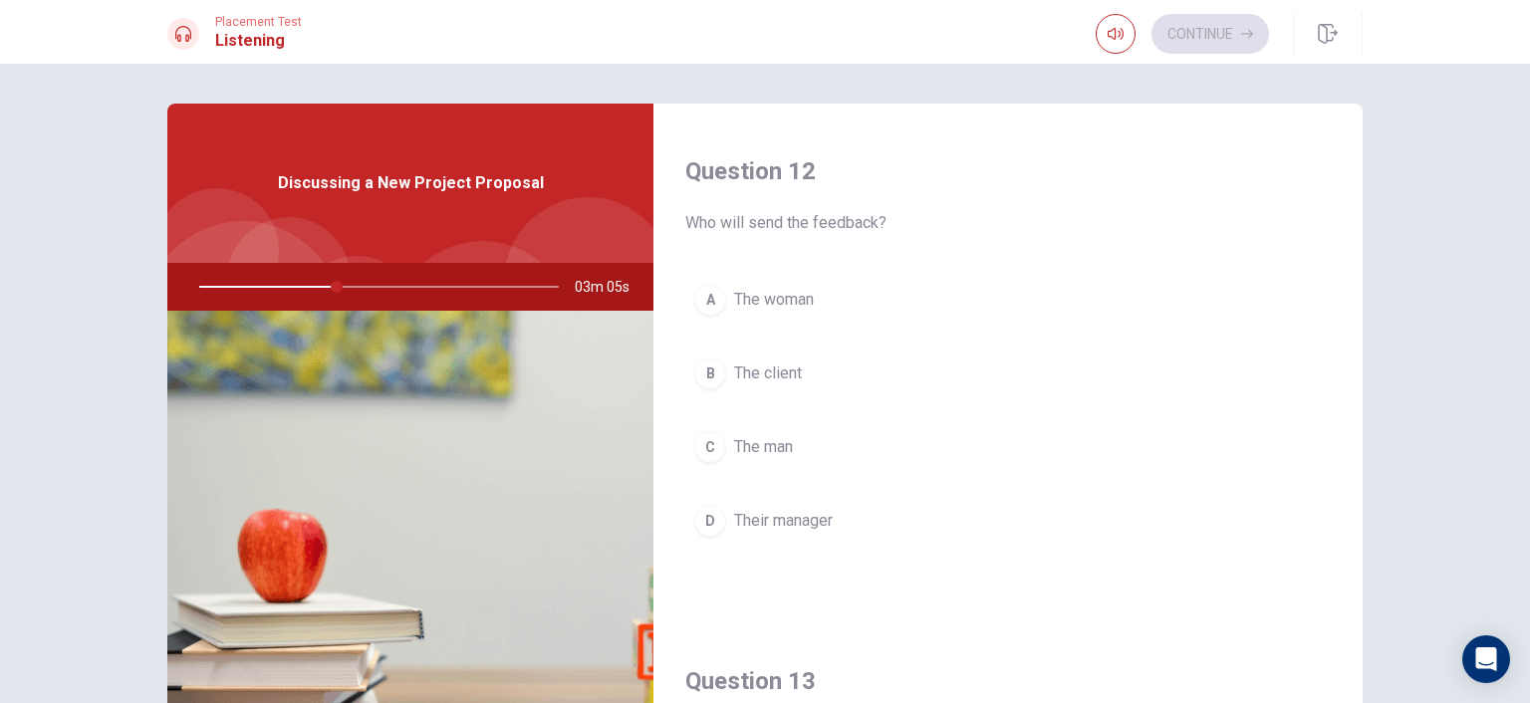
click at [705, 299] on div "A" at bounding box center [710, 300] width 32 height 32
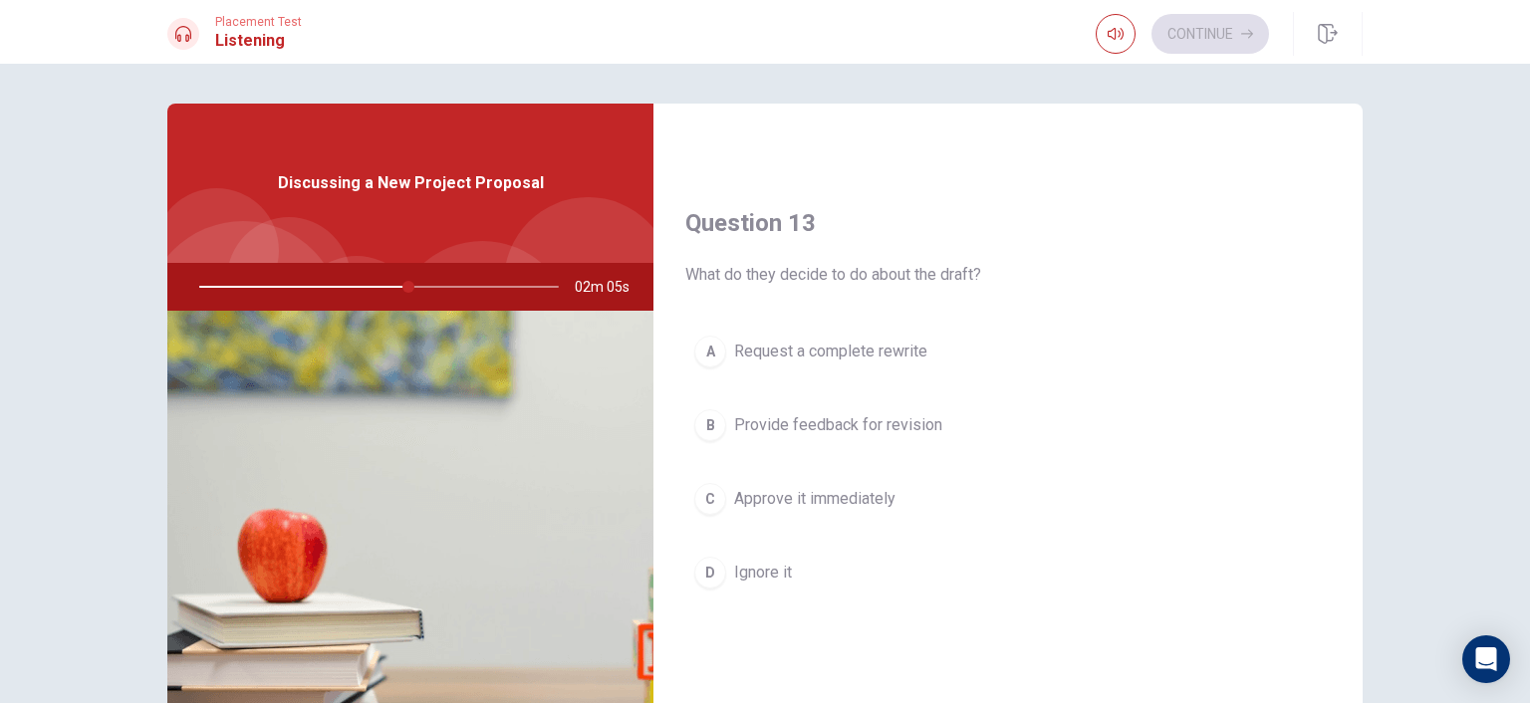
scroll to position [952, 0]
click at [797, 422] on span "Provide feedback for revision" at bounding box center [838, 429] width 208 height 24
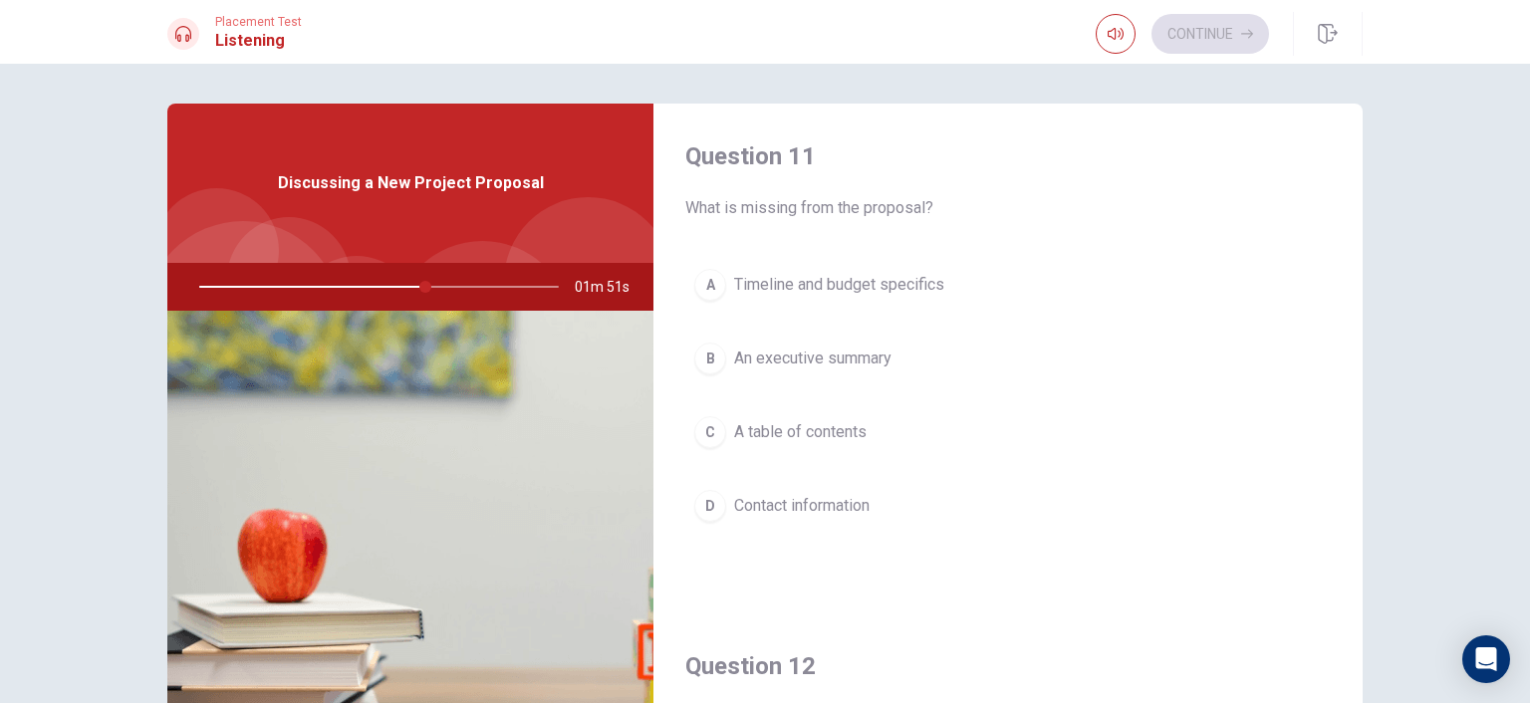
scroll to position [0, 0]
click at [832, 285] on span "Timeline and budget specifics" at bounding box center [839, 288] width 210 height 24
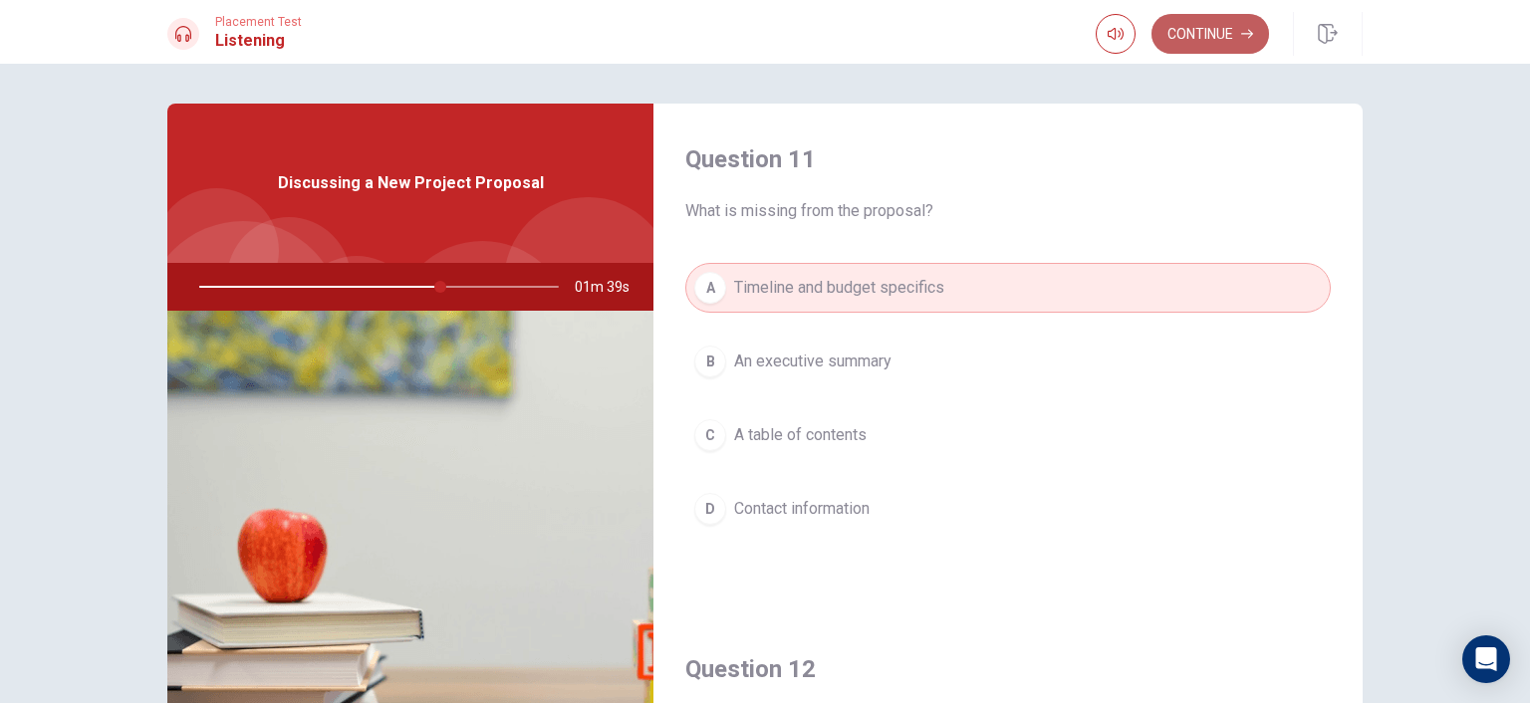
click at [1218, 36] on button "Continue" at bounding box center [1210, 34] width 118 height 40
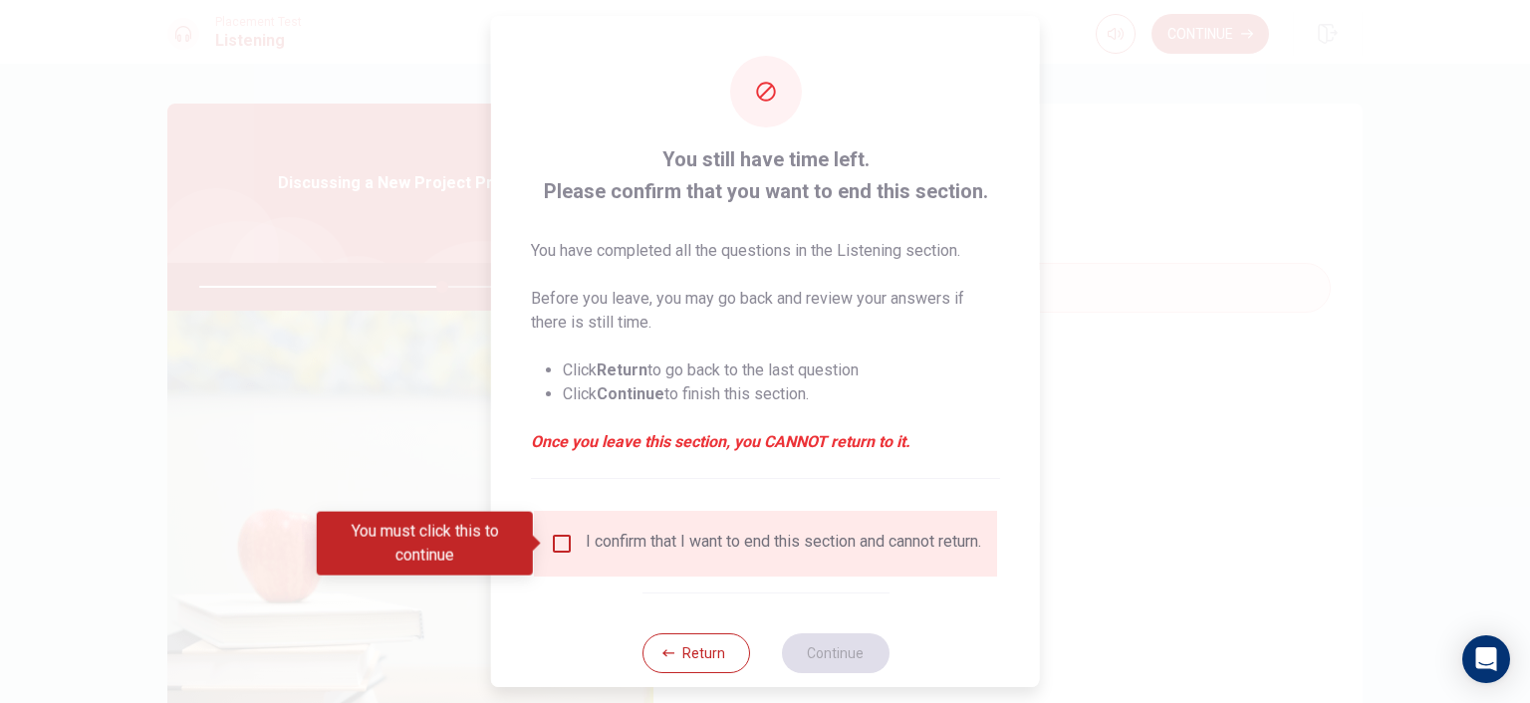
click at [562, 541] on input "You must click this to continue" at bounding box center [562, 544] width 24 height 24
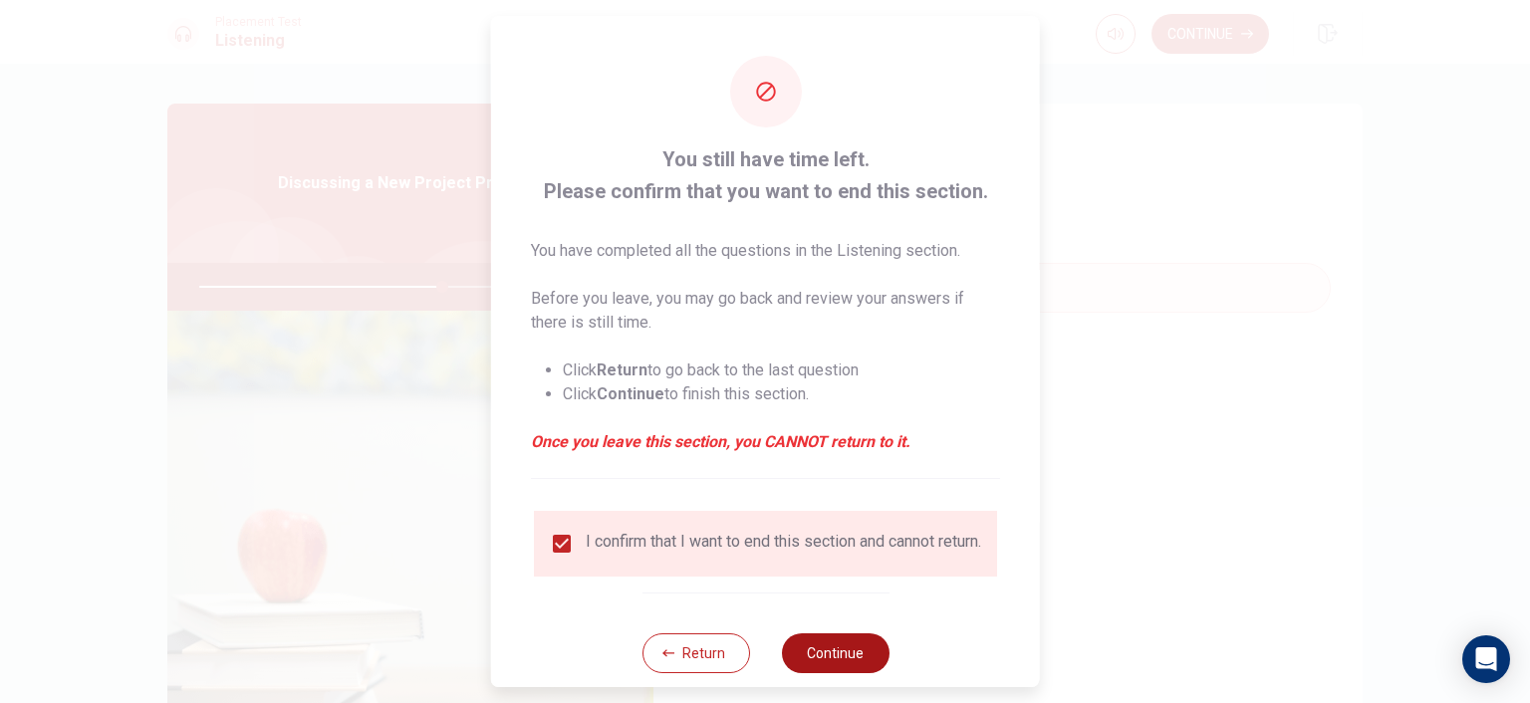
click at [853, 672] on button "Continue" at bounding box center [835, 653] width 108 height 40
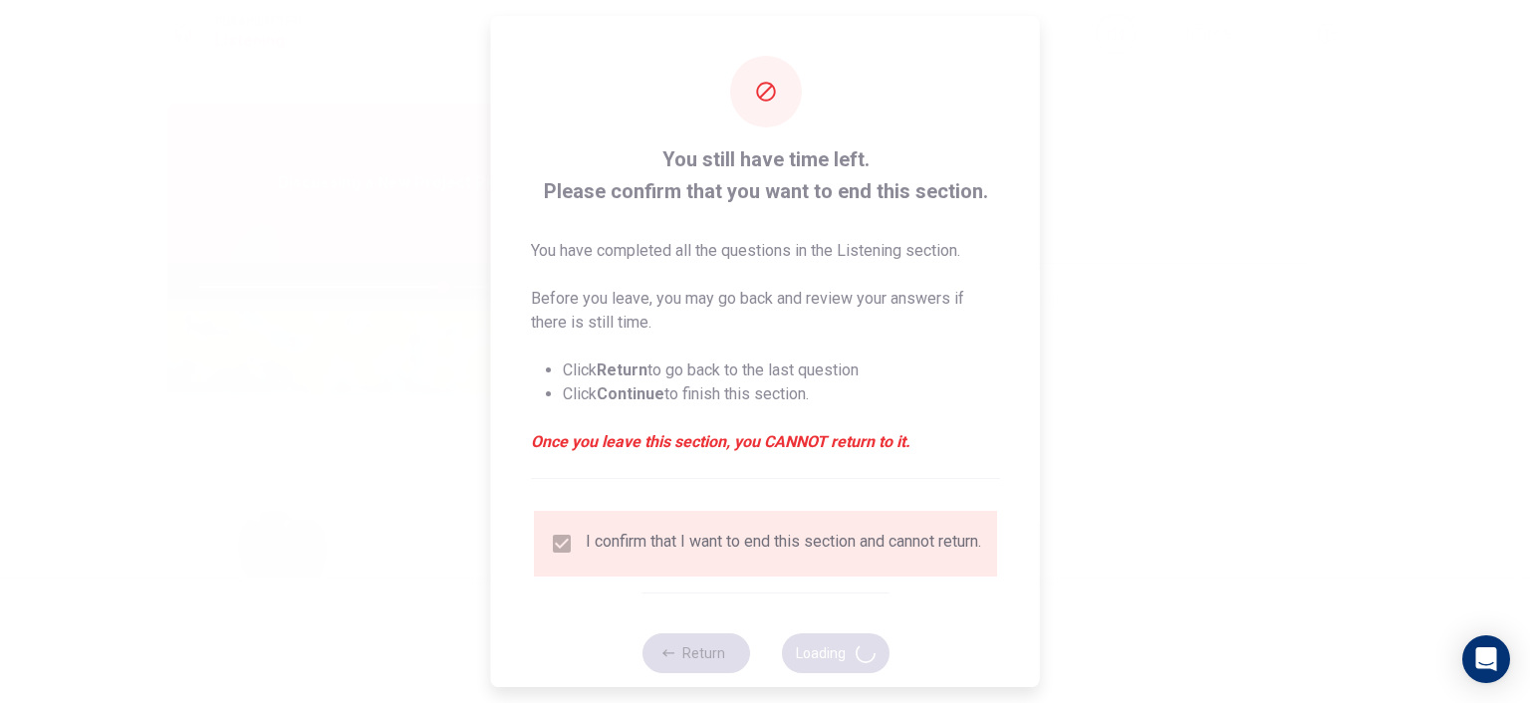
type input "68"
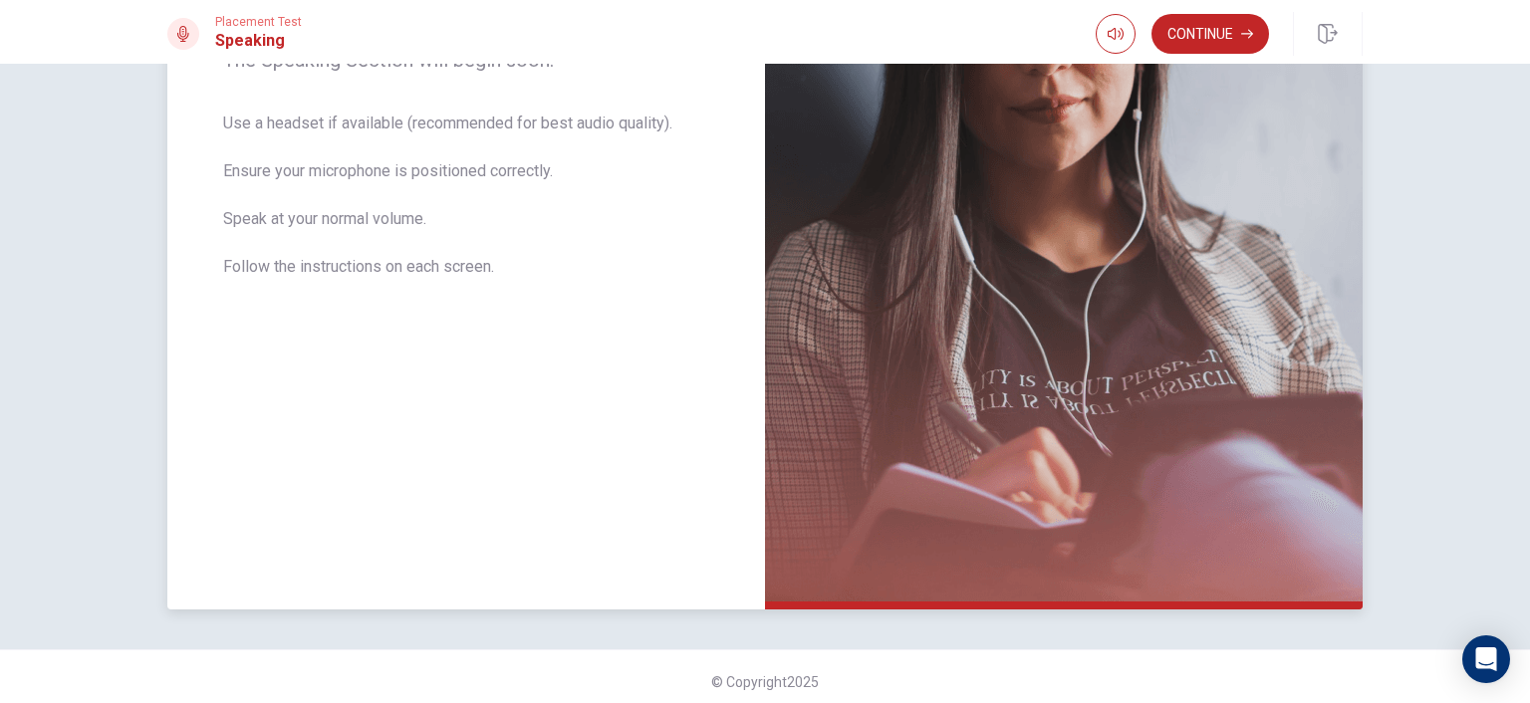
scroll to position [372, 0]
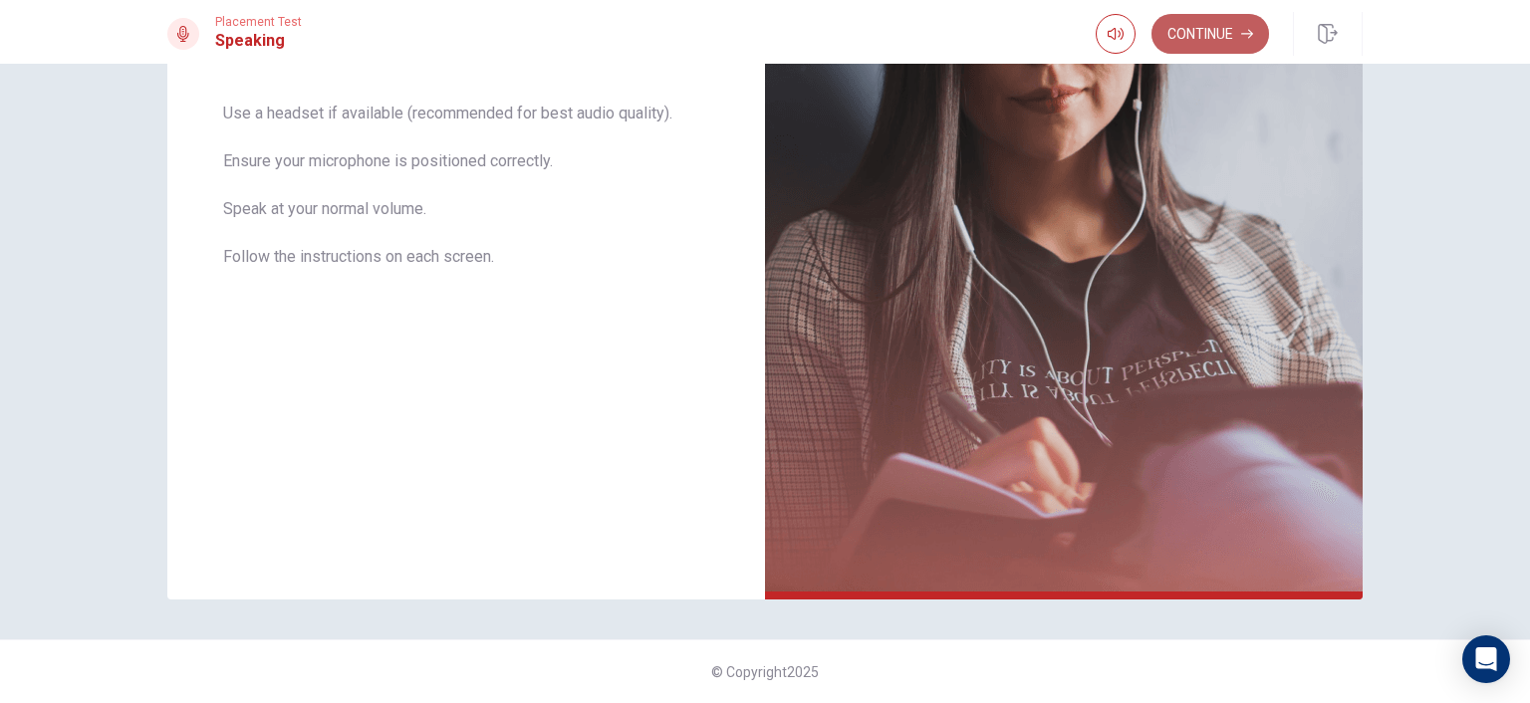
click at [1200, 44] on button "Continue" at bounding box center [1210, 34] width 118 height 40
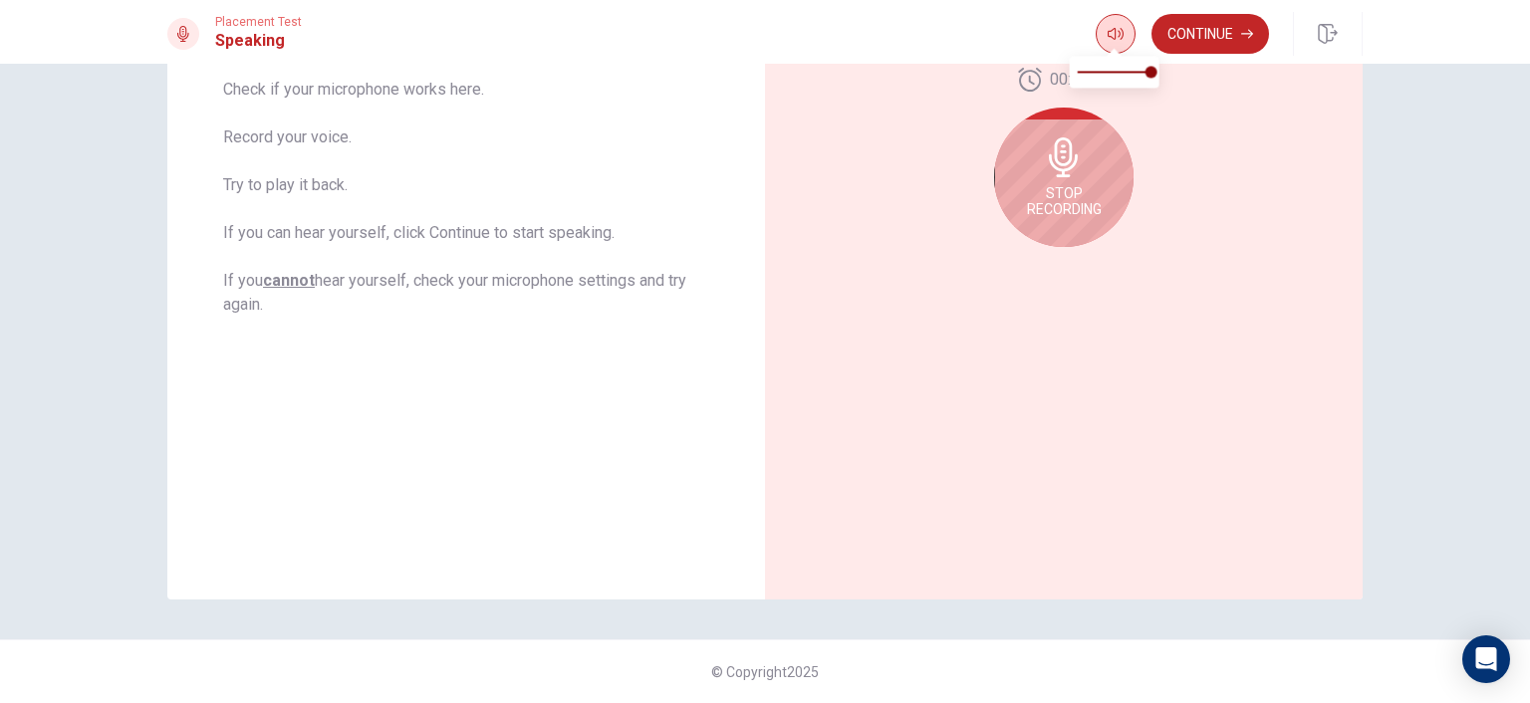
click at [1118, 47] on span at bounding box center [1113, 50] width 16 height 11
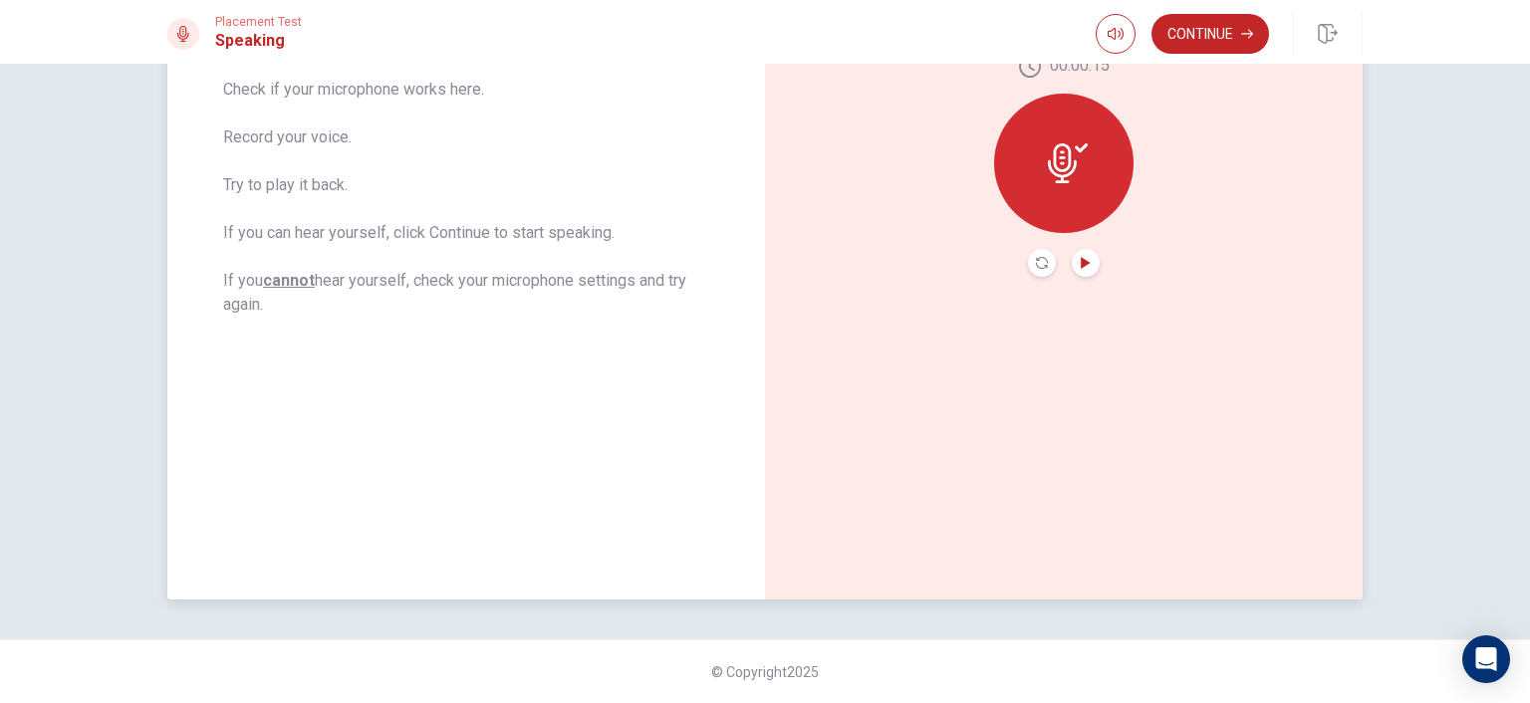
click at [1081, 267] on icon "Play Audio" at bounding box center [1085, 263] width 9 height 12
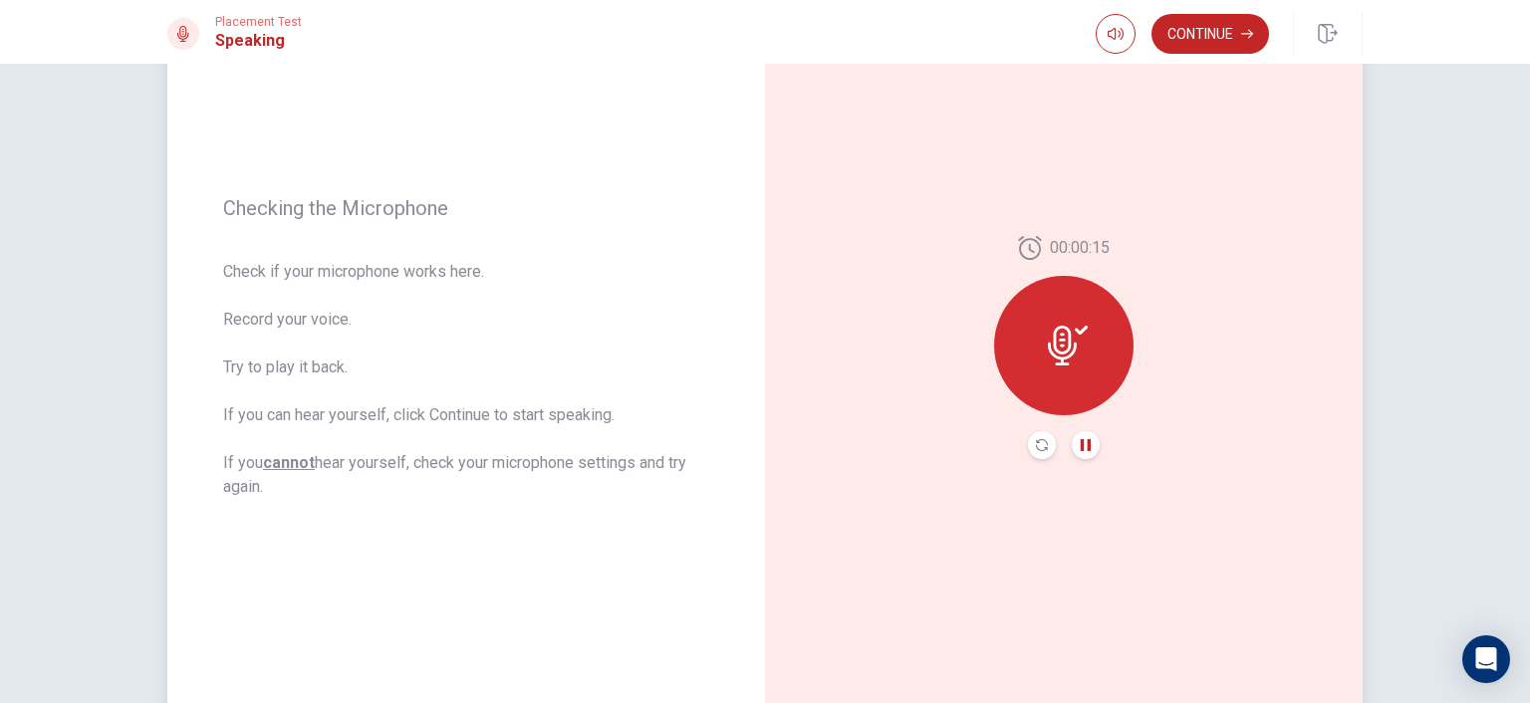
scroll to position [199, 0]
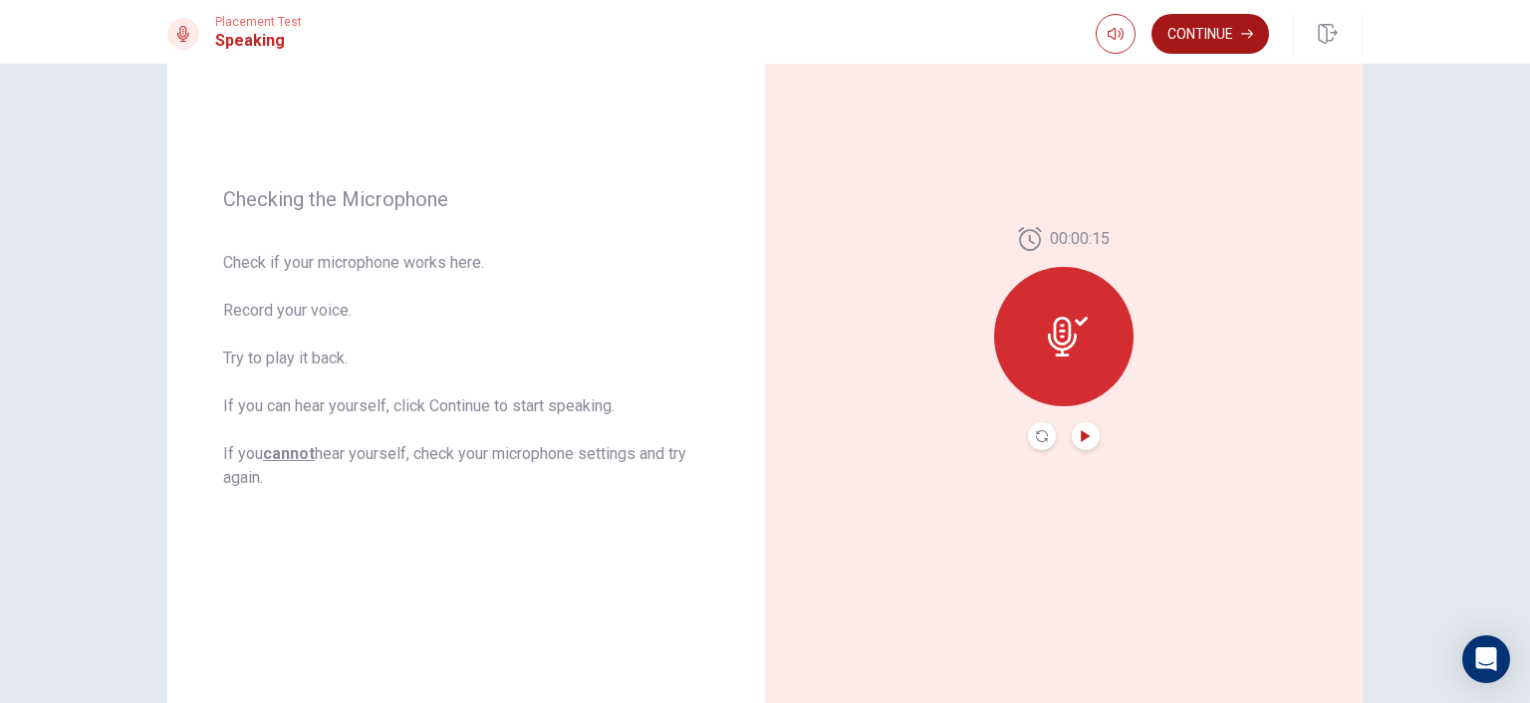
click at [1215, 31] on button "Continue" at bounding box center [1210, 34] width 118 height 40
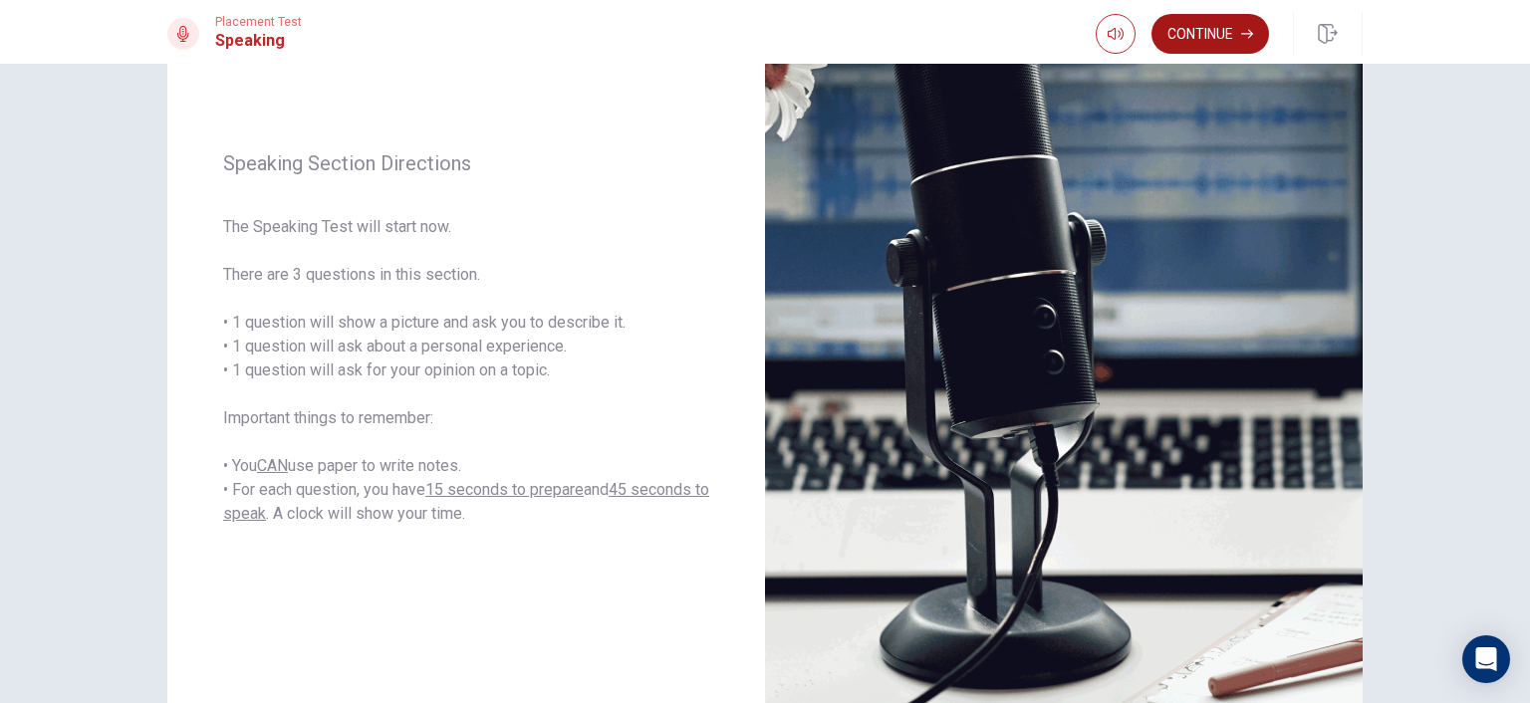
click at [1211, 38] on button "Continue" at bounding box center [1210, 34] width 118 height 40
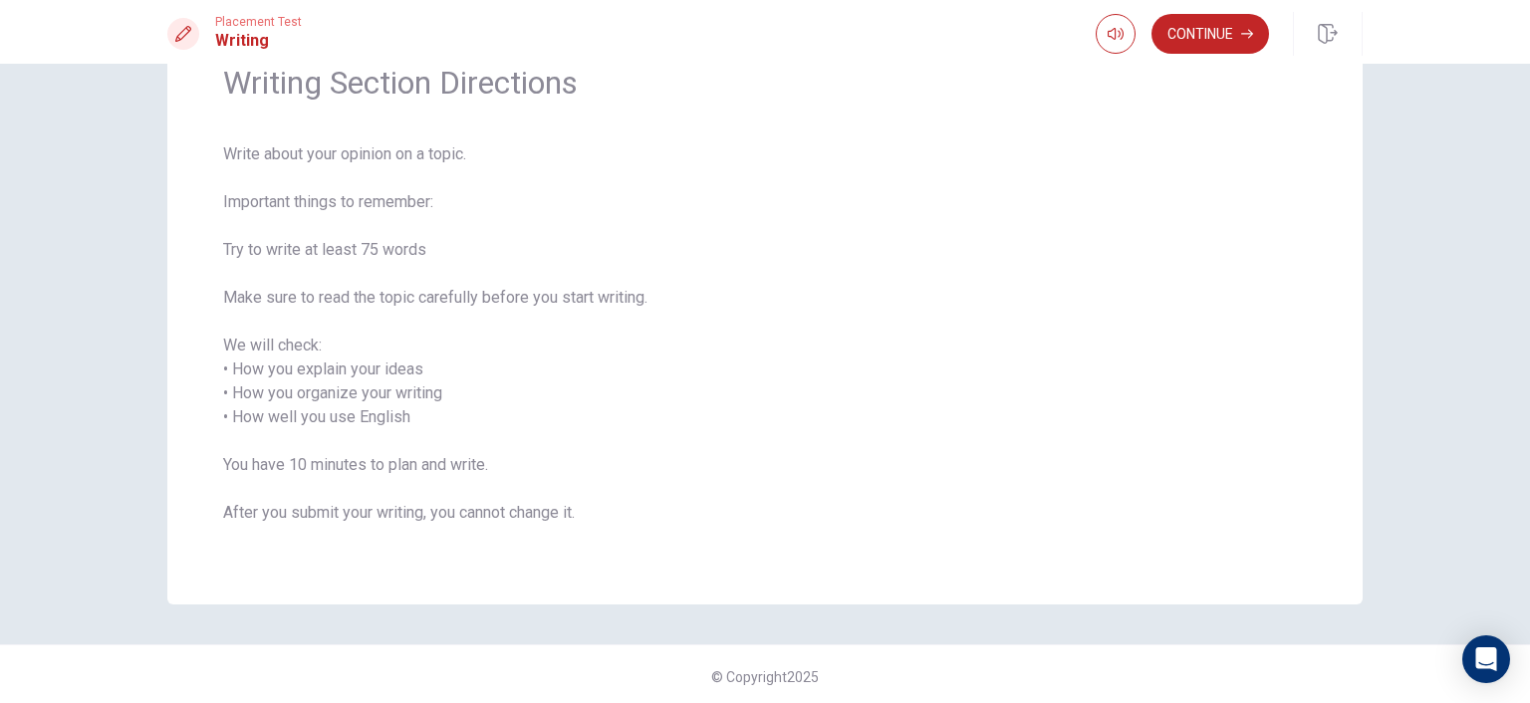
scroll to position [102, 0]
click at [1215, 32] on button "Continue" at bounding box center [1210, 34] width 118 height 40
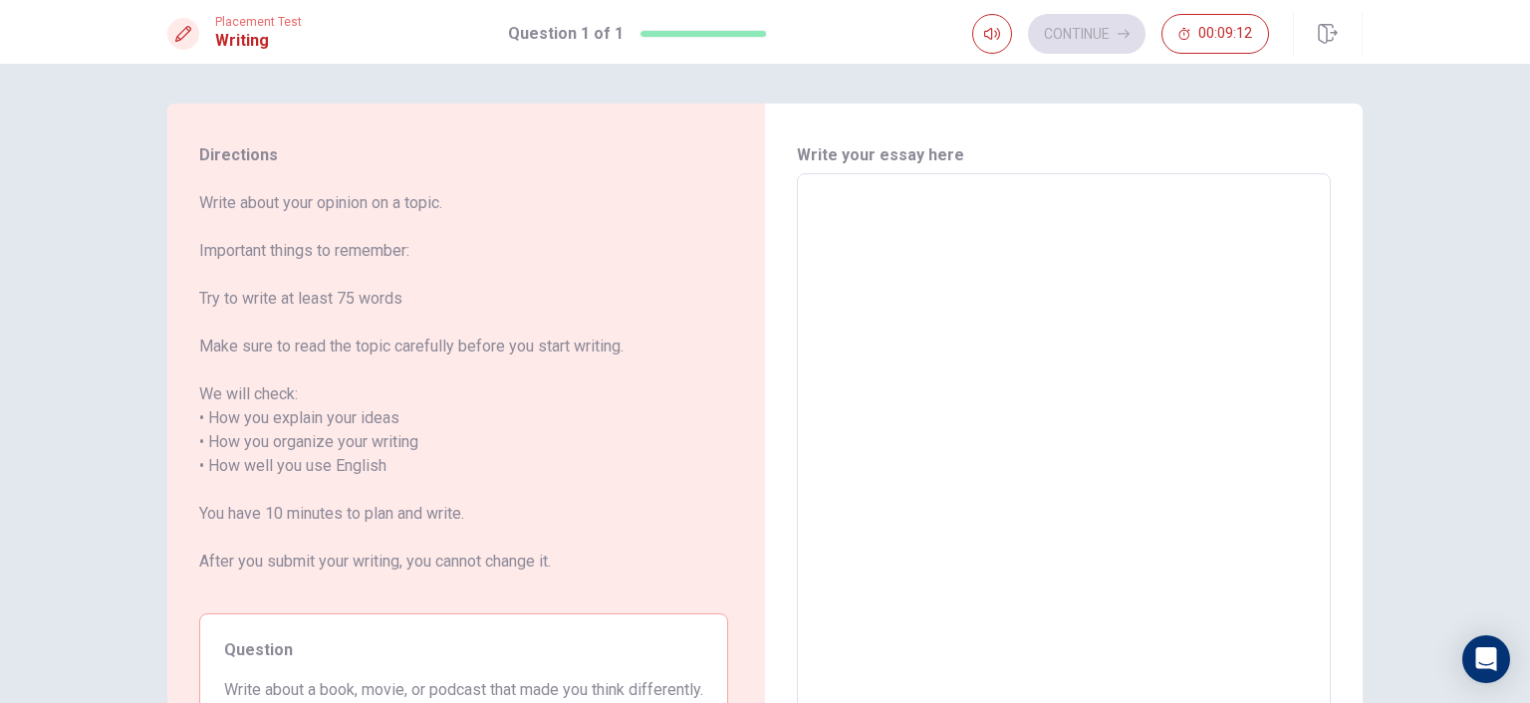
scroll to position [100, 0]
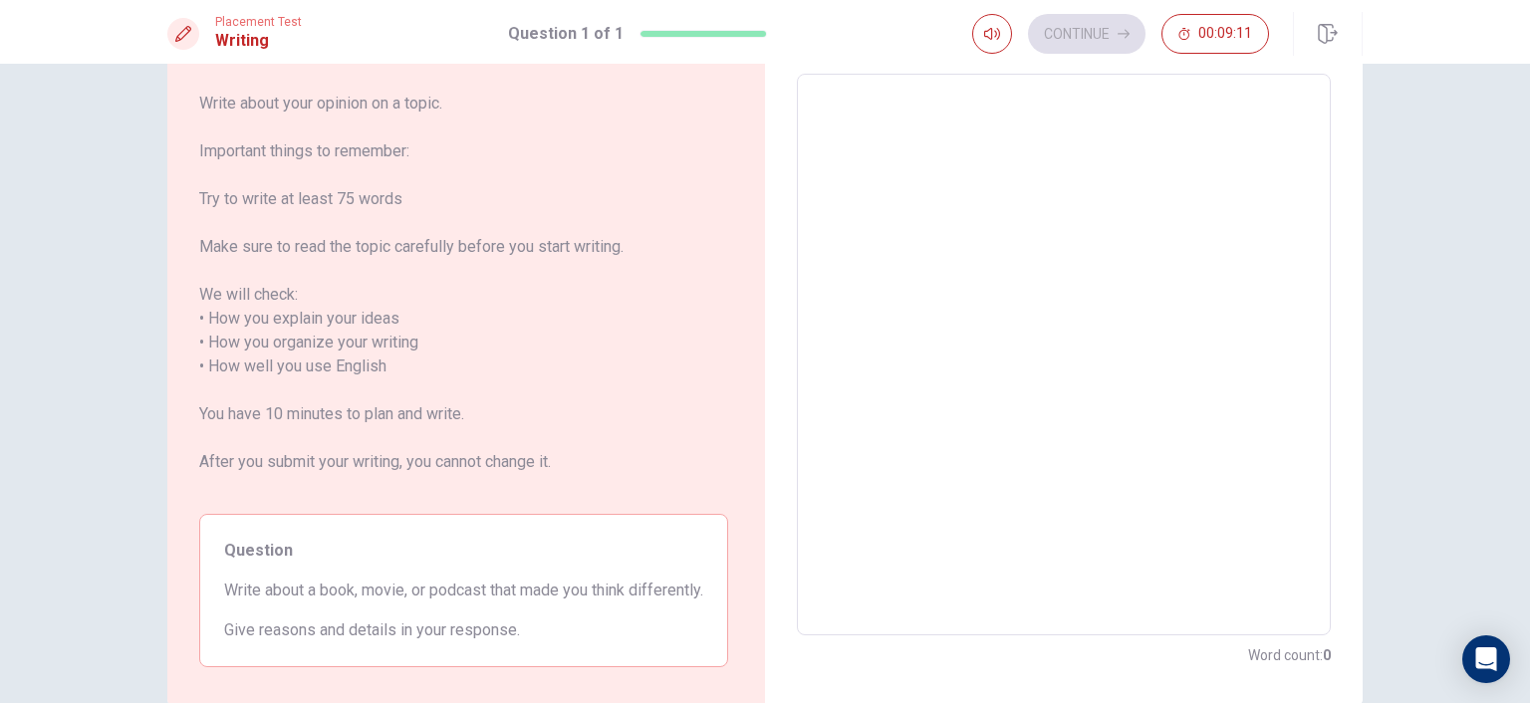
click at [918, 192] on textarea at bounding box center [1064, 355] width 506 height 529
type textarea "W"
type textarea "x"
type textarea "Wh"
type textarea "x"
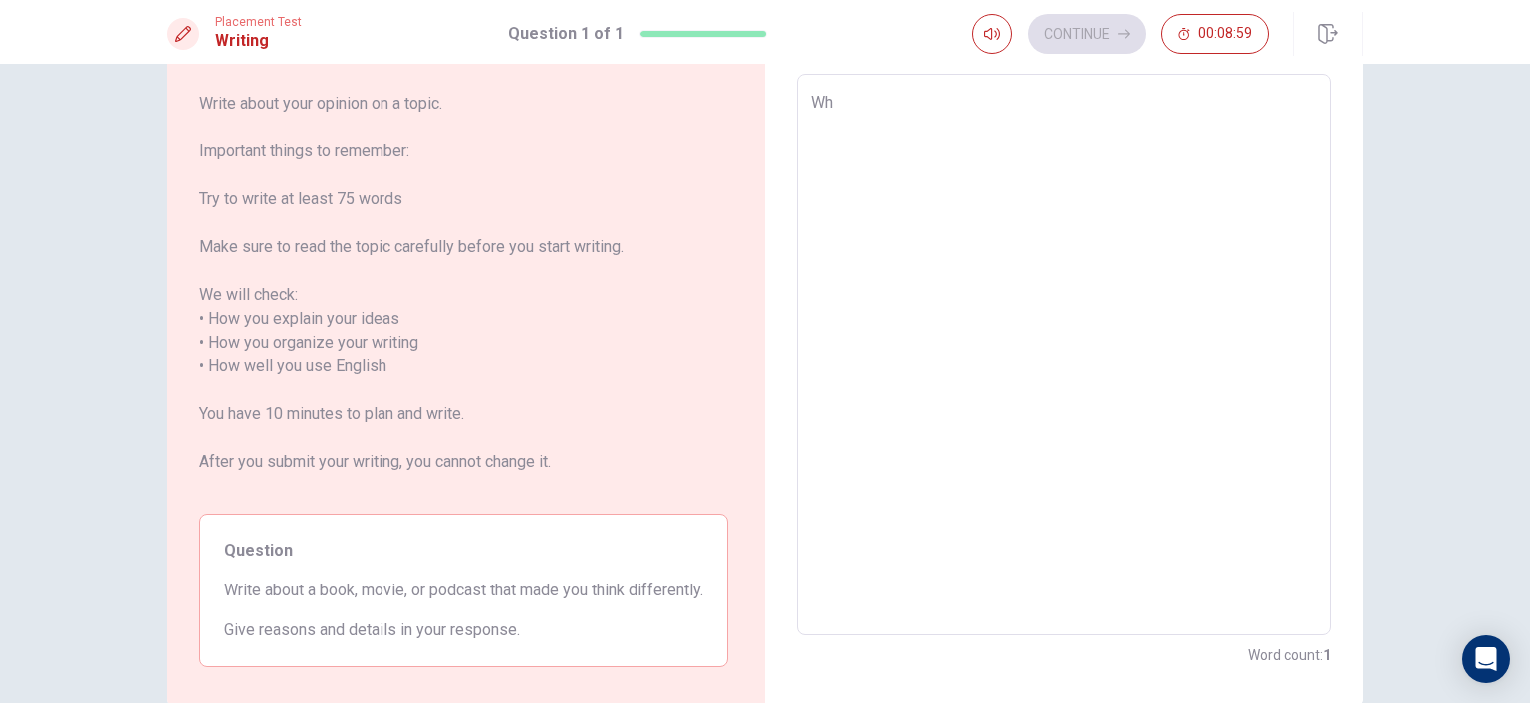
type textarea "Whe"
type textarea "x"
type textarea "Whe"
type textarea "x"
type textarea "Whe"
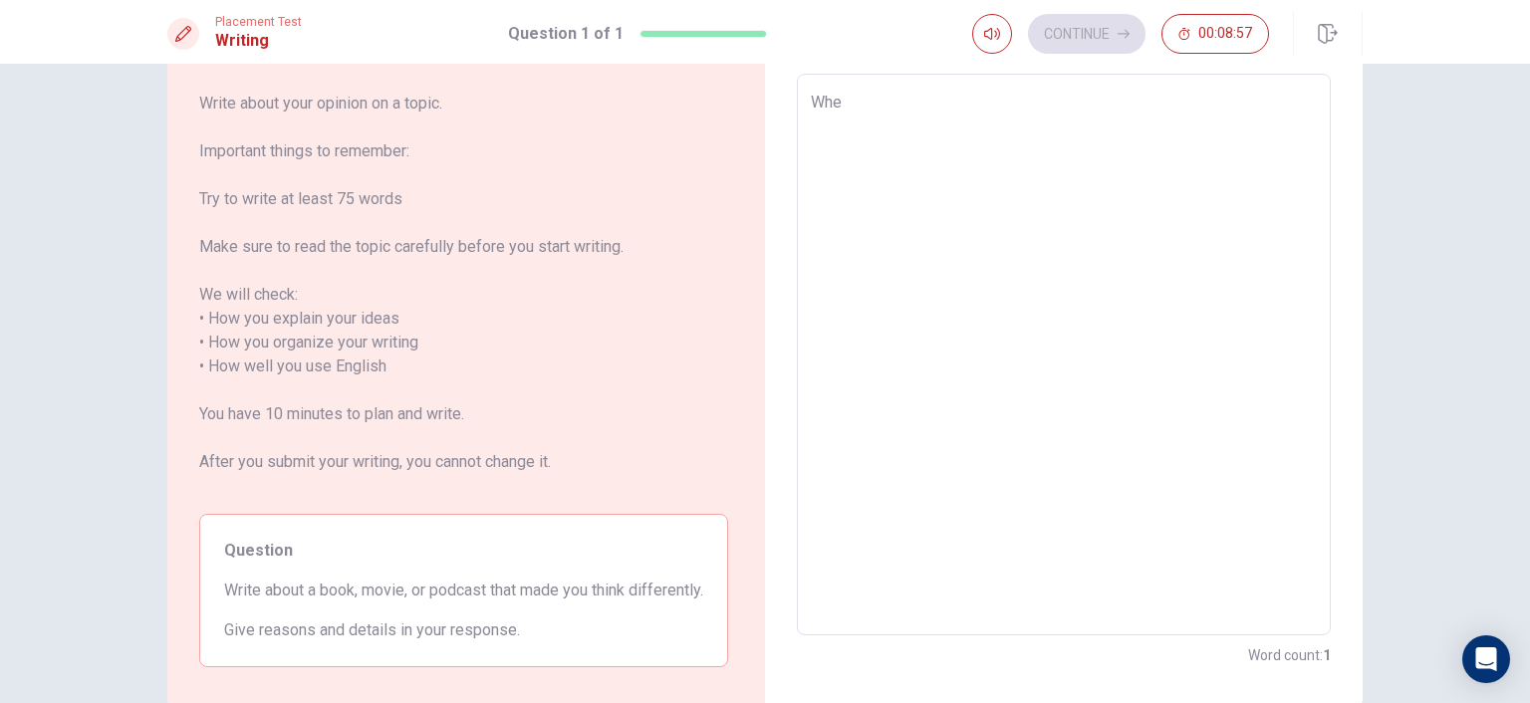
type textarea "x"
type textarea "When"
type textarea "x"
type textarea "When"
type textarea "x"
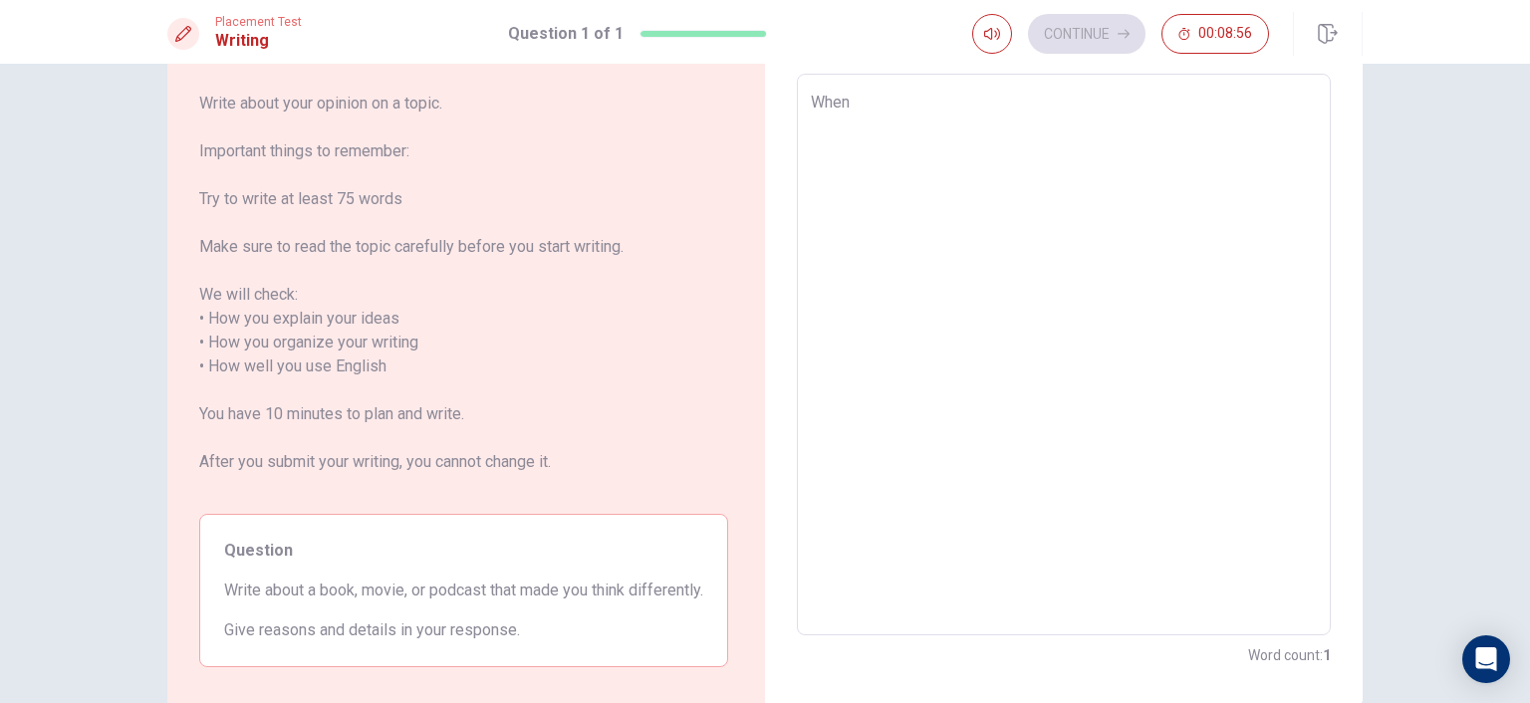
type textarea "When I"
type textarea "x"
type textarea "When I"
type textarea "x"
type textarea "When I m"
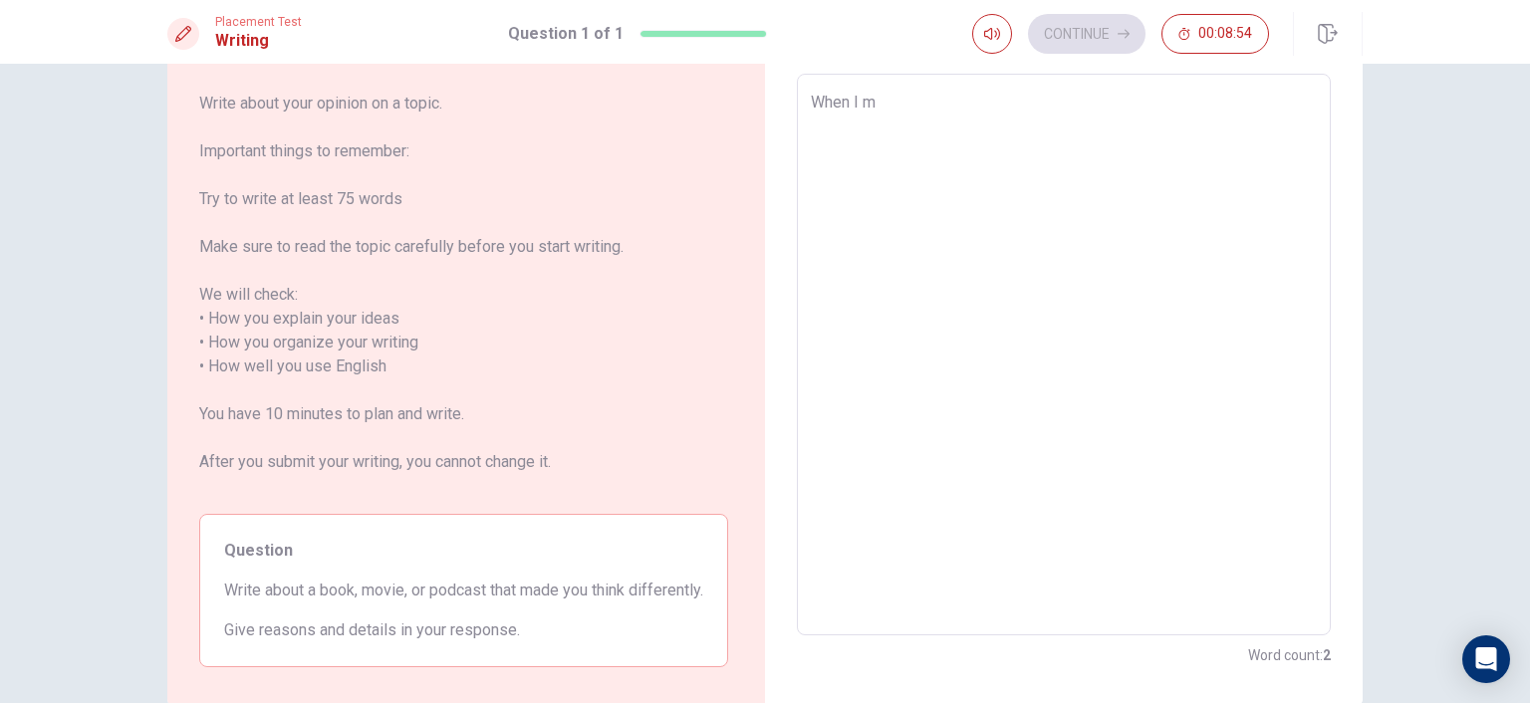
type textarea "x"
type textarea "When I mo"
type textarea "x"
type textarea "When I mov"
type textarea "x"
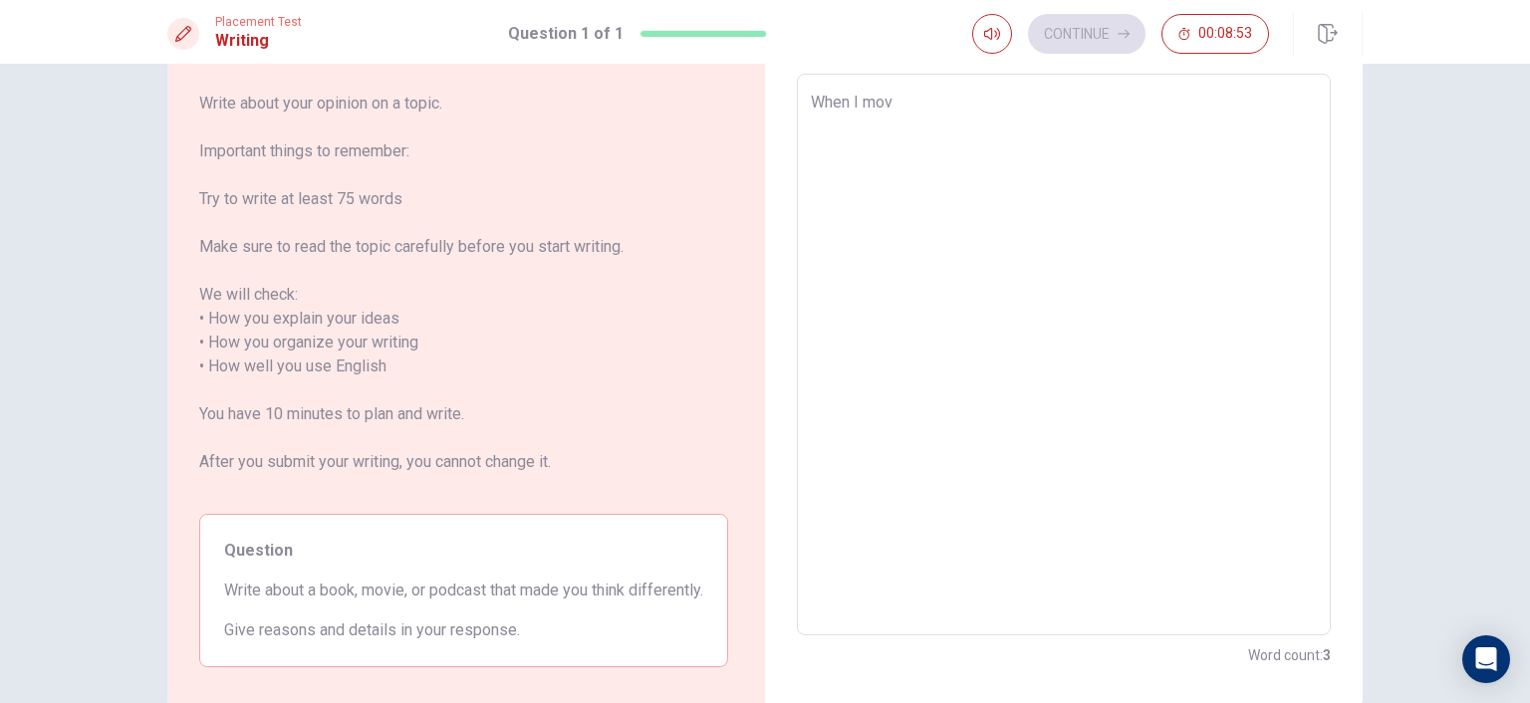
type textarea "When I move"
type textarea "x"
type textarea "When I moved"
type textarea "x"
type textarea "When I moved"
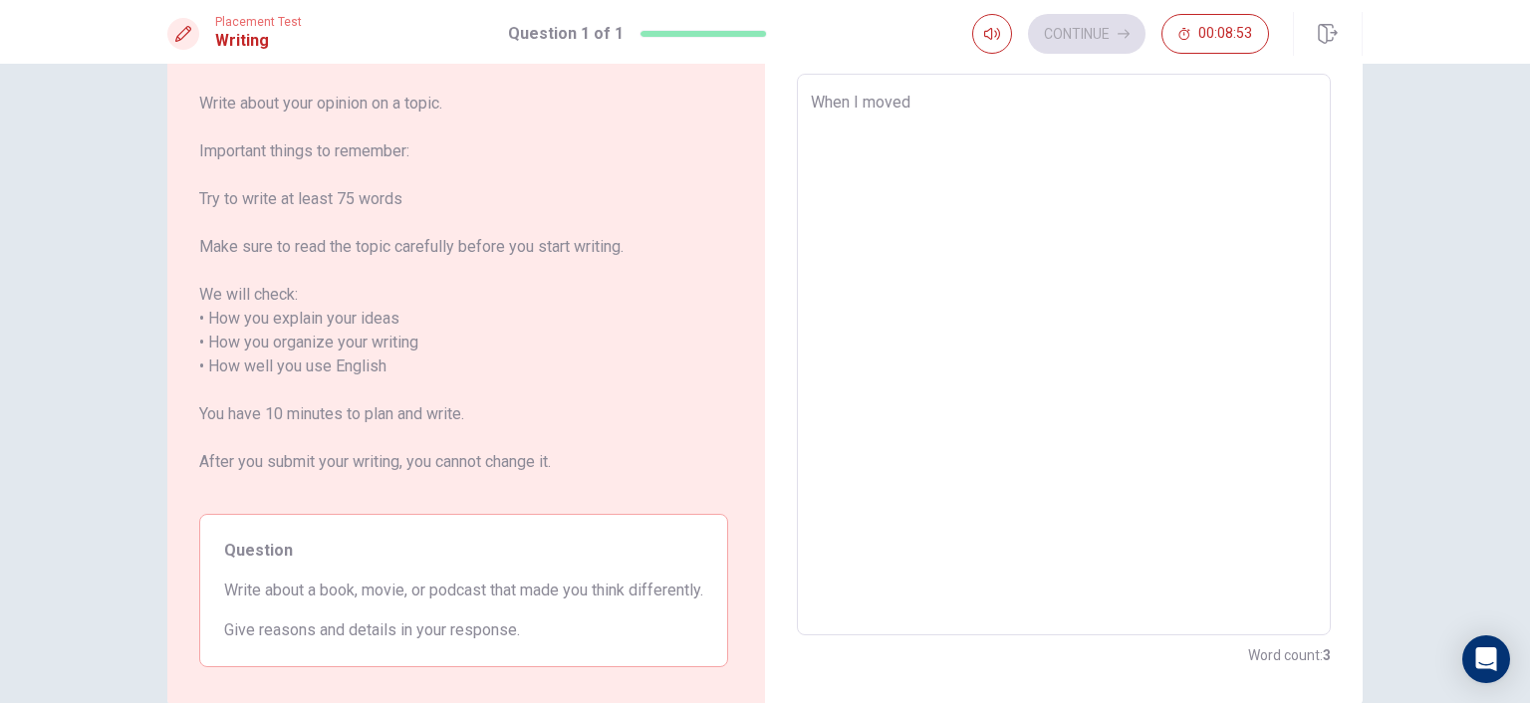
type textarea "x"
type textarea "When I moved t"
type textarea "x"
type textarea "When I moved to"
type textarea "x"
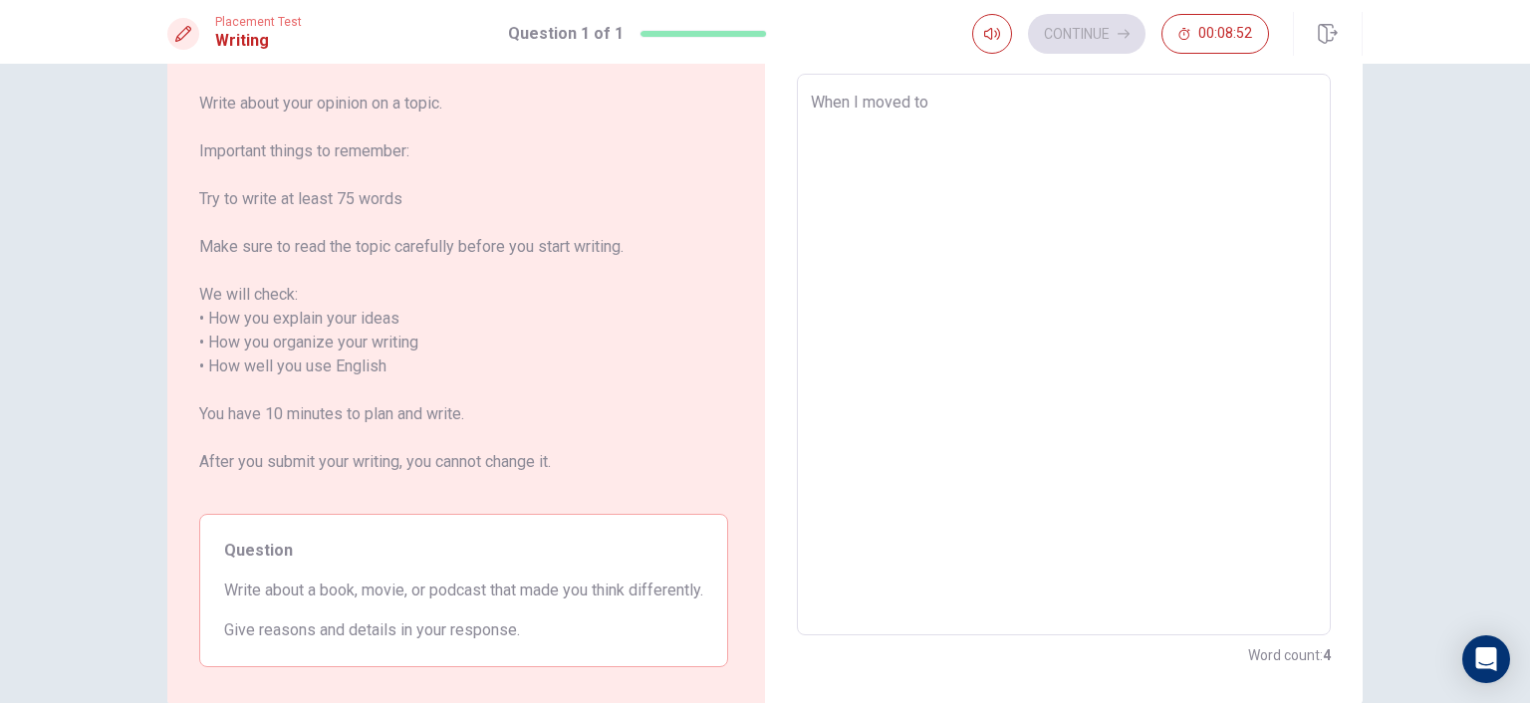
type textarea "When I moved to"
type textarea "x"
type textarea "When I moved to t"
type textarea "x"
type textarea "When I moved to th"
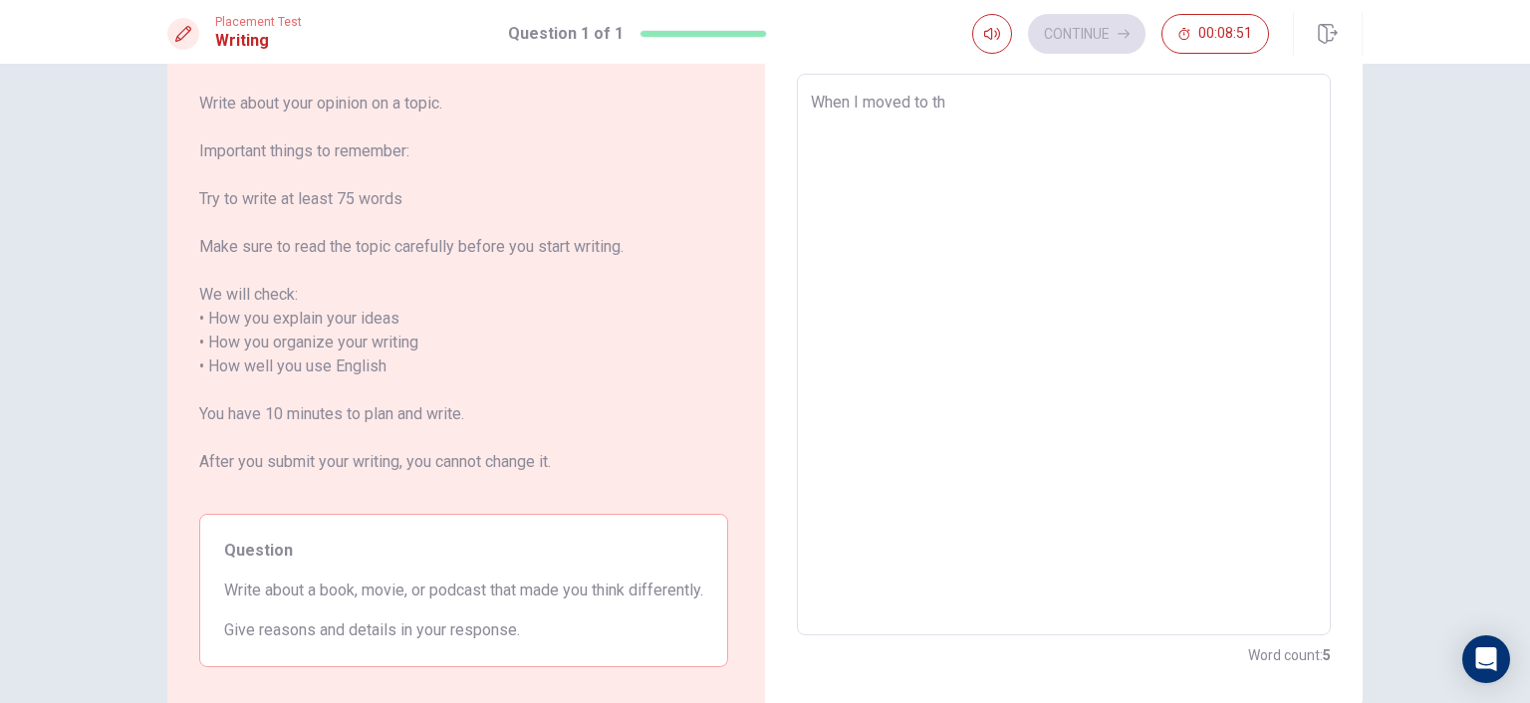
type textarea "x"
type textarea "When I moved to thi"
type textarea "x"
type textarea "When I moved to this"
type textarea "x"
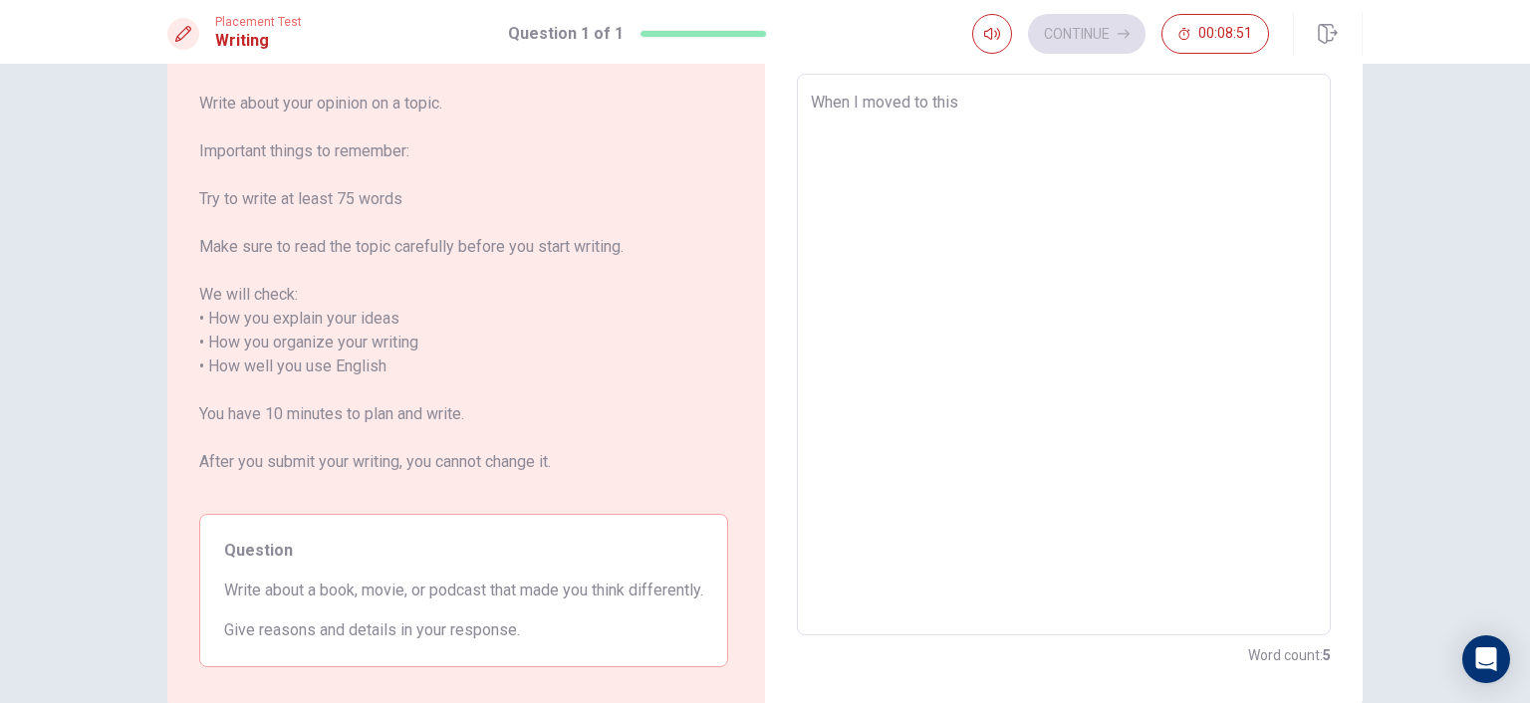
type textarea "When I moved to this"
type textarea "x"
type textarea "When I moved to this c"
type textarea "x"
type textarea "When I moved to this co"
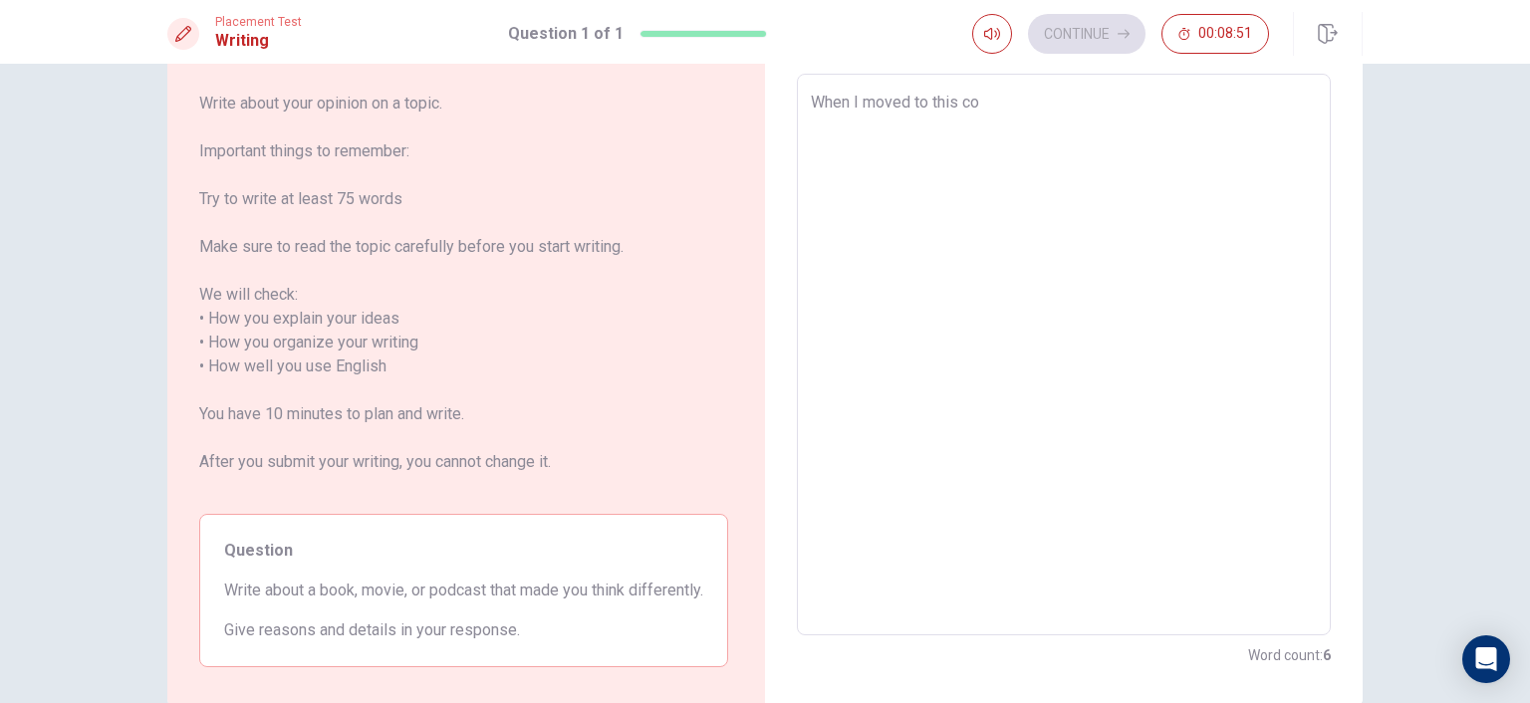
type textarea "x"
type textarea "When I moved to this con"
type textarea "x"
type textarea "When I moved to this cont"
type textarea "x"
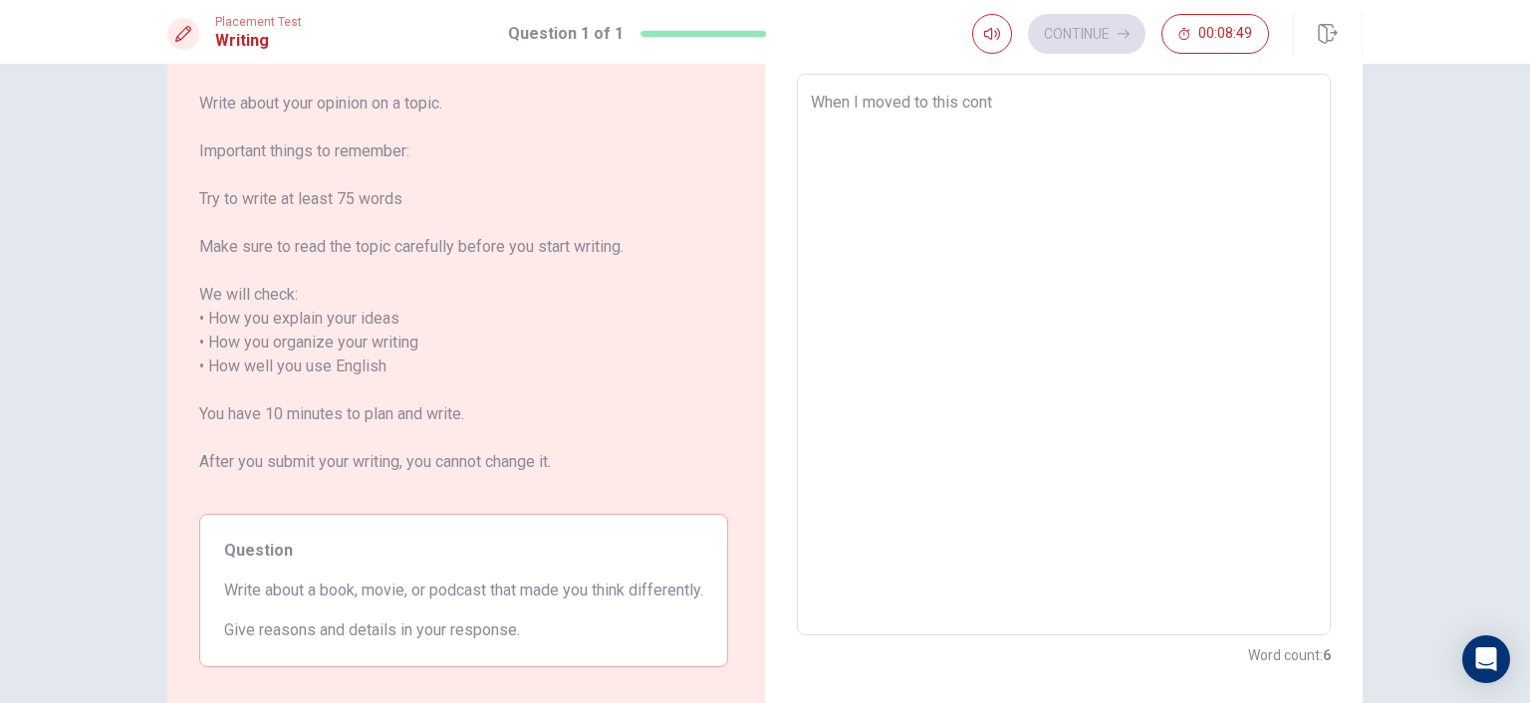
type textarea "When I moved to this contr"
type textarea "x"
type textarea "When I moved to this contry"
type textarea "x"
type textarea "When I moved to this contry,"
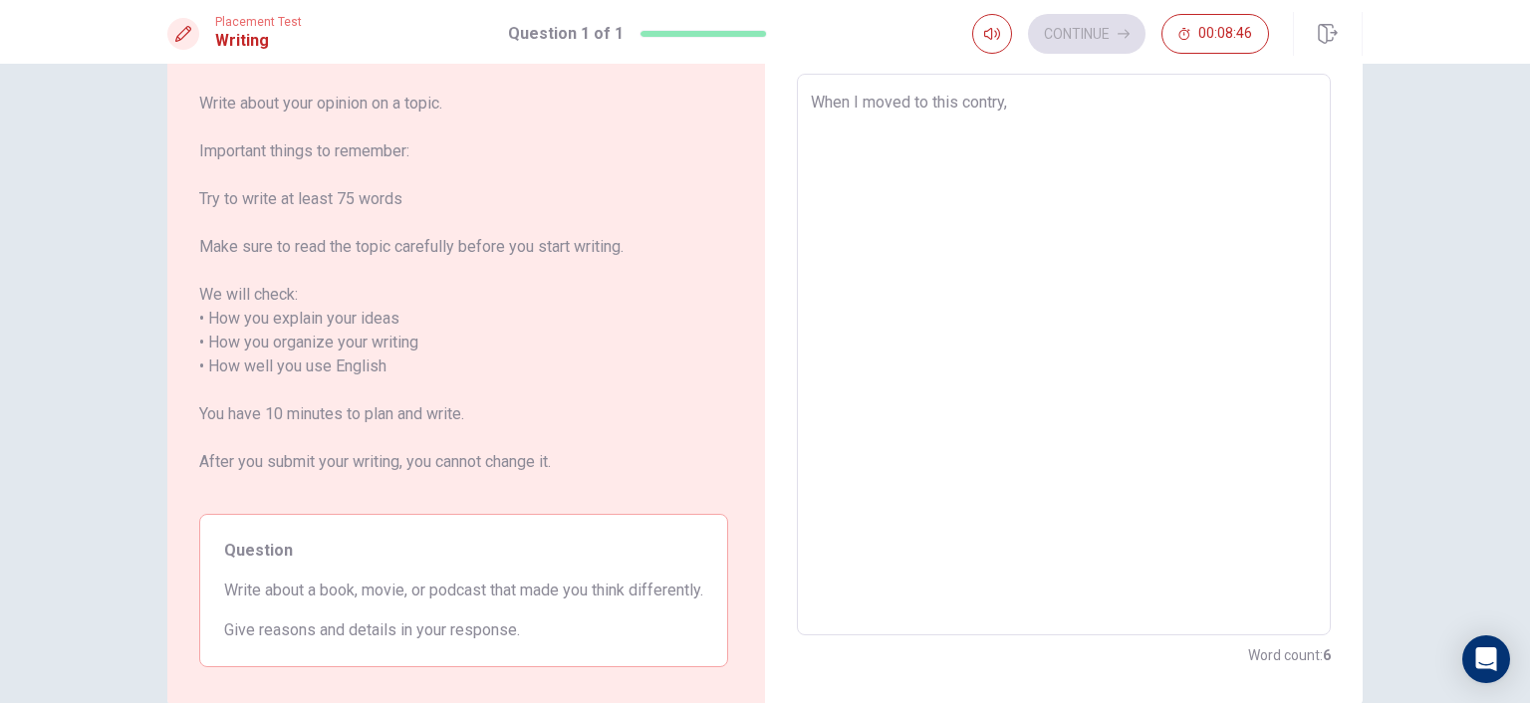
type textarea "x"
type textarea "When I moved to this contry,"
type textarea "x"
type textarea "When I moved to this contry, I"
type textarea "x"
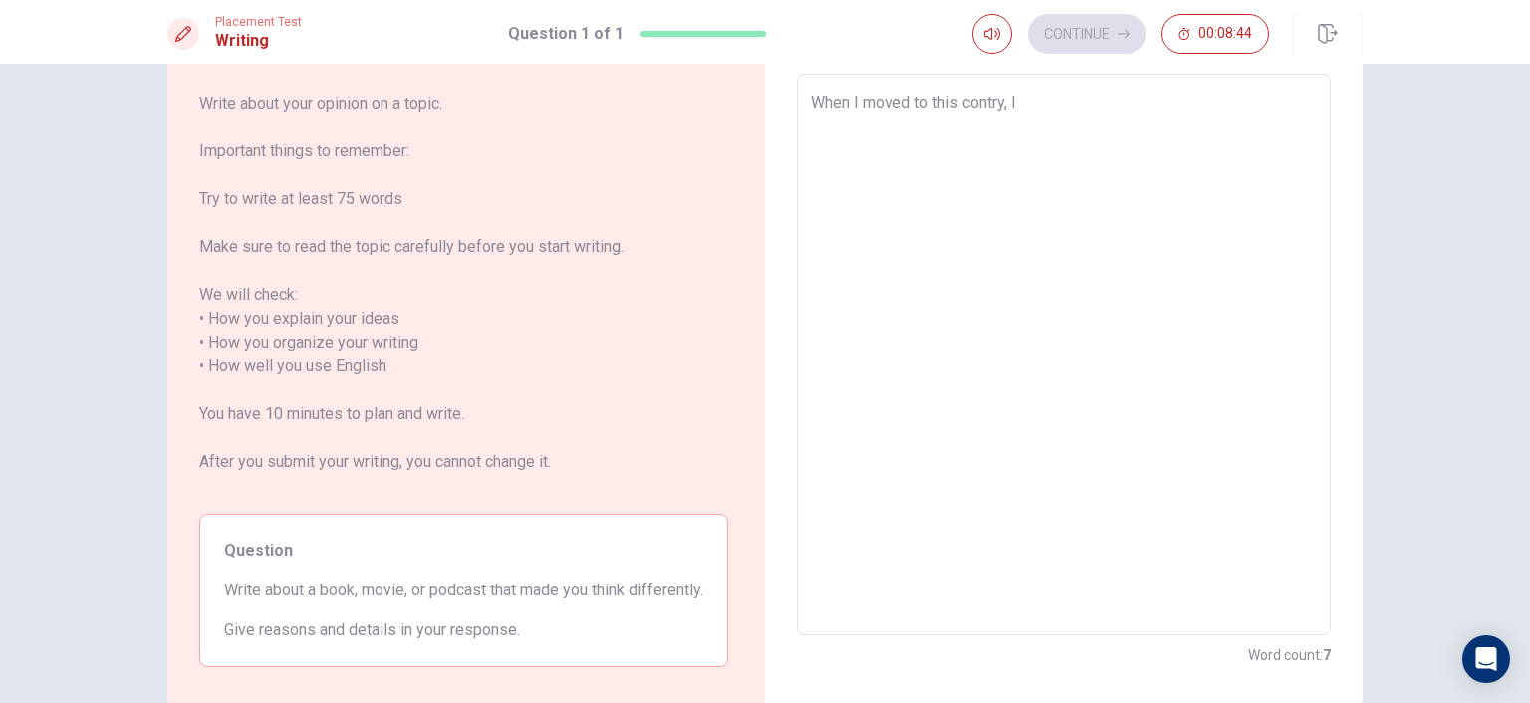
type textarea "When I moved to this contry, I"
type textarea "x"
type textarea "When I moved to this contry, I w"
type textarea "x"
type textarea "When I moved to this contry, I we"
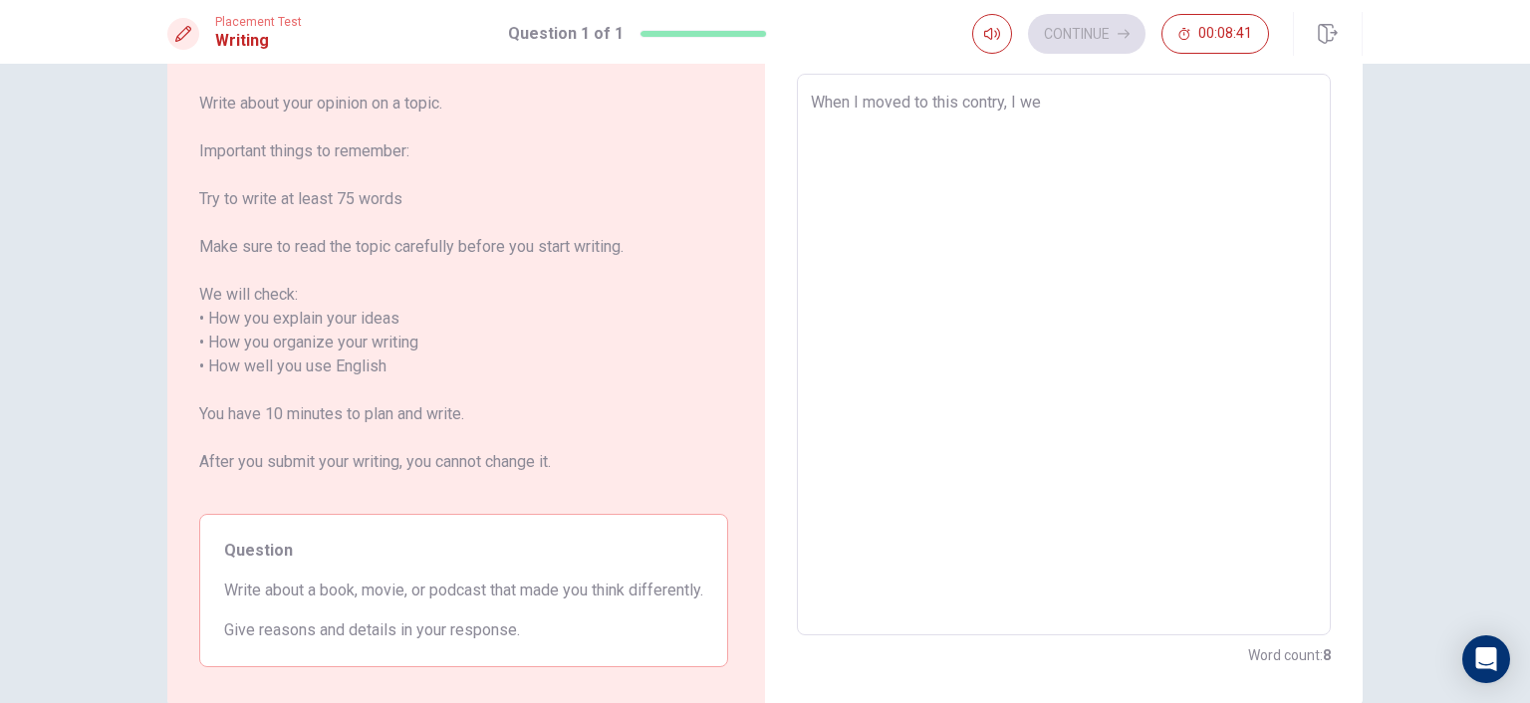
type textarea "x"
type textarea "When I moved to this contry, I wen"
type textarea "x"
type textarea "When I moved to this contry, I went"
type textarea "x"
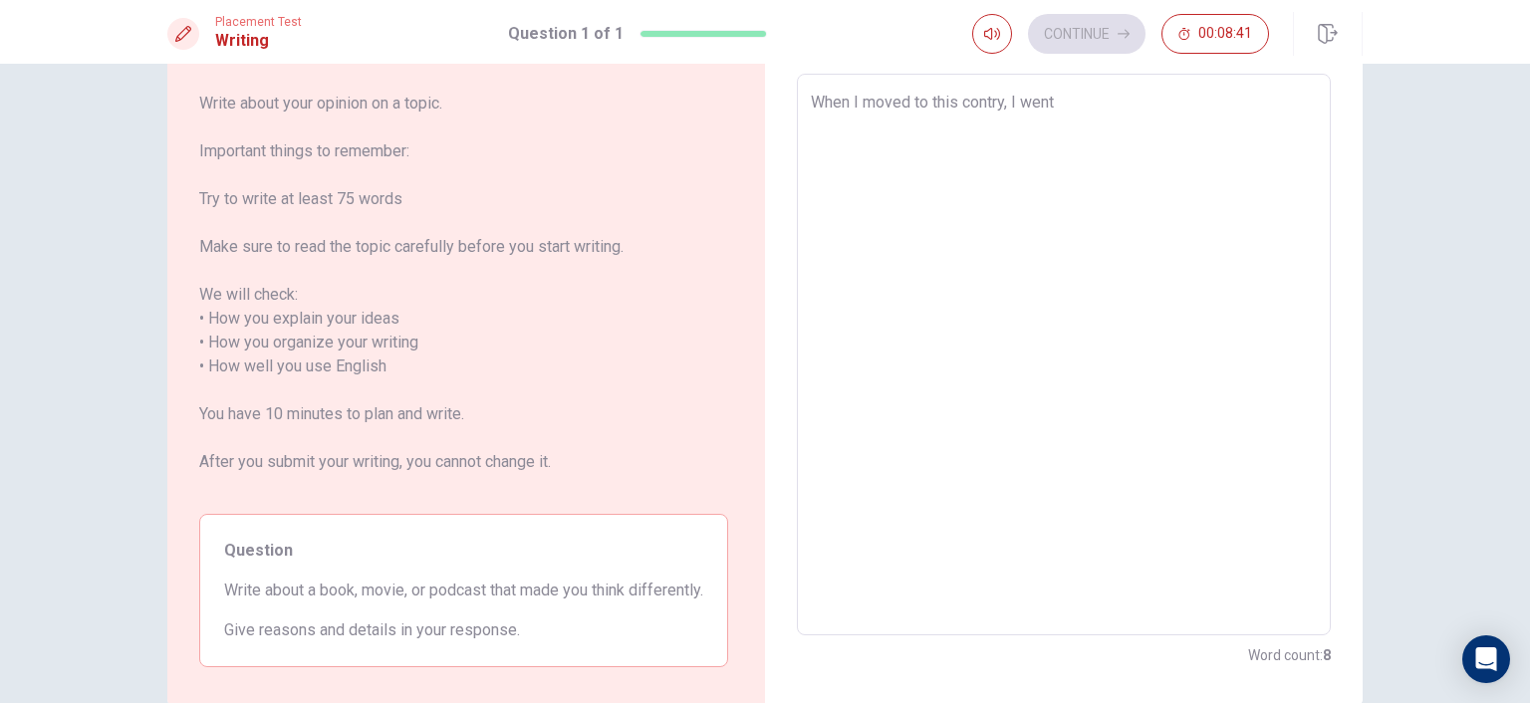
type textarea "When I moved to this contry, I went"
type textarea "x"
type textarea "When I moved to this contry, I went t"
type textarea "x"
type textarea "When I moved to this contry, I went to"
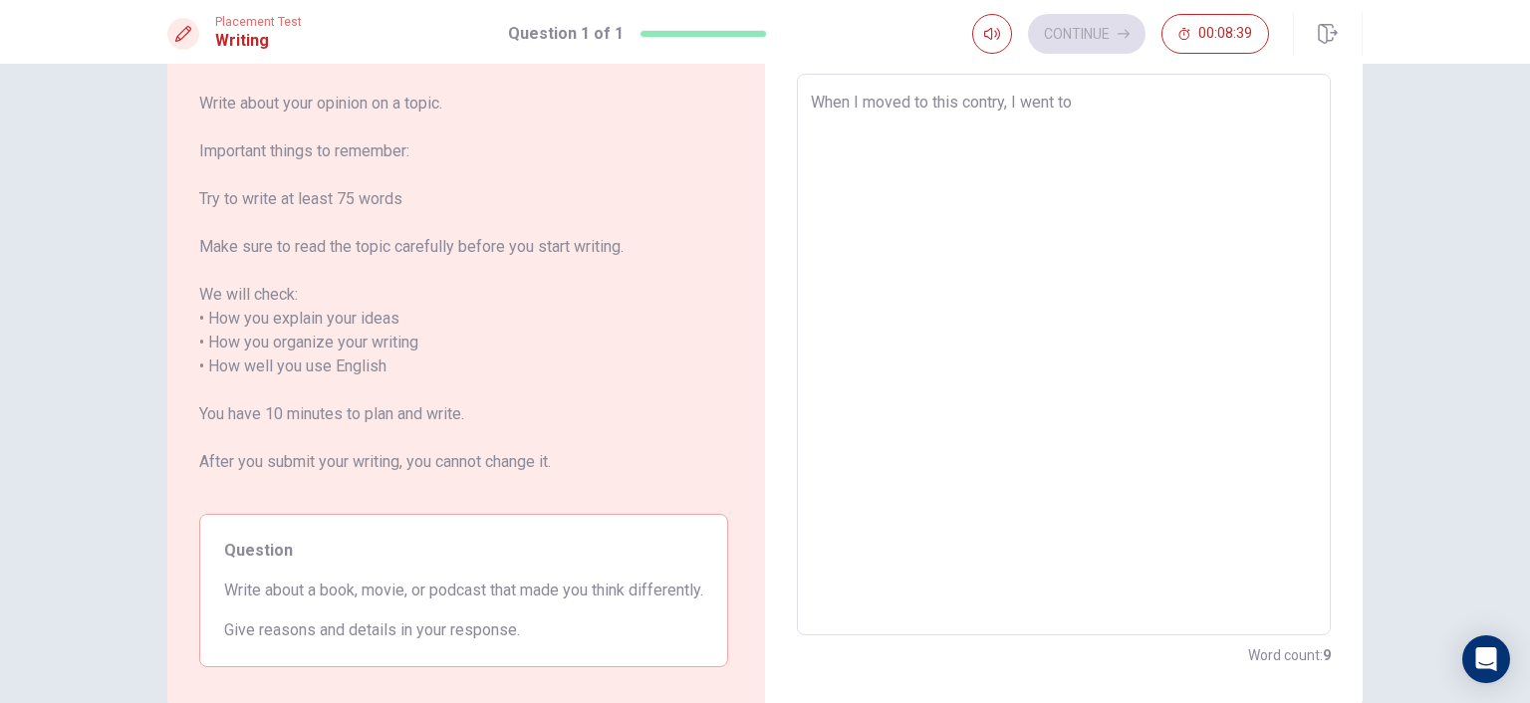
type textarea "x"
type textarea "When I moved to this contry, I went to"
type textarea "x"
type textarea "When I moved to this contry, I went to a"
type textarea "x"
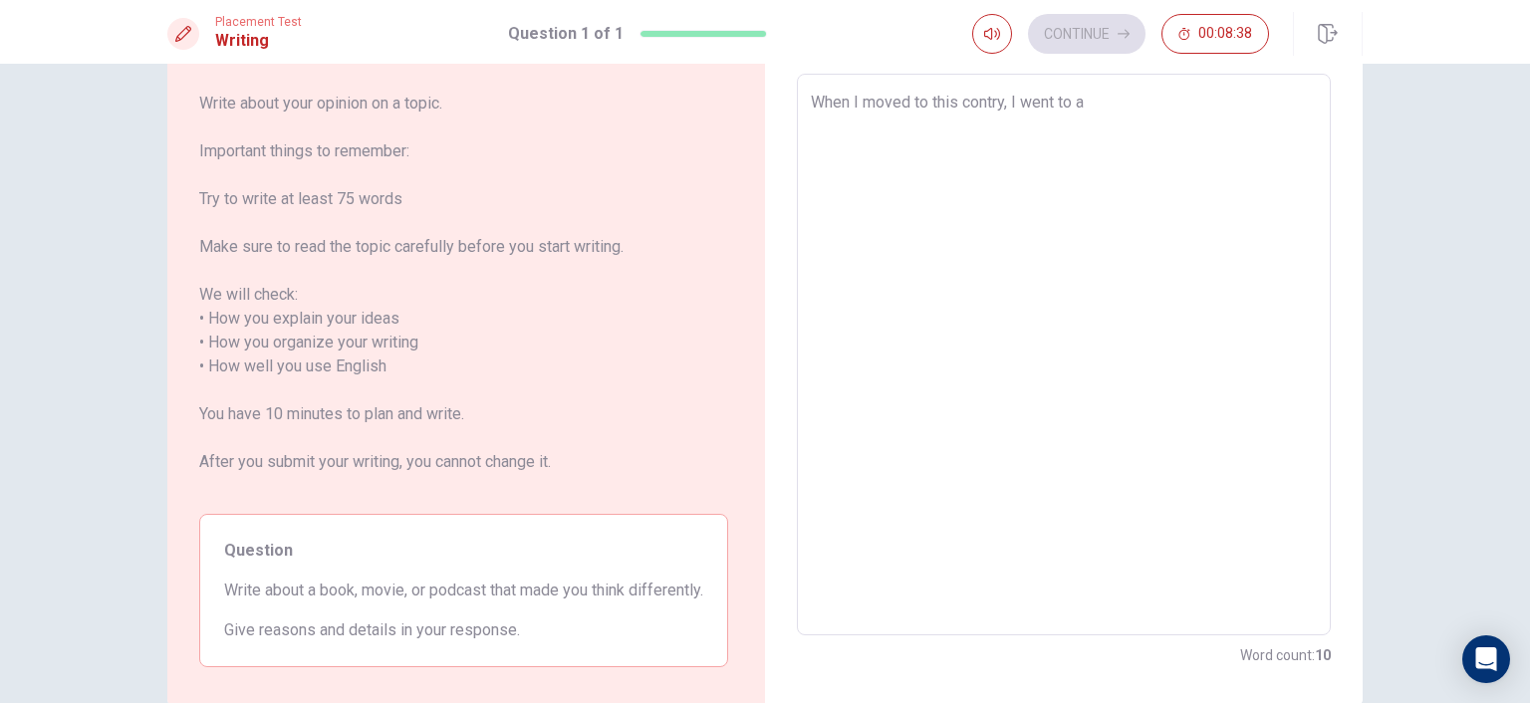
type textarea "When I moved to this contry, I went to a"
type textarea "x"
type textarea "When I moved to this contry, I went to a l"
type textarea "x"
type textarea "When I moved to this contry, I went to a li"
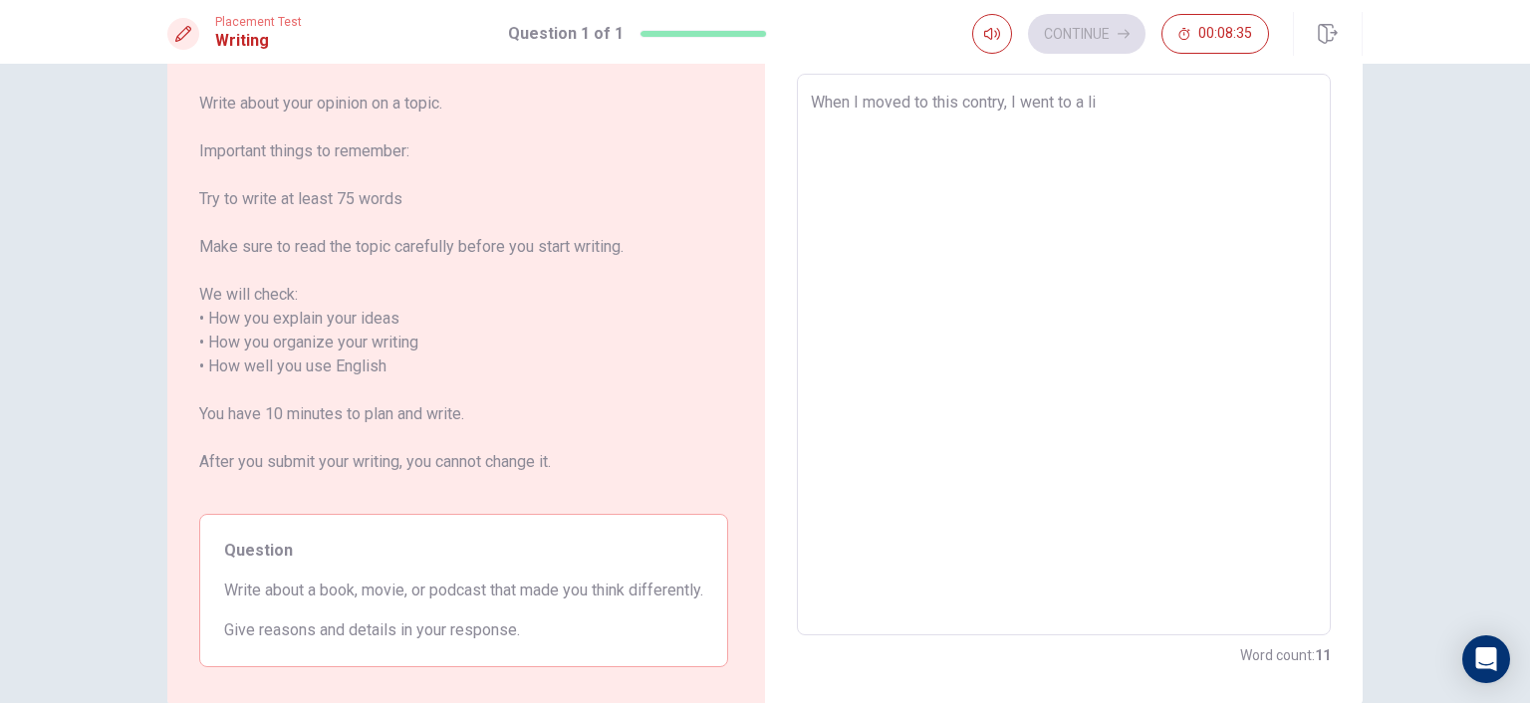
type textarea "x"
type textarea "When I moved to this contry, I went to a lib"
type textarea "x"
type textarea "When I moved to this contry, I went to a libr"
type textarea "x"
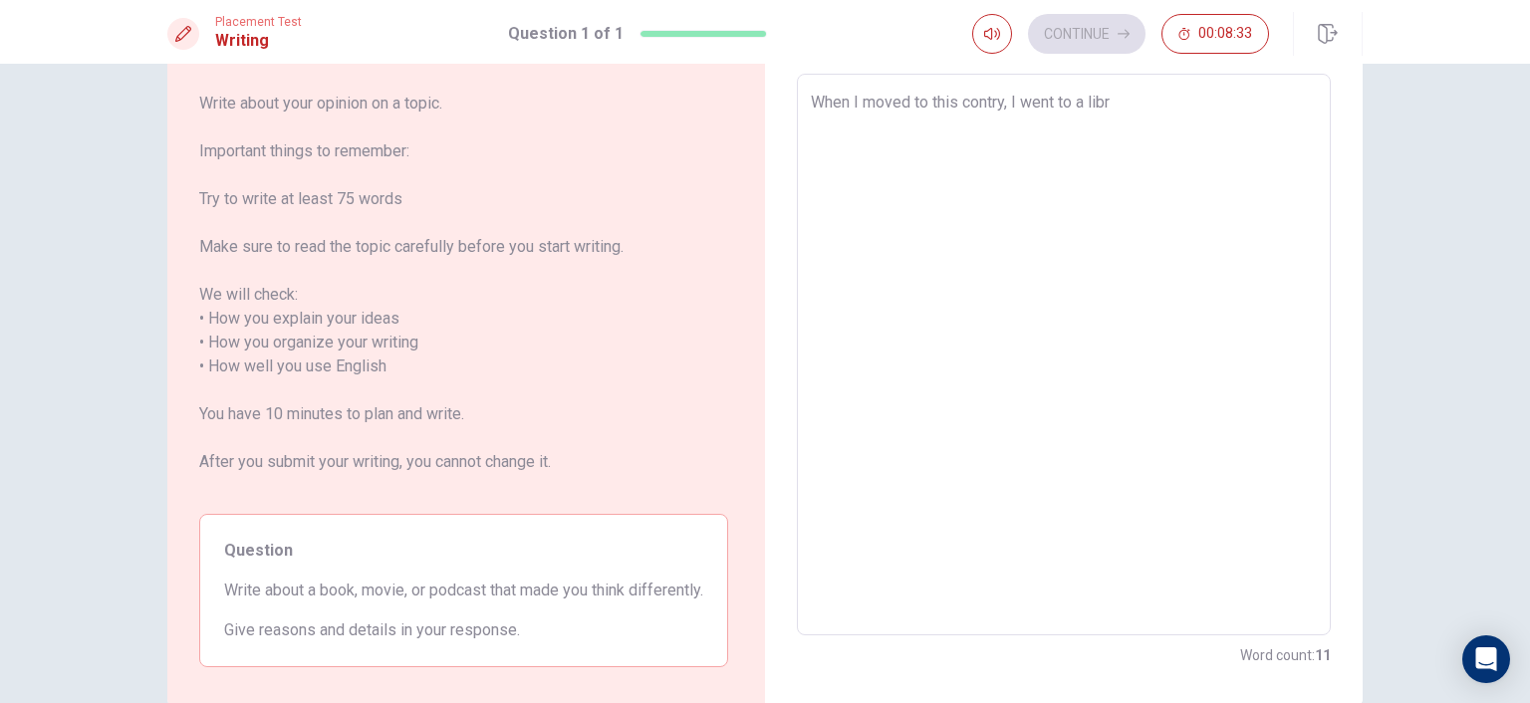
type textarea "When I moved to this contry, I went to a libre"
type textarea "x"
type textarea "When I moved to this contry, I went to a librer"
type textarea "x"
type textarea "When I moved to this contry, I went to a librery"
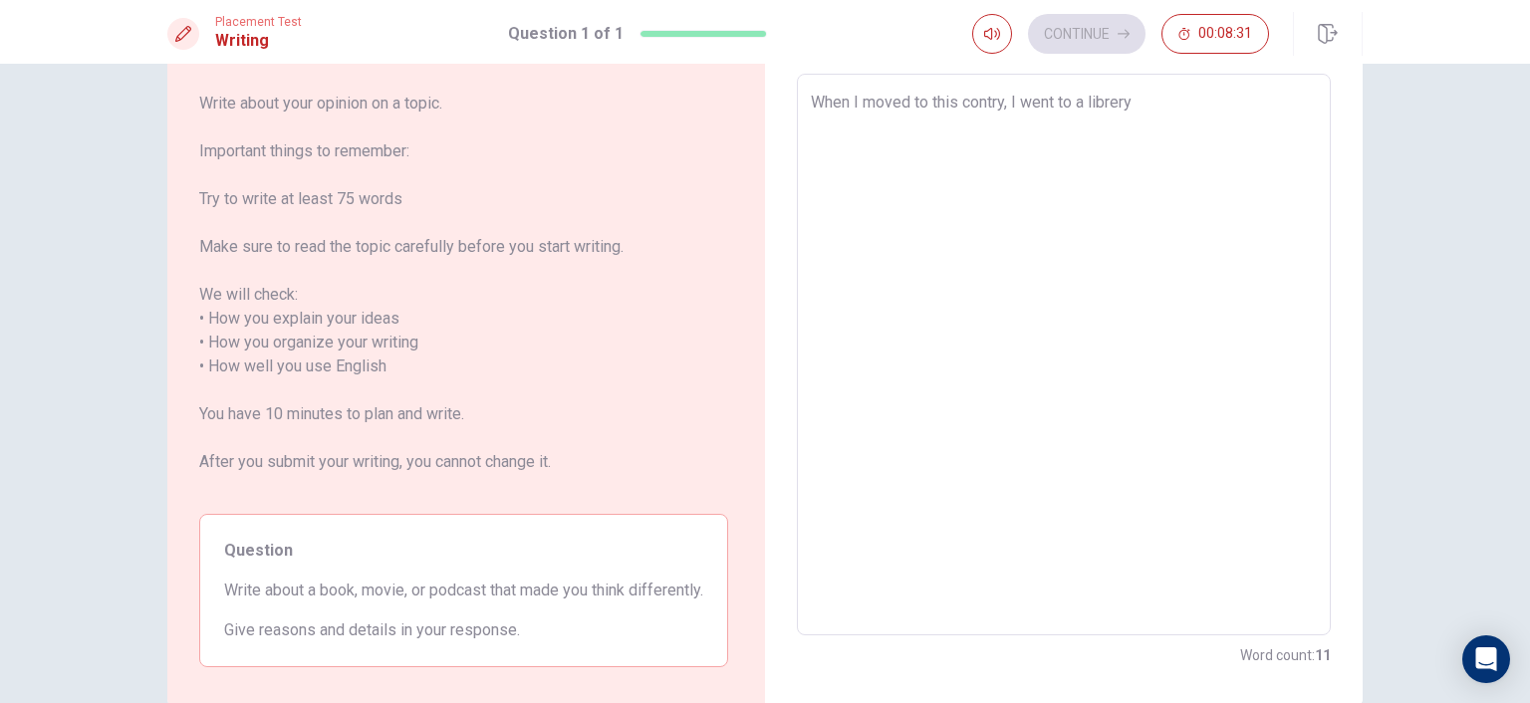
type textarea "x"
type textarea "When I moved to this contry, I went to a librery"
type textarea "x"
type textarea "When I moved to this contry, I went to a librery I"
type textarea "x"
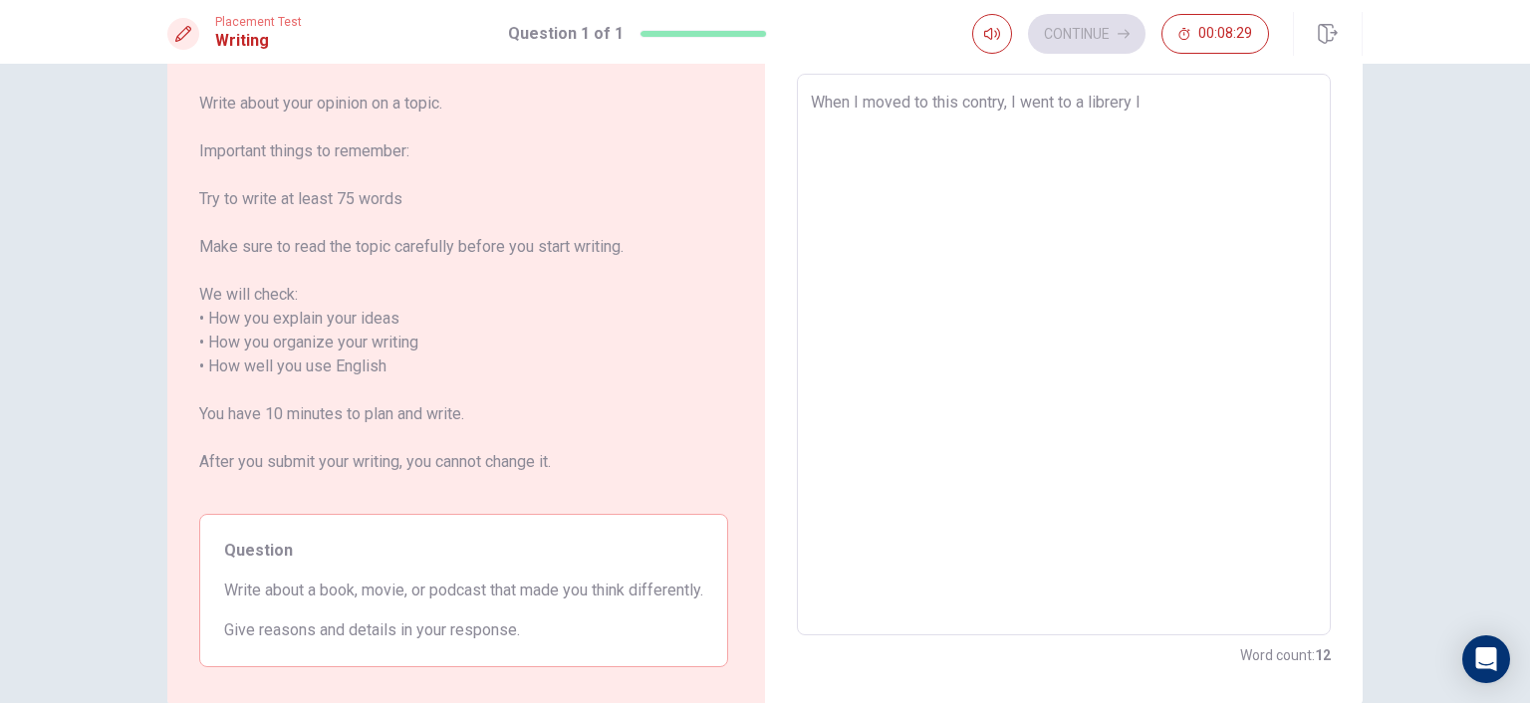
type textarea "When I moved to this contry, I went to a librery I"
type textarea "x"
type textarea "When I moved to this contry, I went to a librery I I"
type textarea "x"
type textarea "When I moved to this contry, I went to a librery I"
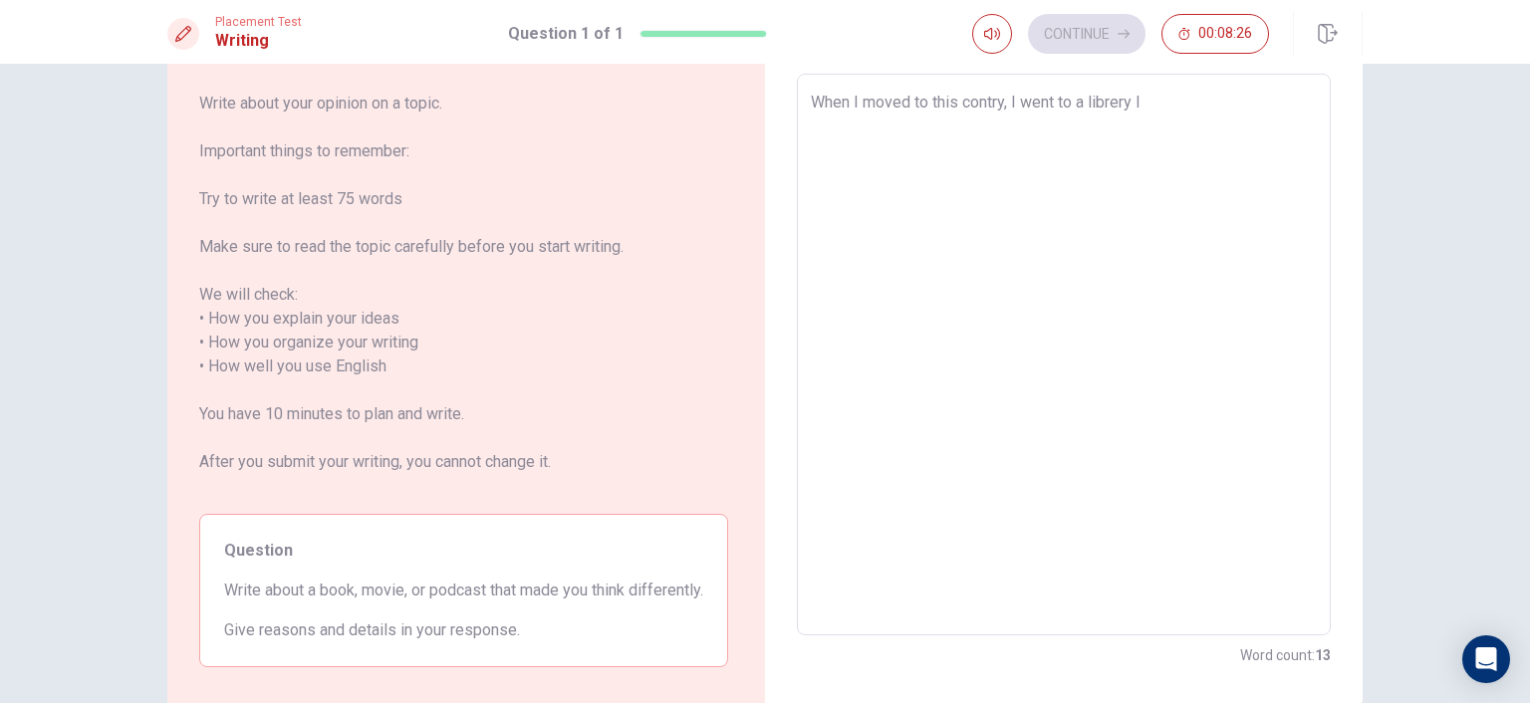
type textarea "x"
type textarea "When I moved to this contry, I went to a librery I"
type textarea "x"
type textarea "When I moved to this contry, I went to a librery"
type textarea "x"
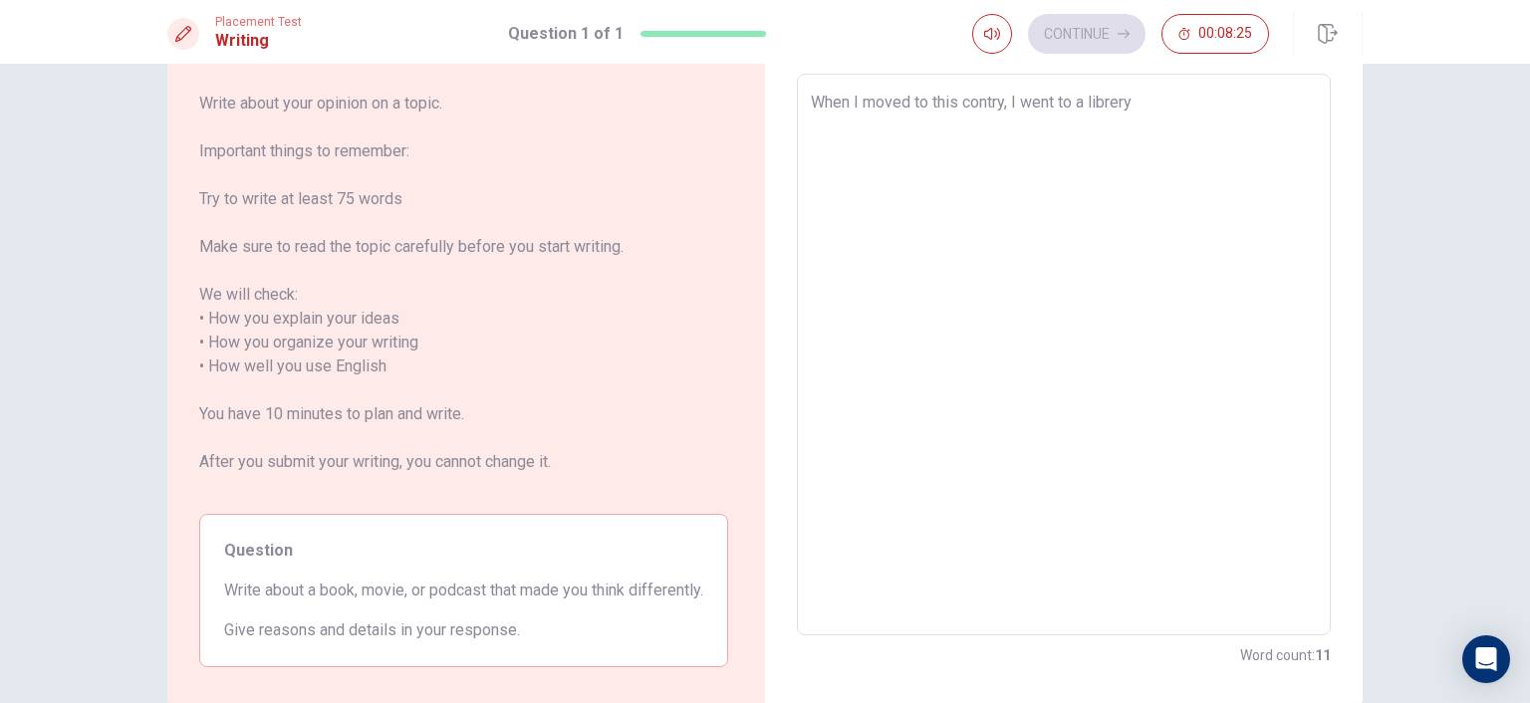
type textarea "When I moved to this contry, I went to a librery a"
type textarea "x"
type textarea "When I moved to this contry, I went to a librery aN"
type textarea "x"
type textarea "When I moved to this contry, I went to a librery aND"
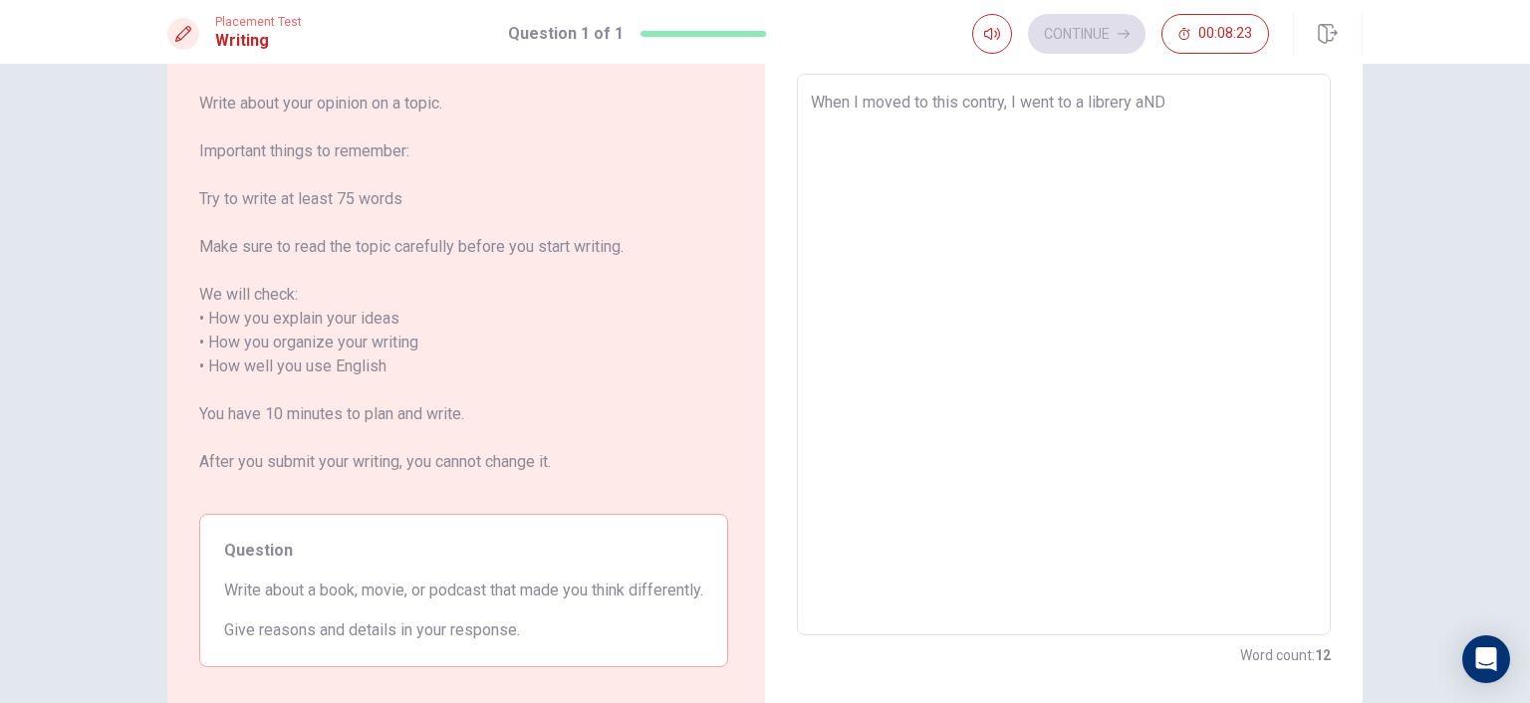
type textarea "x"
type textarea "When I moved to this contry, I went to a librery aND"
type textarea "x"
type textarea "When I moved to this contry, I went to a librery aND i"
type textarea "x"
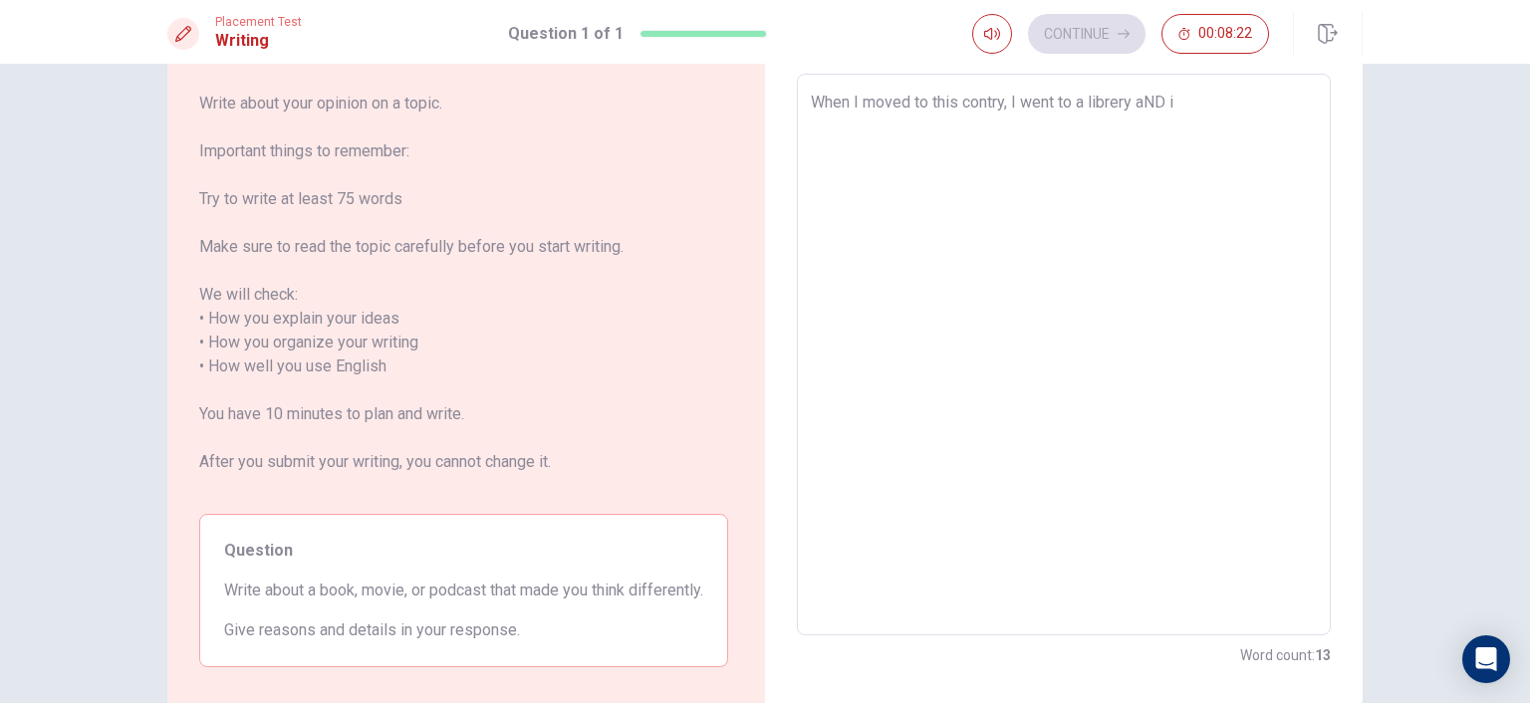
type textarea "When I moved to this contry, I went to a librery aND io"
type textarea "x"
type textarea "When I moved to this contry, I went to a librery aND i"
type textarea "x"
type textarea "When I moved to this contry, I went to a librery aND"
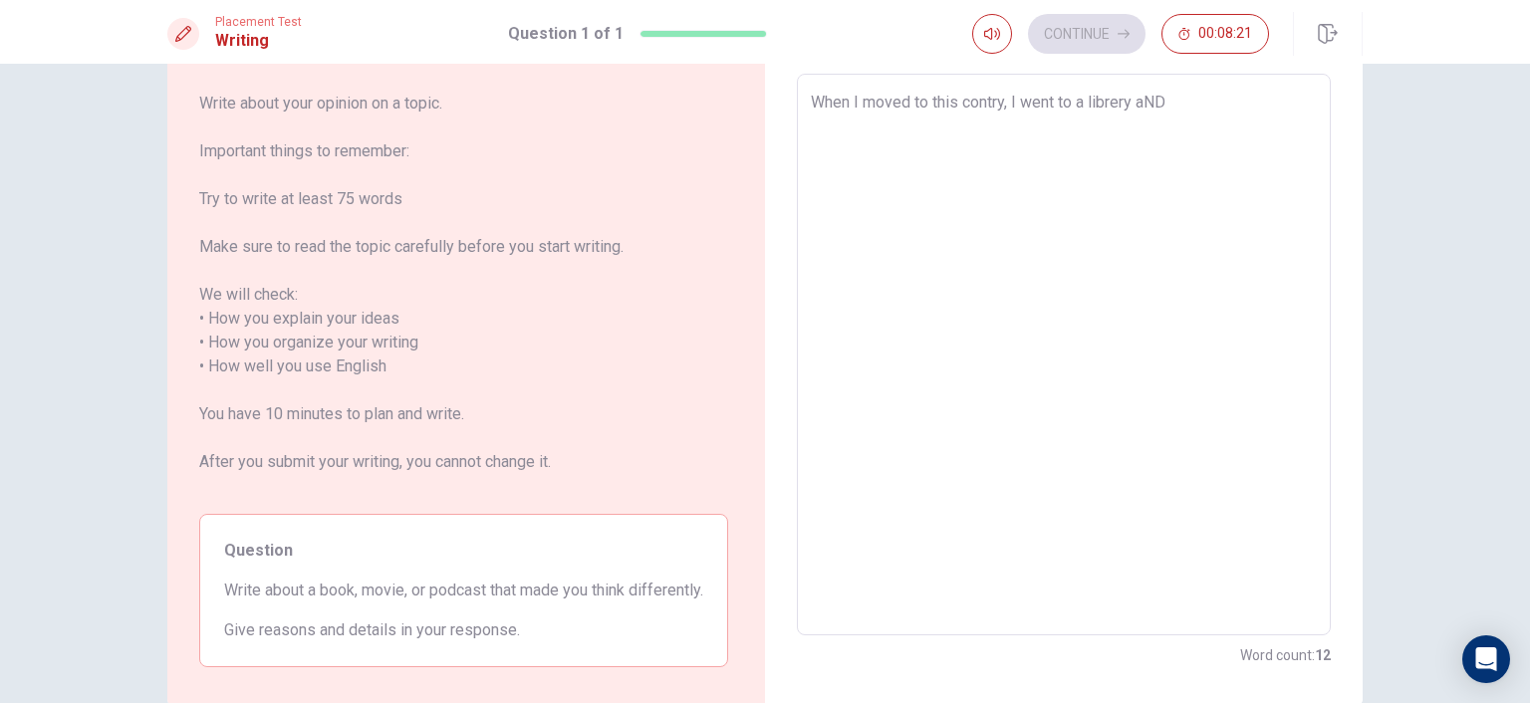
type textarea "x"
type textarea "When I moved to this contry, I went to a librery aND"
type textarea "x"
type textarea "When I moved to this contry, I went to a librery aN"
type textarea "x"
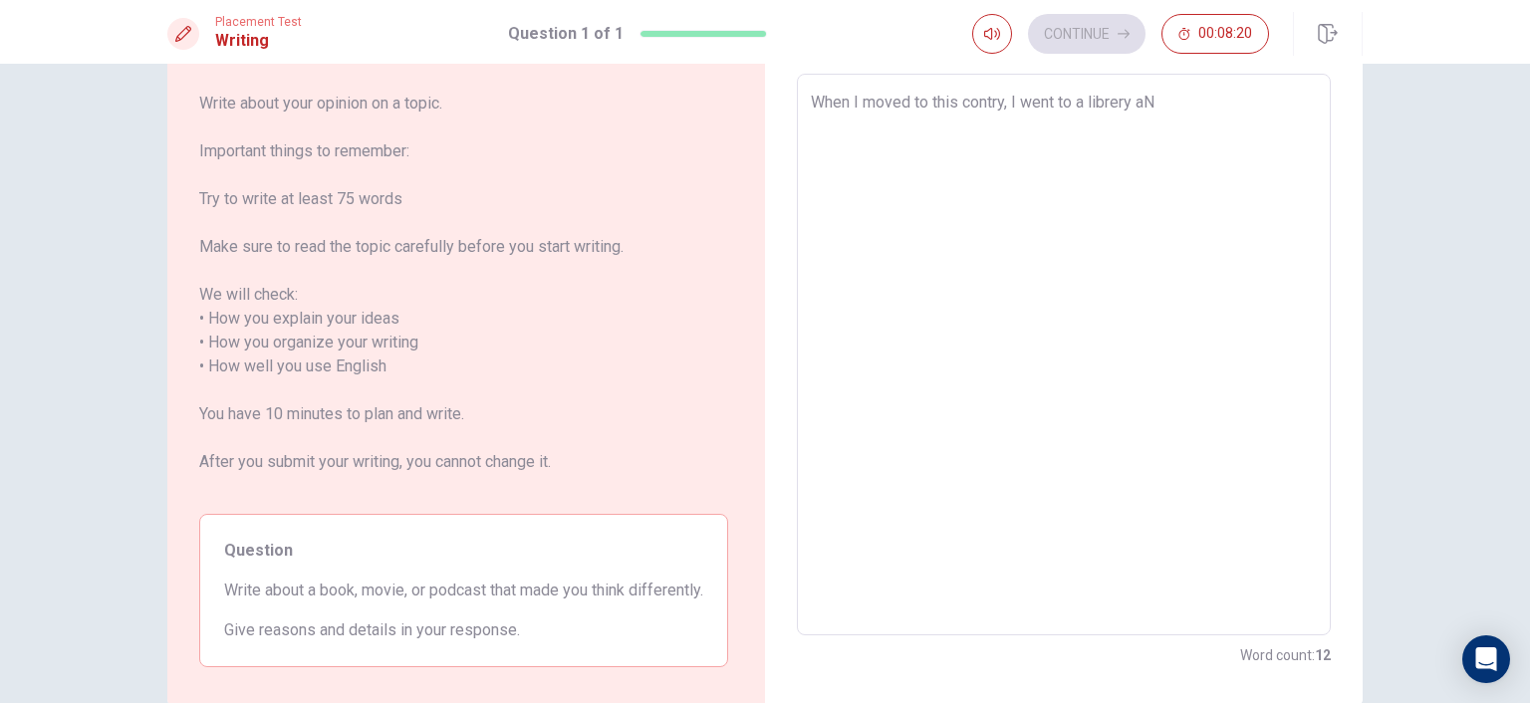
type textarea "When I moved to this contry, I went to a librery a"
type textarea "x"
type textarea "When I moved to this contry, I went to a librery aa"
type textarea "x"
type textarea "When I moved to this contry, I went to a librery aan"
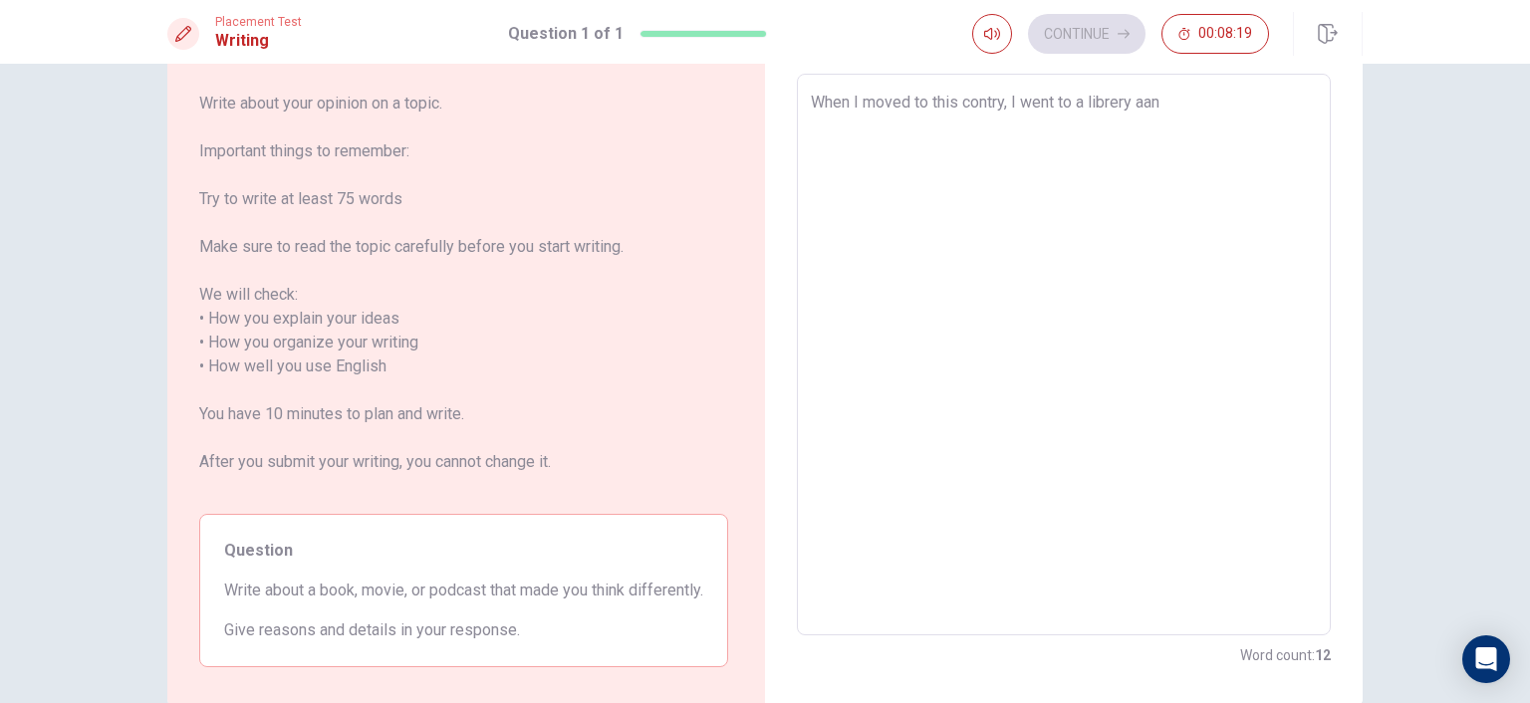
type textarea "x"
type textarea "When I moved to this contry, I went to a librery aand"
type textarea "x"
type textarea "When I moved to this contry, I went to a librery aand"
type textarea "x"
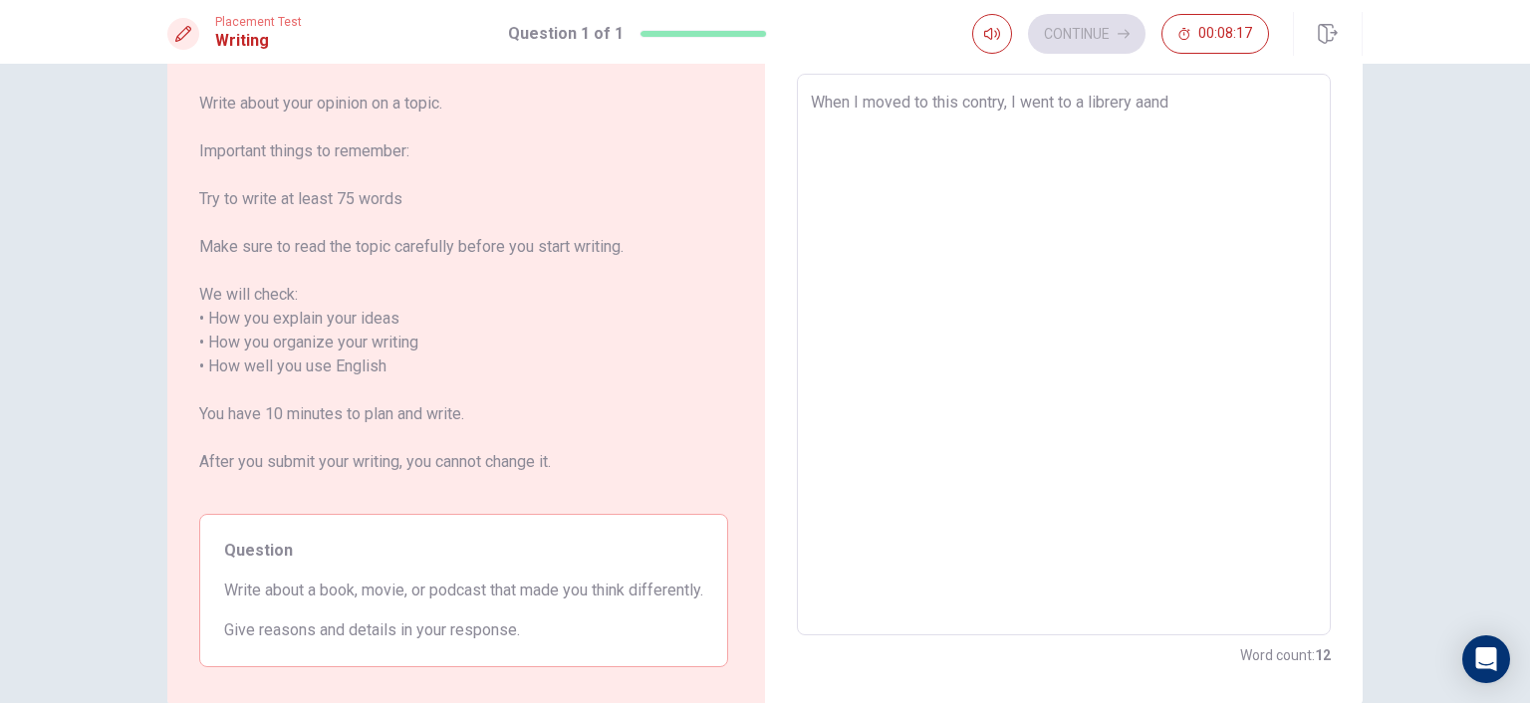
type textarea "When I moved to this contry, I went to a librery aand"
type textarea "x"
type textarea "When I moved to this contry, I went to a librery aan"
type textarea "x"
type textarea "When I moved to this contry, I went to a librery aa"
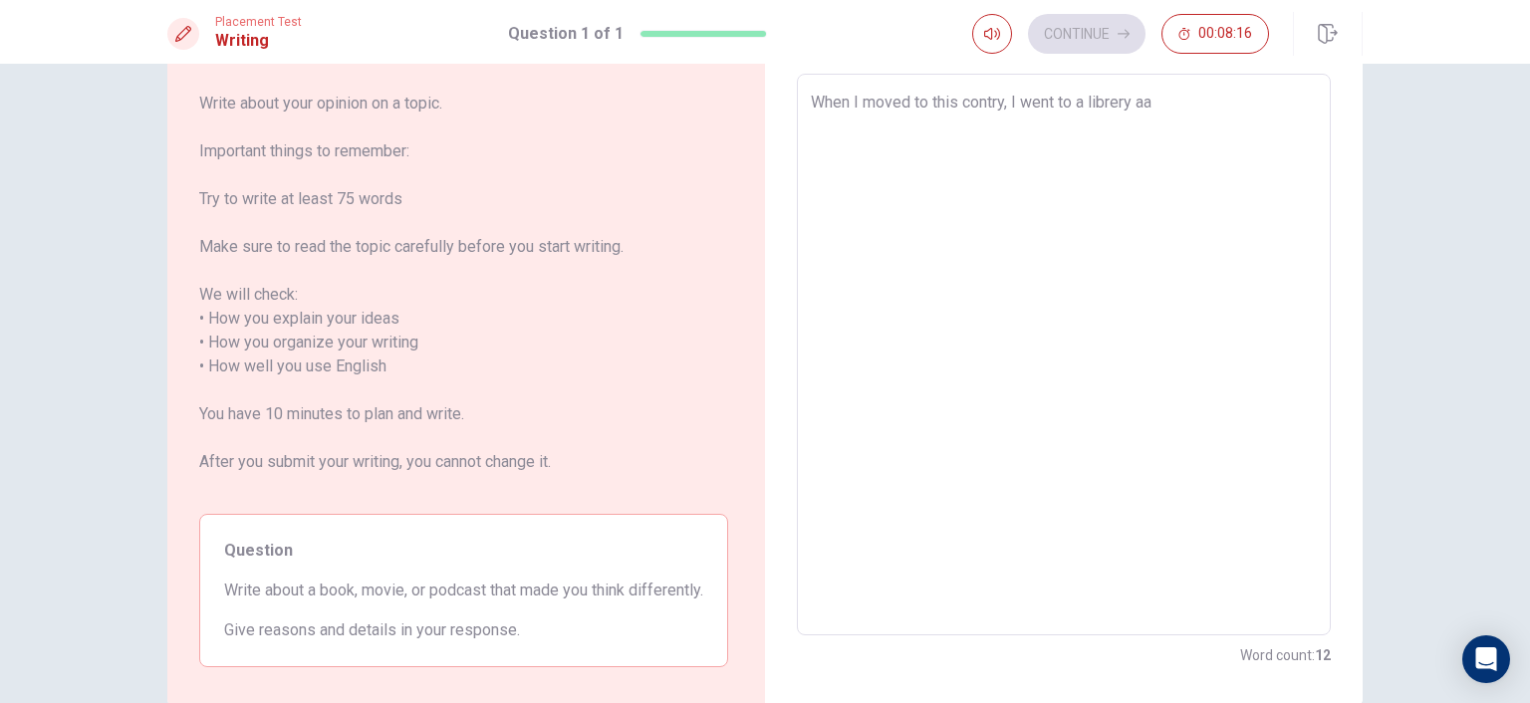
type textarea "x"
type textarea "When I moved to this contry, I went to a librery a"
type textarea "x"
type textarea "When I moved to this contry, I went to a librery an"
type textarea "x"
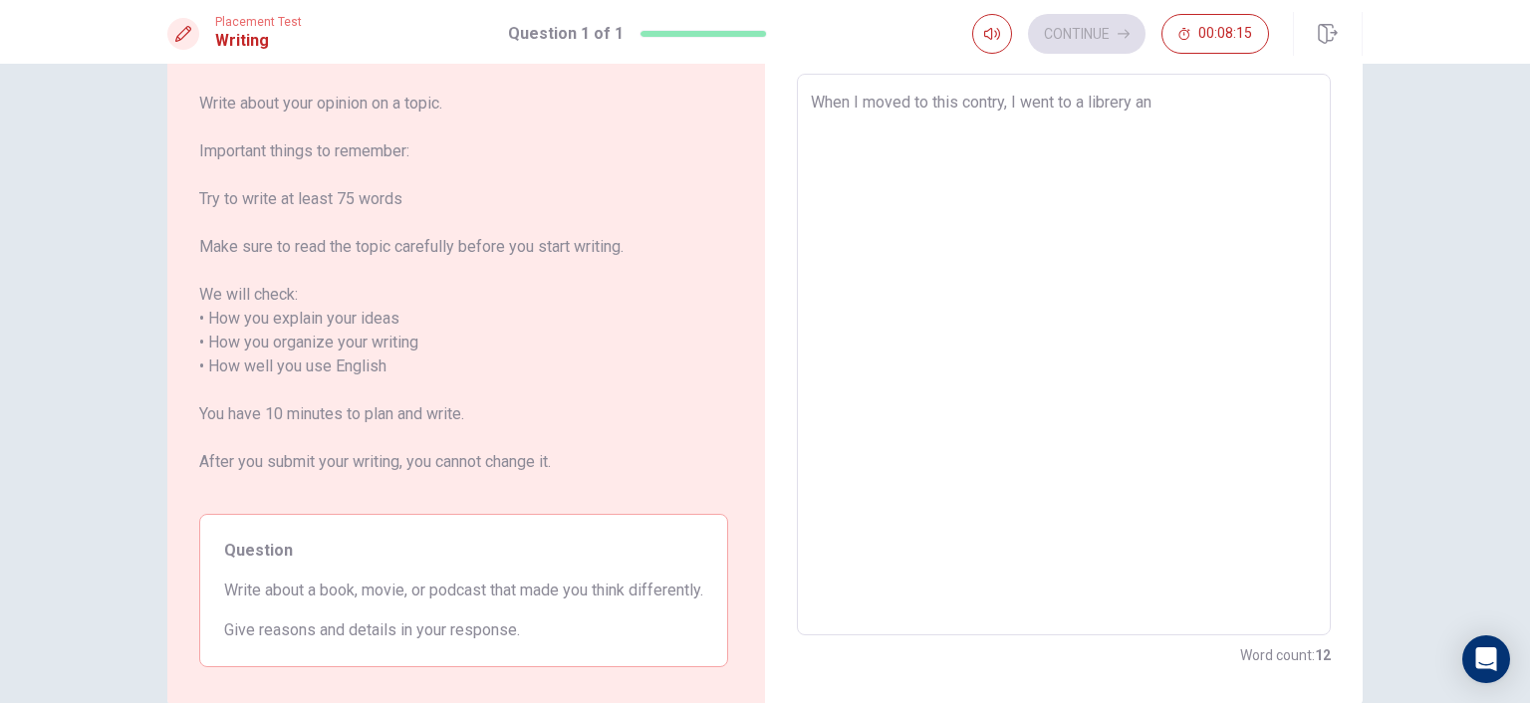
type textarea "When I moved to this contry, I went to a librery and"
type textarea "x"
type textarea "When I moved to this contry, I went to a librery and"
type textarea "x"
type textarea "When I moved to this contry, I went to a librery and I"
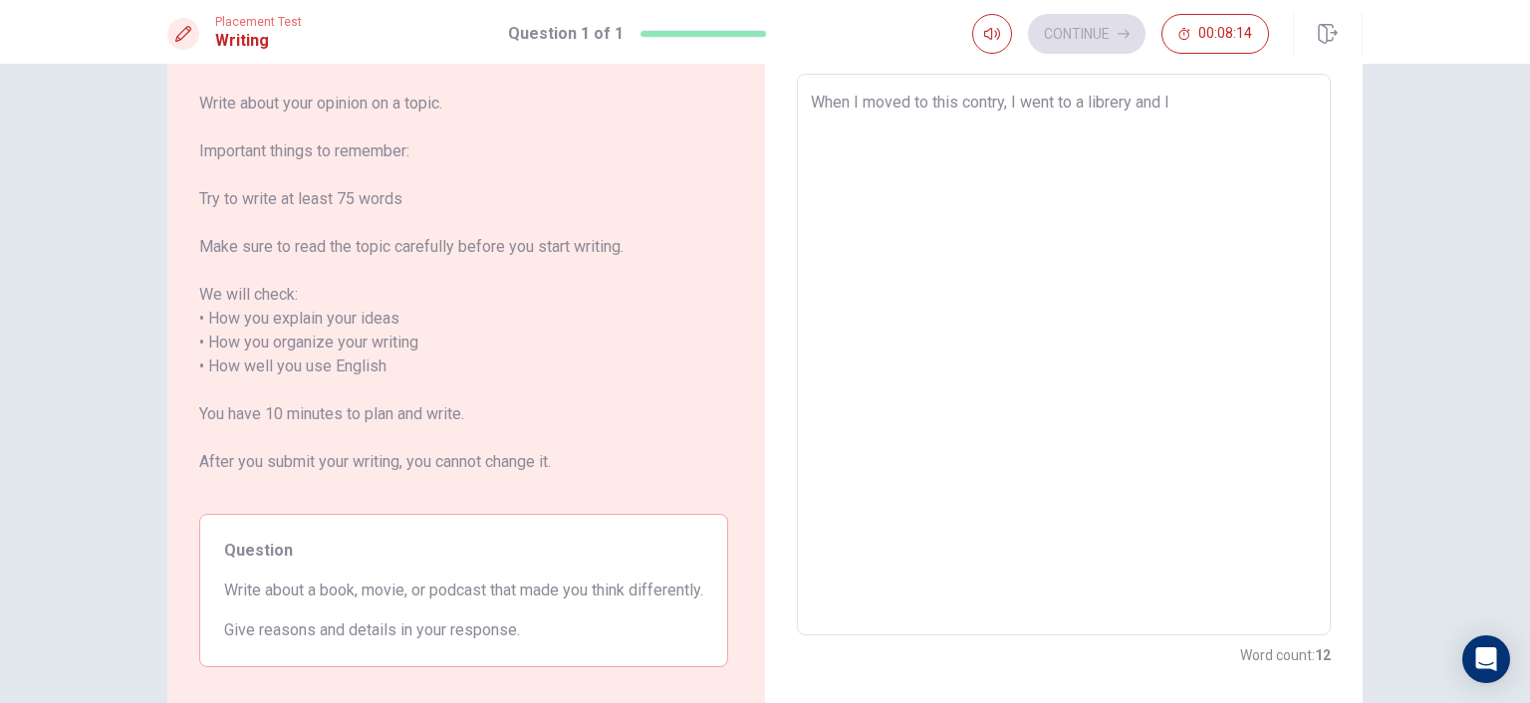
type textarea "x"
type textarea "When I moved to this contry, I went to a librery and I"
type textarea "x"
type textarea "When I moved to this contry, I went to a librery and I b"
type textarea "x"
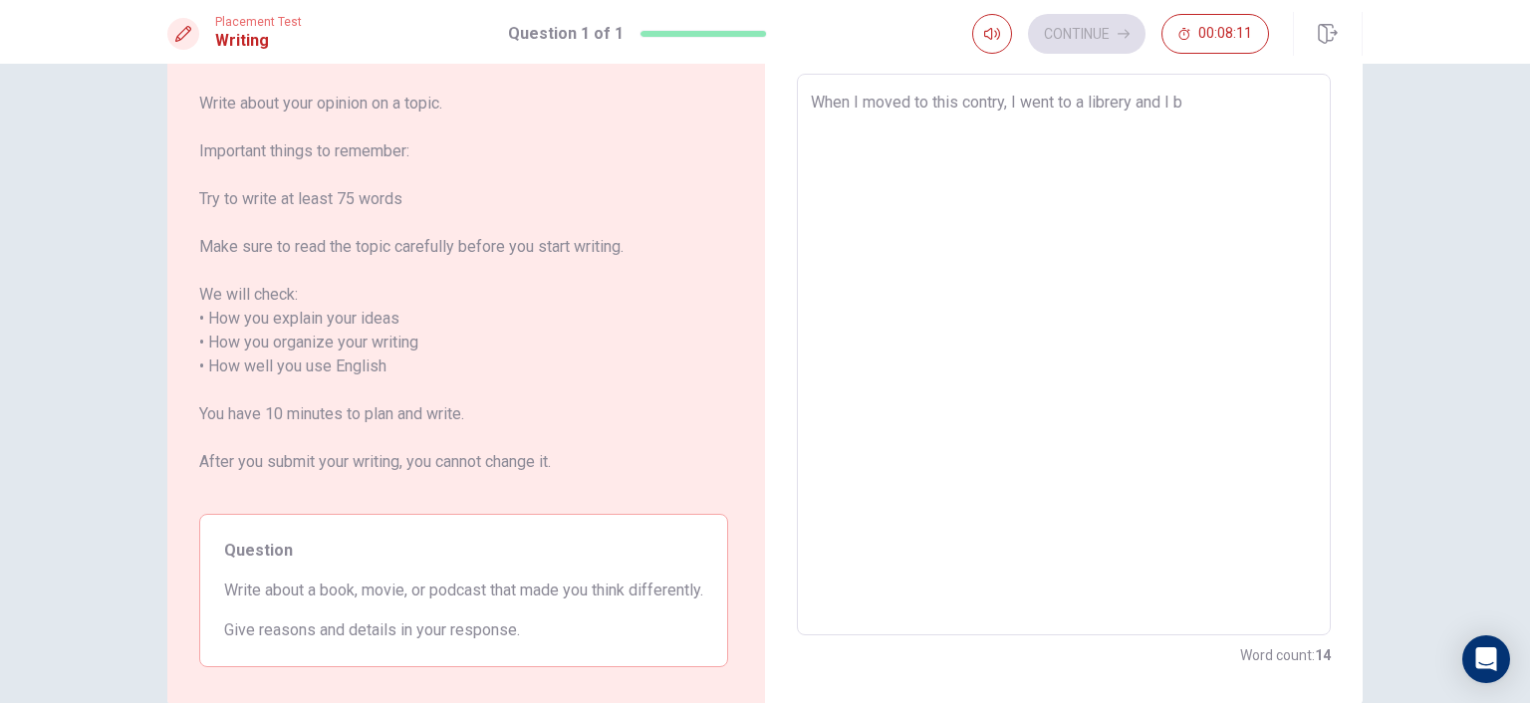
type textarea "When I moved to this contry, I went to a librery and I bo"
type textarea "x"
type textarea "When I moved to this contry, I went to a librery and I bou"
type textarea "x"
type textarea "When I moved to this contry, I went to a librery and I bouh"
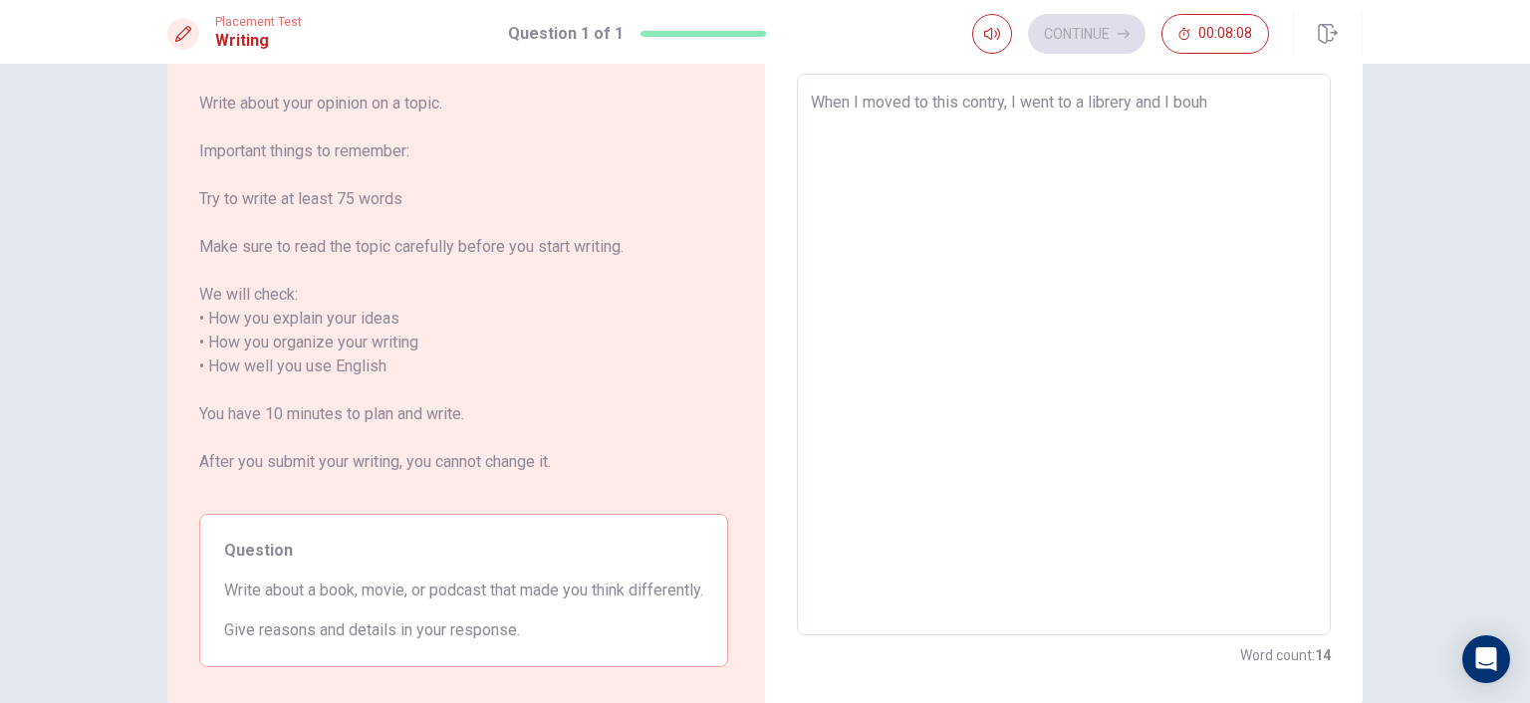
type textarea "x"
type textarea "When I moved to this contry, I went to a librery and I bouhg"
type textarea "x"
type textarea "When I moved to this contry, I went to a librery and I bouhgt"
type textarea "x"
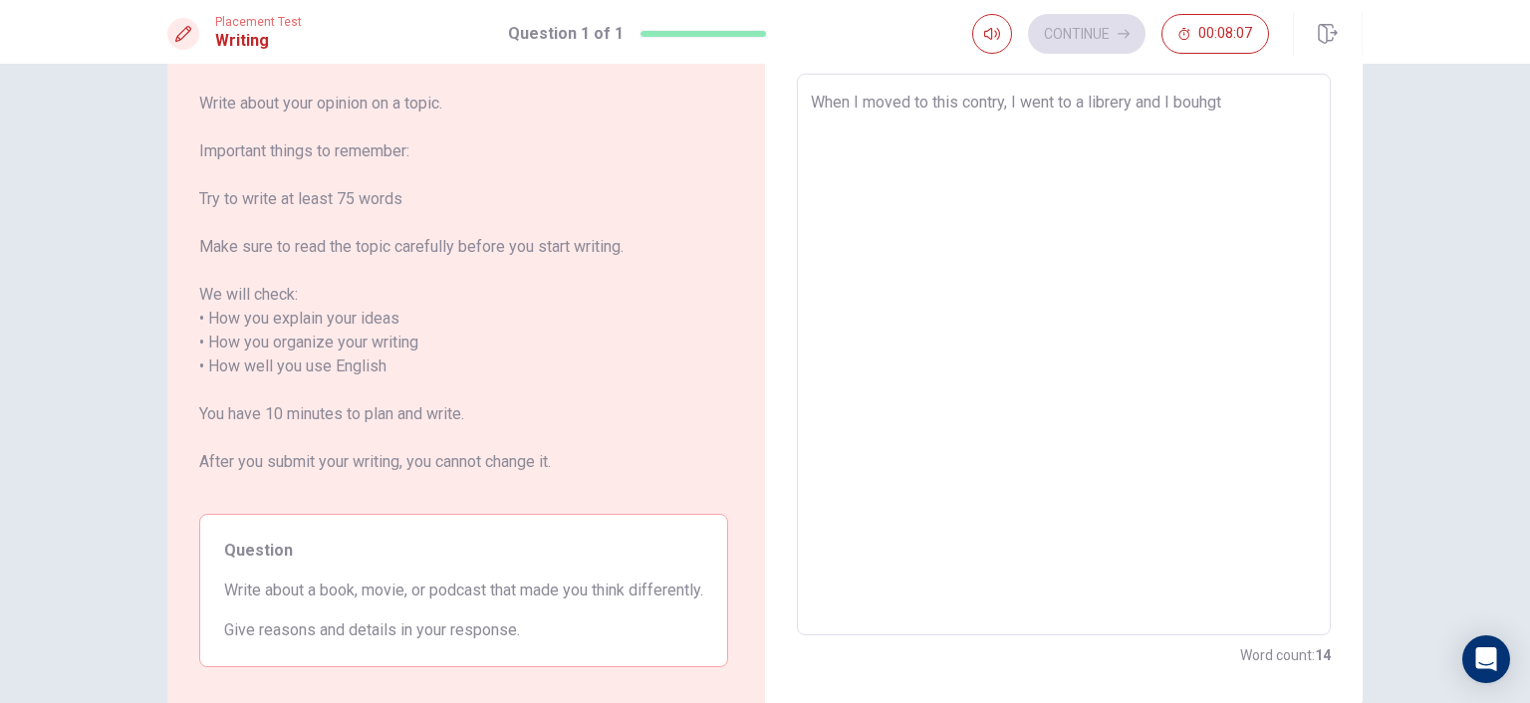
type textarea "When I moved to this contry, I went to a librery and I bouhg"
type textarea "x"
type textarea "When I moved to this contry, I went to a librery and I bouh"
type textarea "x"
type textarea "When I moved to this contry, I went to a librery and I bou"
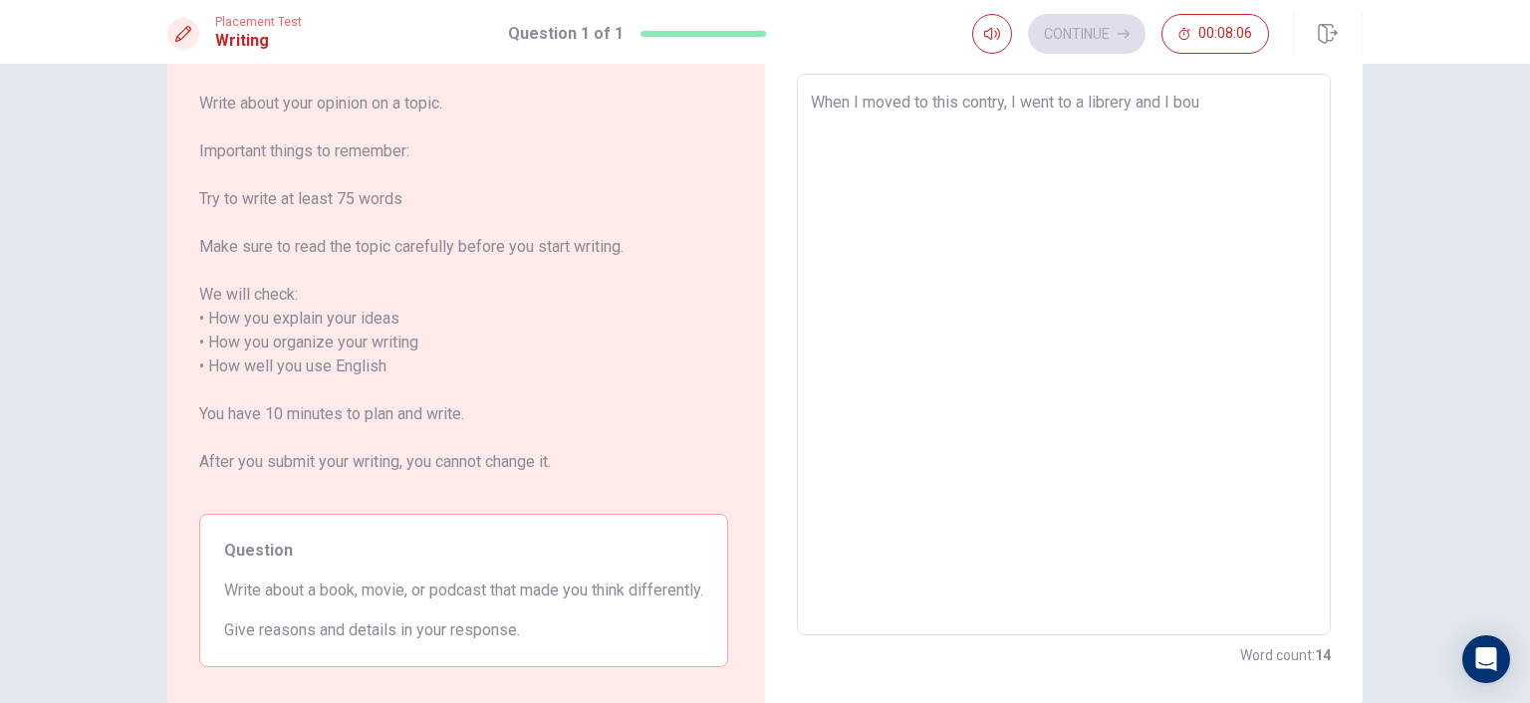
type textarea "x"
type textarea "When I moved to this contry, I went to a librery and I boug"
type textarea "x"
type textarea "When I moved to this contry, I went to a librery and I bough"
type textarea "x"
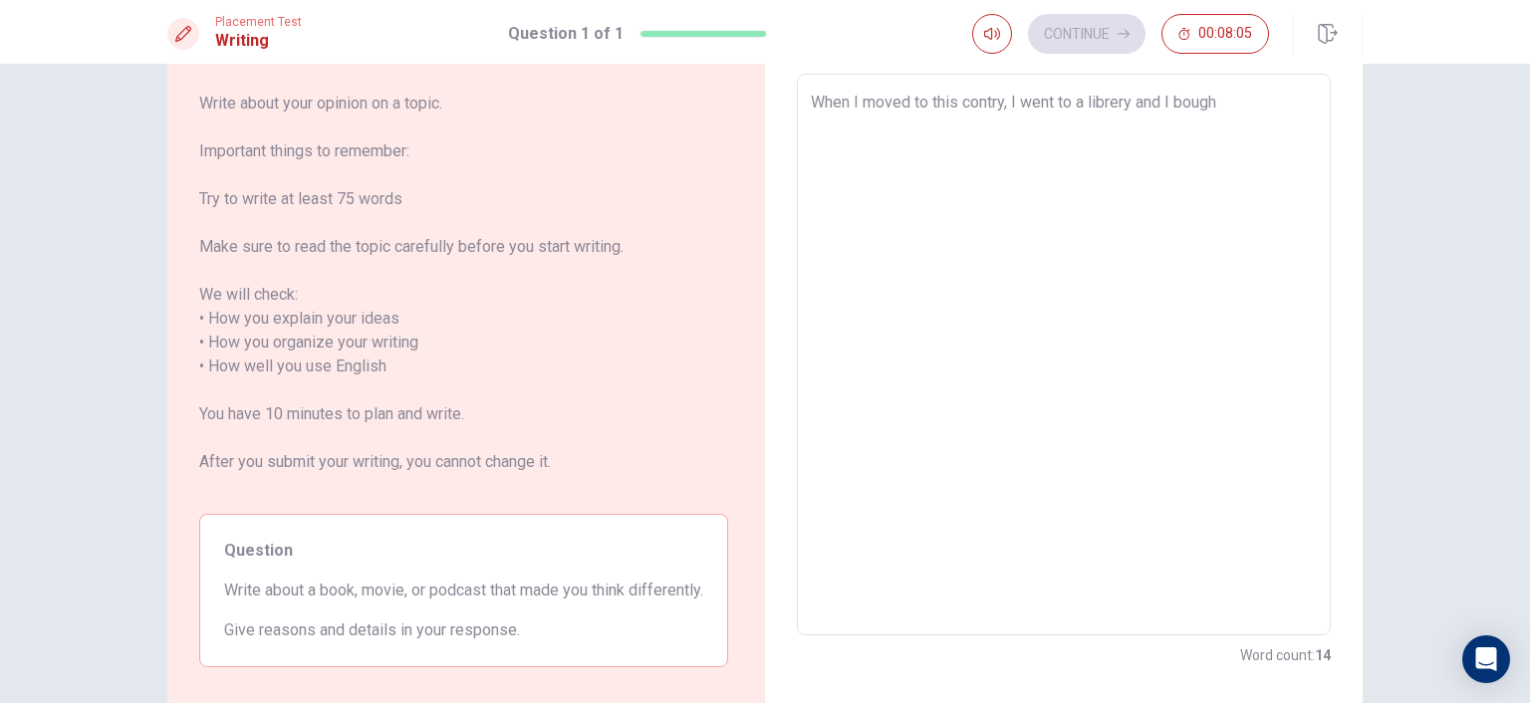
type textarea "When I moved to this contry, I went to a librery and I bought"
type textarea "x"
type textarea "When I moved to this contry, I went to a librery and I bought"
type textarea "x"
type textarea "When I moved to this contry, I went to a librery and I bought a"
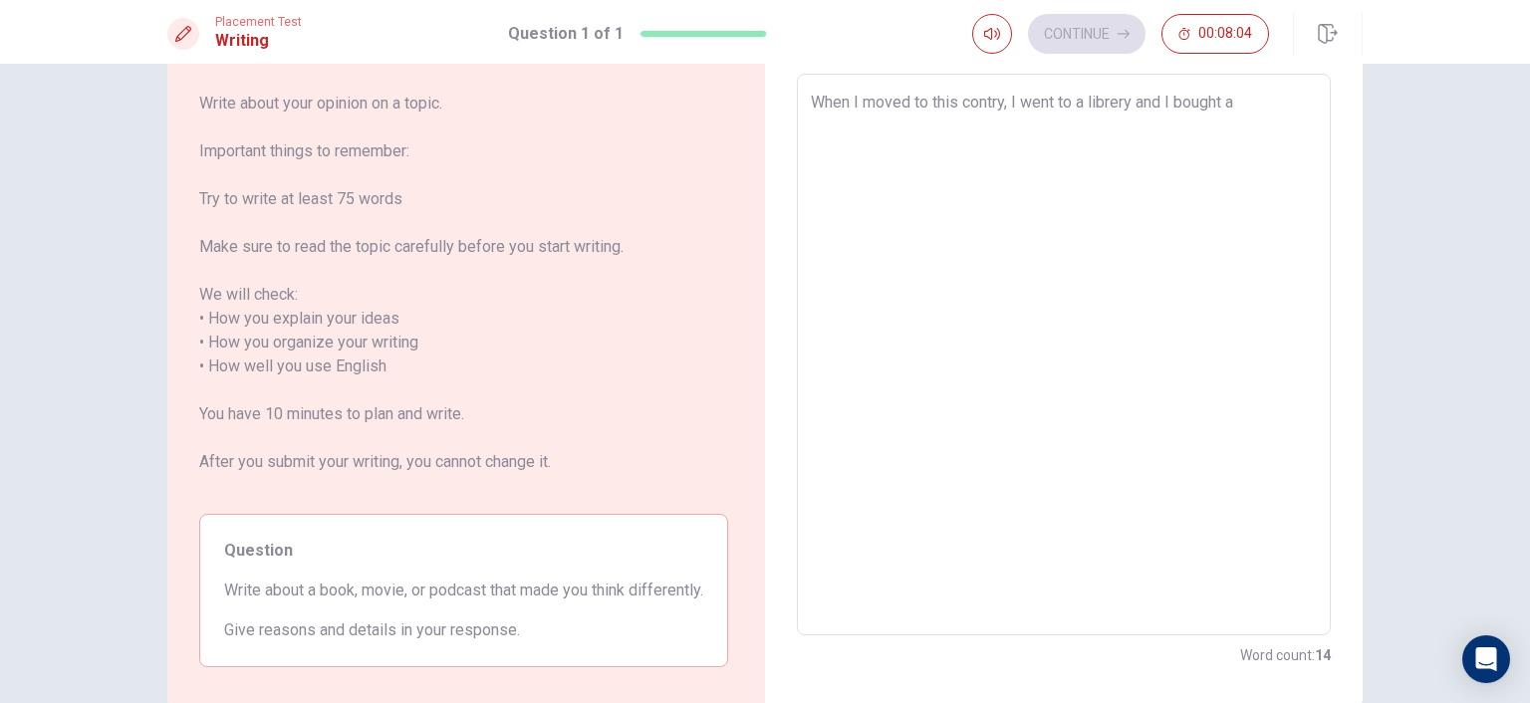
type textarea "x"
type textarea "When I moved to this contry, I went to a librery and I bought a"
type textarea "x"
type textarea "When I moved to this contry, I went to a librery and I bought a b"
type textarea "x"
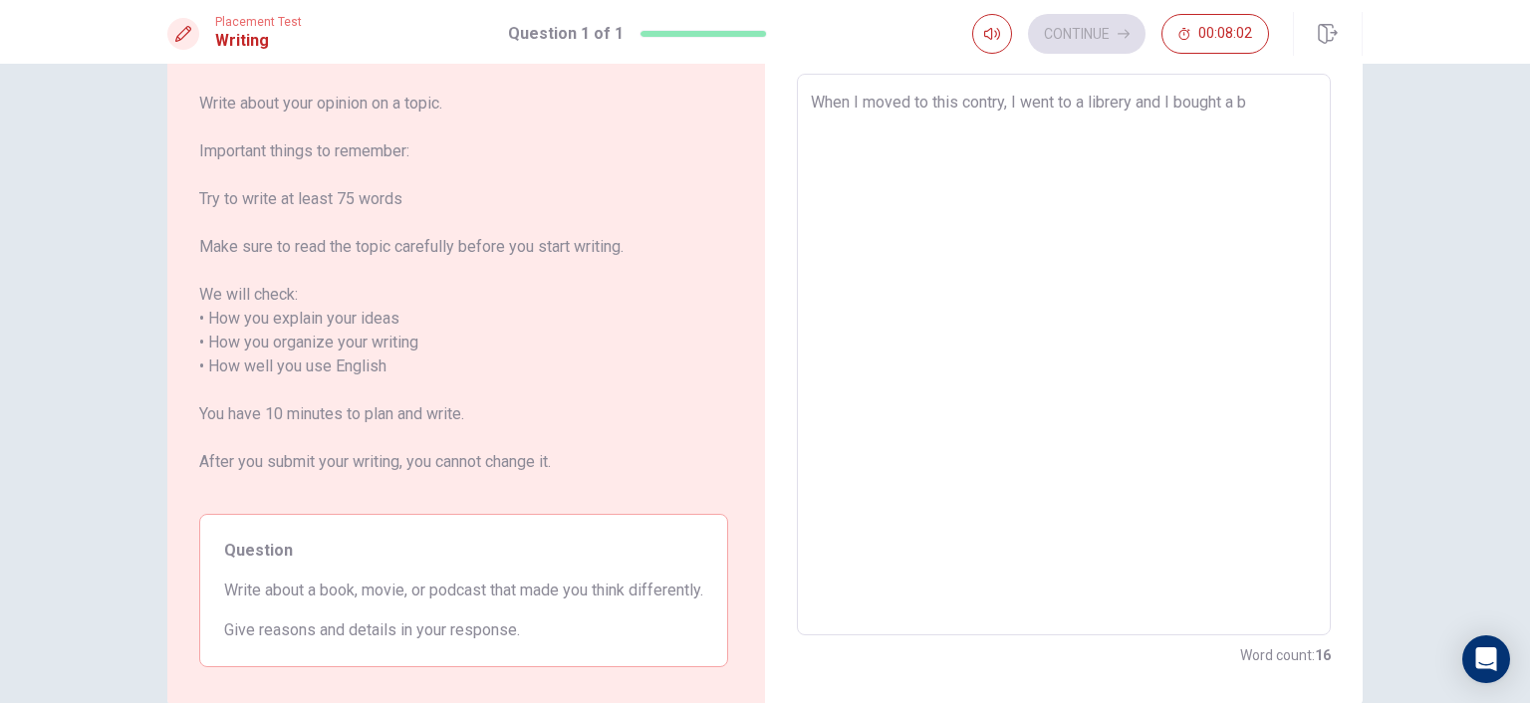
type textarea "When I moved to this contry, I went to a librery and I bought a bo"
type textarea "x"
type textarea "When I moved to this contry, I went to a librery and I bought a boo"
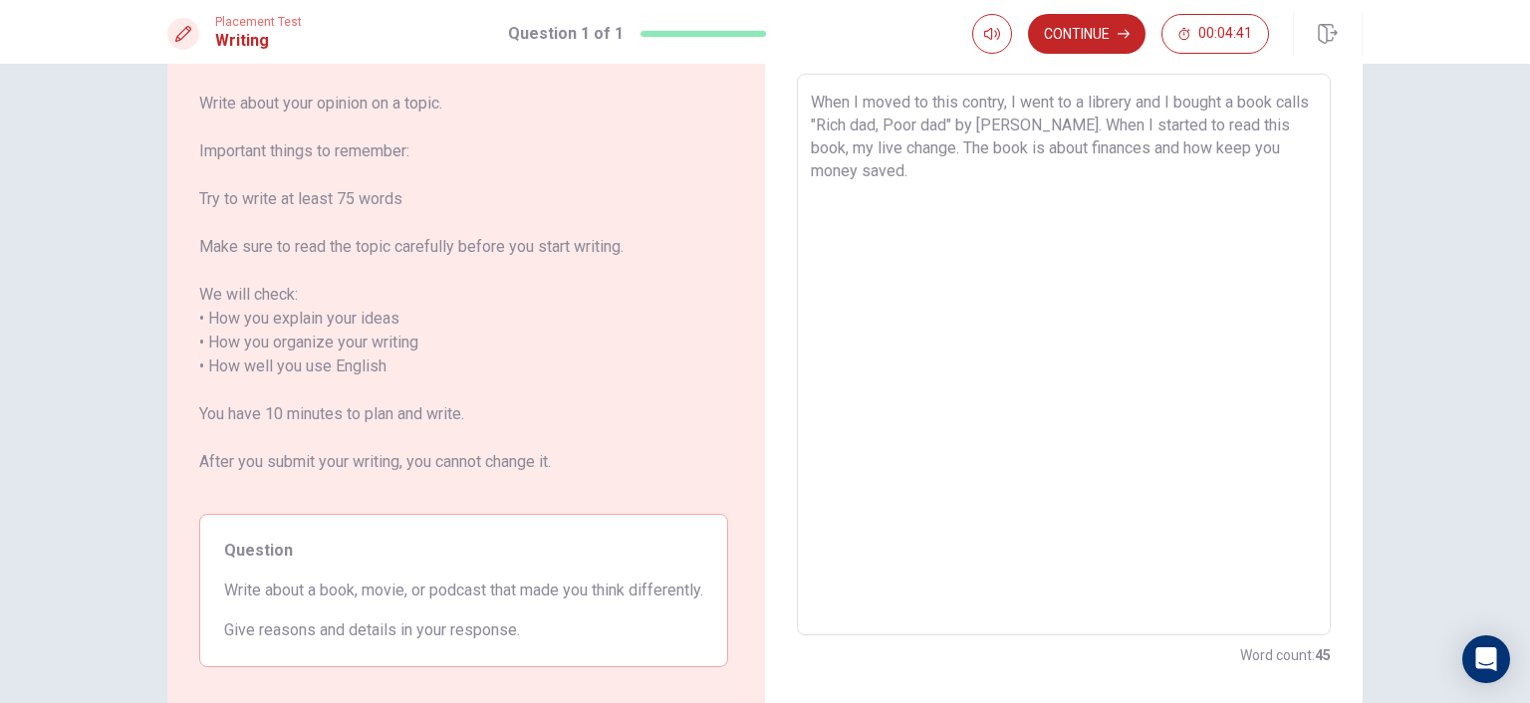
click at [982, 148] on textarea "When I moved to this contry, I went to a librery and I bought a book calls "Ric…" at bounding box center [1064, 355] width 506 height 529
click at [948, 172] on textarea "When I moved to this contry, I went to a librery and I bought a book calls "Ric…" at bounding box center [1064, 355] width 506 height 529
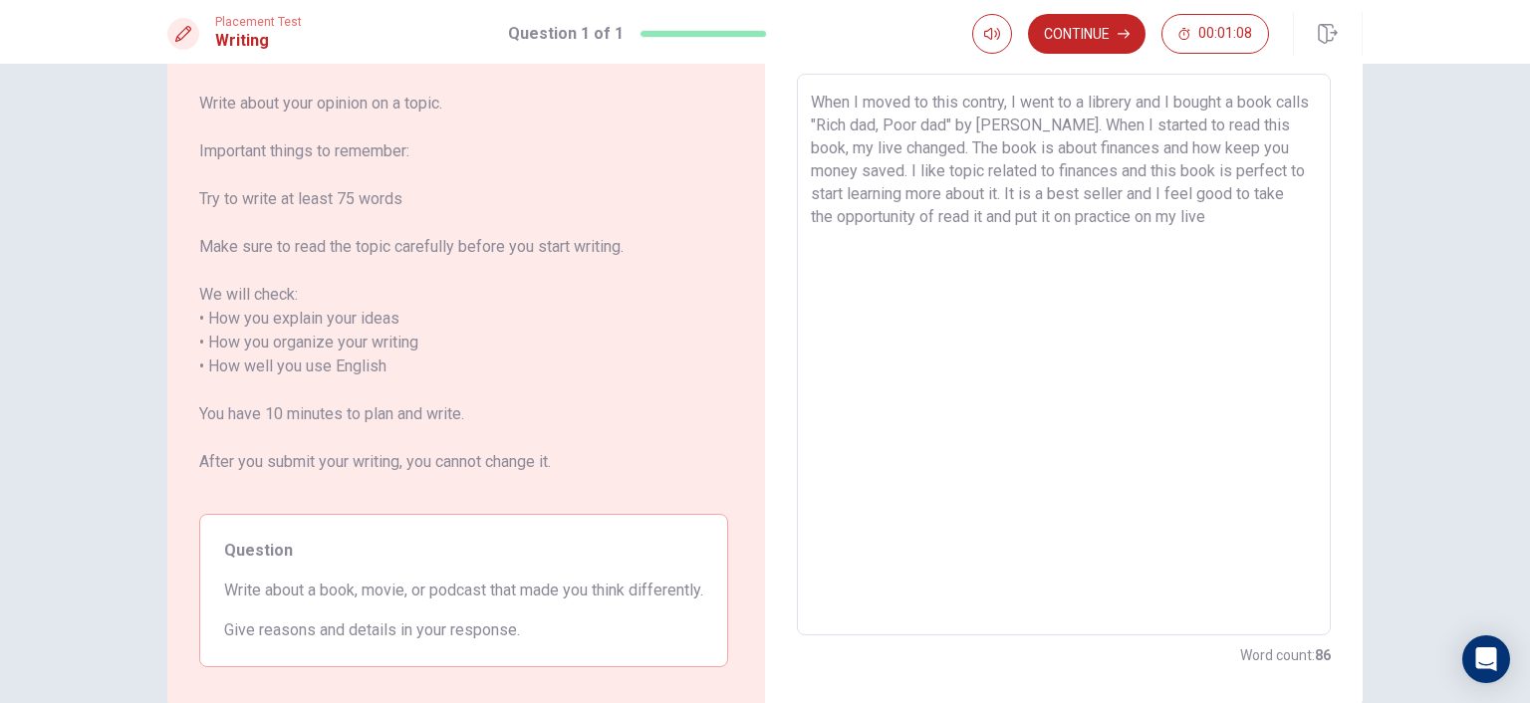
click at [1197, 217] on textarea "When I moved to this contry, I went to a librery and I bought a book calls "Ric…" at bounding box center [1064, 355] width 506 height 529
click at [1255, 220] on textarea "When I moved to this contry, I went to a librery and I bought a book calls "Ric…" at bounding box center [1064, 355] width 506 height 529
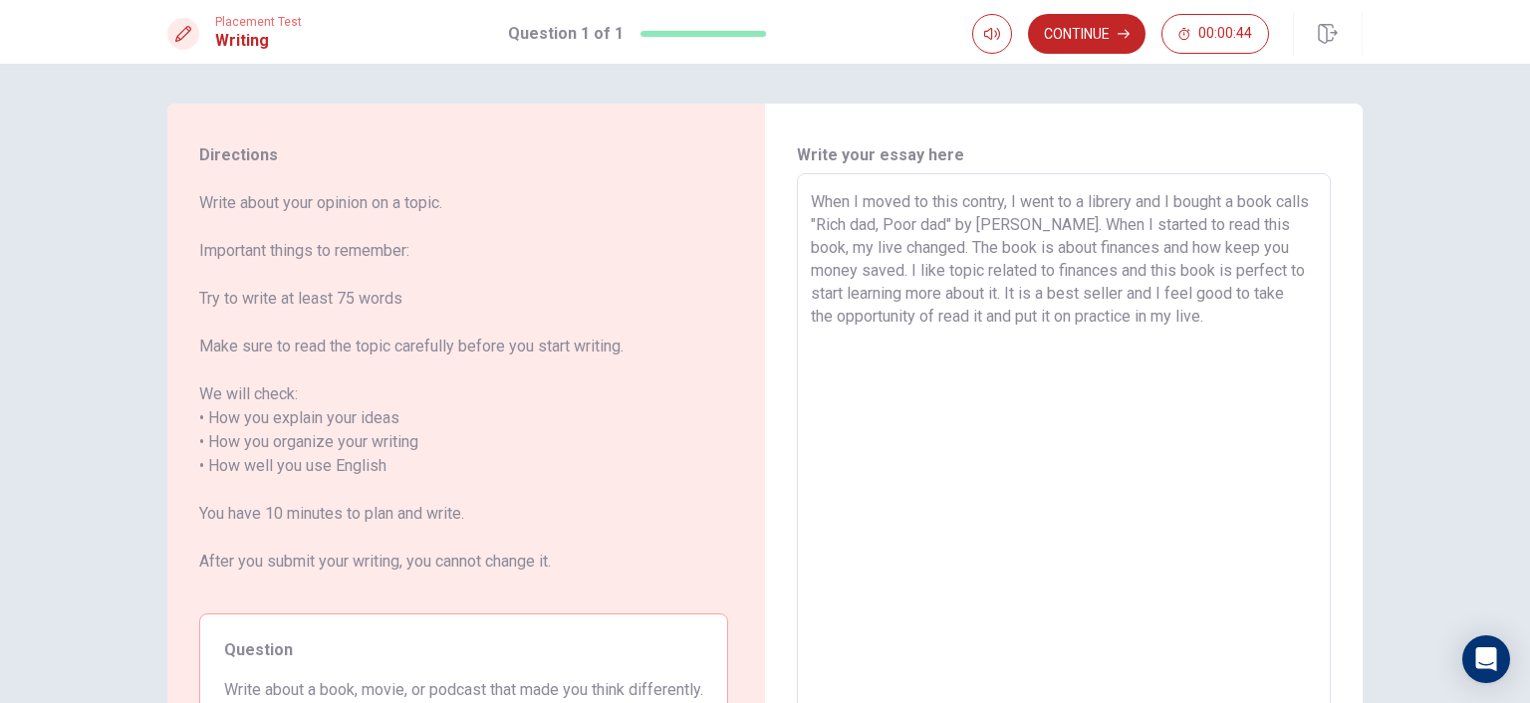
drag, startPoint x: 802, startPoint y: 195, endPoint x: 1119, endPoint y: 297, distance: 333.5
click at [1119, 297] on div "When I moved to this contry, I went to a librery and I bought a book calls "Ric…" at bounding box center [1064, 454] width 534 height 562
click at [1007, 270] on textarea "When I moved to this contry, I went to a librery and I bought a book calls "Ric…" at bounding box center [1064, 454] width 506 height 529
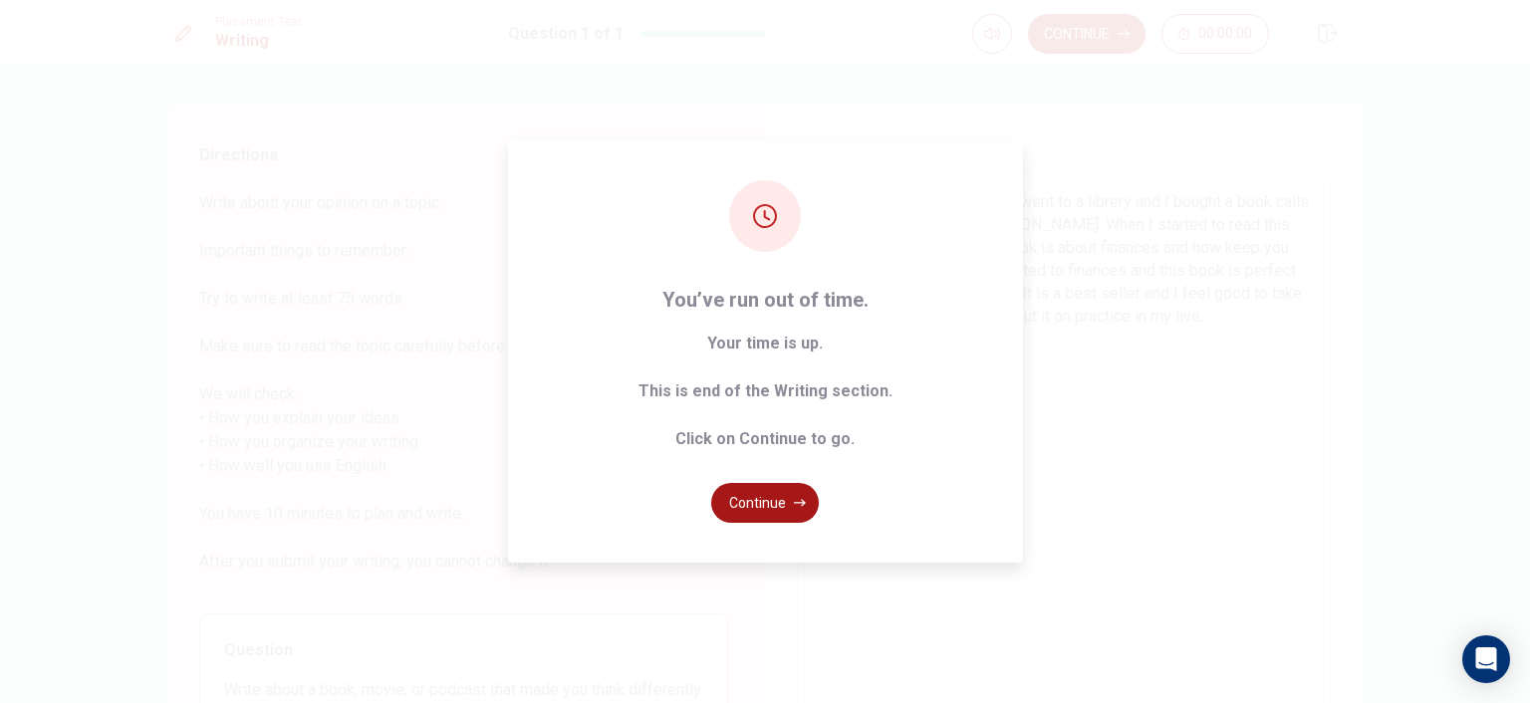
click at [789, 503] on button "Continue" at bounding box center [765, 503] width 108 height 40
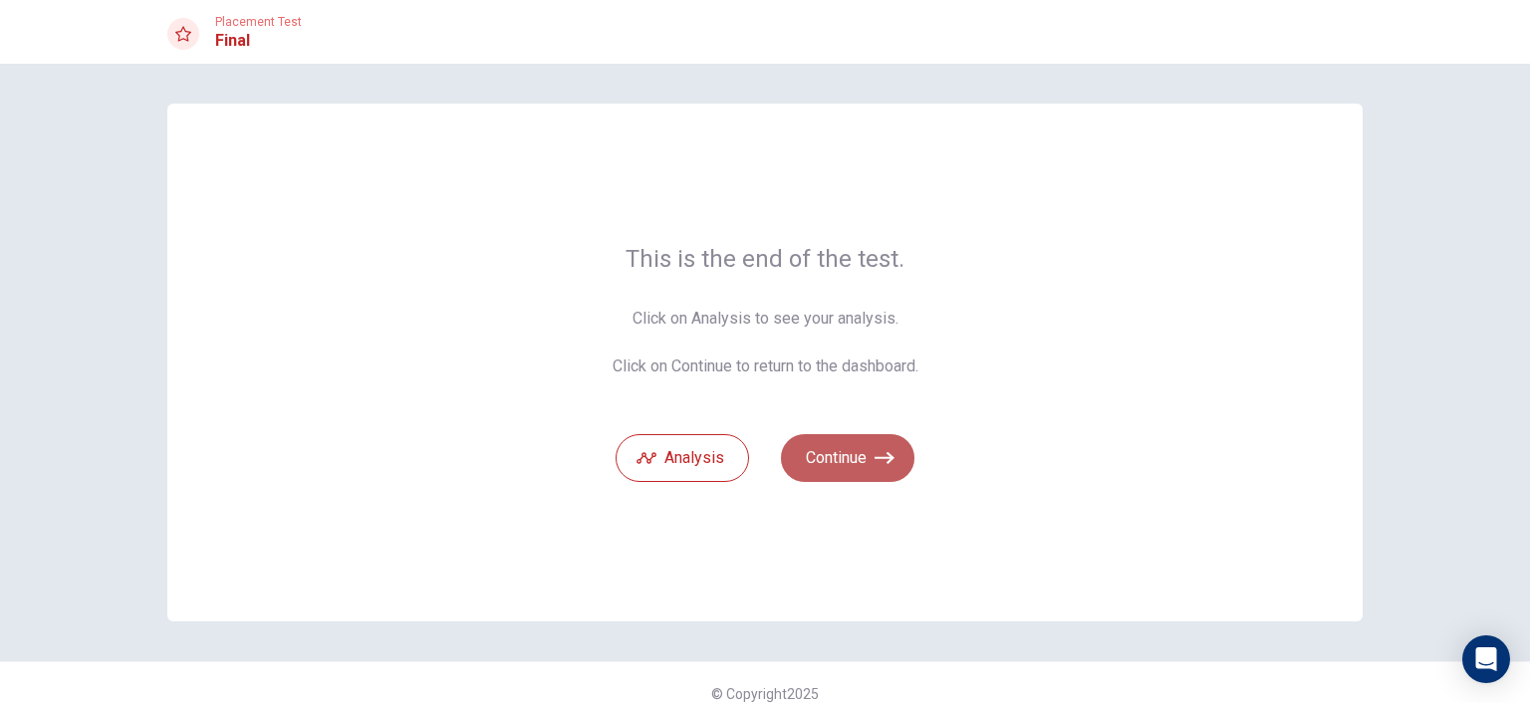
click at [860, 459] on button "Continue" at bounding box center [847, 458] width 133 height 48
